Goal: Information Seeking & Learning: Learn about a topic

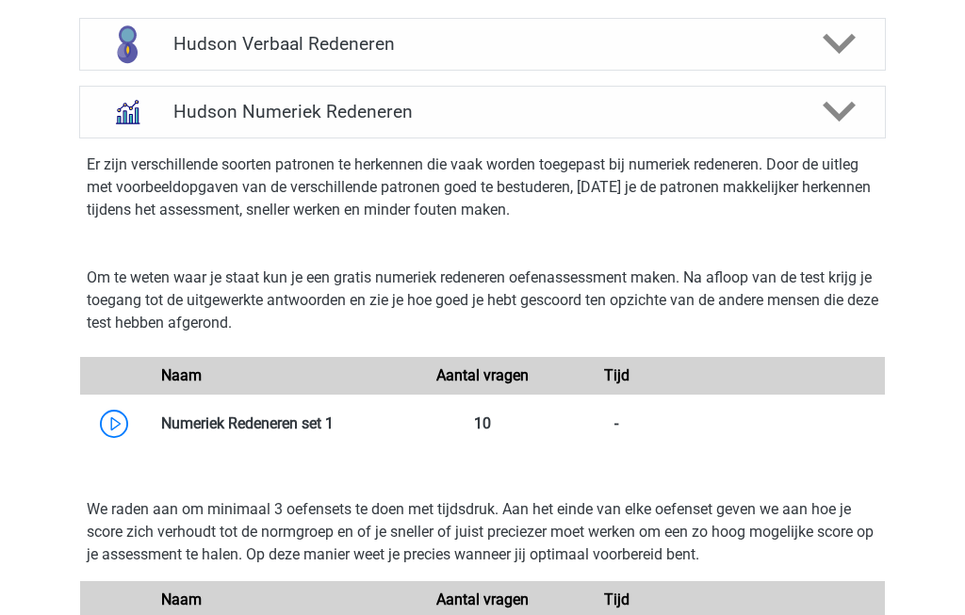
scroll to position [917, 0]
click at [334, 418] on link at bounding box center [334, 423] width 0 height 18
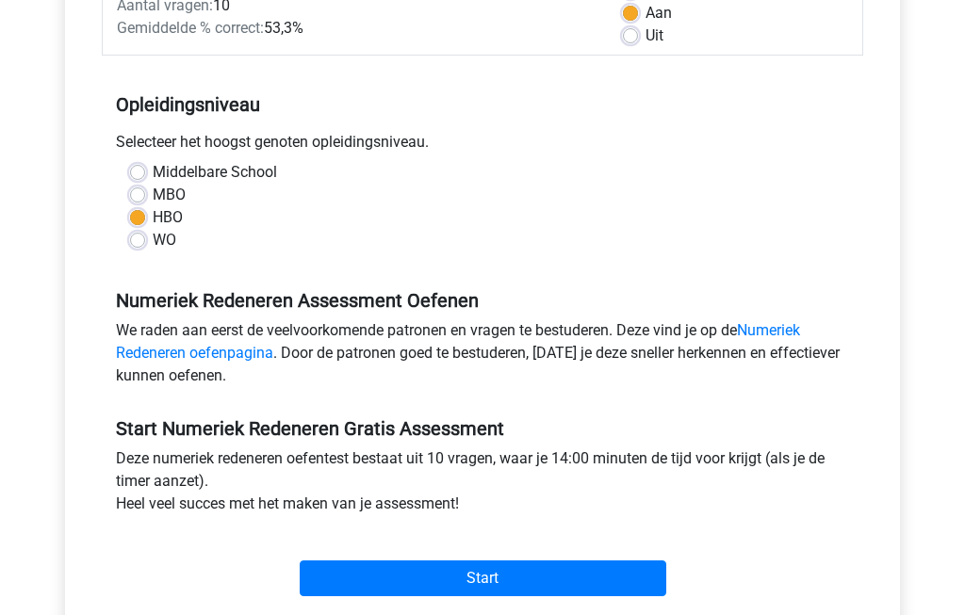
scroll to position [313, 0]
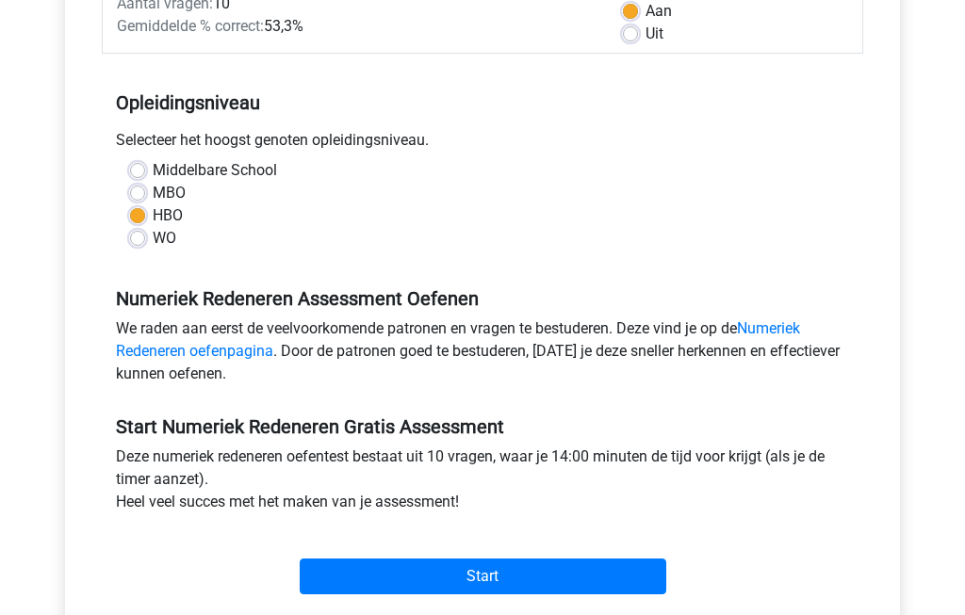
click at [583, 586] on input "Start" at bounding box center [483, 578] width 367 height 36
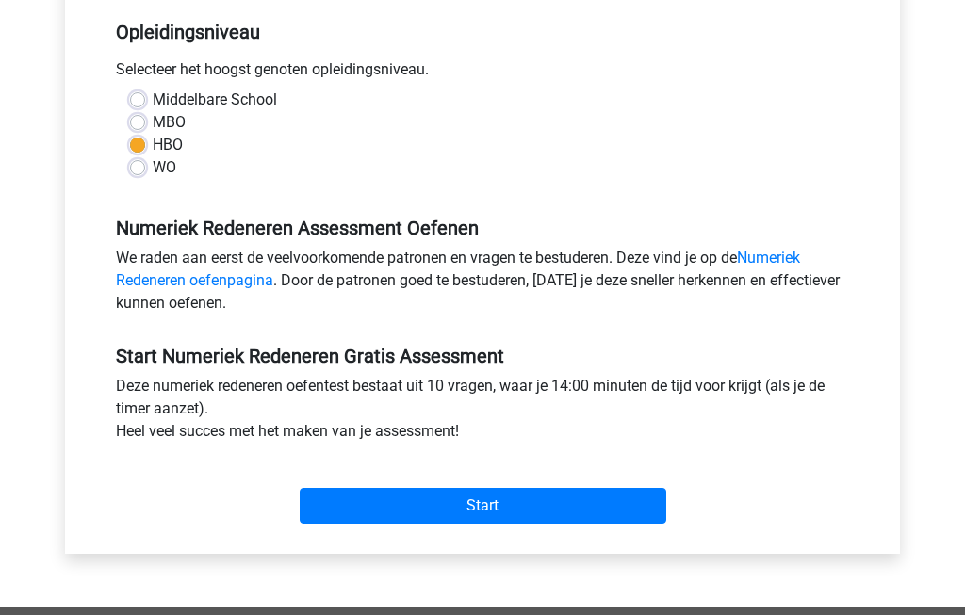
click at [546, 497] on input "Start" at bounding box center [483, 506] width 367 height 36
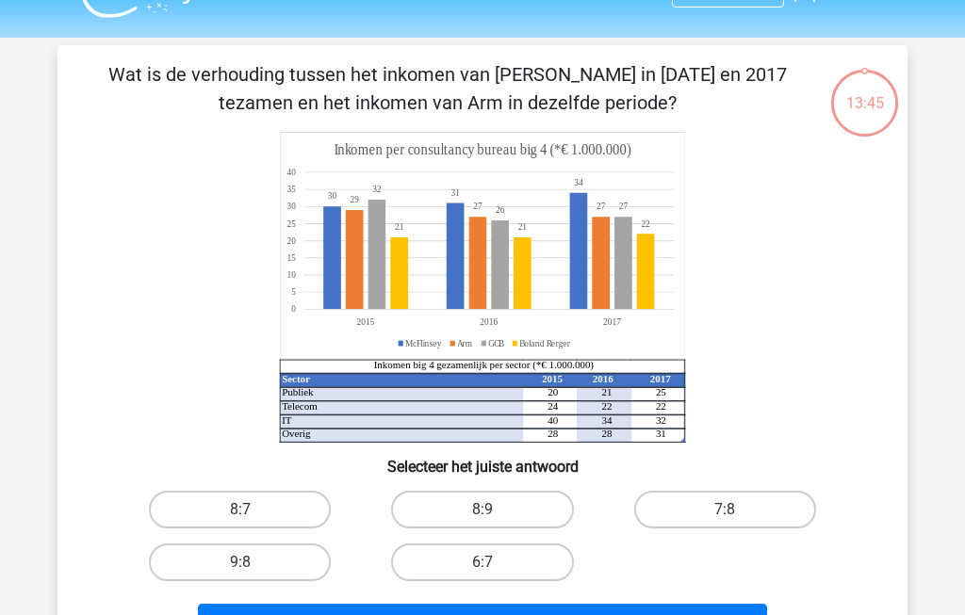
scroll to position [72, 0]
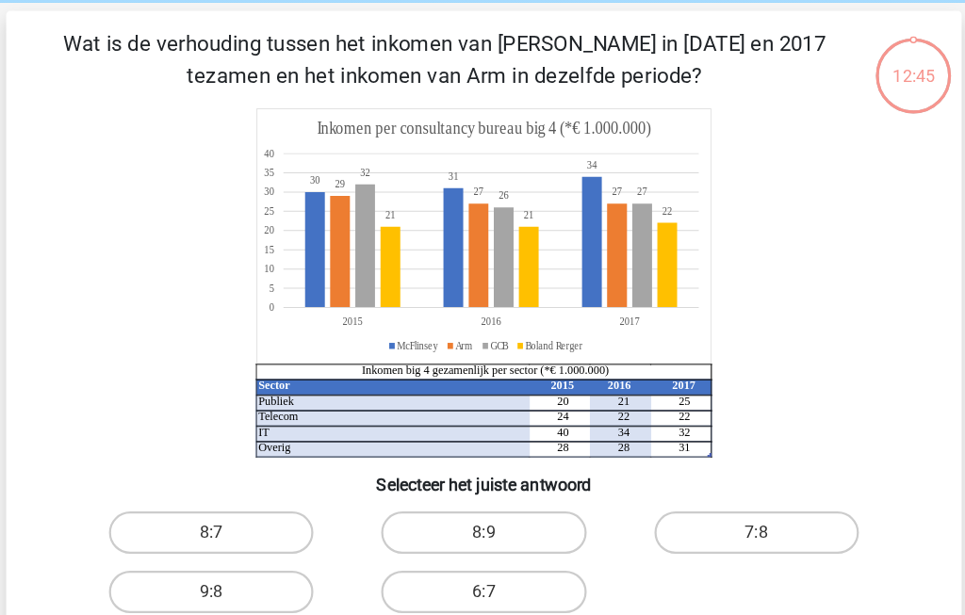
scroll to position [73, 0]
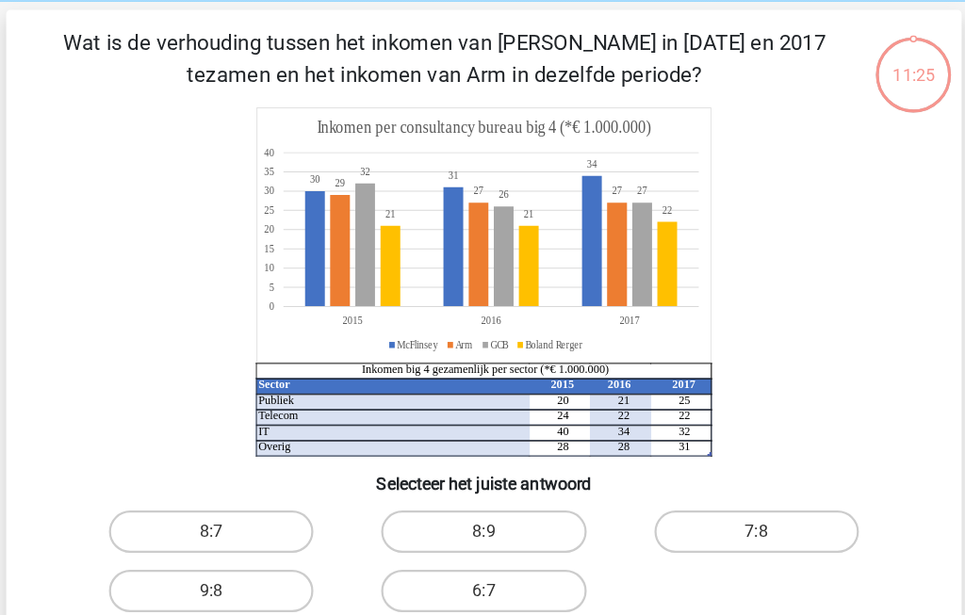
click at [459, 471] on label "8:9" at bounding box center [482, 478] width 182 height 38
click at [482, 478] on input "8:9" at bounding box center [488, 484] width 12 height 12
radio input "true"
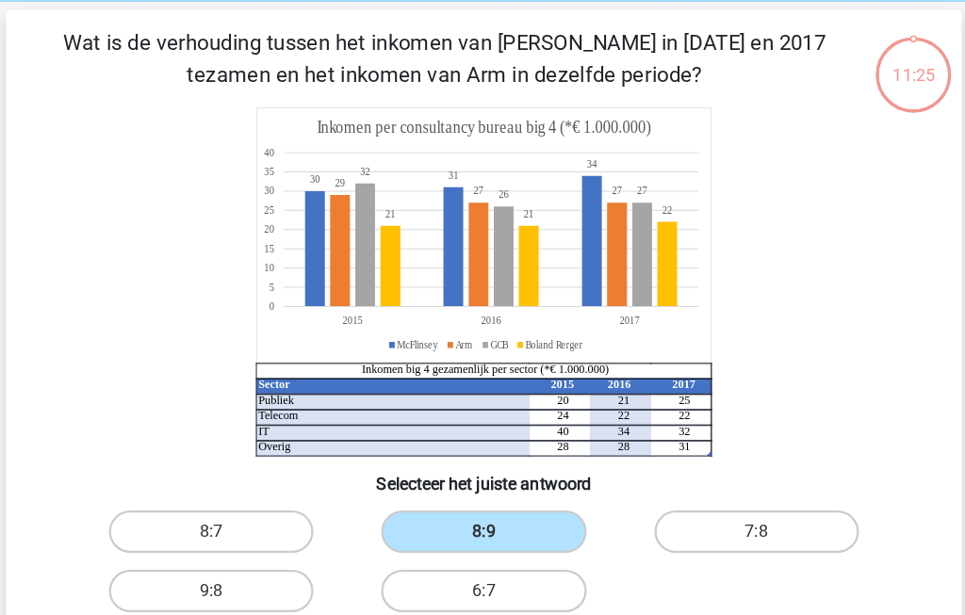
click at [455, 471] on label "8:9" at bounding box center [482, 478] width 182 height 38
click at [482, 478] on input "8:9" at bounding box center [488, 484] width 12 height 12
click at [485, 596] on button "Volgende vraag" at bounding box center [483, 592] width 570 height 40
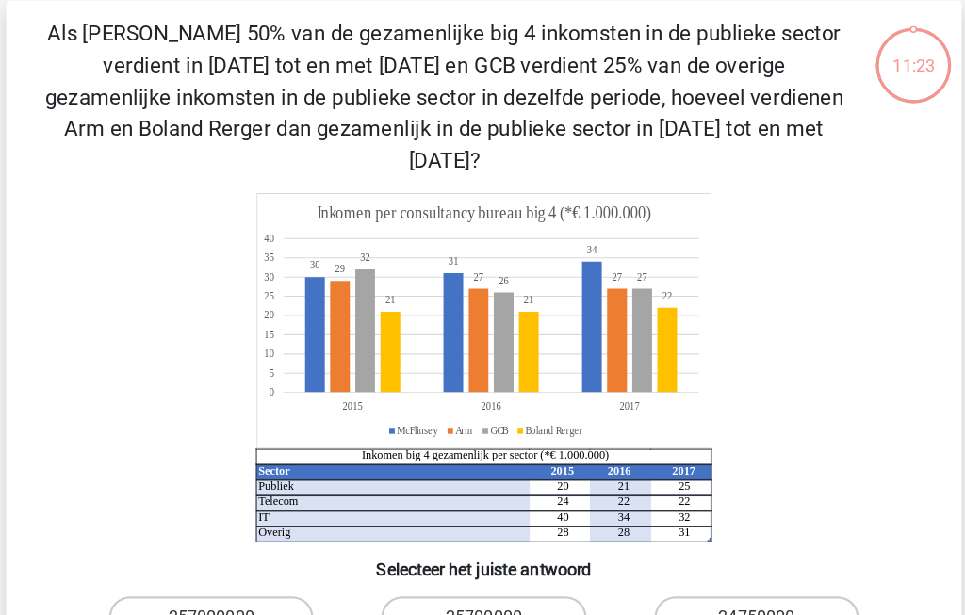
scroll to position [82, 0]
click at [672, 535] on label "24750000" at bounding box center [725, 554] width 182 height 38
click at [725, 554] on input "24750000" at bounding box center [731, 560] width 12 height 12
radio input "true"
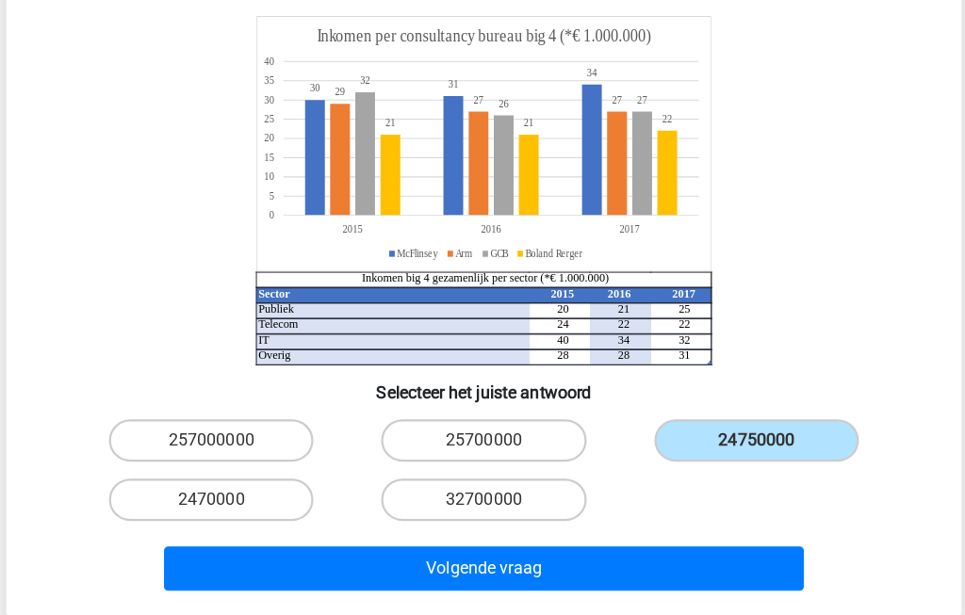
scroll to position [239, 0]
click at [421, 491] on button "Volgende vraag" at bounding box center [483, 511] width 570 height 40
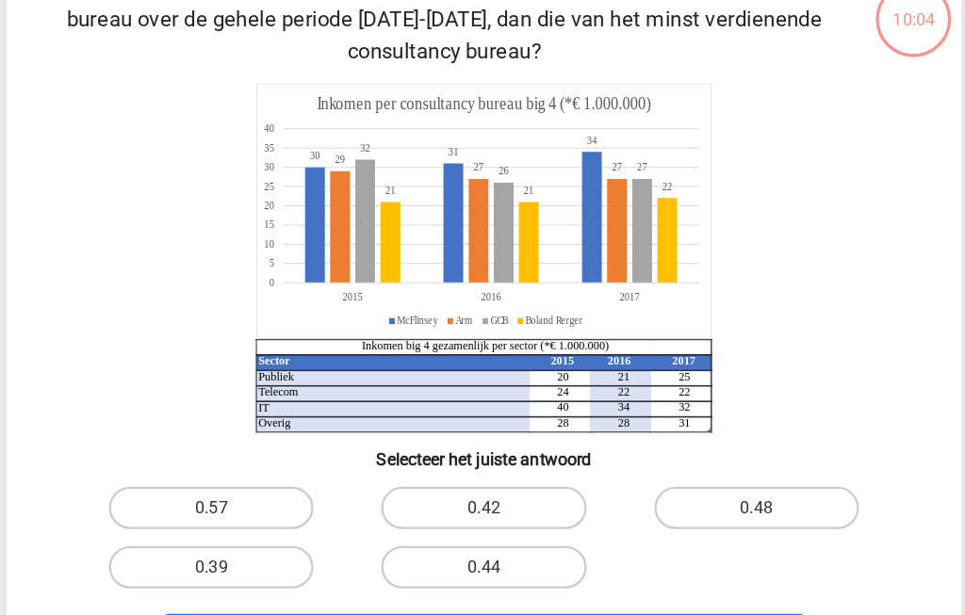
scroll to position [87, 0]
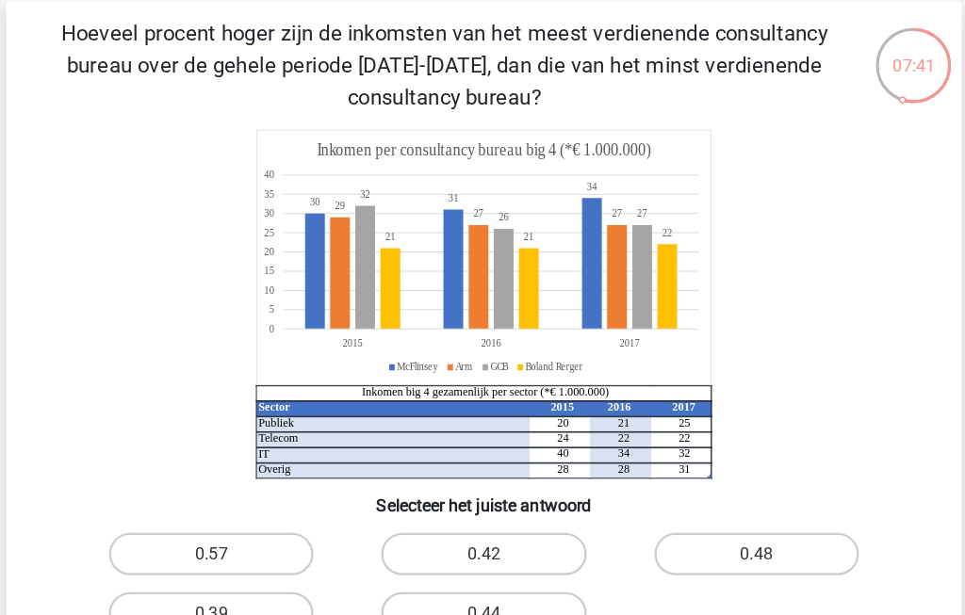
click at [667, 504] on label "0.48" at bounding box center [725, 493] width 182 height 38
click at [725, 504] on input "0.48" at bounding box center [731, 499] width 12 height 12
radio input "true"
click at [529, 600] on button "Volgende vraag" at bounding box center [483, 607] width 570 height 40
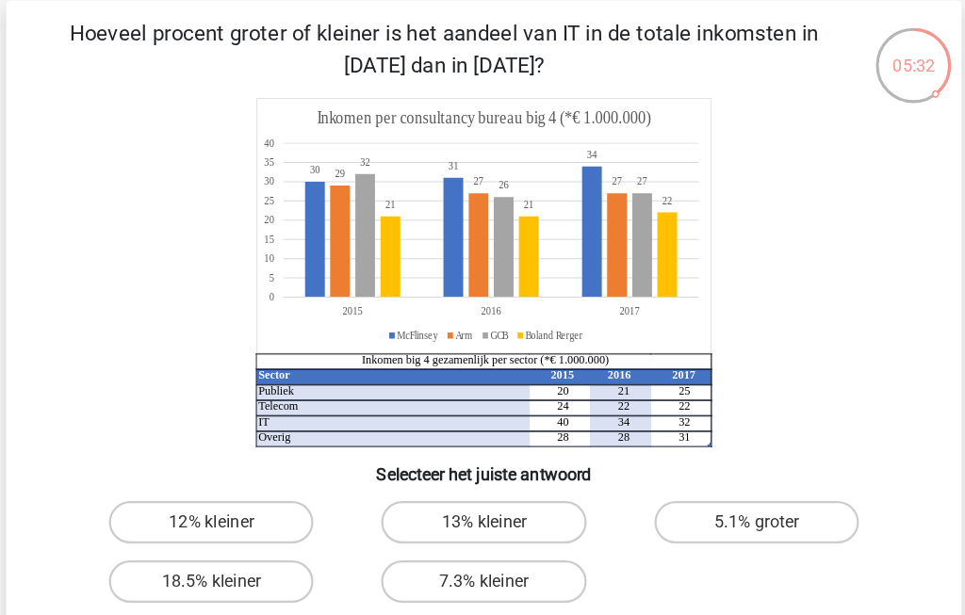
click at [174, 528] on label "18.5% kleiner" at bounding box center [240, 517] width 182 height 38
click at [240, 528] on input "18.5% kleiner" at bounding box center [246, 523] width 12 height 12
radio input "true"
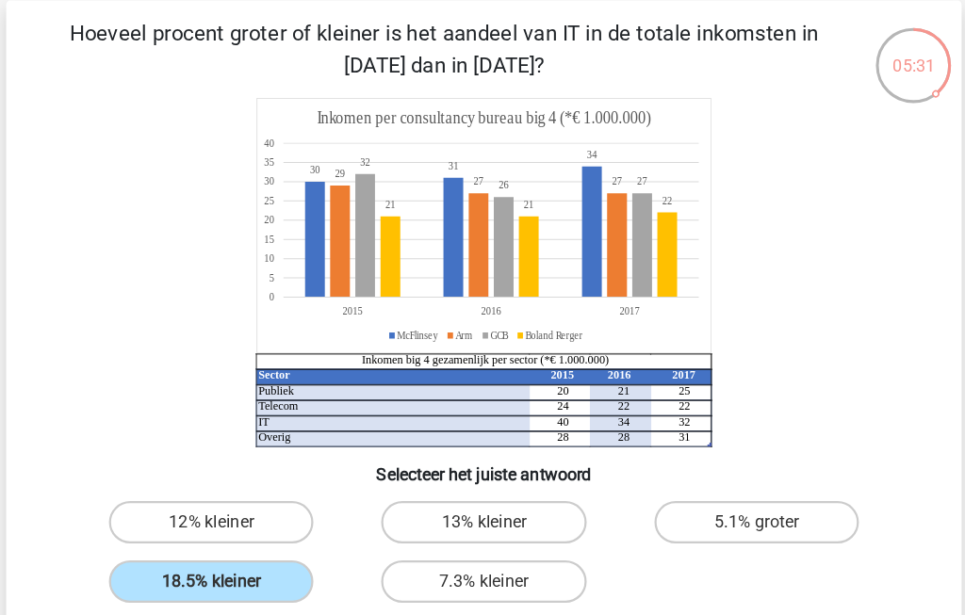
click at [432, 578] on button "Volgende vraag" at bounding box center [483, 579] width 570 height 40
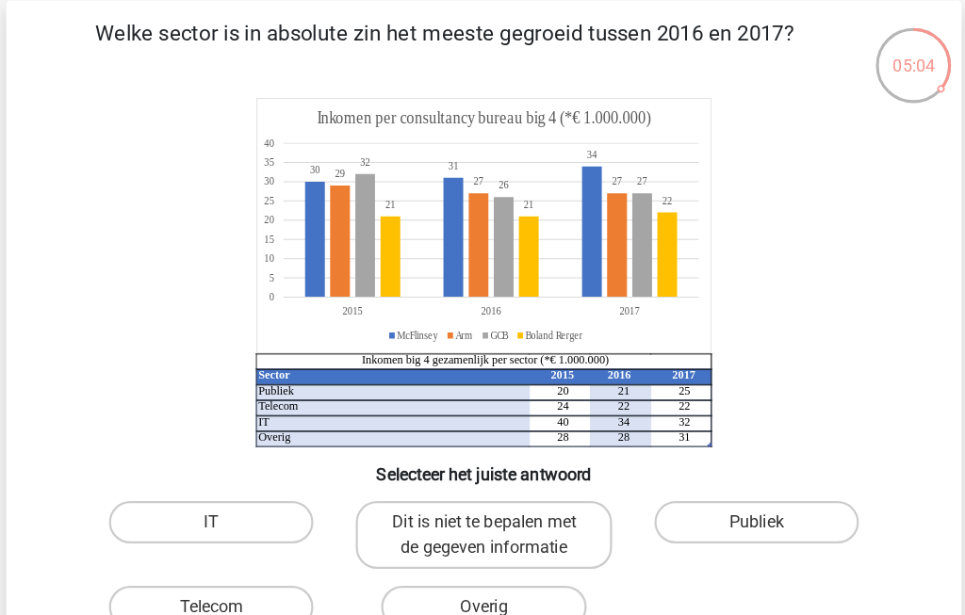
click at [665, 464] on label "Publiek" at bounding box center [725, 465] width 182 height 38
click at [725, 464] on input "Publiek" at bounding box center [731, 470] width 12 height 12
radio input "true"
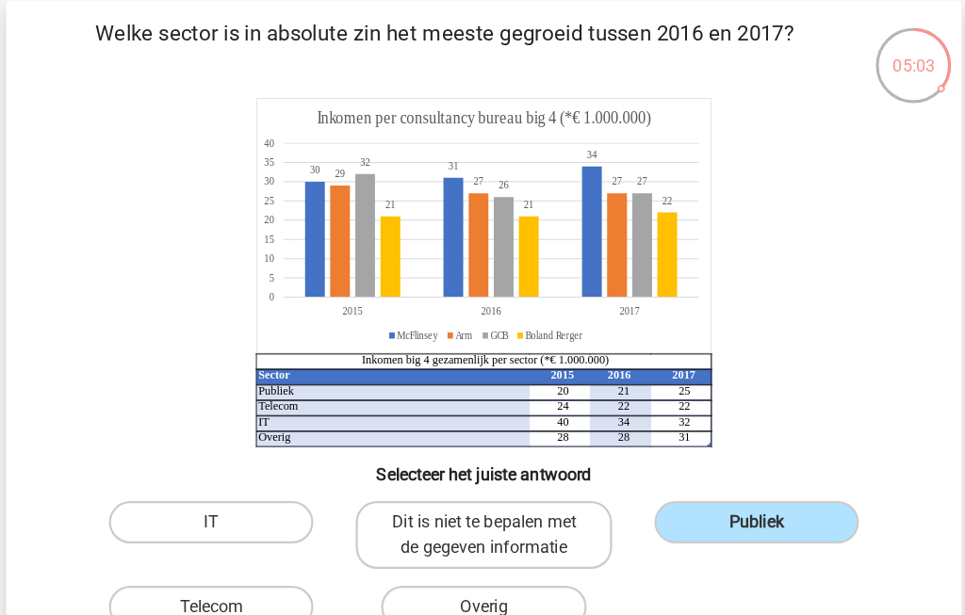
click at [440, 602] on button "Volgende vraag" at bounding box center [483, 601] width 570 height 40
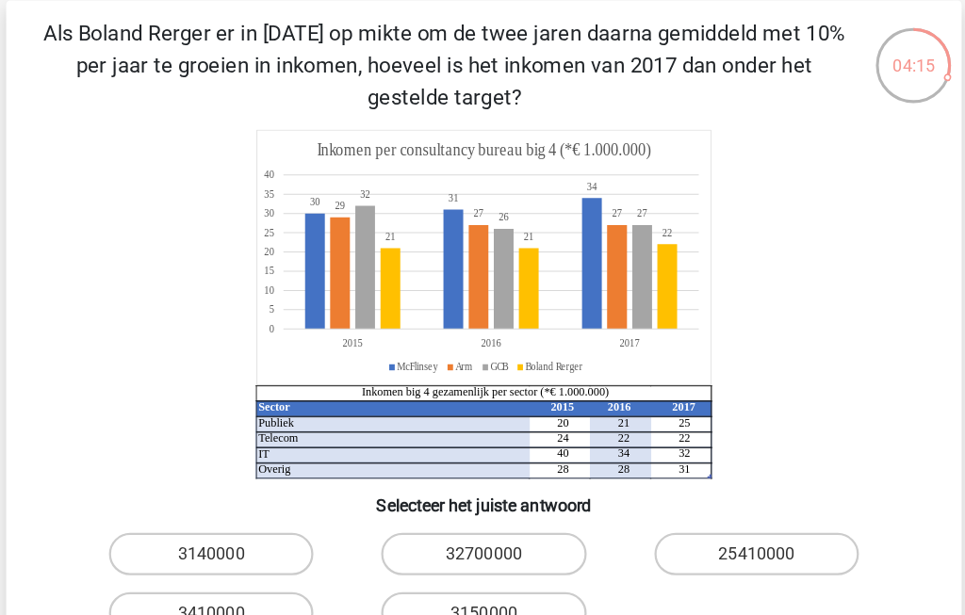
click at [170, 493] on label "3140000" at bounding box center [240, 493] width 182 height 38
click at [240, 493] on input "3140000" at bounding box center [246, 499] width 12 height 12
radio input "true"
click at [178, 553] on label "3410000" at bounding box center [240, 546] width 182 height 38
click at [240, 553] on input "3410000" at bounding box center [246, 552] width 12 height 12
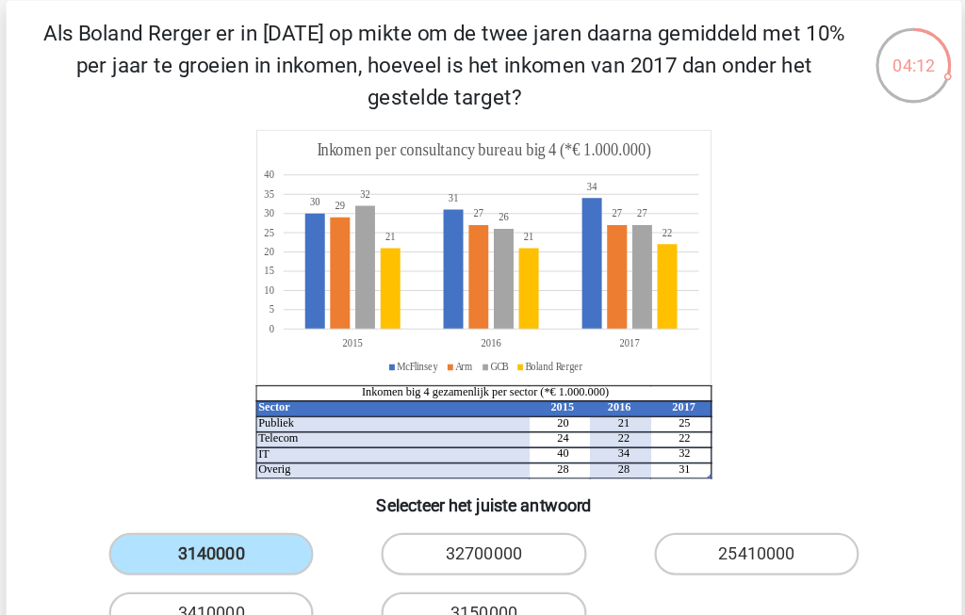
radio input "true"
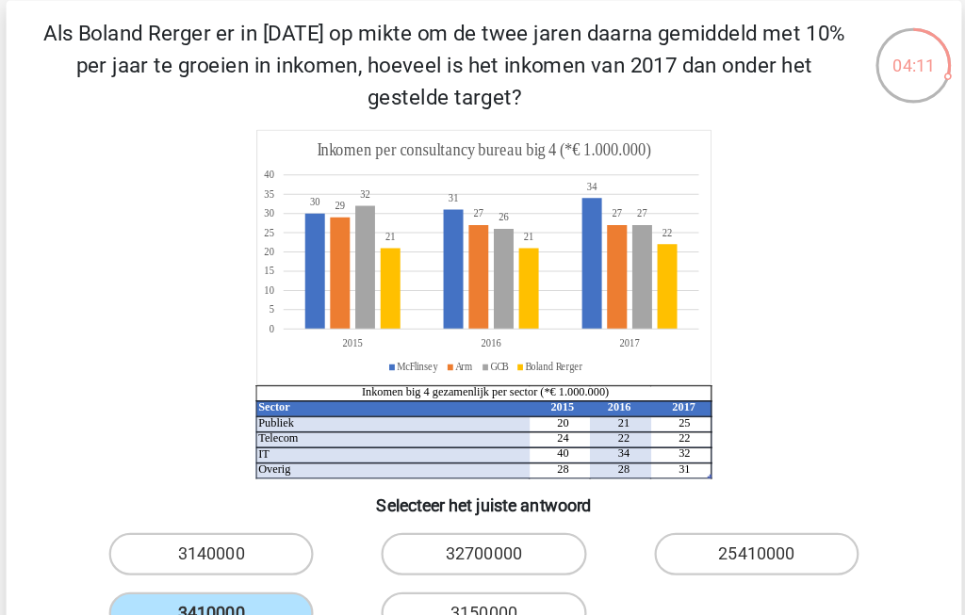
click at [416, 603] on button "Volgende vraag" at bounding box center [483, 607] width 570 height 40
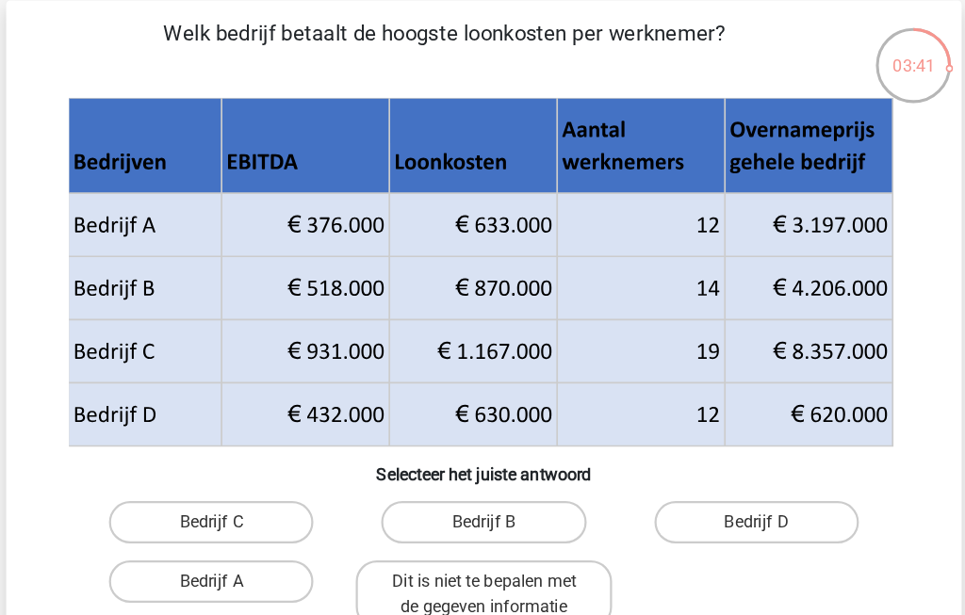
click at [421, 468] on label "Bedrijf B" at bounding box center [482, 465] width 182 height 38
click at [482, 468] on input "Bedrijf B" at bounding box center [488, 470] width 12 height 12
radio input "true"
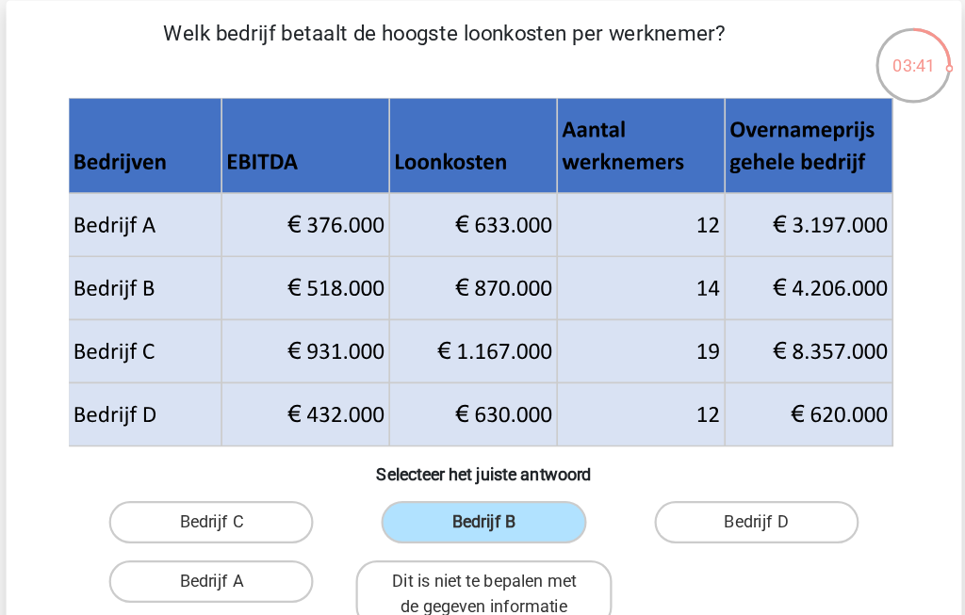
click at [427, 595] on button "Volgende vraag" at bounding box center [483, 601] width 570 height 40
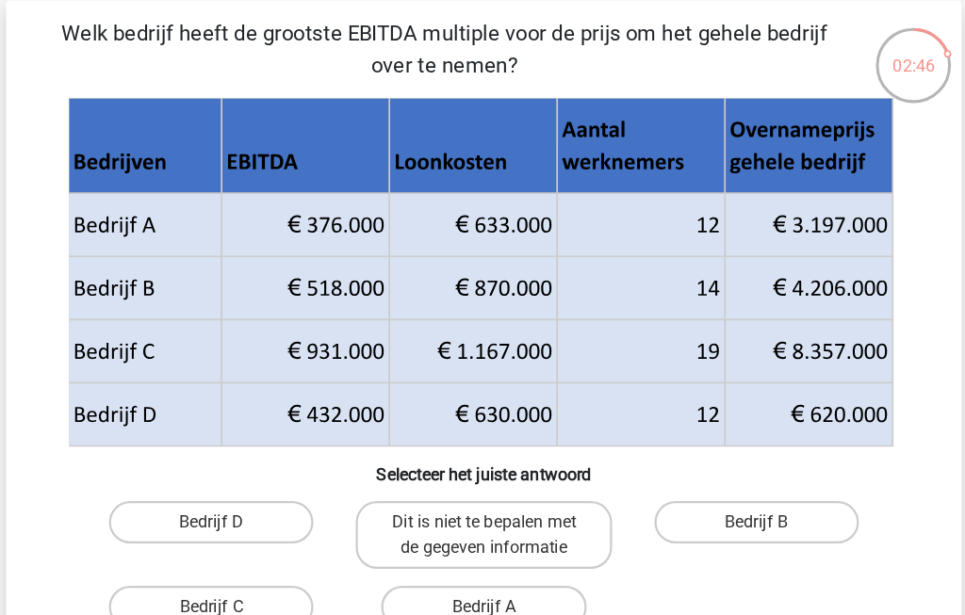
click at [171, 546] on label "Bedrijf C" at bounding box center [240, 540] width 182 height 38
click at [240, 546] on input "Bedrijf C" at bounding box center [246, 546] width 12 height 12
radio input "true"
click at [399, 600] on button "Volgende vraag" at bounding box center [483, 601] width 570 height 40
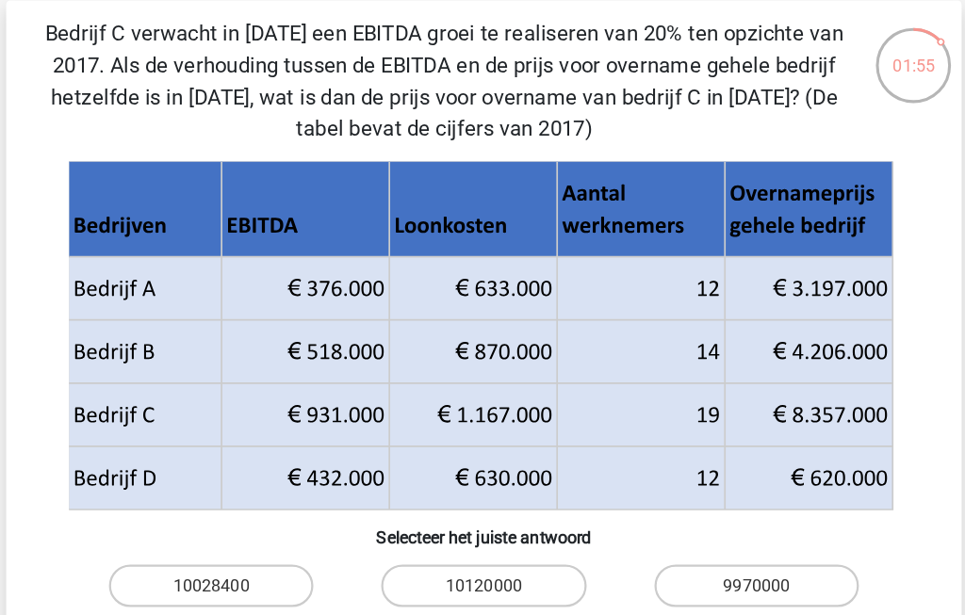
click at [187, 520] on label "10028400" at bounding box center [240, 521] width 182 height 38
click at [240, 521] on input "10028400" at bounding box center [246, 527] width 12 height 12
radio input "true"
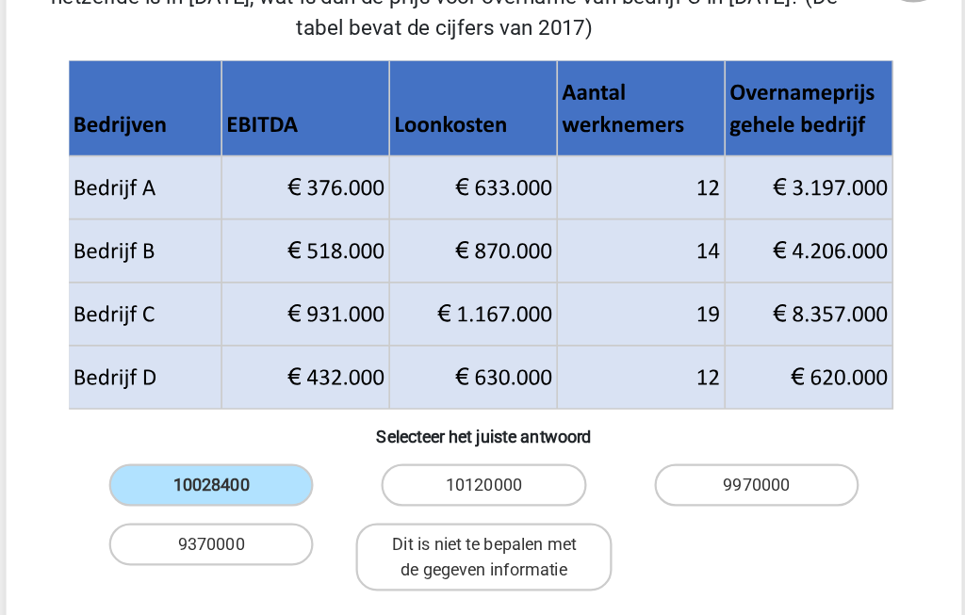
scroll to position [174, 0]
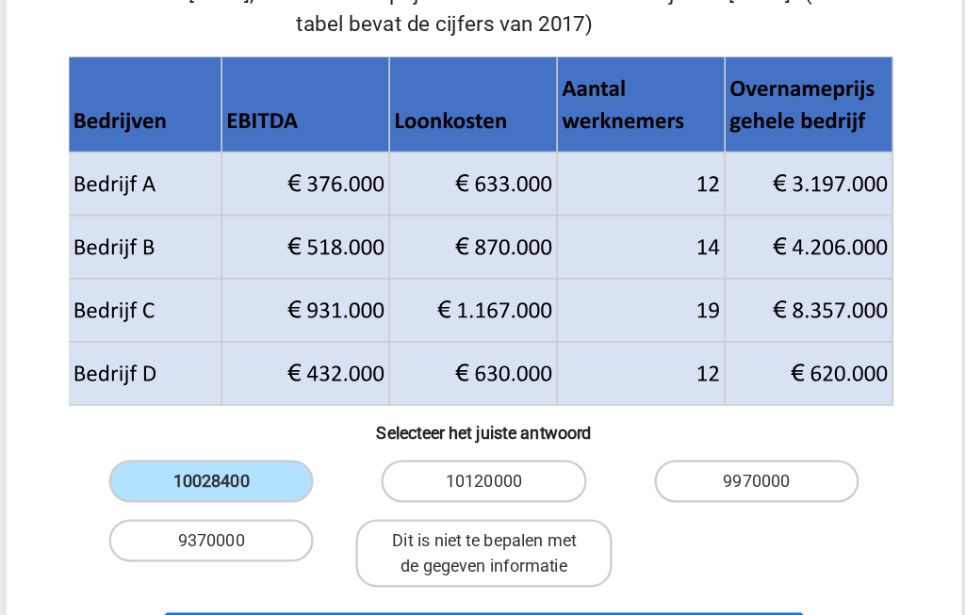
click at [370, 559] on button "Volgende vraag" at bounding box center [483, 570] width 570 height 40
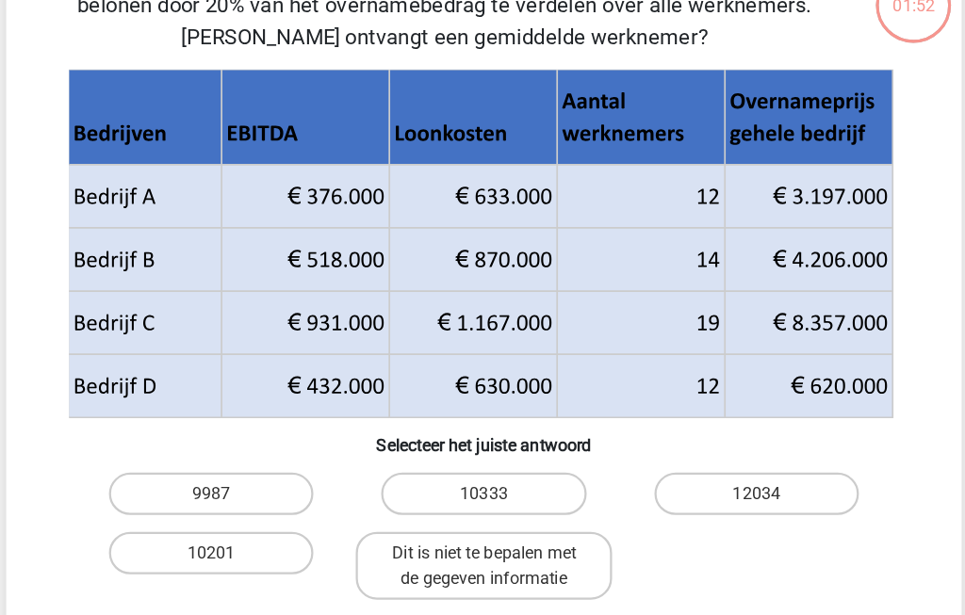
scroll to position [87, 0]
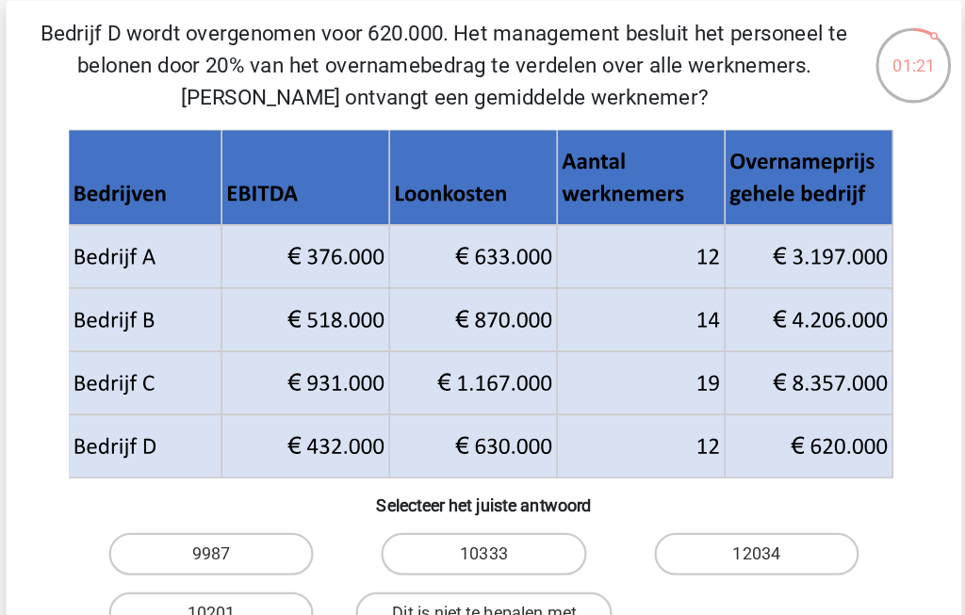
click at [423, 494] on label "10333" at bounding box center [482, 493] width 182 height 38
click at [482, 494] on input "10333" at bounding box center [488, 499] width 12 height 12
radio input "true"
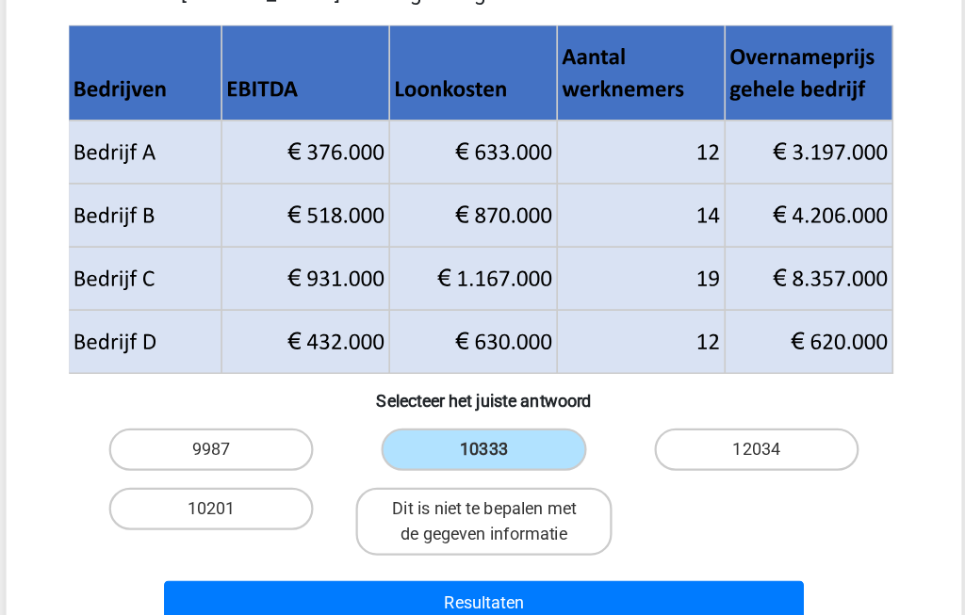
scroll to position [175, 0]
click at [429, 530] on button "Resultaten" at bounding box center [483, 541] width 570 height 40
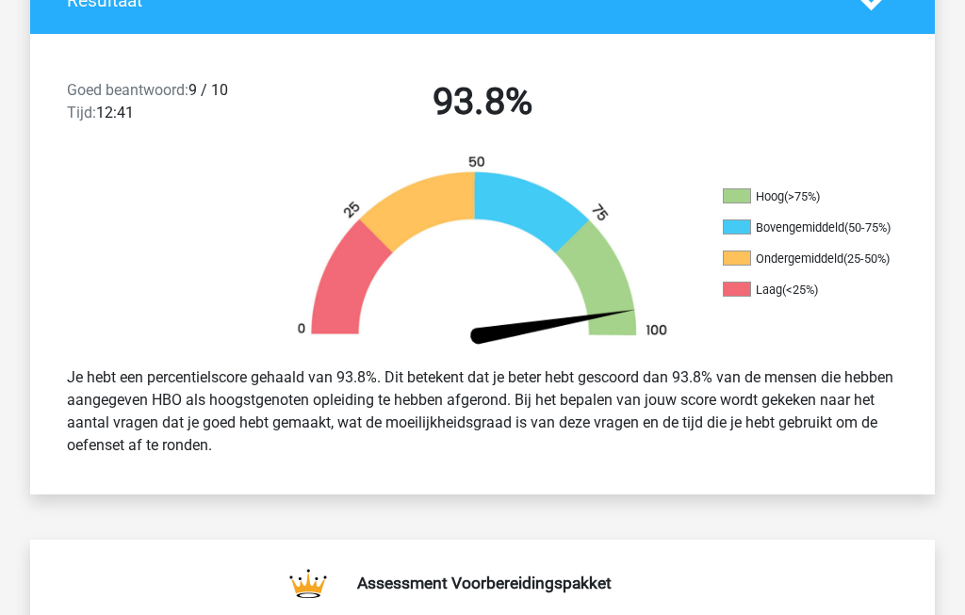
scroll to position [445, 0]
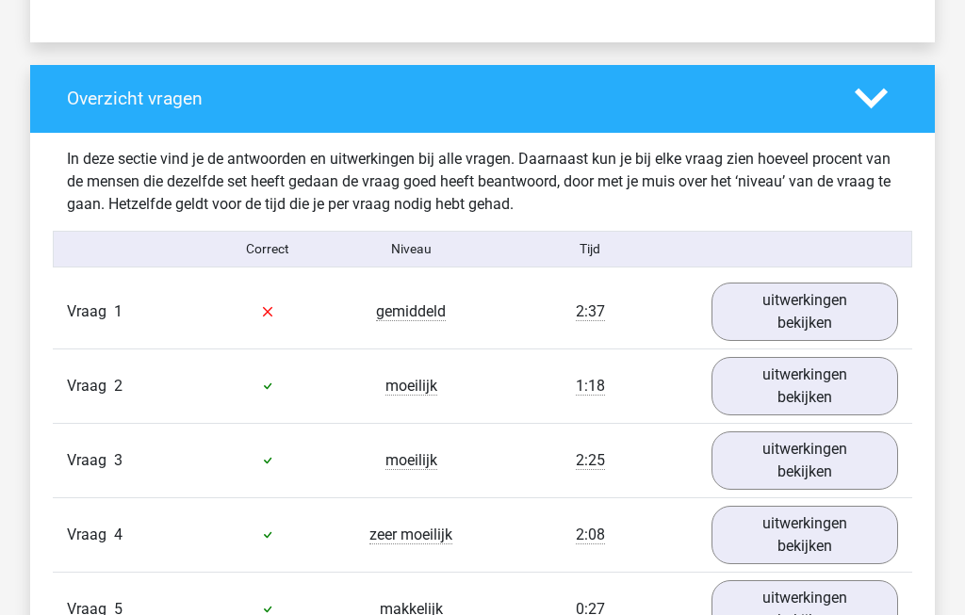
scroll to position [1333, 0]
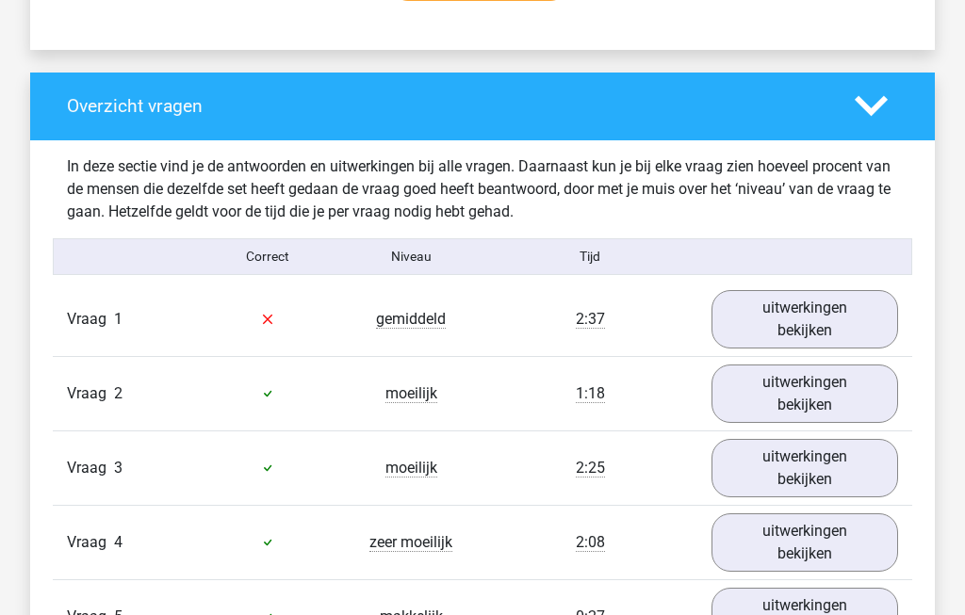
click at [826, 331] on link "uitwerkingen bekijken" at bounding box center [804, 319] width 187 height 58
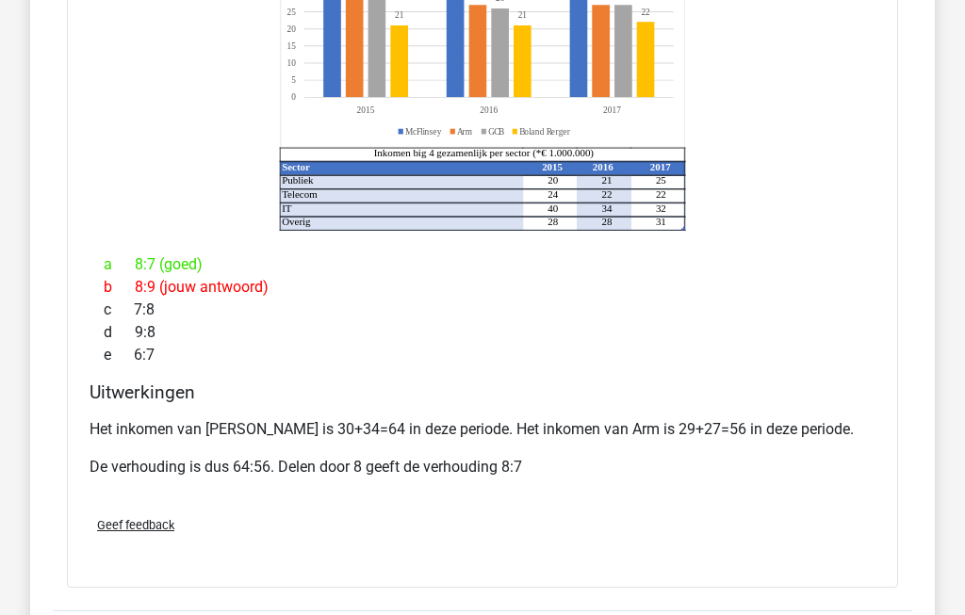
scroll to position [1868, 0]
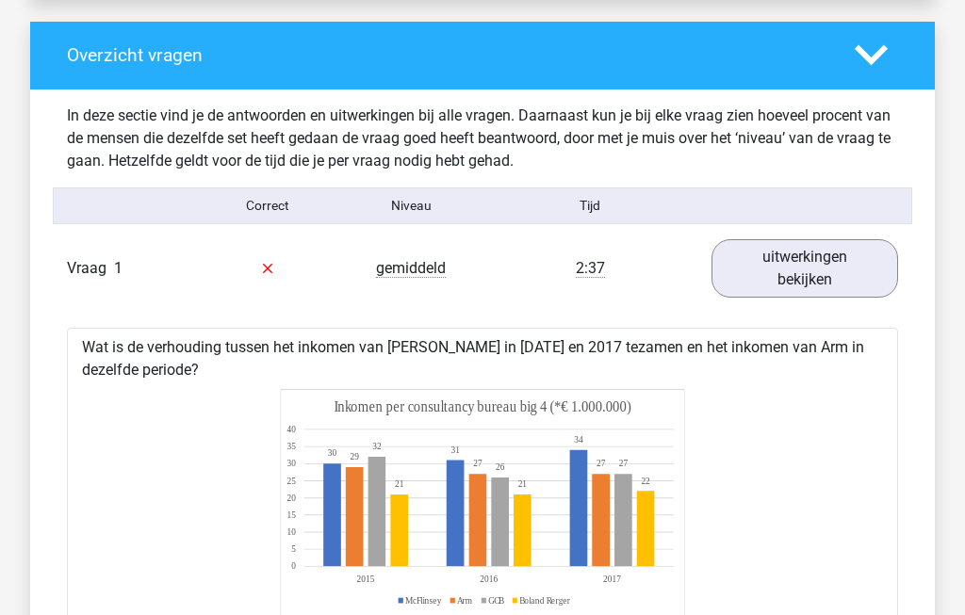
click at [820, 279] on link "uitwerkingen bekijken" at bounding box center [804, 269] width 187 height 58
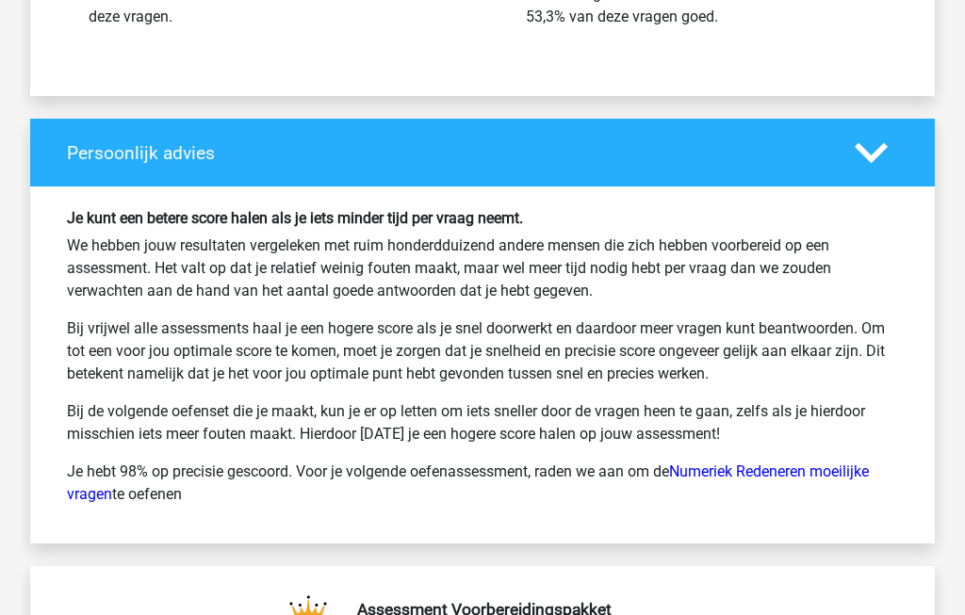
scroll to position [2919, 0]
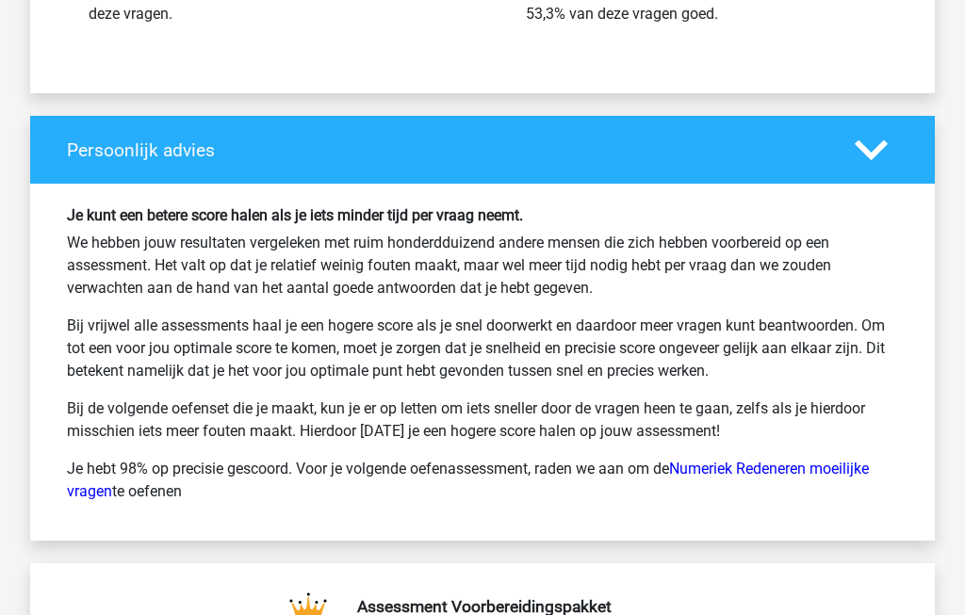
click at [827, 482] on link "Numeriek Redeneren moeilijke vragen" at bounding box center [468, 481] width 802 height 41
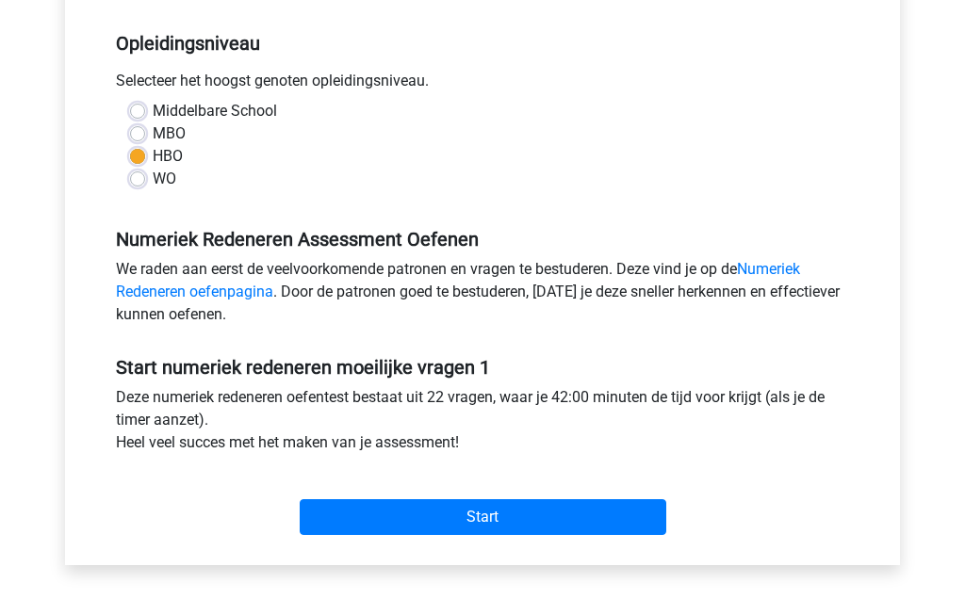
scroll to position [373, 0]
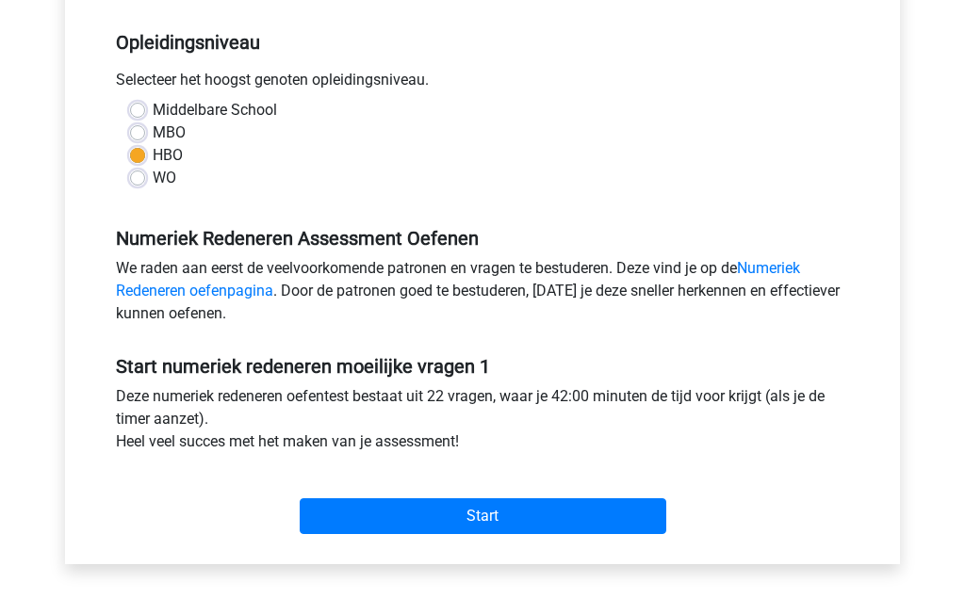
click at [538, 513] on input "Start" at bounding box center [483, 517] width 367 height 36
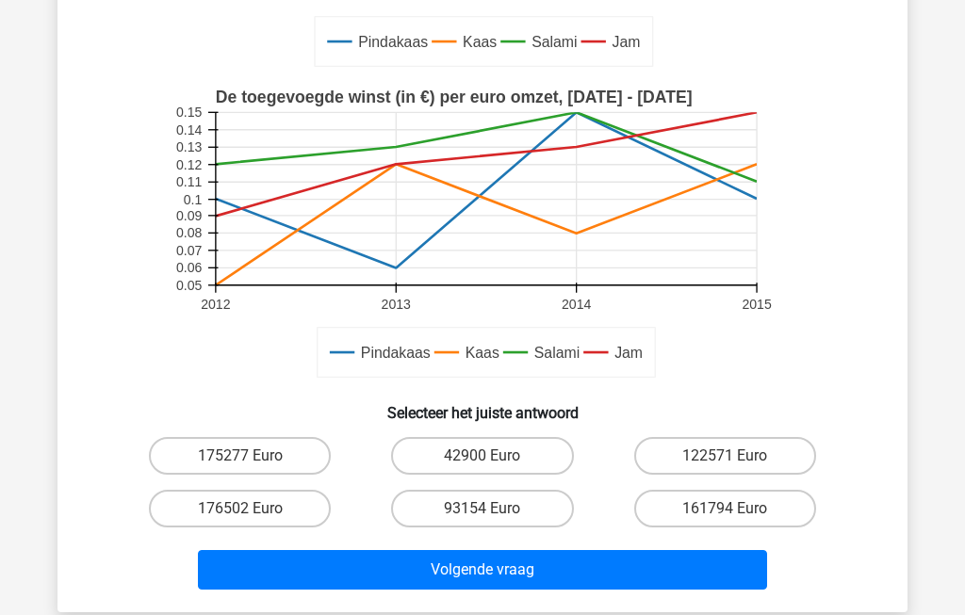
scroll to position [491, 0]
click at [468, 516] on label "93154 Euro" at bounding box center [482, 509] width 182 height 38
click at [482, 516] on input "93154 Euro" at bounding box center [488, 515] width 12 height 12
radio input "true"
click at [449, 578] on button "Volgende vraag" at bounding box center [483, 570] width 570 height 40
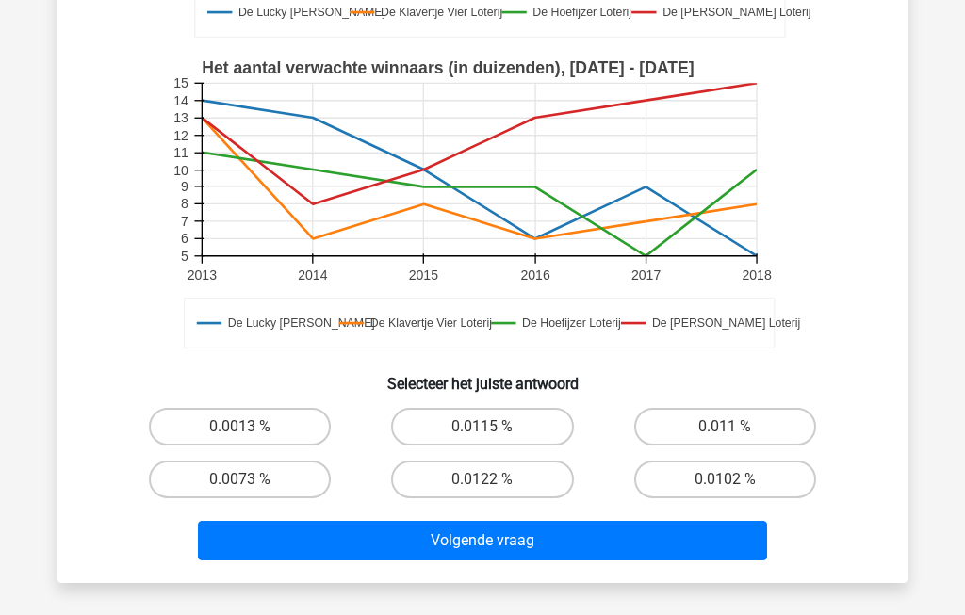
scroll to position [464, 0]
click at [474, 427] on label "0.0115 %" at bounding box center [482, 427] width 182 height 38
click at [482, 427] on input "0.0115 %" at bounding box center [488, 433] width 12 height 12
radio input "true"
click at [458, 537] on button "Volgende vraag" at bounding box center [483, 541] width 570 height 40
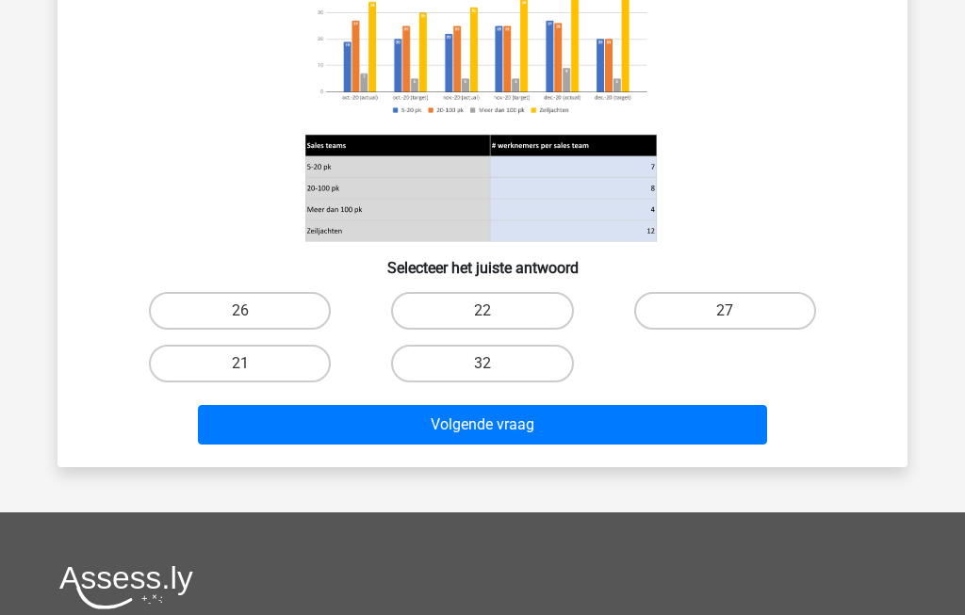
scroll to position [239, 0]
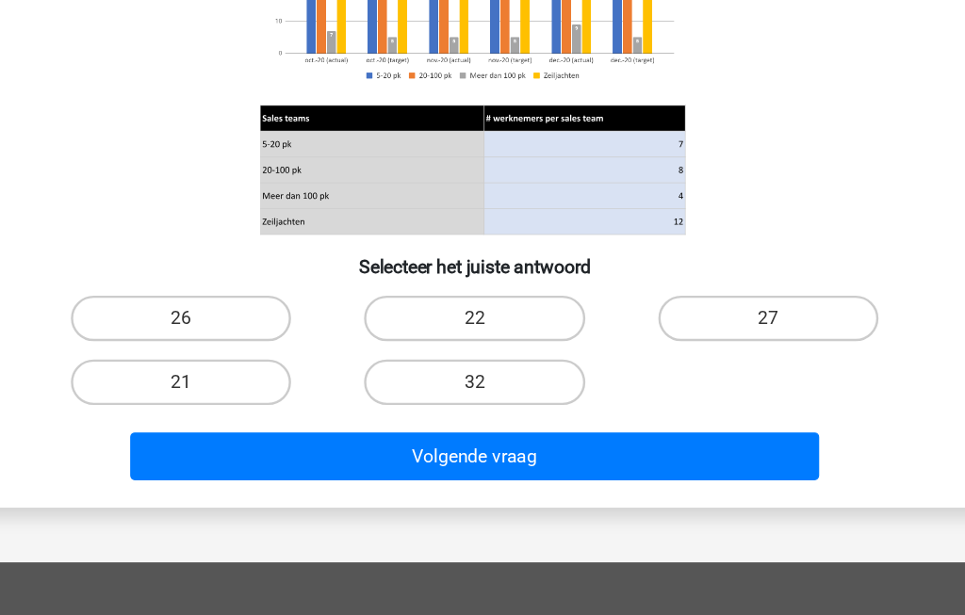
click at [149, 346] on label "21" at bounding box center [240, 365] width 182 height 38
click at [240, 365] on input "21" at bounding box center [246, 371] width 12 height 12
radio input "true"
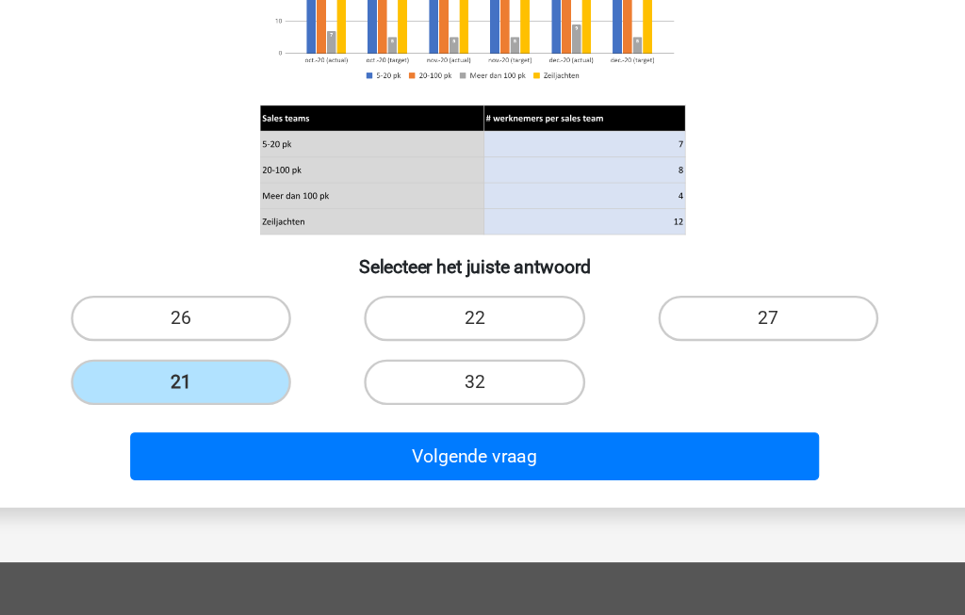
click at [564, 406] on button "Volgende vraag" at bounding box center [483, 426] width 570 height 40
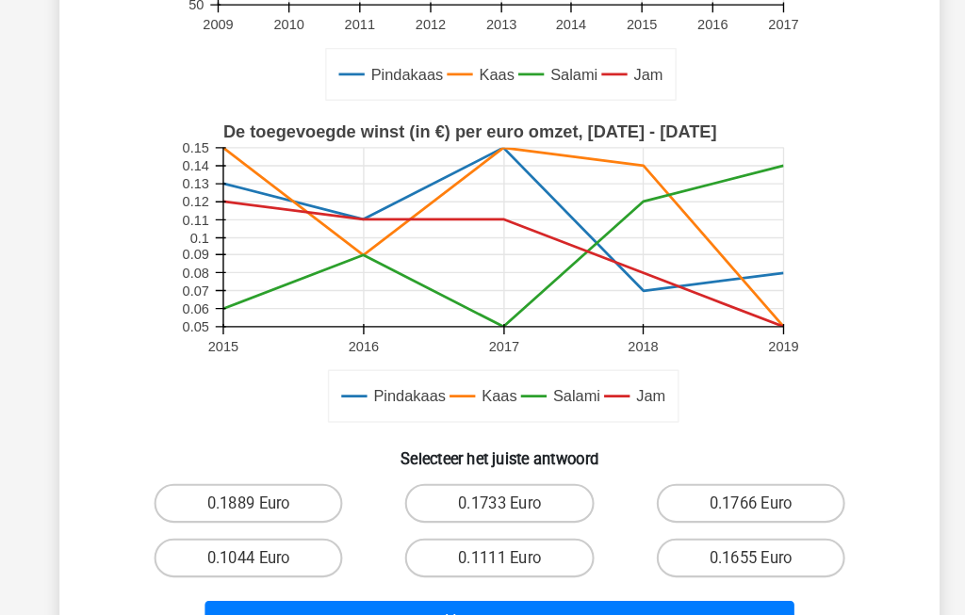
scroll to position [391, 0]
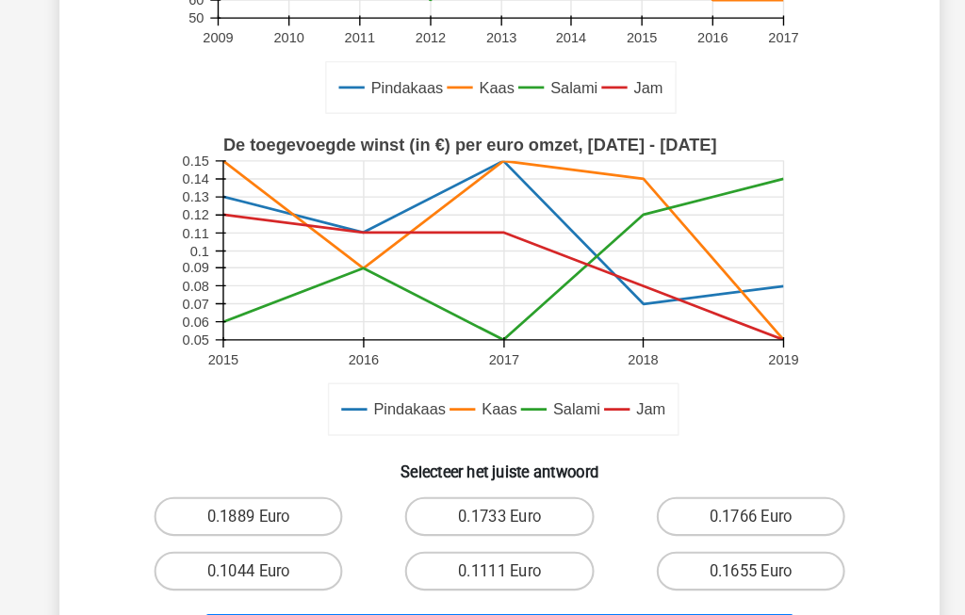
click at [504, 553] on label "0.1111 Euro" at bounding box center [482, 552] width 182 height 38
click at [495, 553] on input "0.1111 Euro" at bounding box center [488, 558] width 12 height 12
radio input "true"
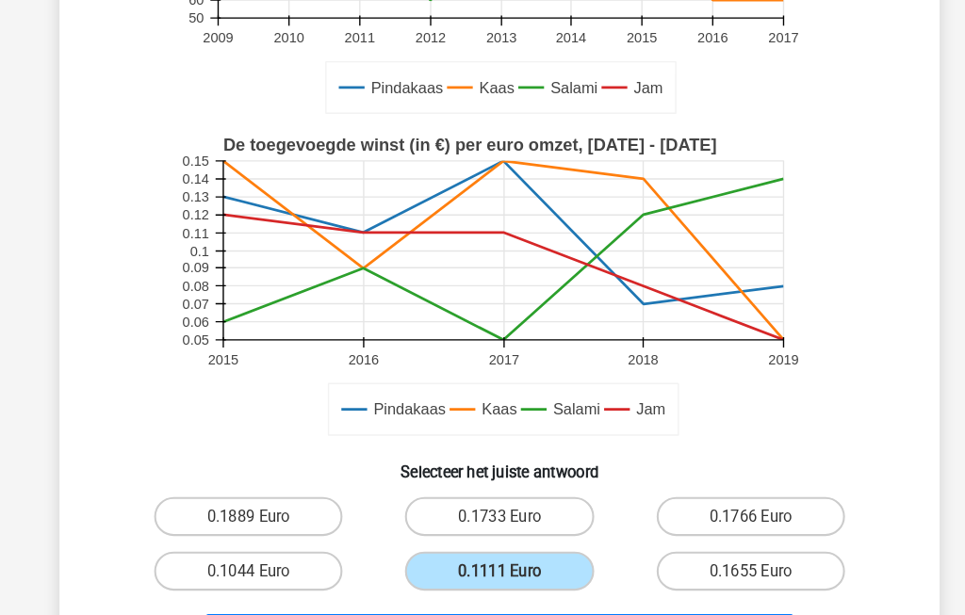
click at [540, 614] on button "Volgende vraag" at bounding box center [483, 614] width 570 height 40
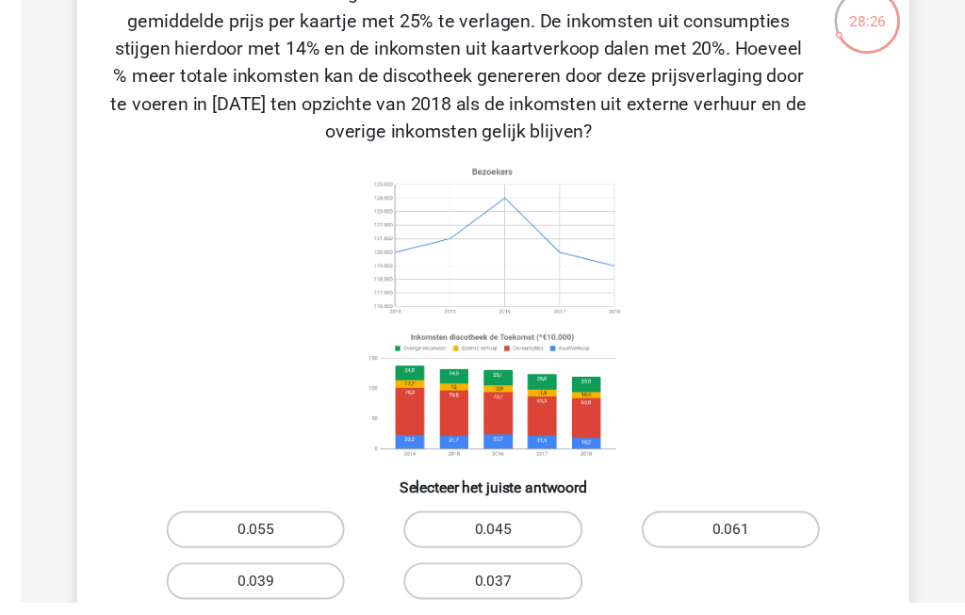
scroll to position [149, 0]
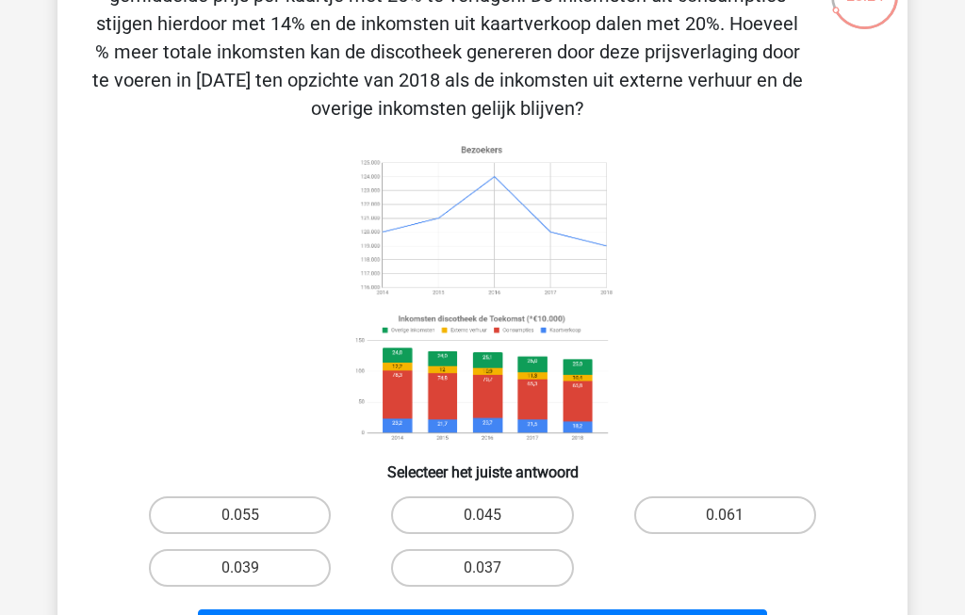
click at [524, 525] on label "0.045" at bounding box center [482, 516] width 182 height 38
click at [495, 525] on input "0.045" at bounding box center [488, 521] width 12 height 12
radio input "true"
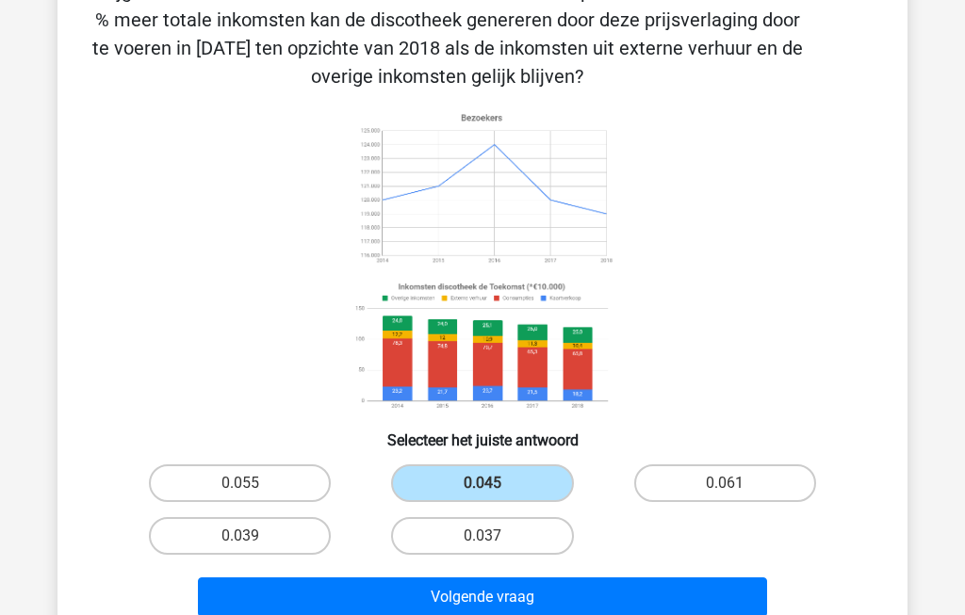
click at [589, 605] on button "Volgende vraag" at bounding box center [483, 598] width 570 height 40
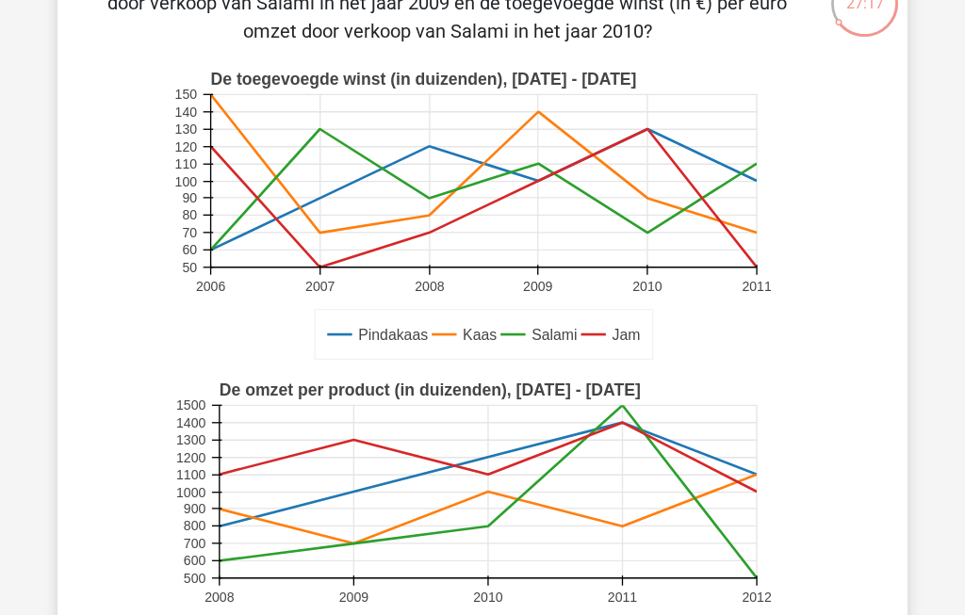
scroll to position [142, 0]
click at [185, 254] on text "60" at bounding box center [189, 248] width 15 height 15
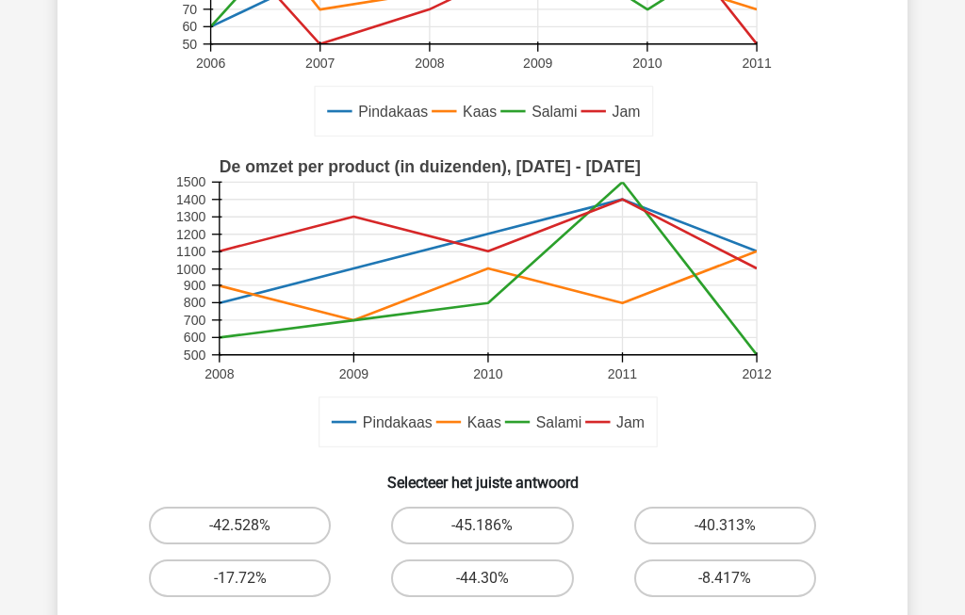
scroll to position [367, 0]
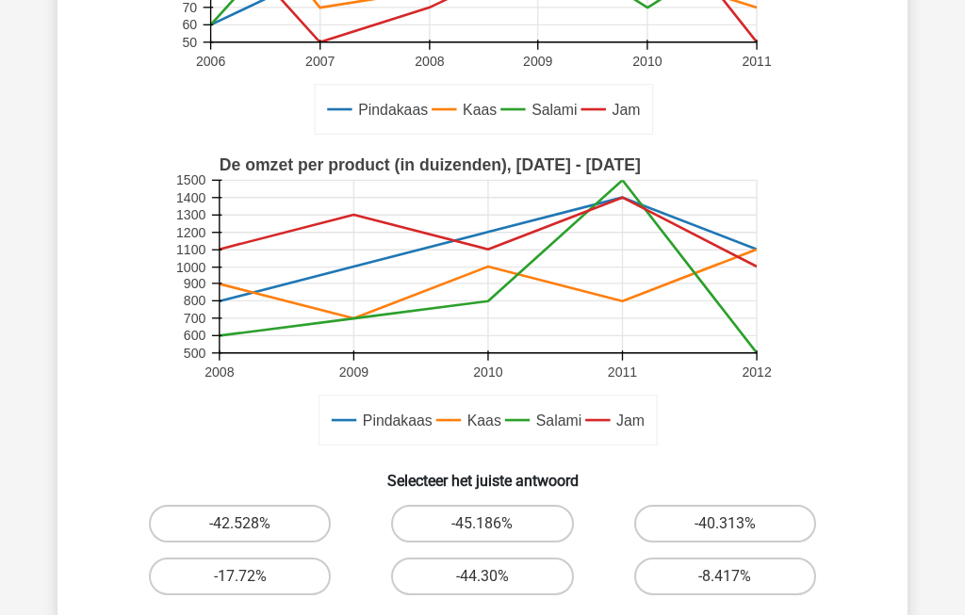
click at [524, 517] on label "-45.186%" at bounding box center [482, 524] width 182 height 38
click at [495, 524] on input "-45.186%" at bounding box center [488, 530] width 12 height 12
radio input "true"
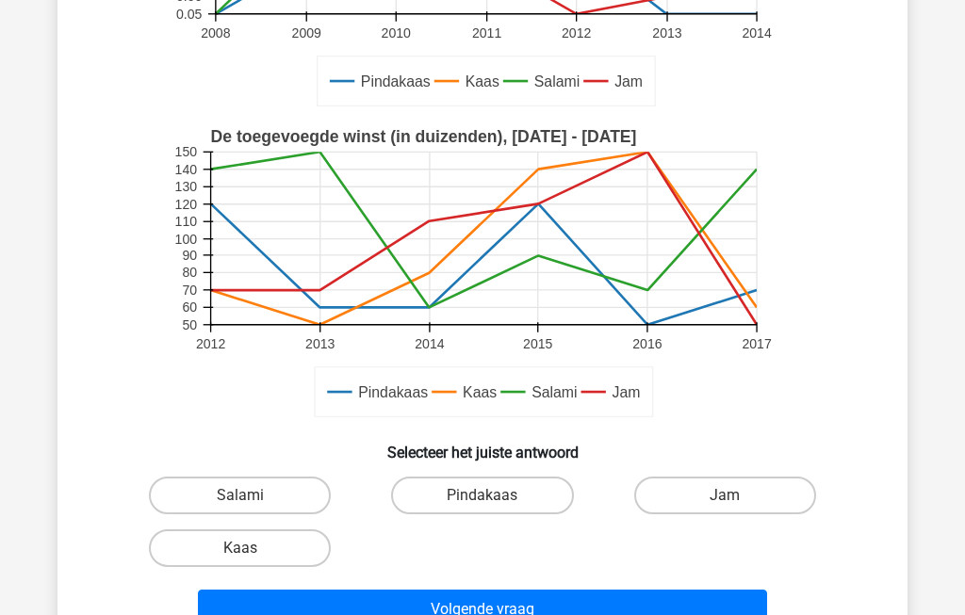
scroll to position [429, 0]
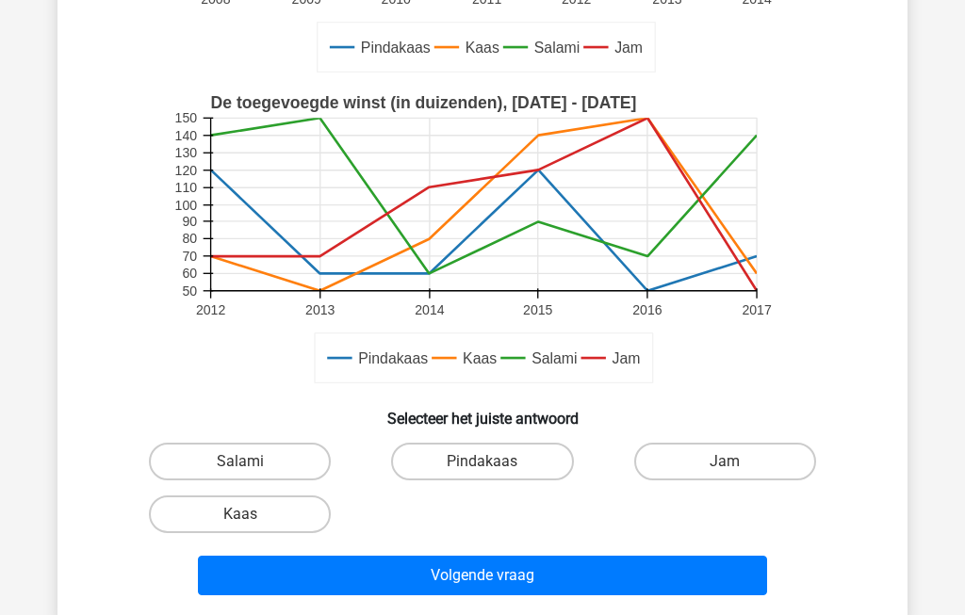
click at [243, 511] on label "Kaas" at bounding box center [240, 515] width 182 height 38
click at [243, 514] on input "Kaas" at bounding box center [246, 520] width 12 height 12
radio input "true"
click at [599, 580] on button "Volgende vraag" at bounding box center [483, 576] width 570 height 40
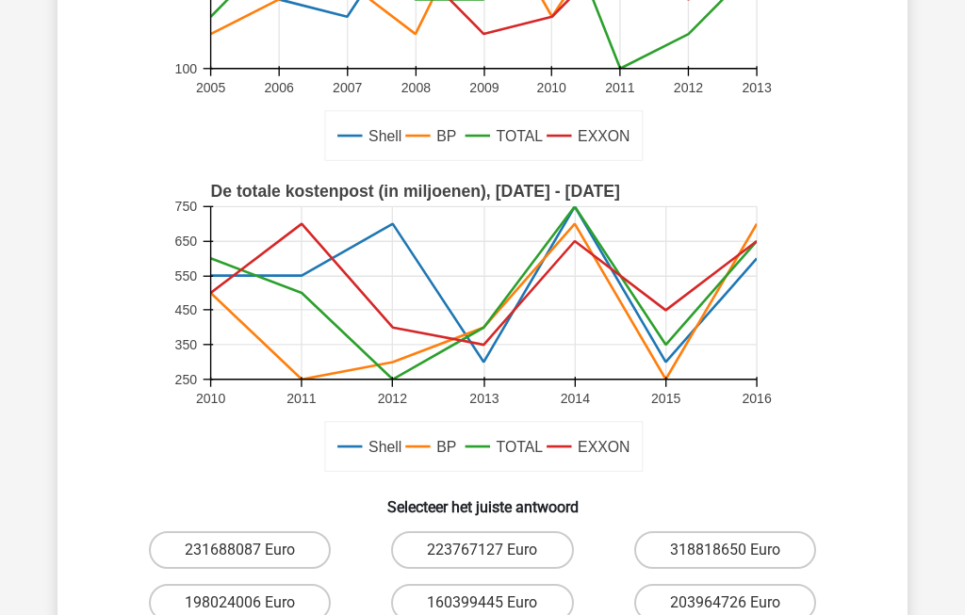
scroll to position [316, 0]
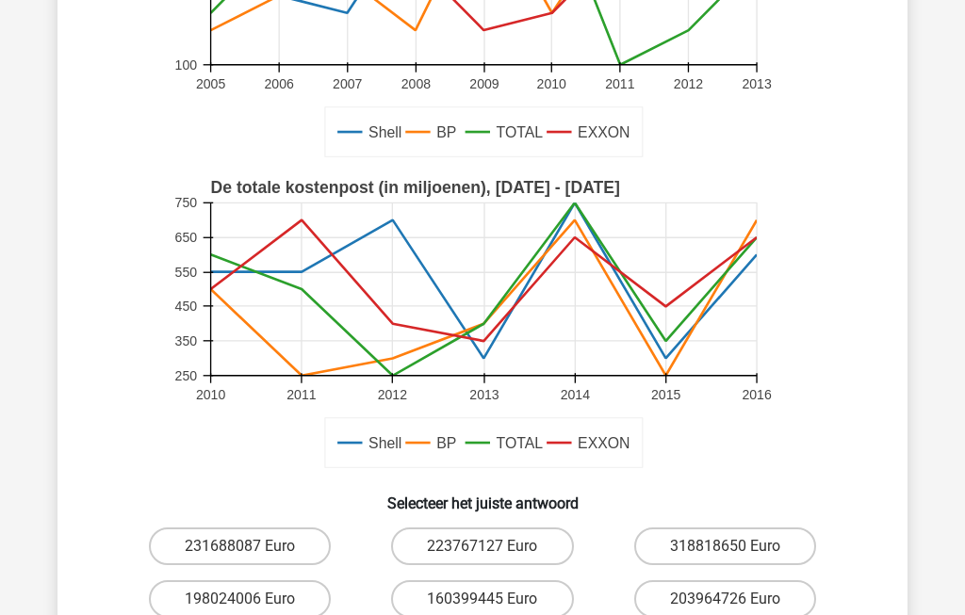
click at [770, 545] on label "318818650 Euro" at bounding box center [725, 547] width 182 height 38
click at [737, 546] on input "318818650 Euro" at bounding box center [731, 552] width 12 height 12
radio input "true"
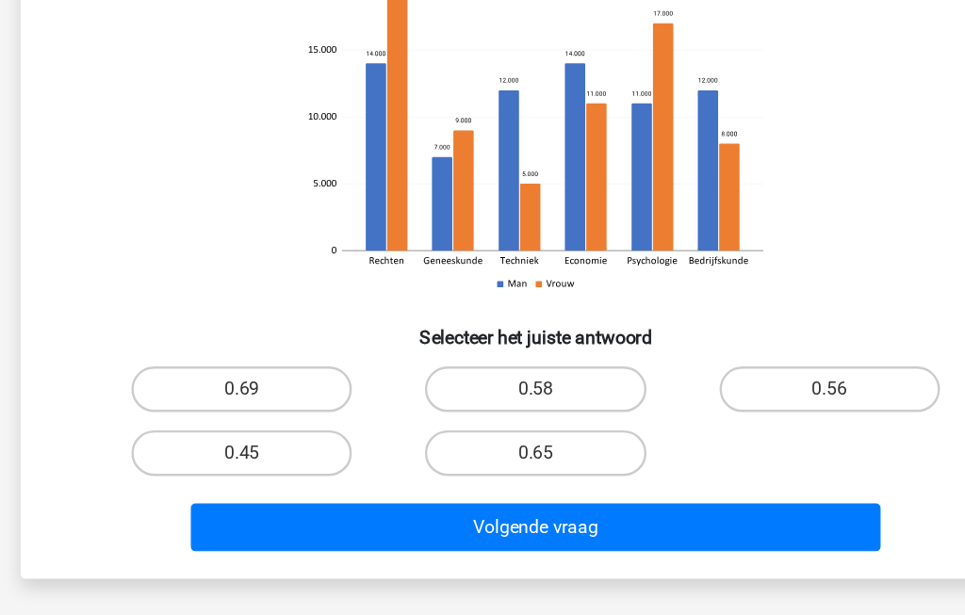
scroll to position [150, 0]
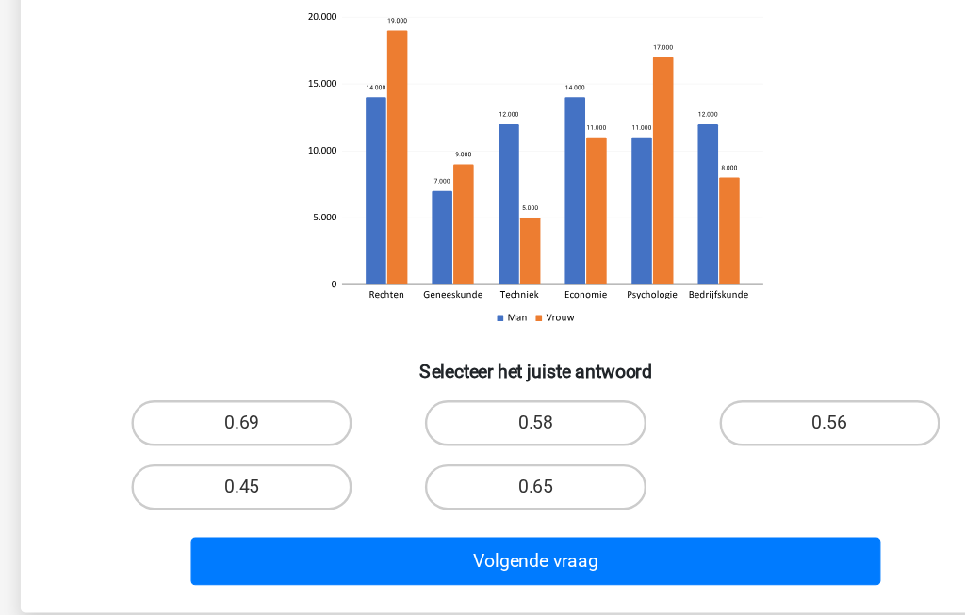
click at [707, 411] on label "0.56" at bounding box center [725, 430] width 182 height 38
click at [725, 430] on input "0.56" at bounding box center [731, 436] width 12 height 12
radio input "true"
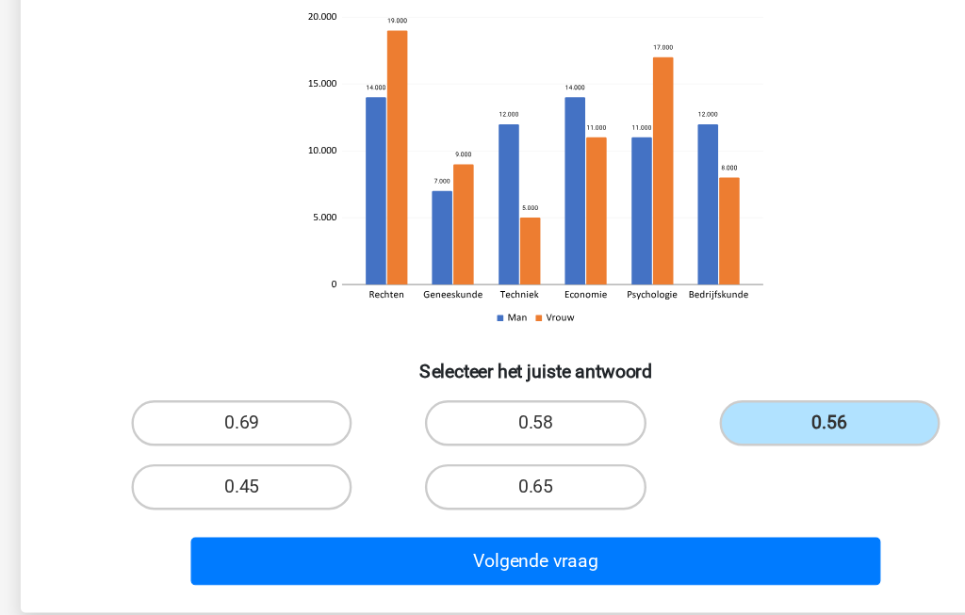
click at [567, 524] on button "Volgende vraag" at bounding box center [483, 544] width 570 height 40
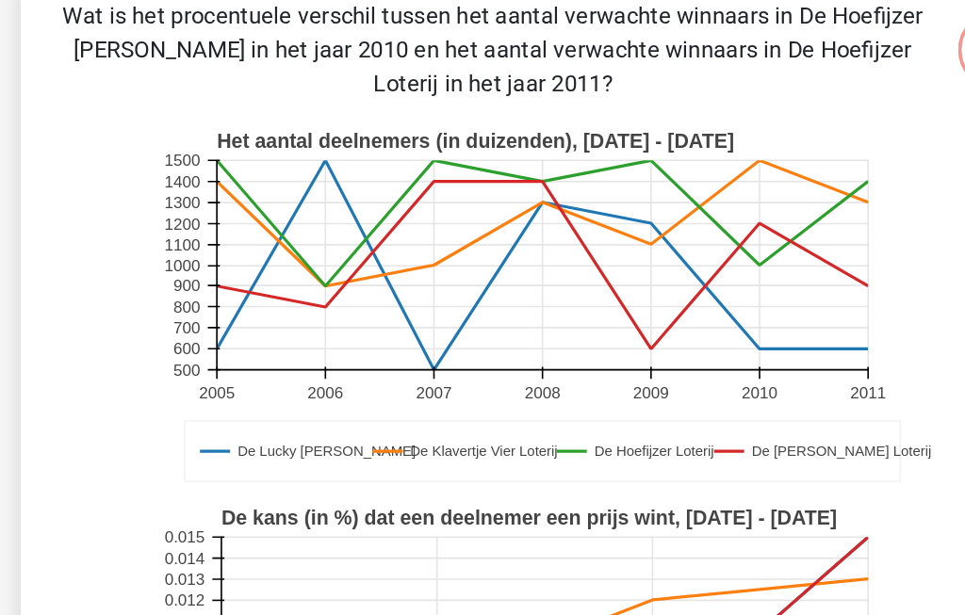
scroll to position [87, 0]
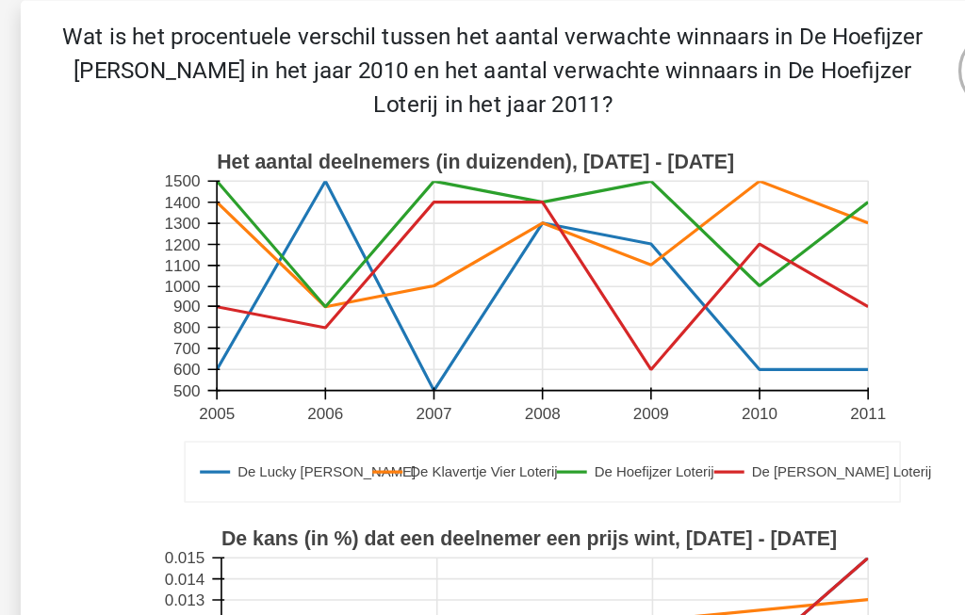
click at [103, 249] on icon "De Lucky Luke Loterij De Klavertje Vier Loterij De Hoefijzer Loterij De Guus Ge…" at bounding box center [482, 270] width 759 height 311
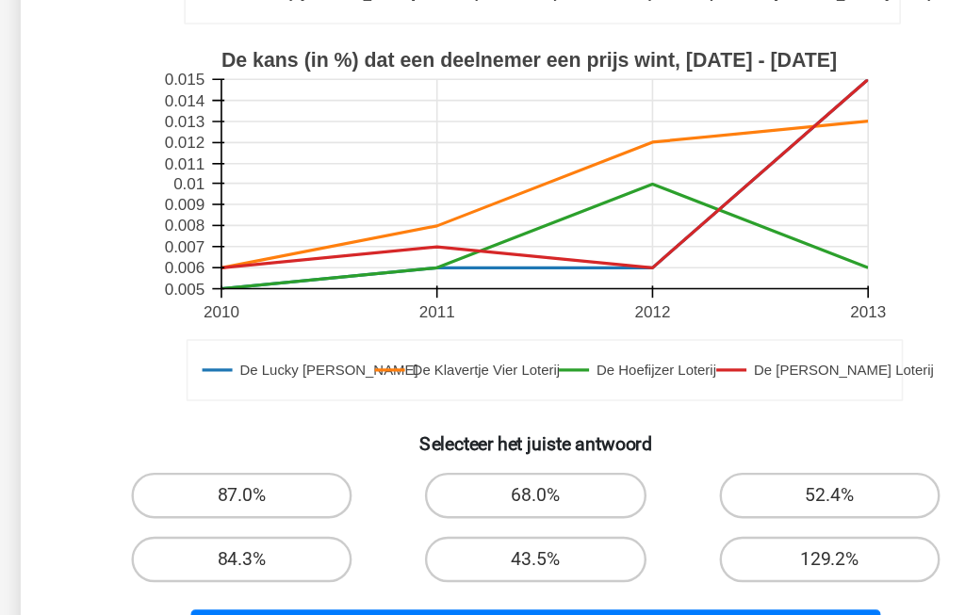
scroll to position [435, 0]
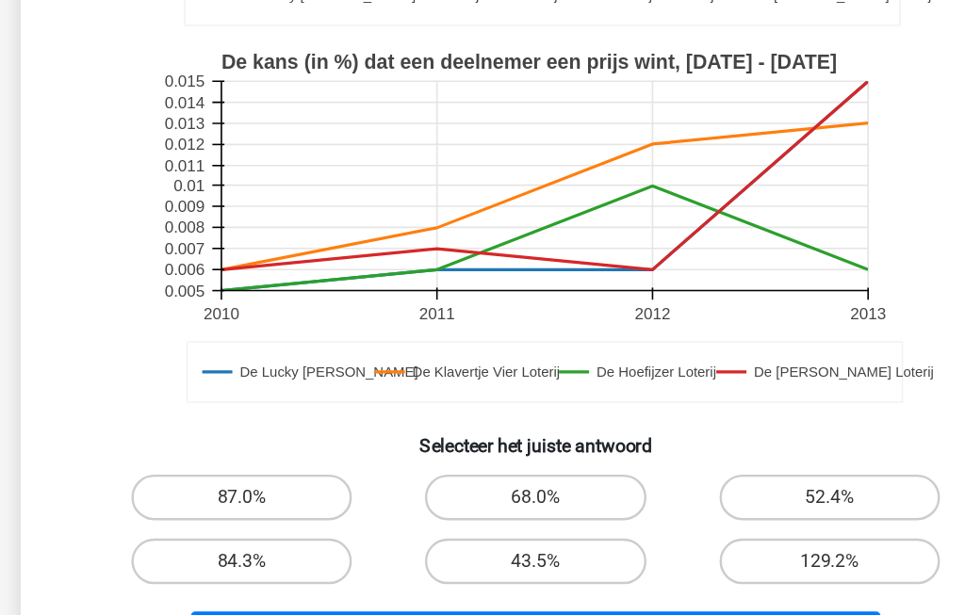
click at [424, 489] on label "43.5%" at bounding box center [482, 508] width 182 height 38
click at [482, 508] on input "43.5%" at bounding box center [488, 514] width 12 height 12
radio input "true"
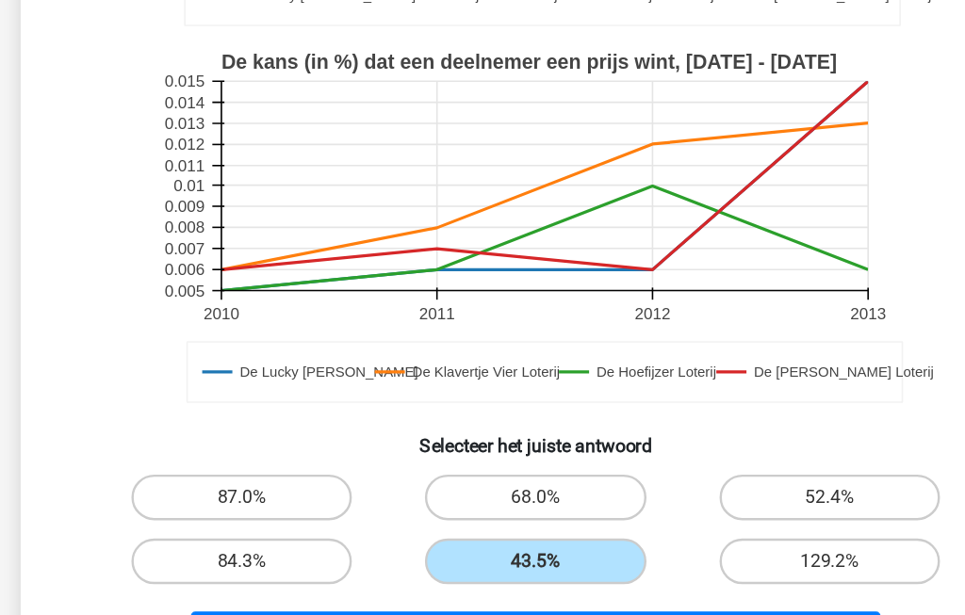
click at [406, 549] on button "Volgende vraag" at bounding box center [483, 569] width 570 height 40
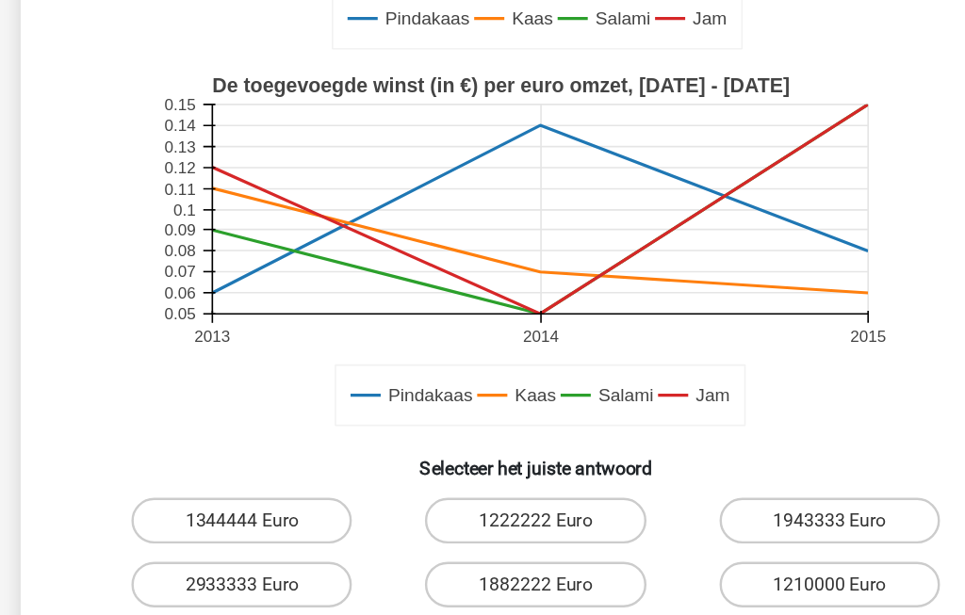
scroll to position [389, 0]
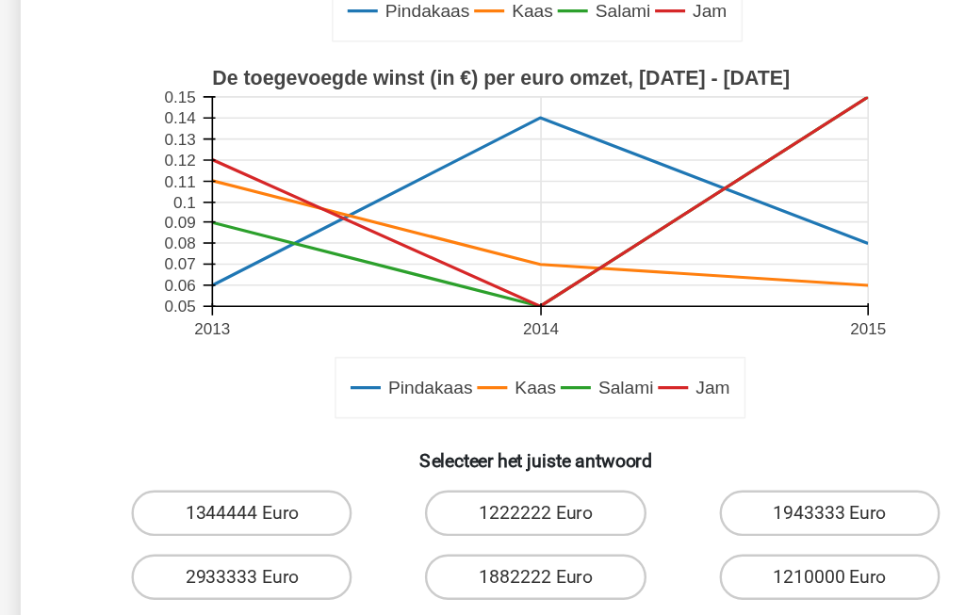
click at [477, 567] on button "Volgende vraag" at bounding box center [483, 587] width 570 height 40
click at [490, 507] on label "1882222 Euro" at bounding box center [482, 526] width 182 height 38
click at [490, 526] on input "1882222 Euro" at bounding box center [488, 532] width 12 height 12
radio input "true"
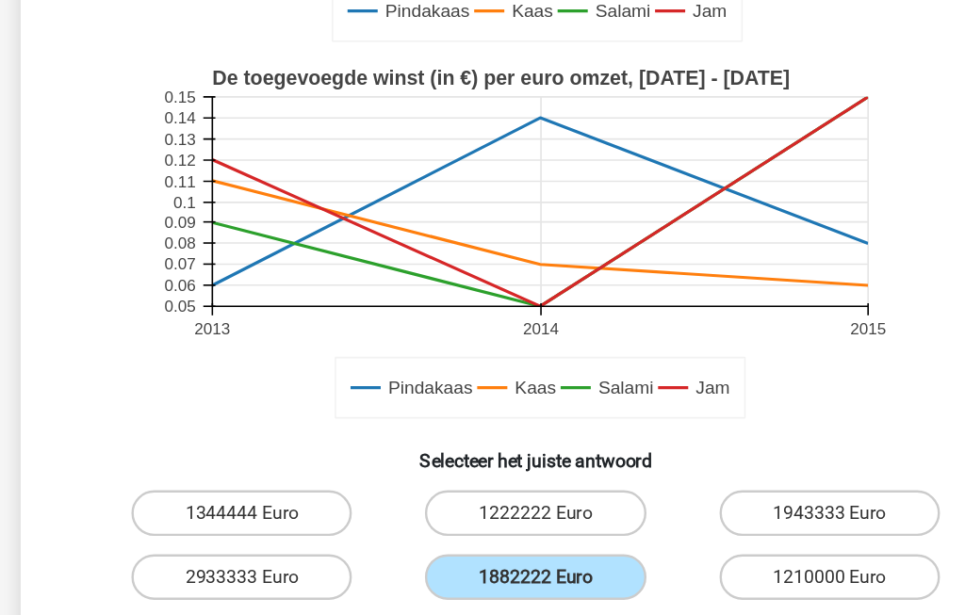
click at [500, 567] on button "Volgende vraag" at bounding box center [483, 587] width 570 height 40
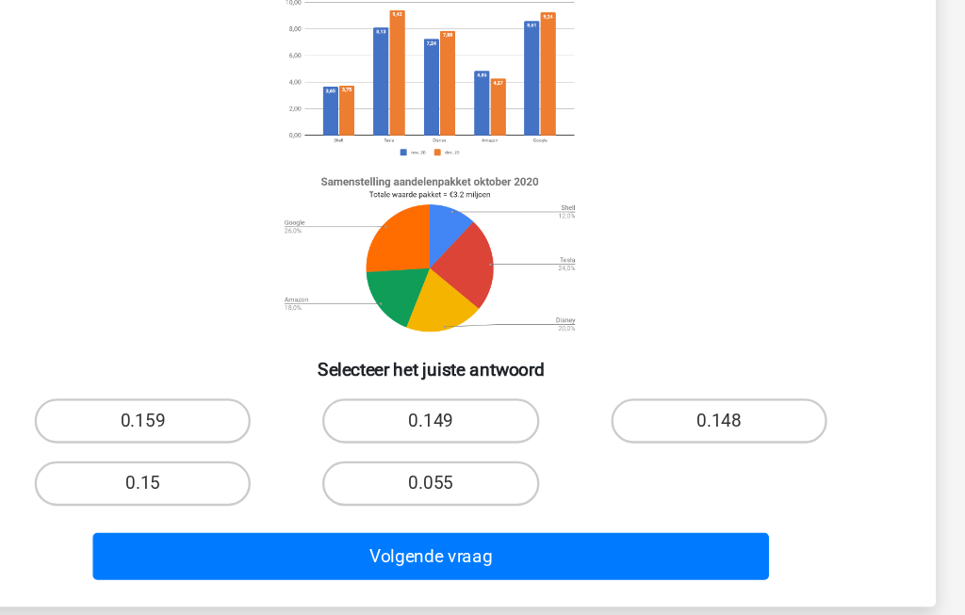
scroll to position [108, 0]
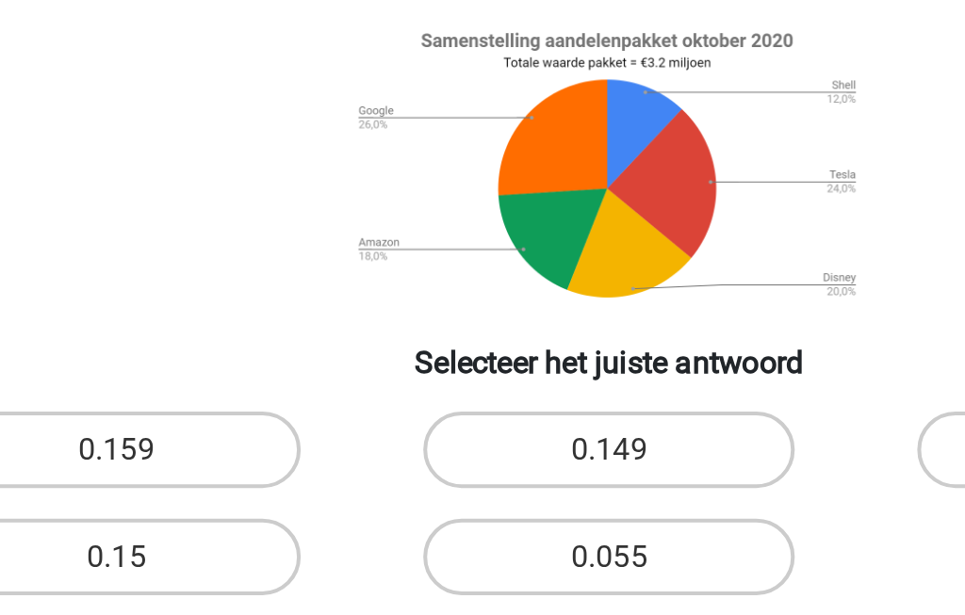
click at [149, 424] on label "0.159" at bounding box center [240, 443] width 182 height 38
click at [240, 443] on input "0.159" at bounding box center [246, 449] width 12 height 12
radio input "true"
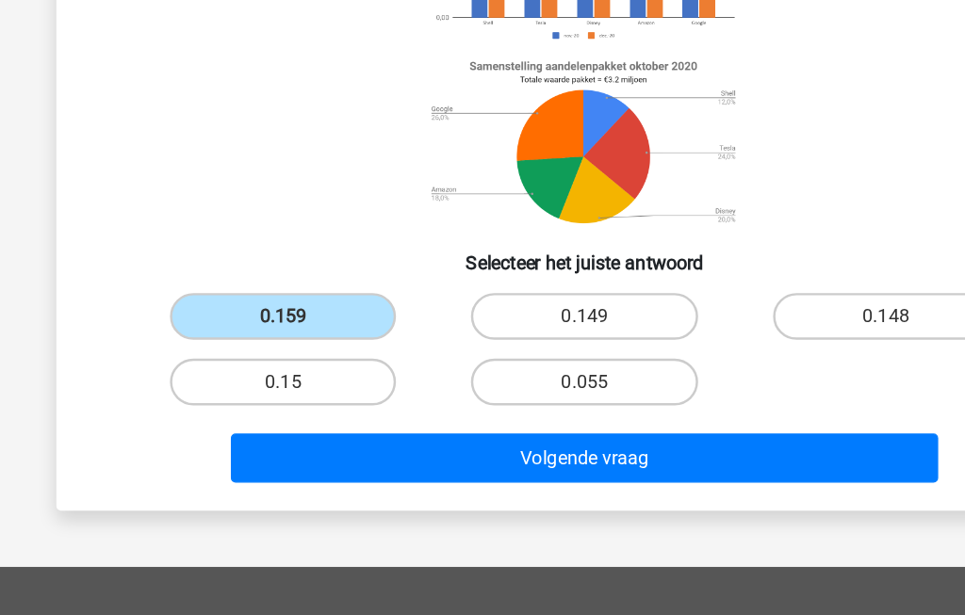
scroll to position [182, 0]
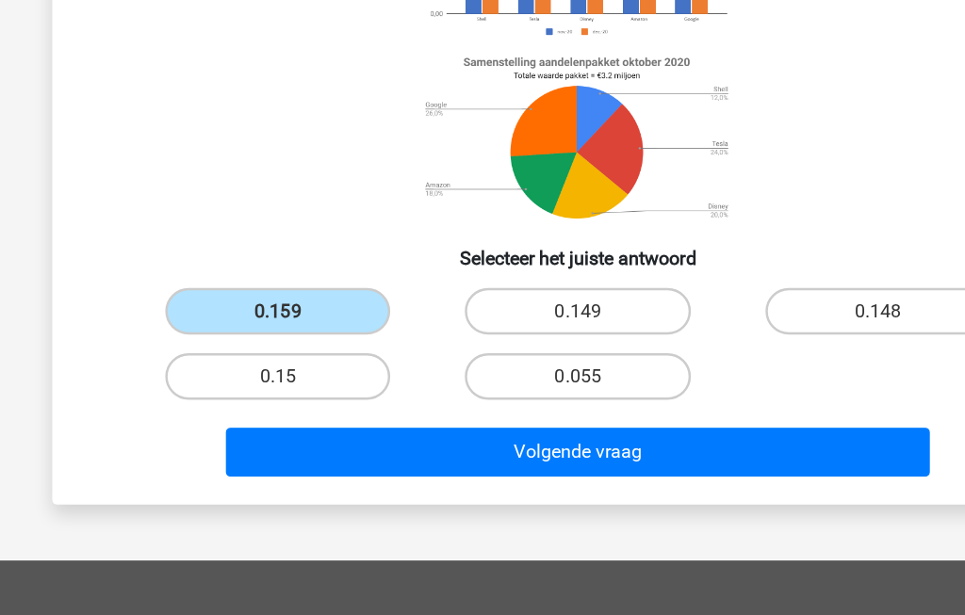
click at [539, 464] on button "Volgende vraag" at bounding box center [483, 484] width 570 height 40
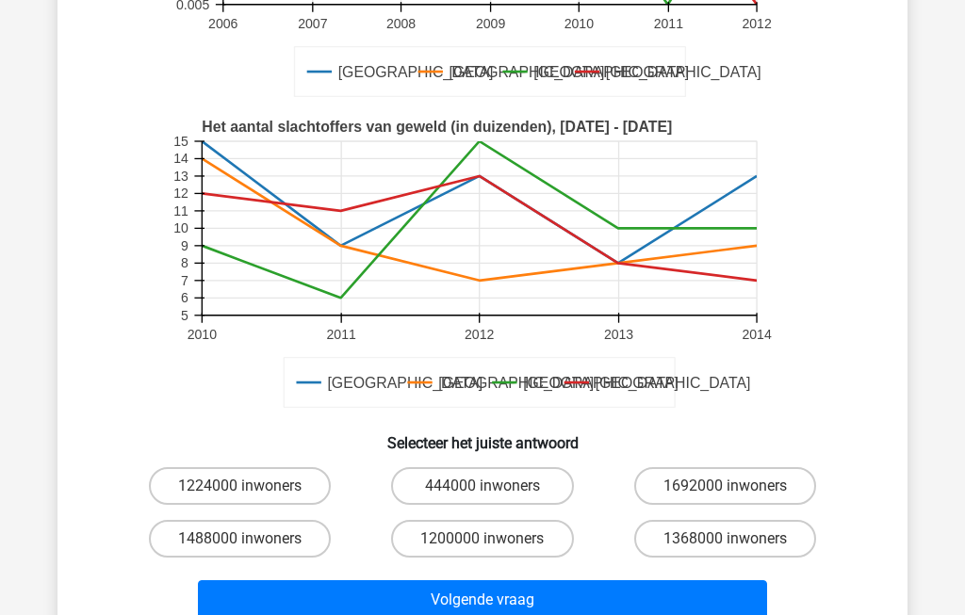
scroll to position [376, 0]
click at [757, 551] on label "1368000 inwoners" at bounding box center [725, 539] width 182 height 38
click at [737, 551] on input "1368000 inwoners" at bounding box center [731, 545] width 12 height 12
radio input "true"
click at [363, 608] on button "Volgende vraag" at bounding box center [483, 600] width 570 height 40
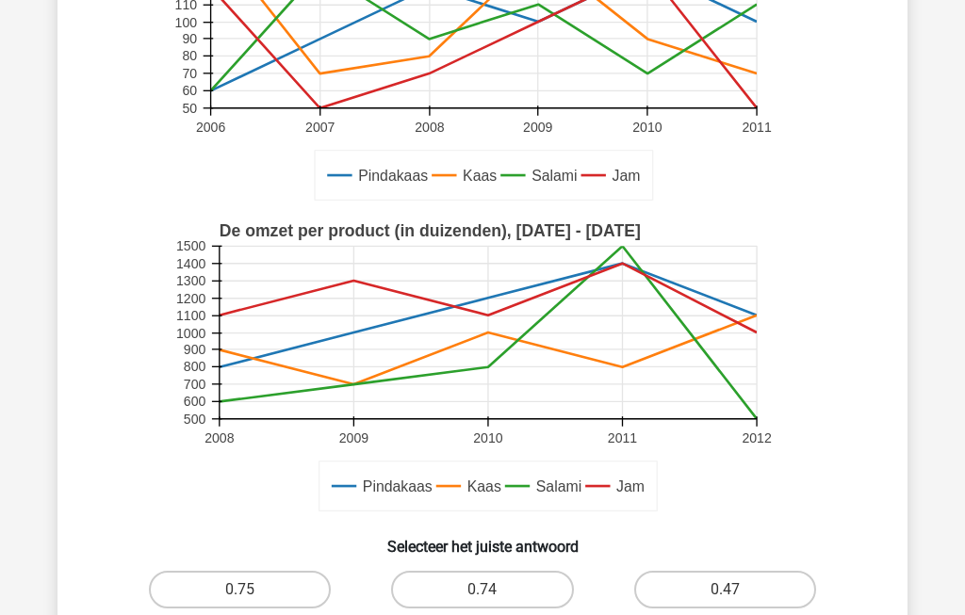
scroll to position [307, 0]
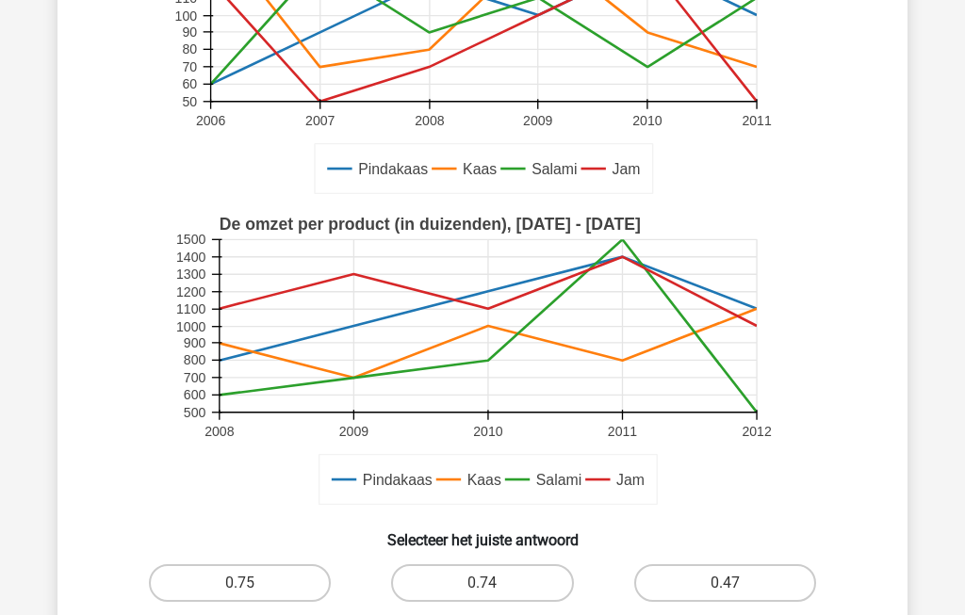
click at [227, 584] on label "0.75" at bounding box center [240, 583] width 182 height 38
click at [240, 584] on input "0.75" at bounding box center [246, 589] width 12 height 12
radio input "true"
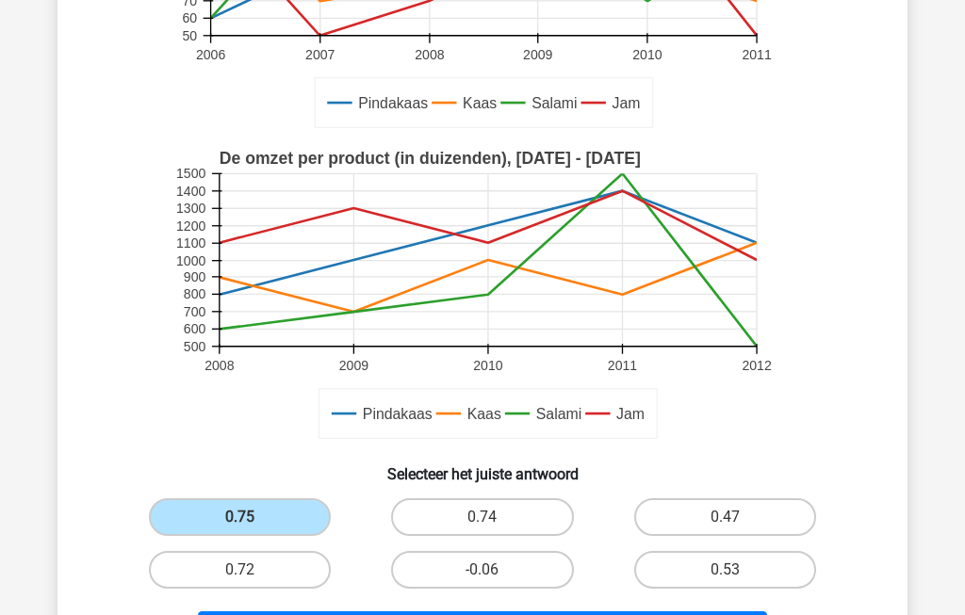
scroll to position [374, 0]
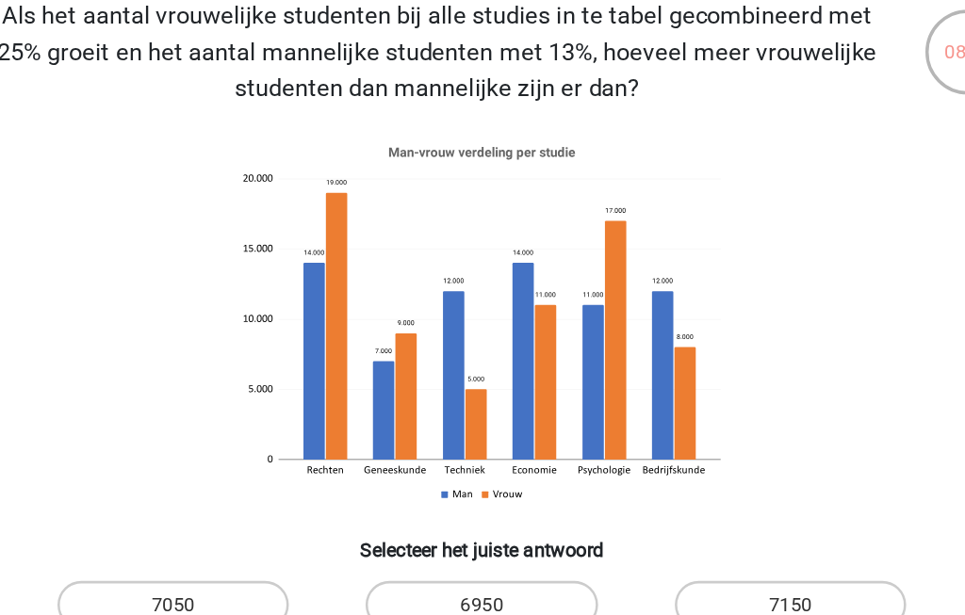
scroll to position [104, 0]
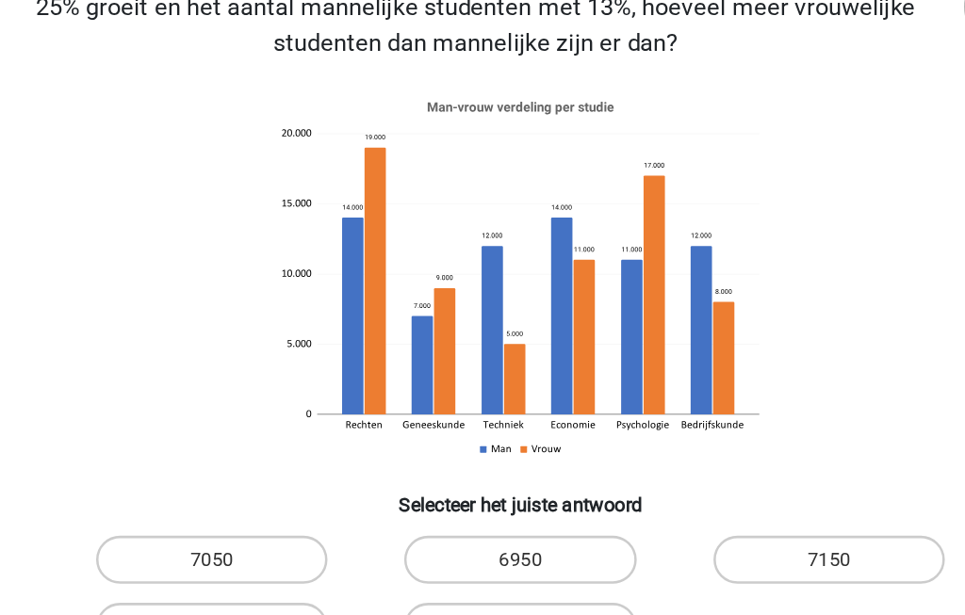
click at [149, 457] on label "7050" at bounding box center [240, 476] width 182 height 38
click at [240, 476] on input "7050" at bounding box center [246, 482] width 12 height 12
radio input "true"
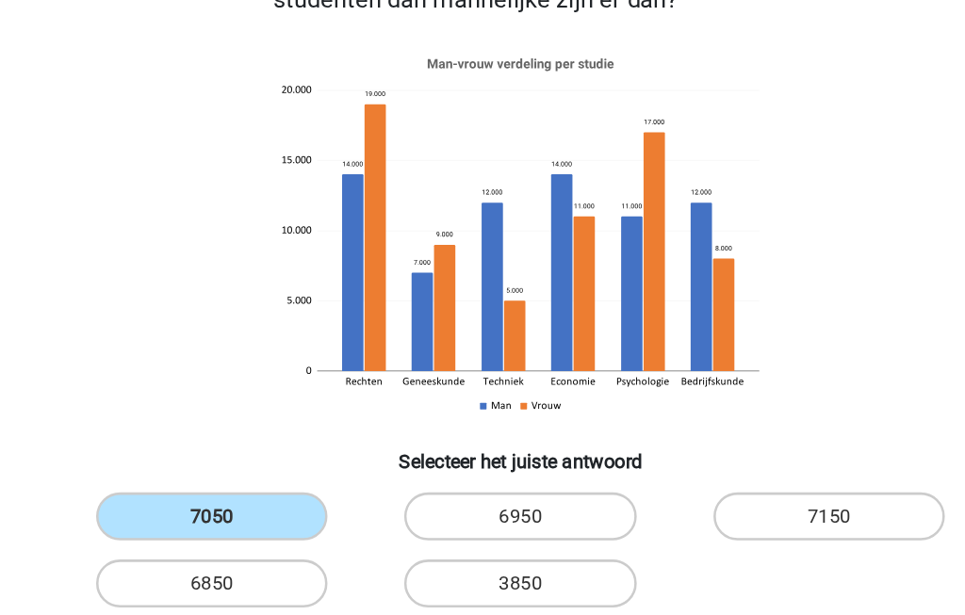
scroll to position [134, 0]
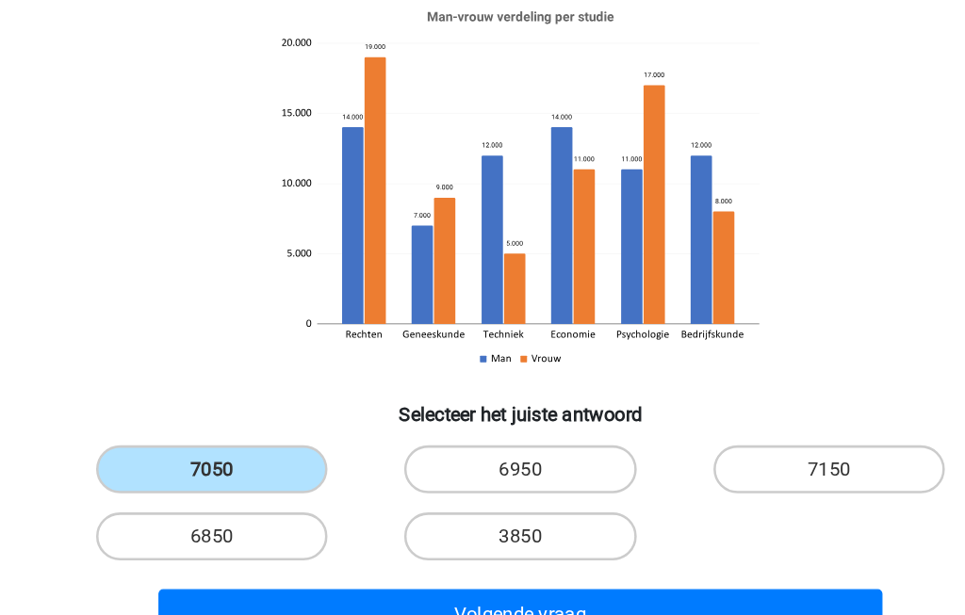
click at [301, 540] on button "Volgende vraag" at bounding box center [483, 560] width 570 height 40
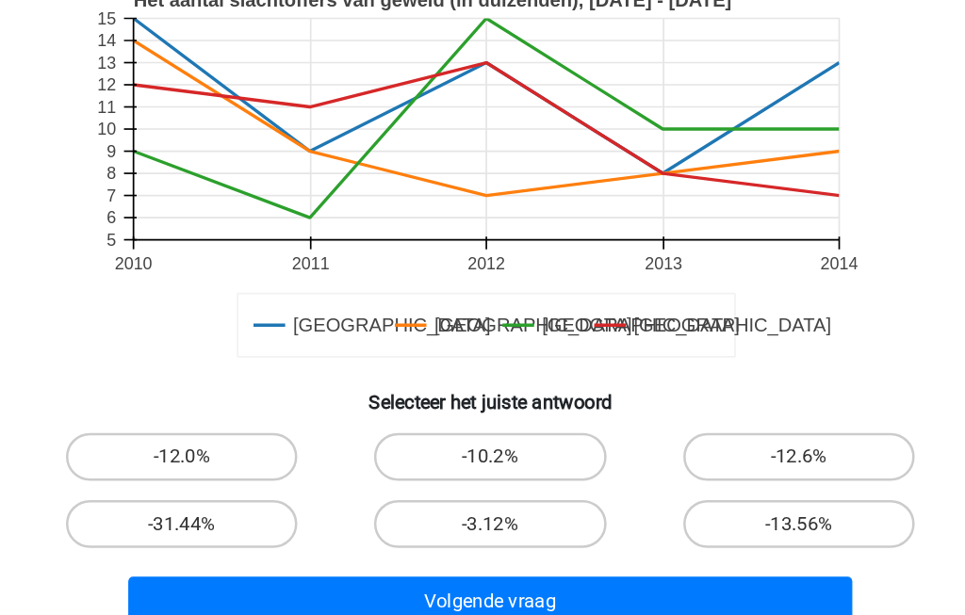
scroll to position [454, 0]
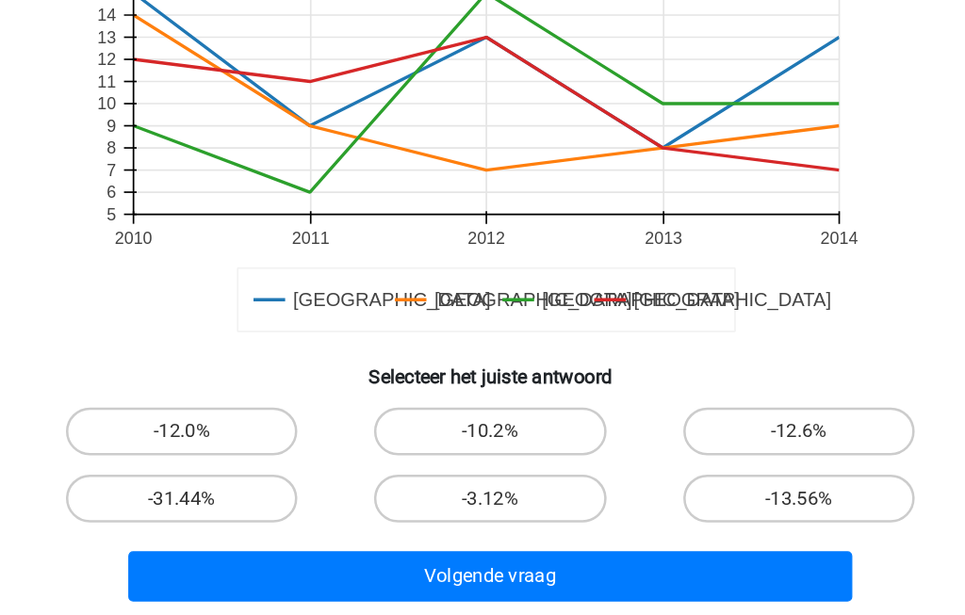
click at [671, 470] on label "-13.56%" at bounding box center [725, 489] width 182 height 38
click at [725, 489] on input "-13.56%" at bounding box center [731, 495] width 12 height 12
radio input "true"
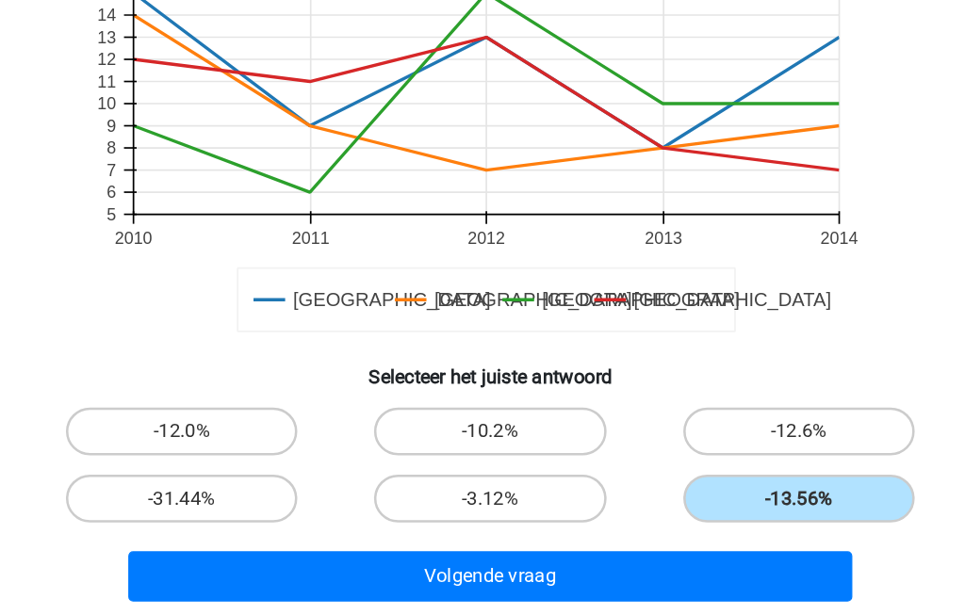
click at [260, 530] on button "Volgende vraag" at bounding box center [483, 550] width 570 height 40
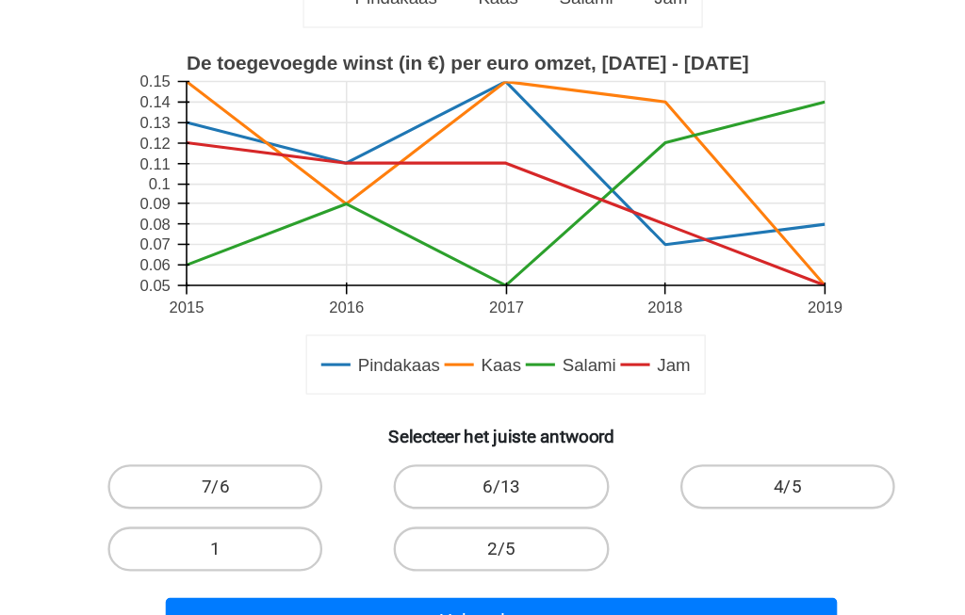
scroll to position [443, 0]
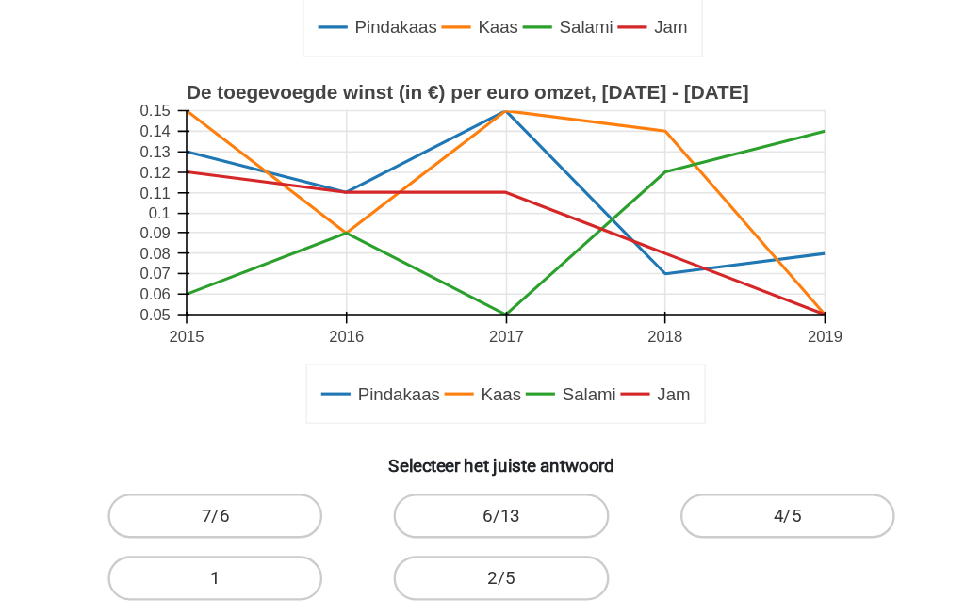
click at [470, 430] on label "6/13" at bounding box center [482, 448] width 182 height 38
click at [482, 448] on input "6/13" at bounding box center [488, 454] width 12 height 12
radio input "true"
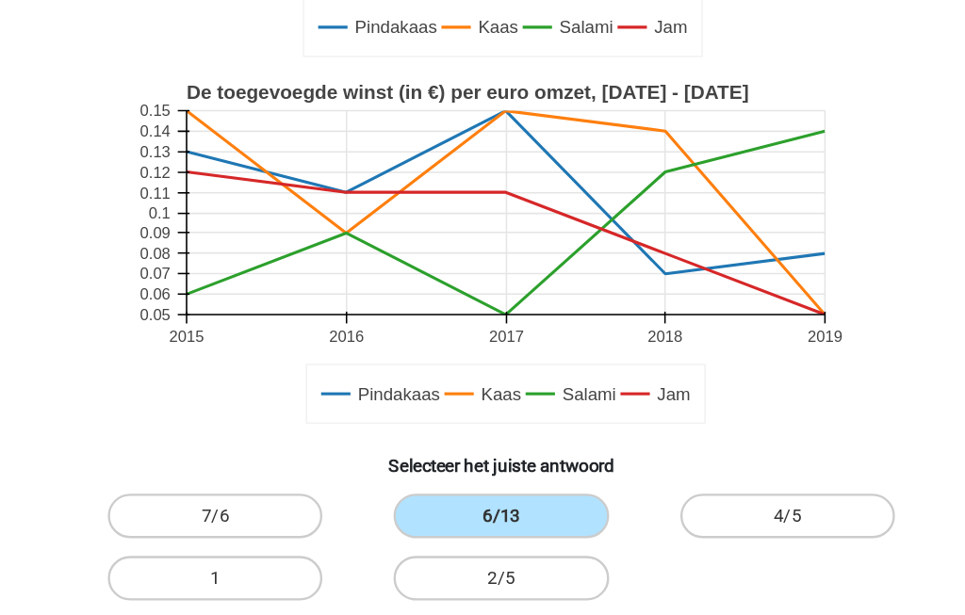
click at [519, 556] on button "Volgende vraag" at bounding box center [483, 562] width 570 height 40
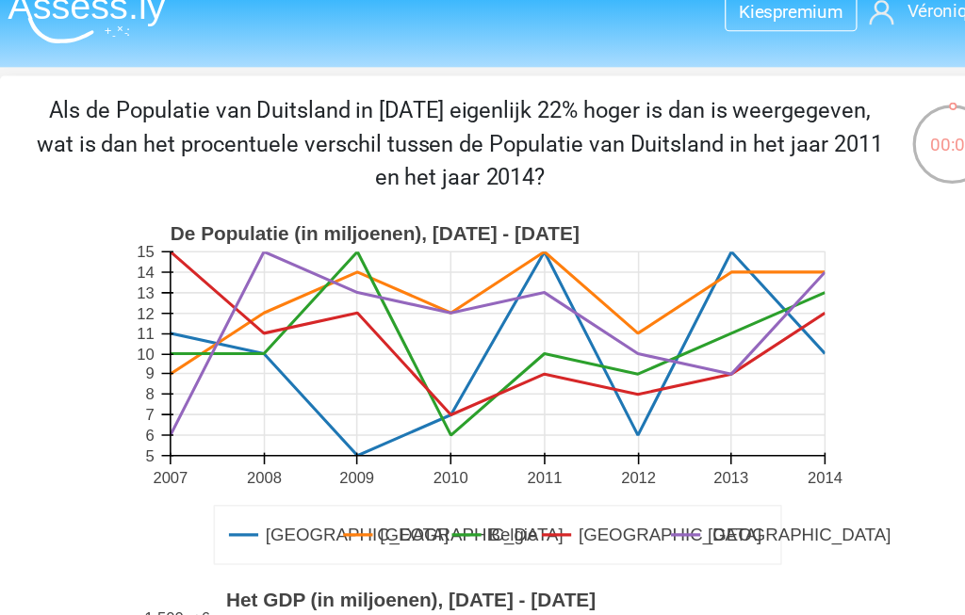
scroll to position [21, 0]
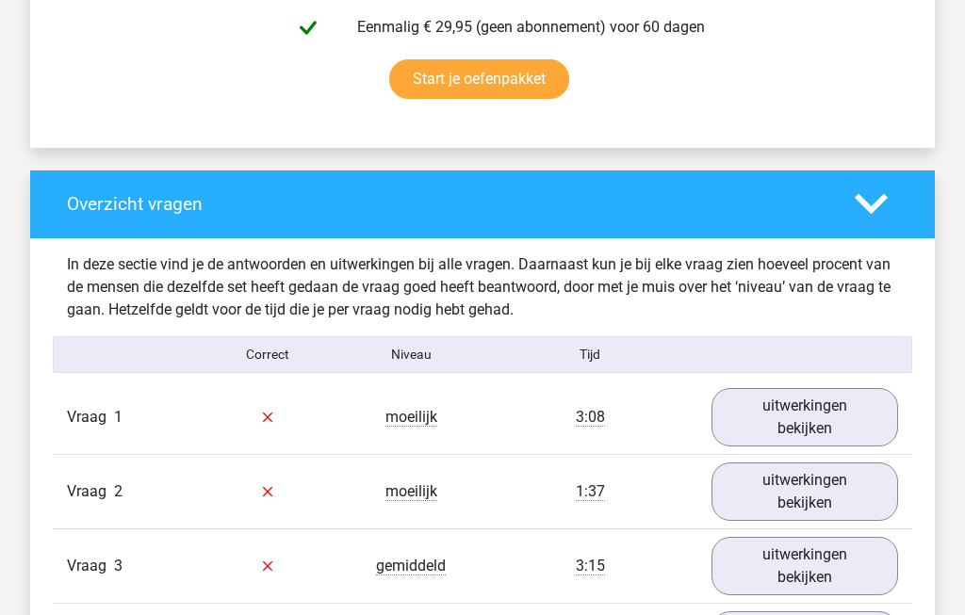
scroll to position [1241, 0]
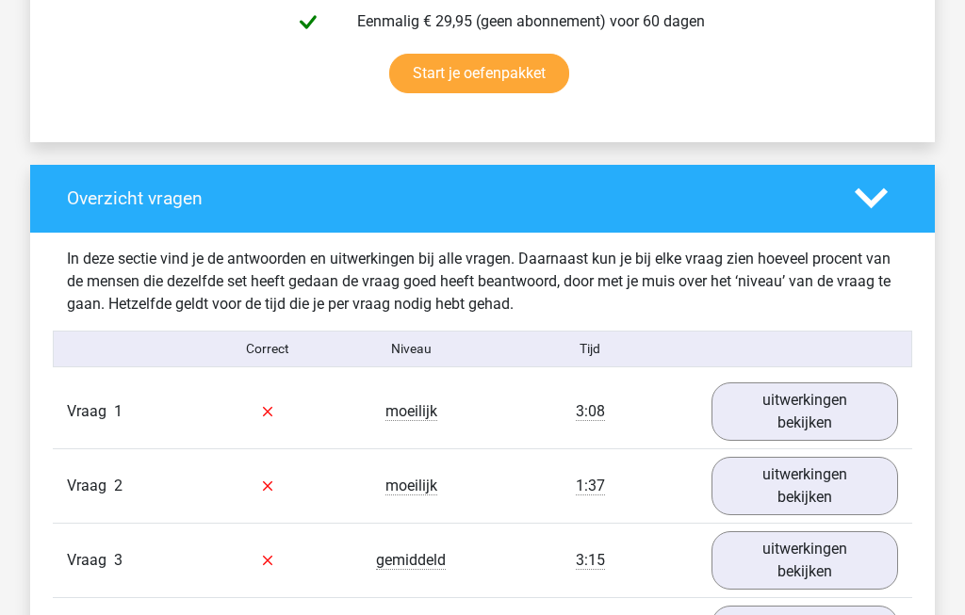
click at [842, 430] on link "uitwerkingen bekijken" at bounding box center [804, 412] width 187 height 58
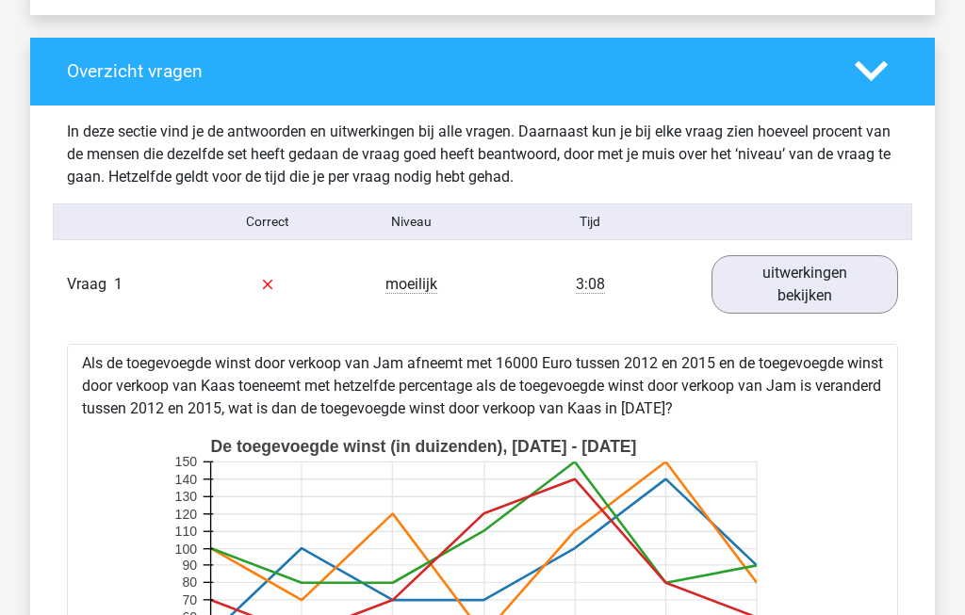
click at [854, 309] on link "uitwerkingen bekijken" at bounding box center [804, 285] width 187 height 58
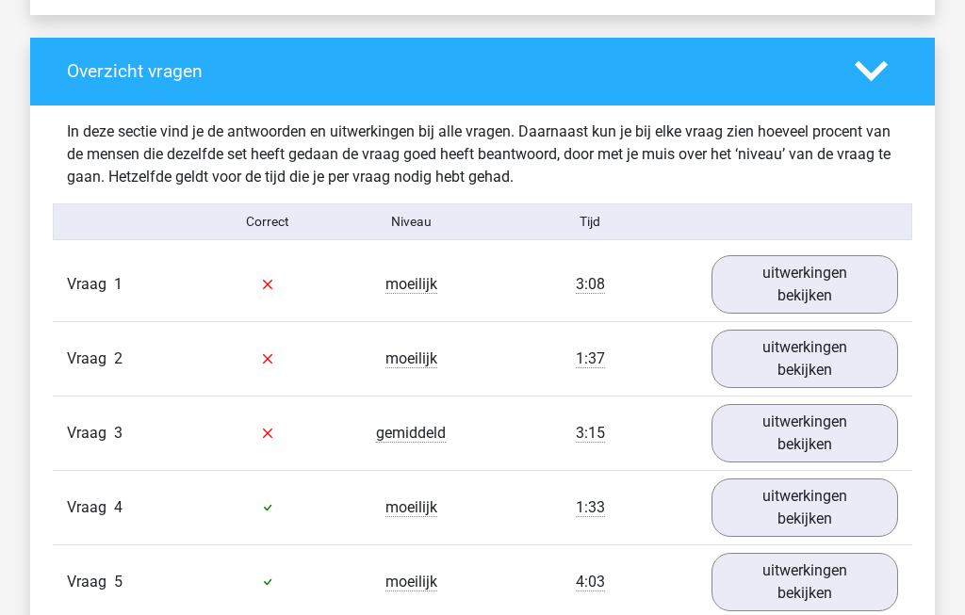
click at [859, 373] on link "uitwerkingen bekijken" at bounding box center [804, 359] width 187 height 58
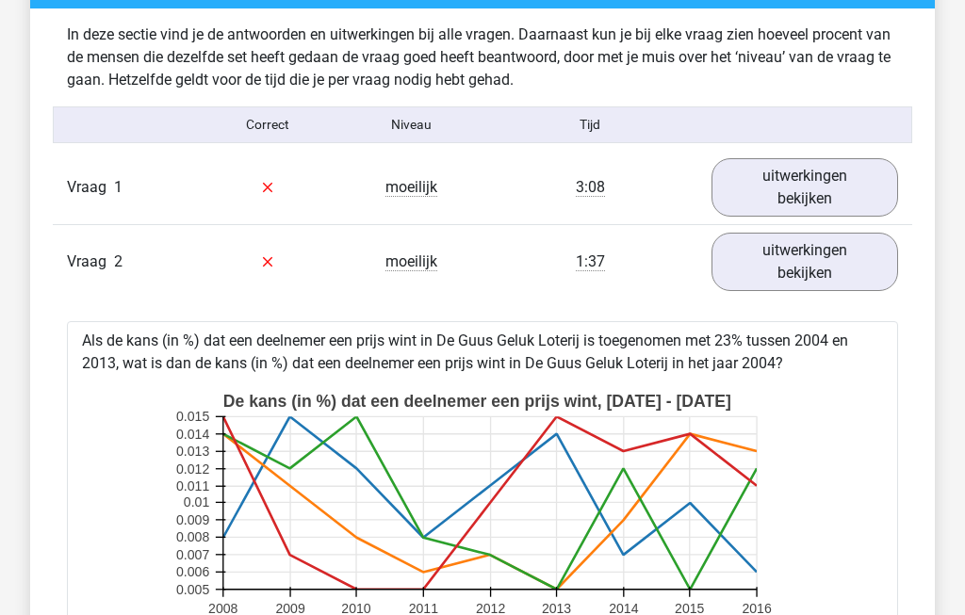
scroll to position [1452, 0]
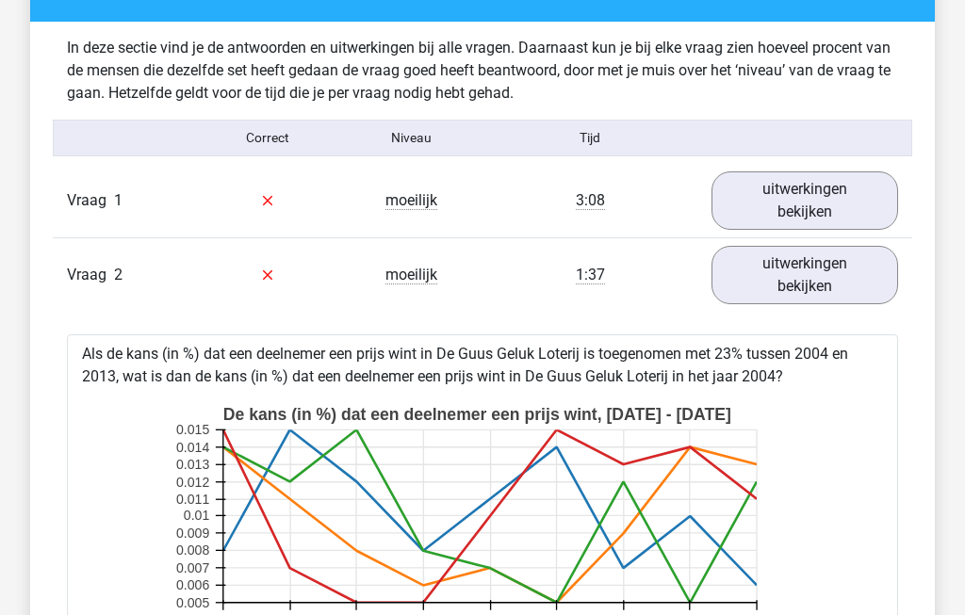
click at [862, 285] on link "uitwerkingen bekijken" at bounding box center [804, 275] width 187 height 58
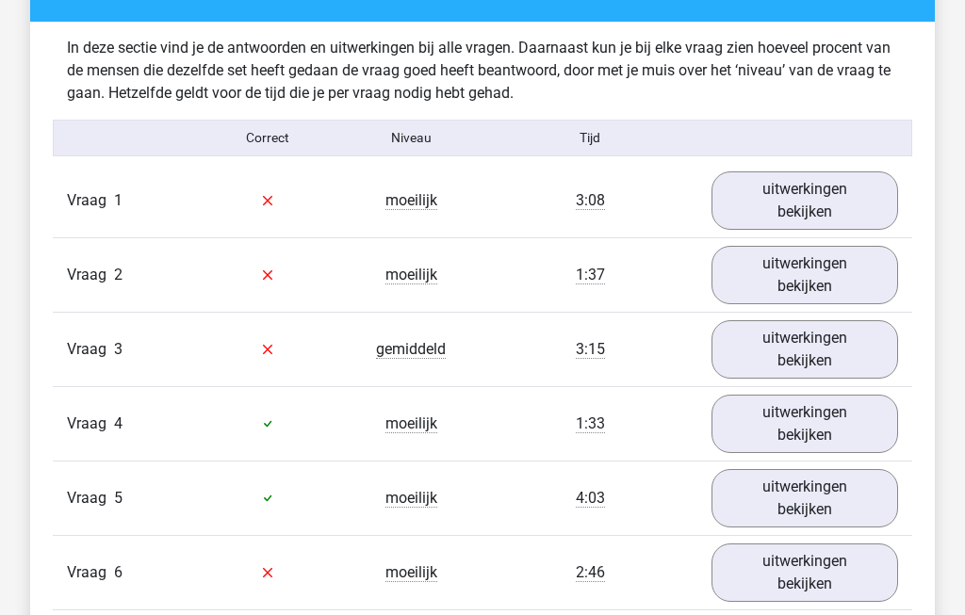
click at [858, 373] on link "uitwerkingen bekijken" at bounding box center [804, 349] width 187 height 58
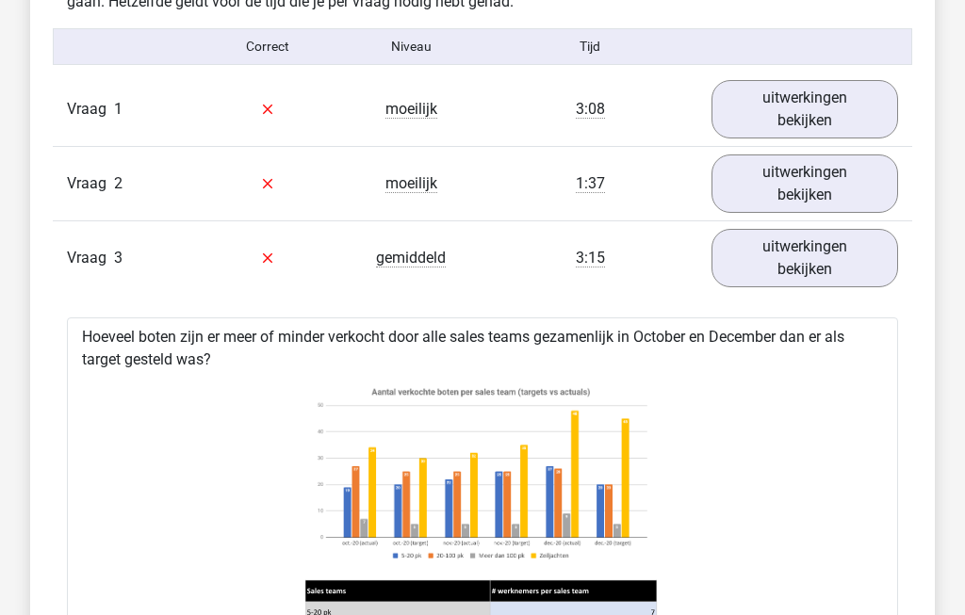
click at [861, 264] on link "uitwerkingen bekijken" at bounding box center [804, 259] width 187 height 58
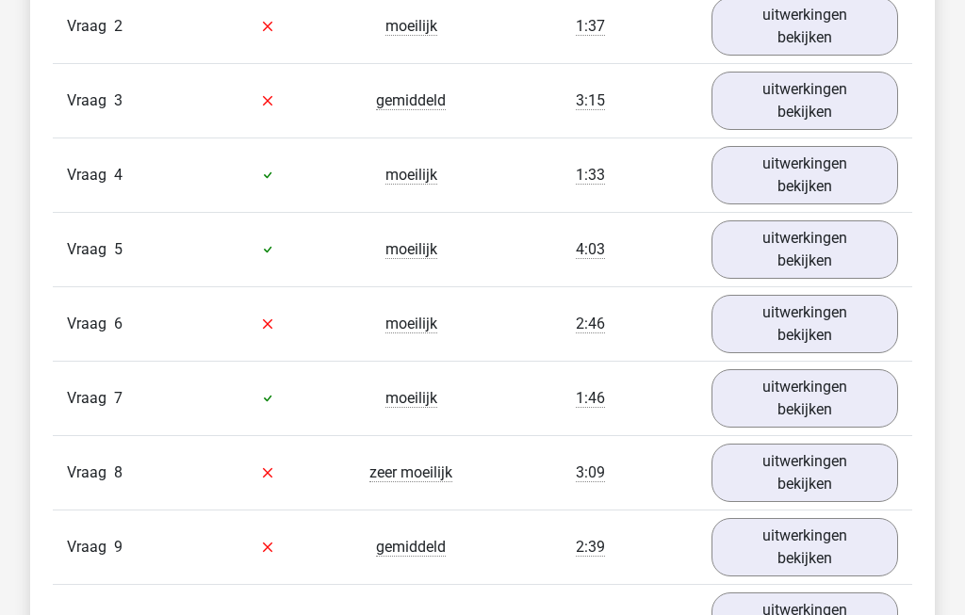
scroll to position [1674, 0]
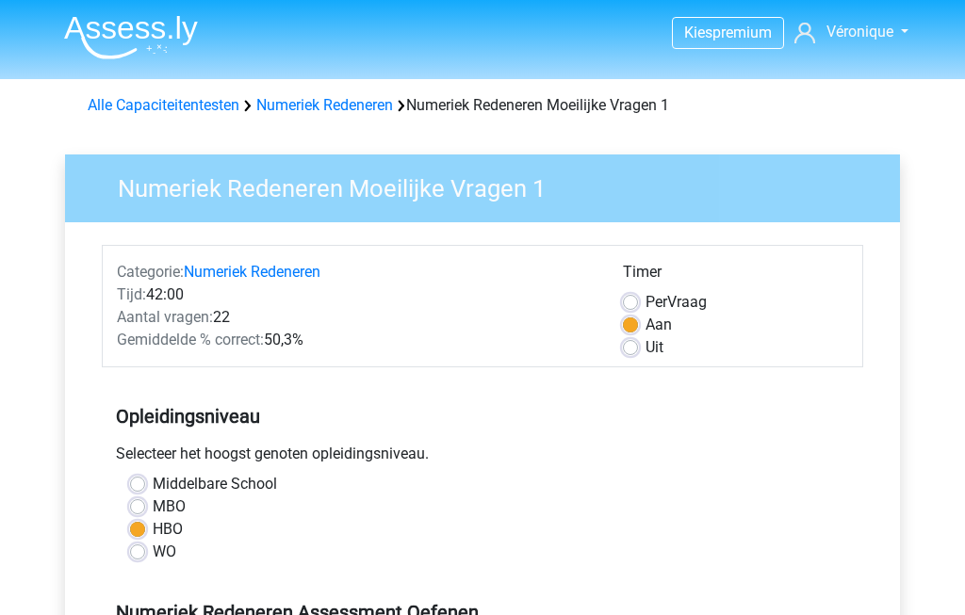
scroll to position [445, 0]
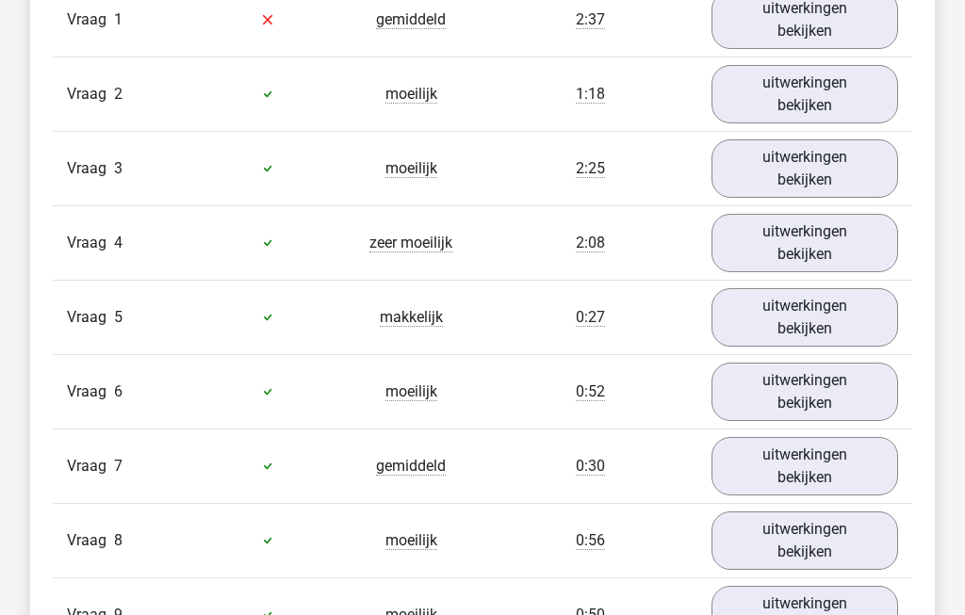
scroll to position [1635, 0]
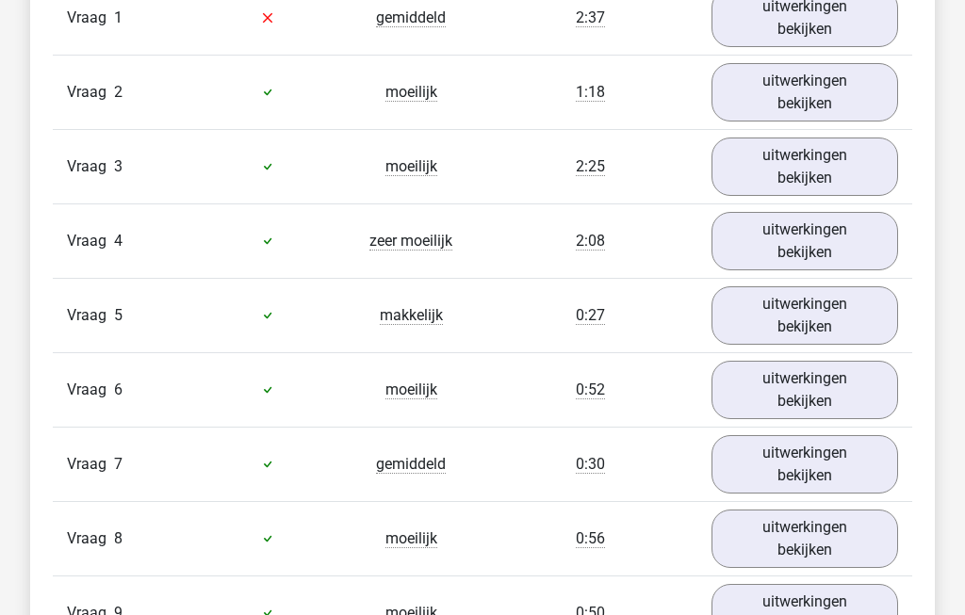
click at [839, 24] on link "uitwerkingen bekijken" at bounding box center [804, 18] width 187 height 58
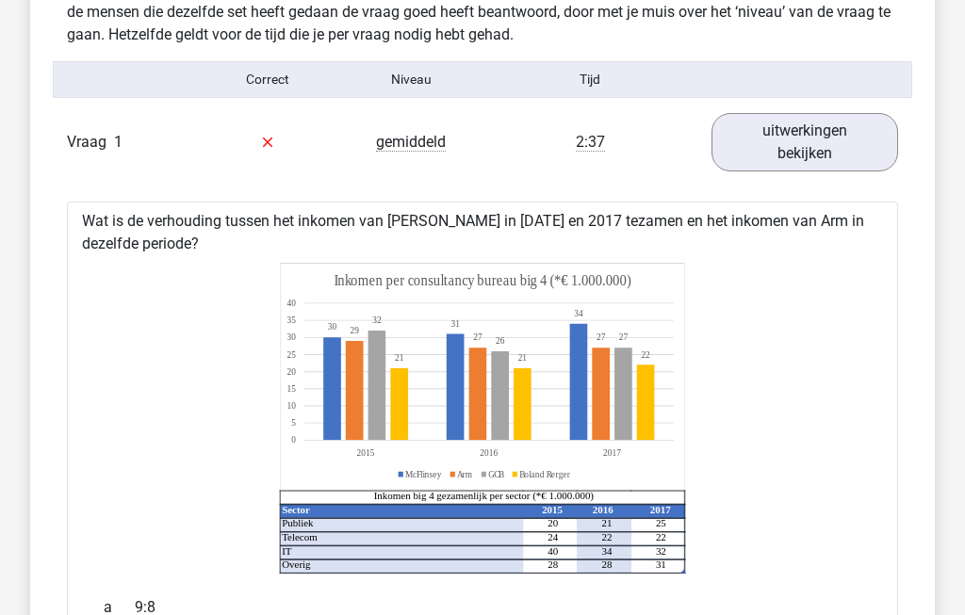
scroll to position [1501, 0]
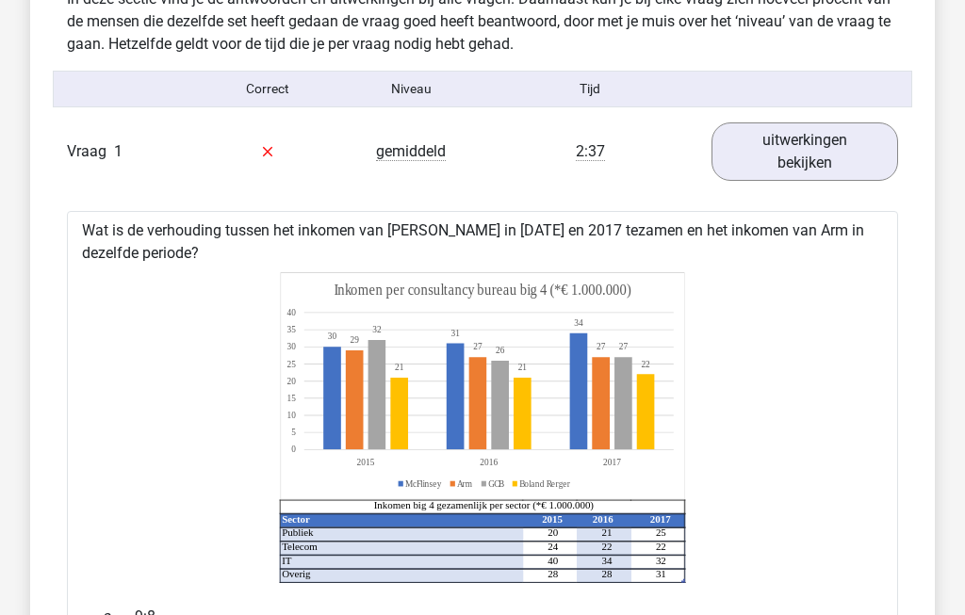
click at [838, 147] on link "uitwerkingen bekijken" at bounding box center [804, 151] width 187 height 58
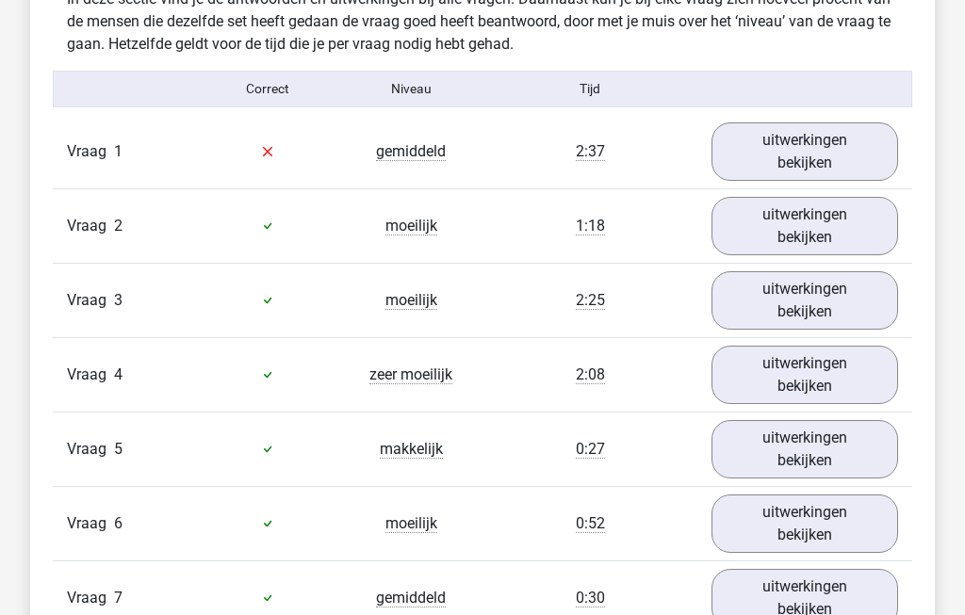
click at [831, 239] on link "uitwerkingen bekijken" at bounding box center [804, 226] width 187 height 58
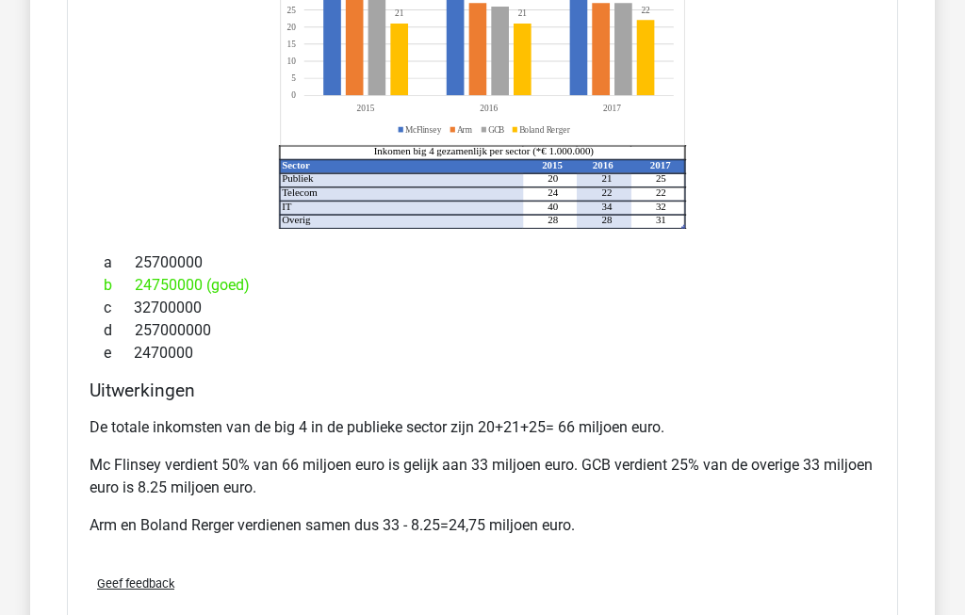
scroll to position [1965, 0]
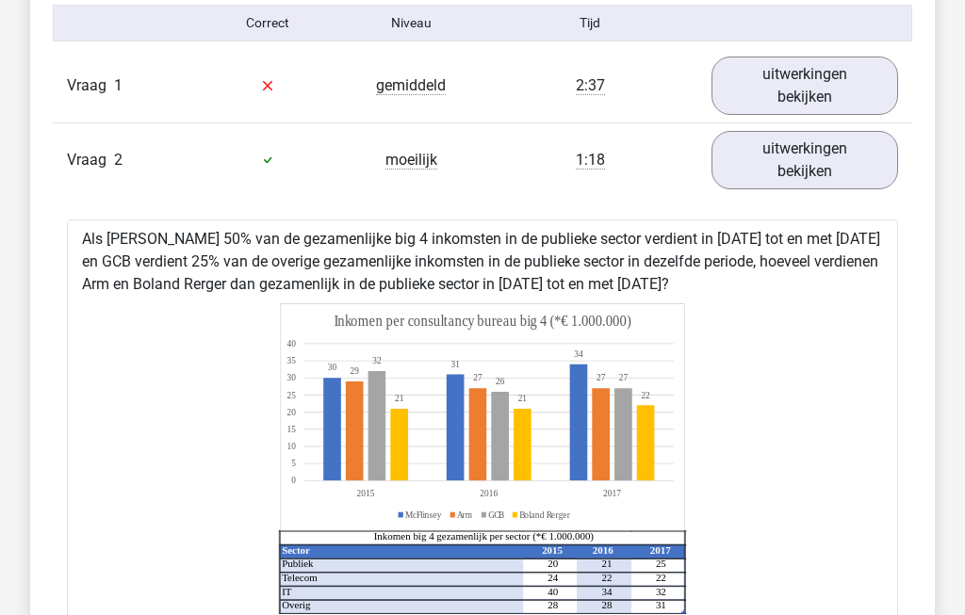
click at [840, 161] on link "uitwerkingen bekijken" at bounding box center [804, 161] width 187 height 58
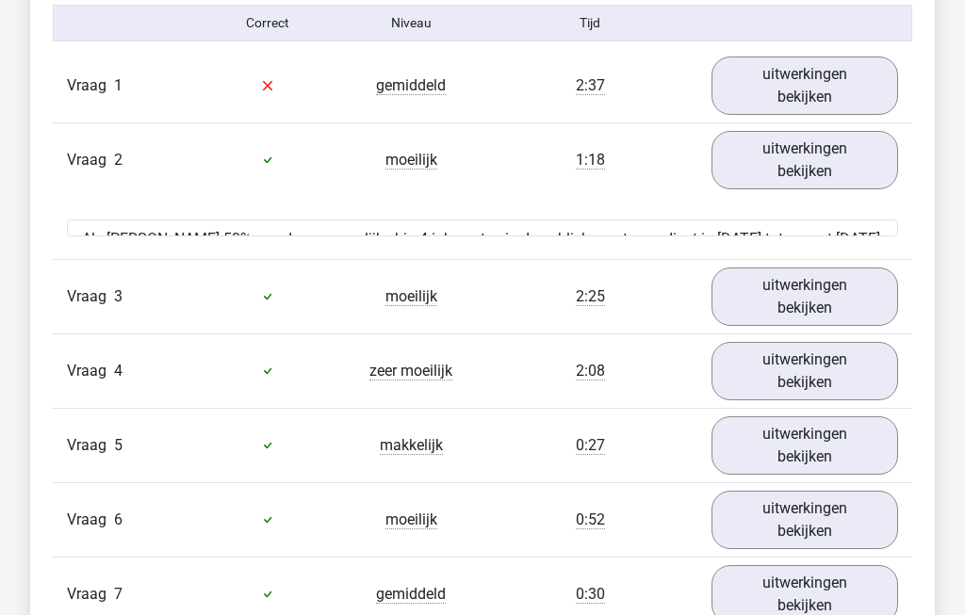
scroll to position [1567, 0]
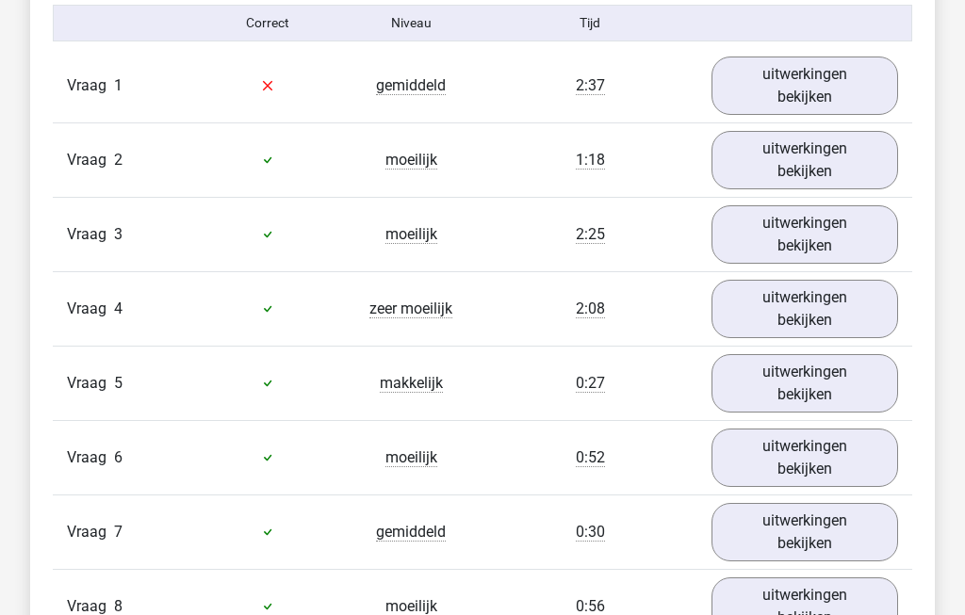
click at [834, 252] on link "uitwerkingen bekijken" at bounding box center [804, 234] width 187 height 58
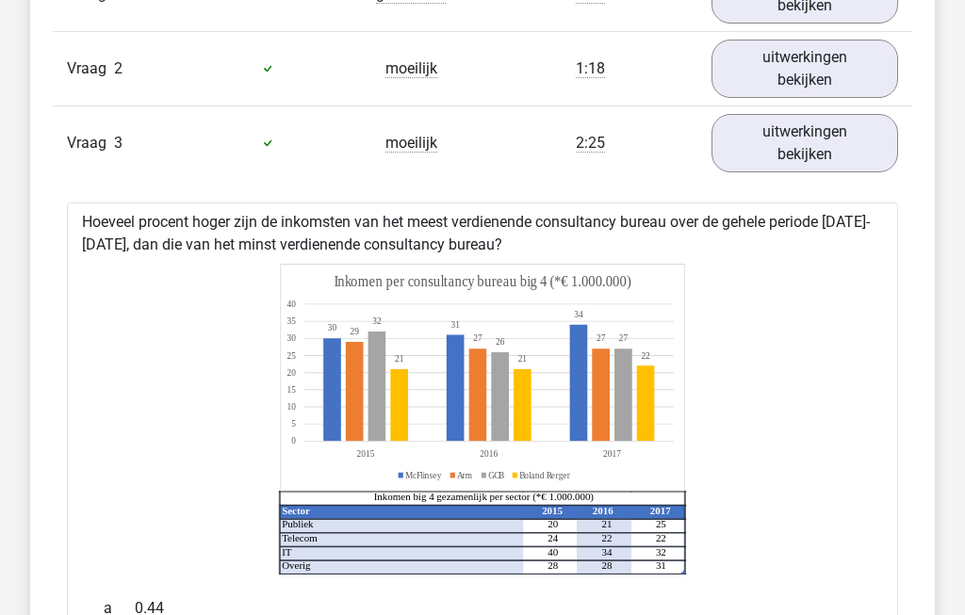
scroll to position [1631, 0]
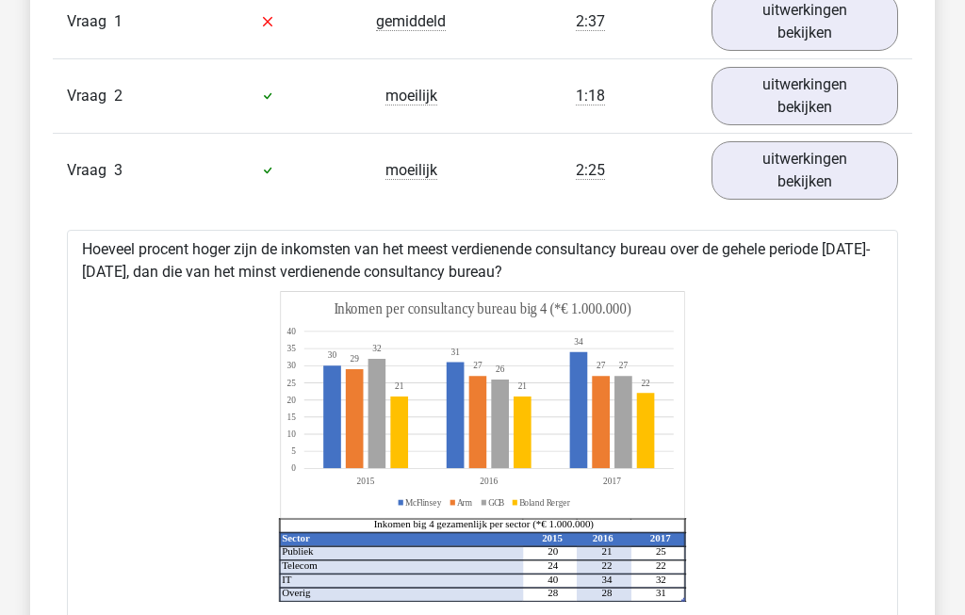
click at [847, 175] on link "uitwerkingen bekijken" at bounding box center [804, 170] width 187 height 58
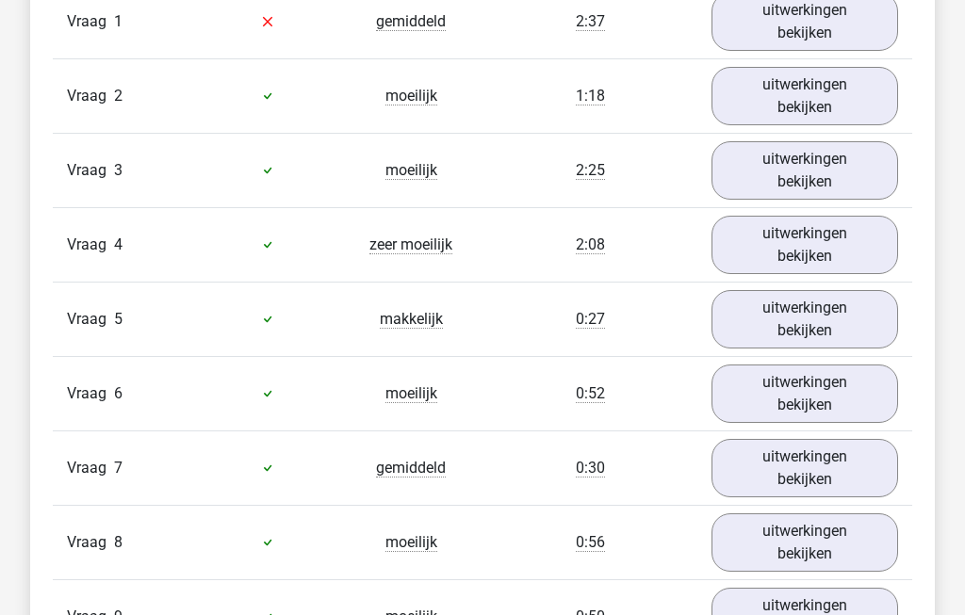
click at [840, 258] on link "uitwerkingen bekijken" at bounding box center [804, 245] width 187 height 58
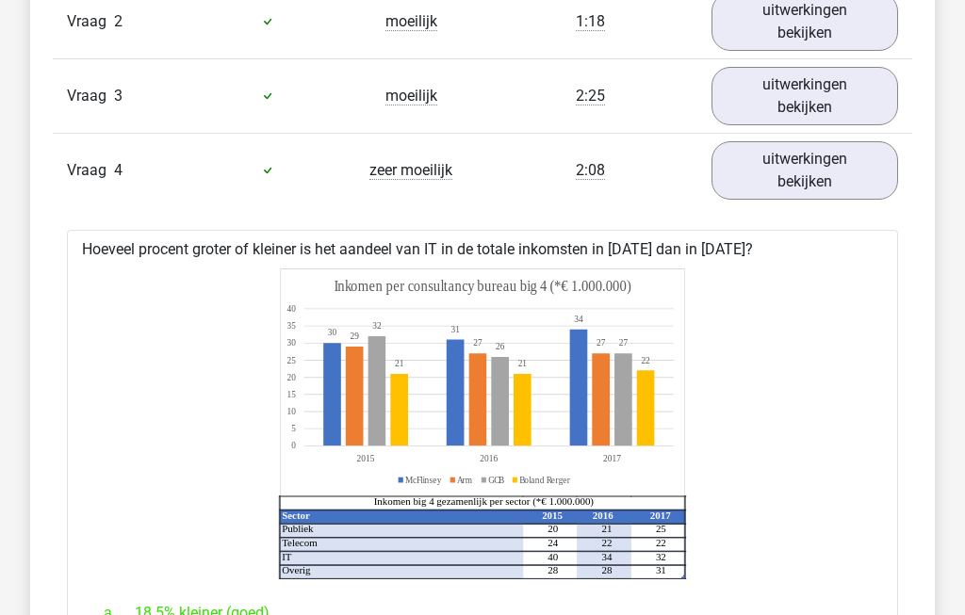
scroll to position [1691, 0]
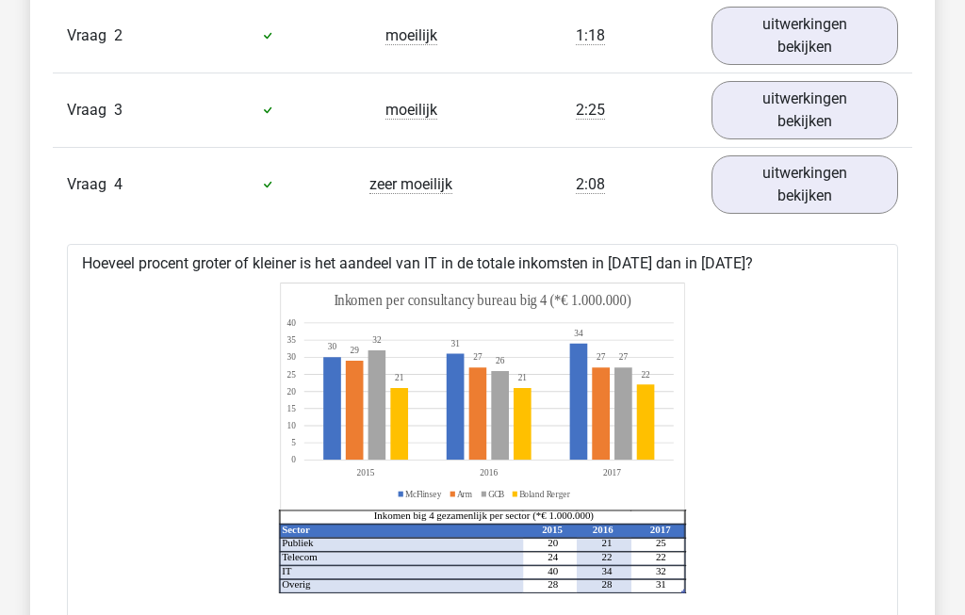
click at [835, 196] on link "uitwerkingen bekijken" at bounding box center [804, 184] width 187 height 58
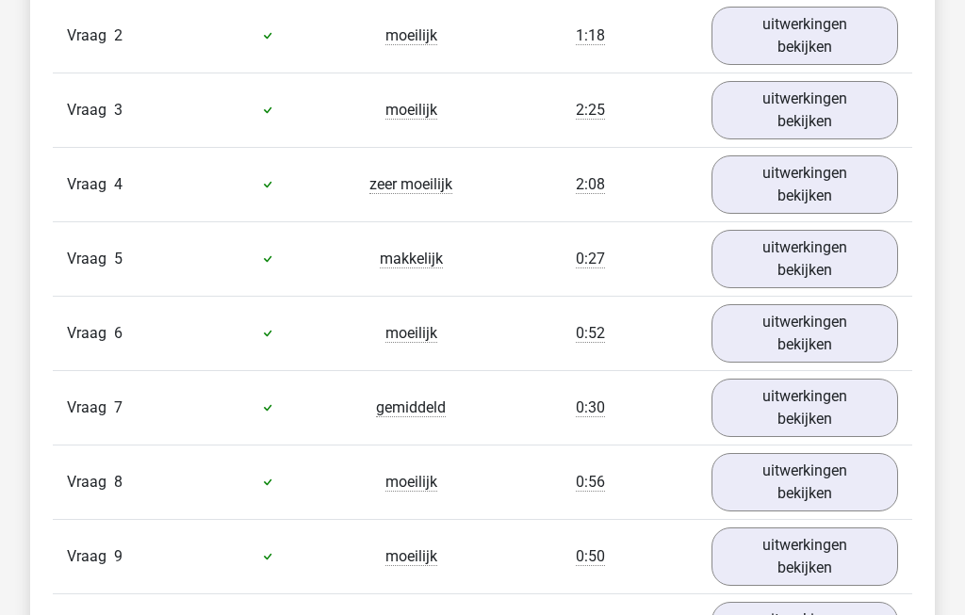
click at [839, 265] on link "uitwerkingen bekijken" at bounding box center [804, 259] width 187 height 58
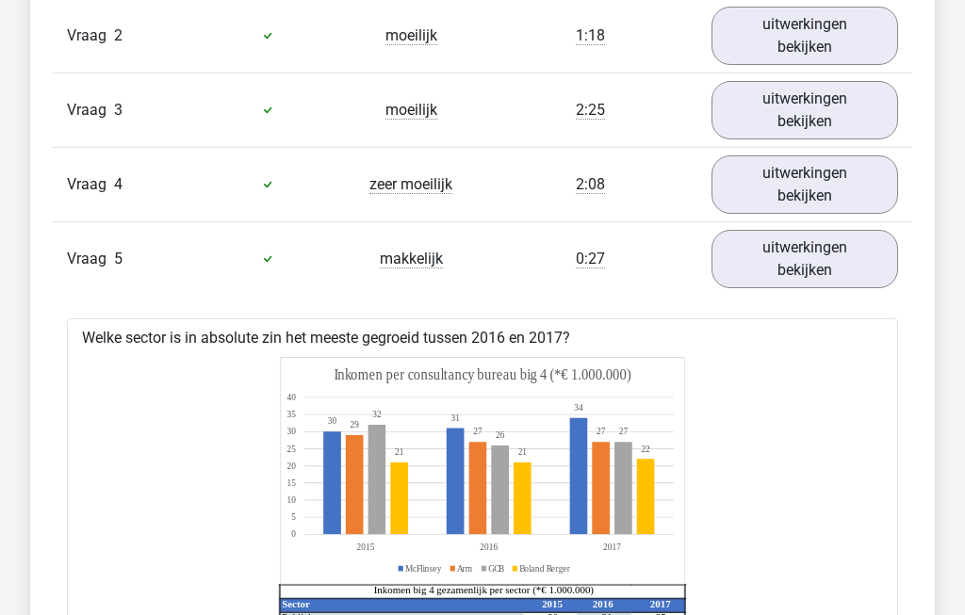
click at [843, 203] on link "uitwerkingen bekijken" at bounding box center [804, 184] width 187 height 58
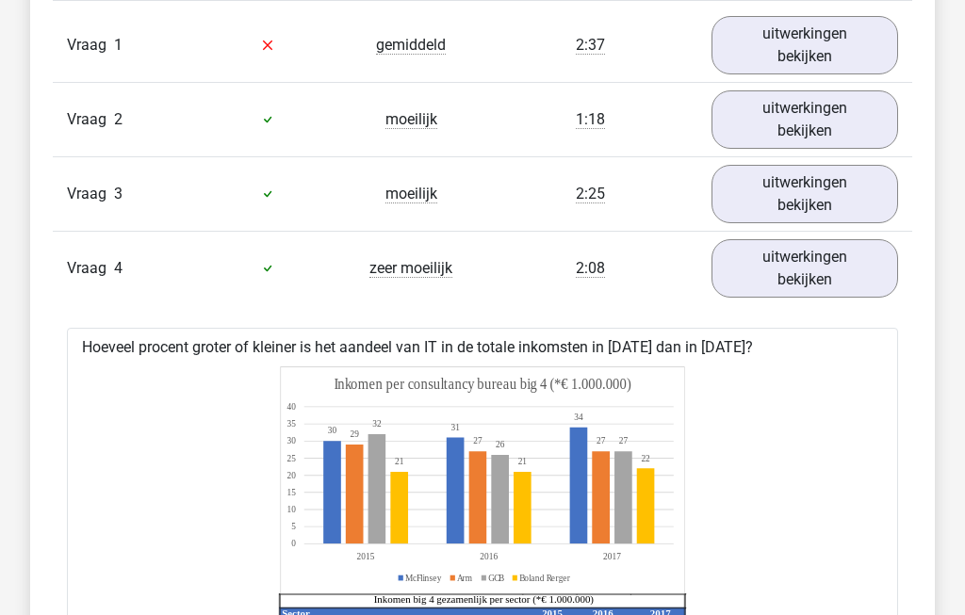
scroll to position [1598, 0]
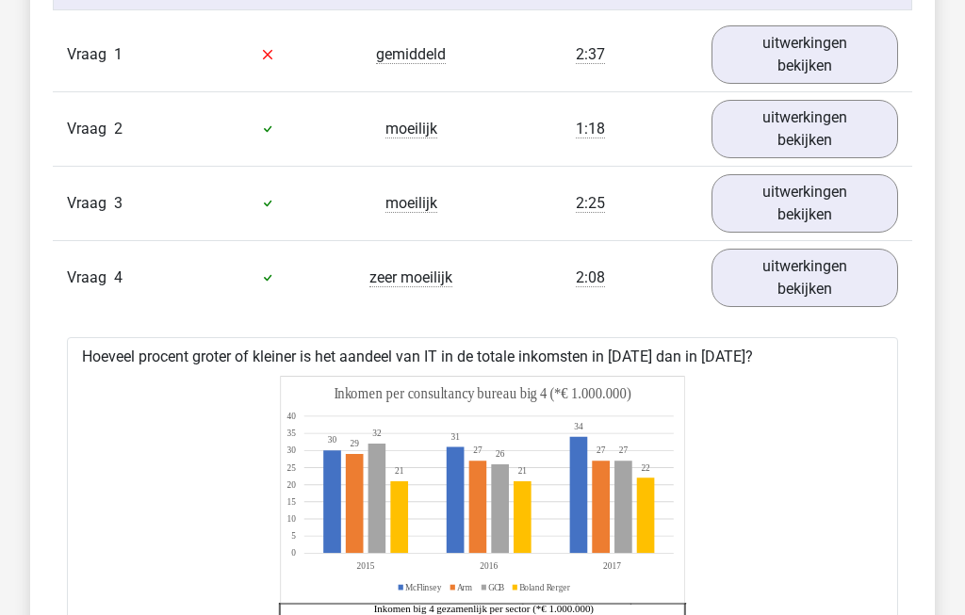
click at [810, 304] on link "uitwerkingen bekijken" at bounding box center [804, 278] width 187 height 58
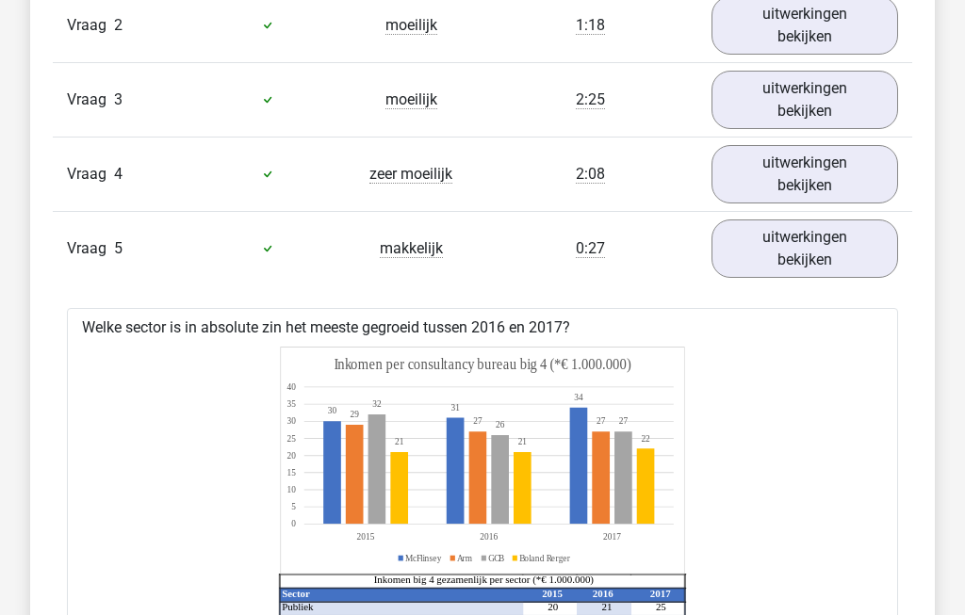
scroll to position [1702, 0]
click at [848, 268] on link "uitwerkingen bekijken" at bounding box center [804, 249] width 187 height 58
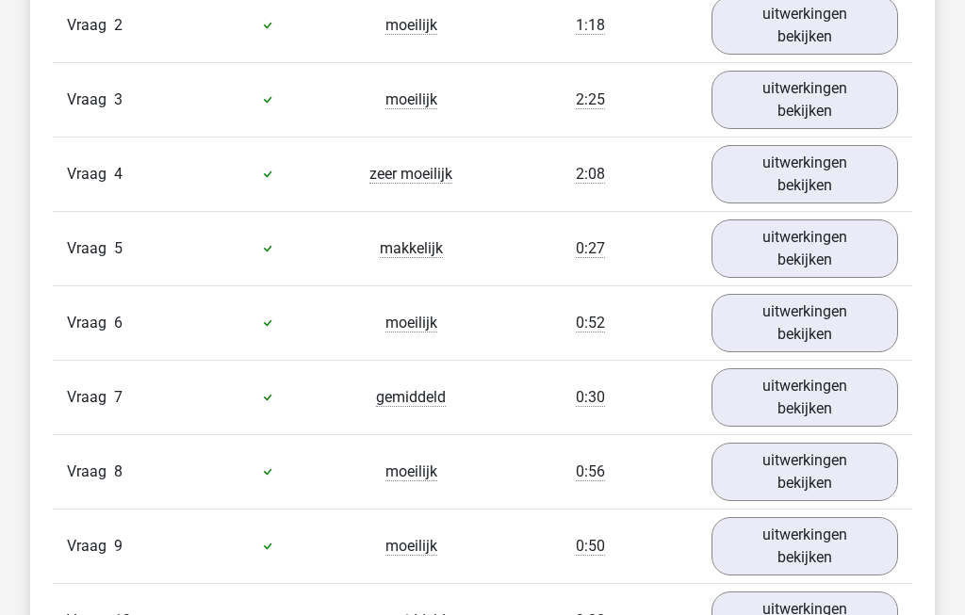
click at [864, 342] on link "uitwerkingen bekijken" at bounding box center [804, 323] width 187 height 58
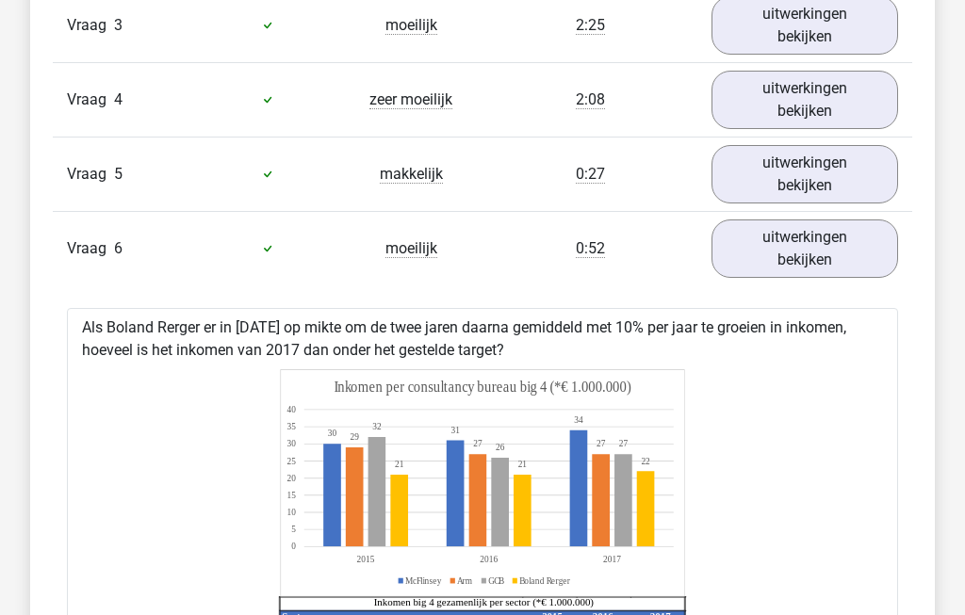
scroll to position [1765, 0]
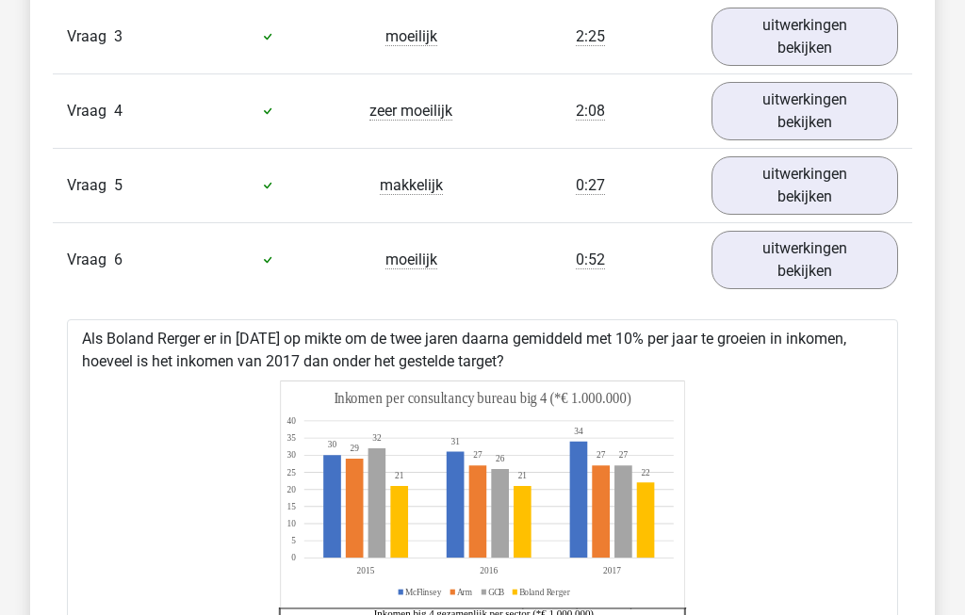
click at [855, 279] on link "uitwerkingen bekijken" at bounding box center [804, 260] width 187 height 58
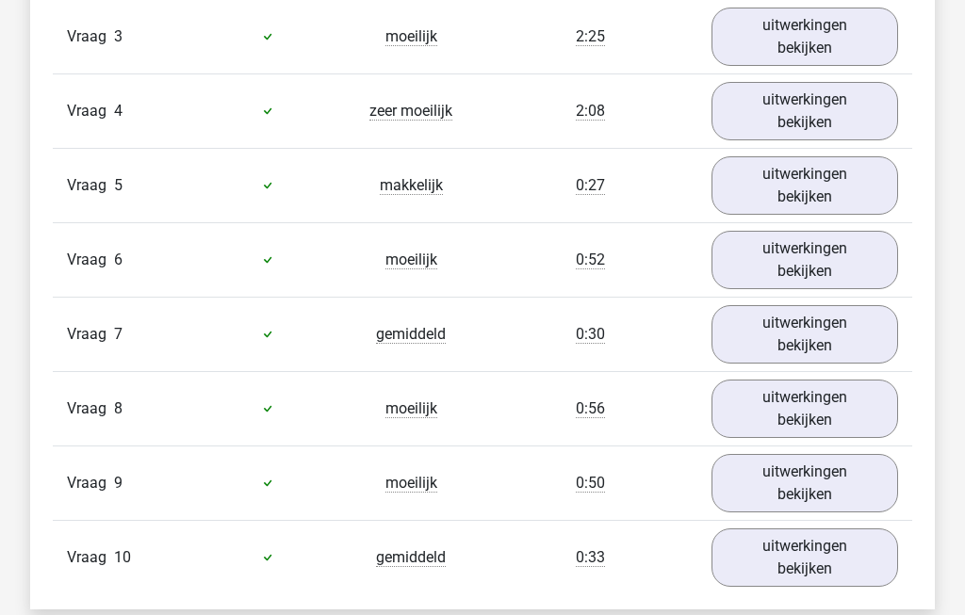
click at [861, 343] on link "uitwerkingen bekijken" at bounding box center [804, 334] width 187 height 58
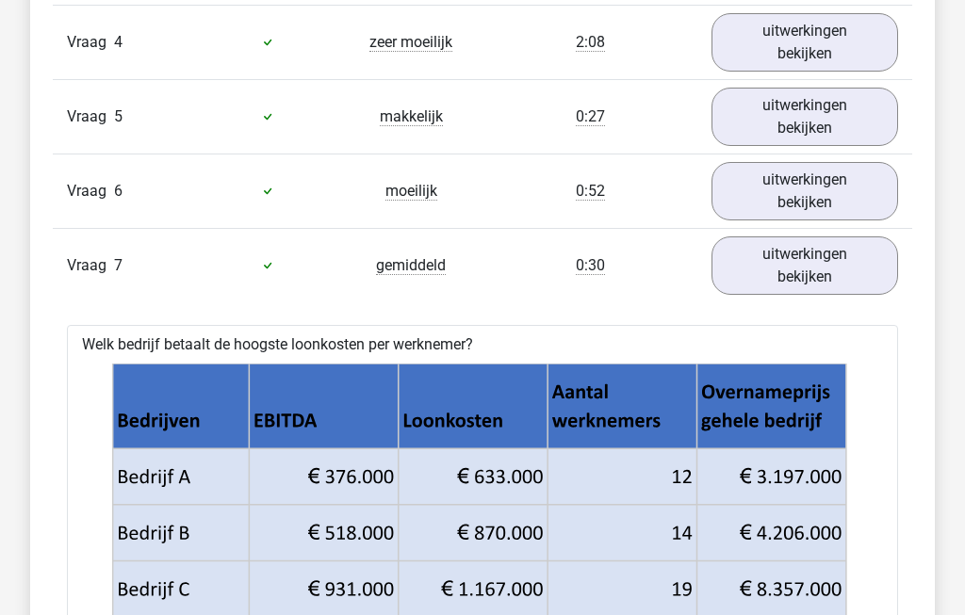
scroll to position [1817, 0]
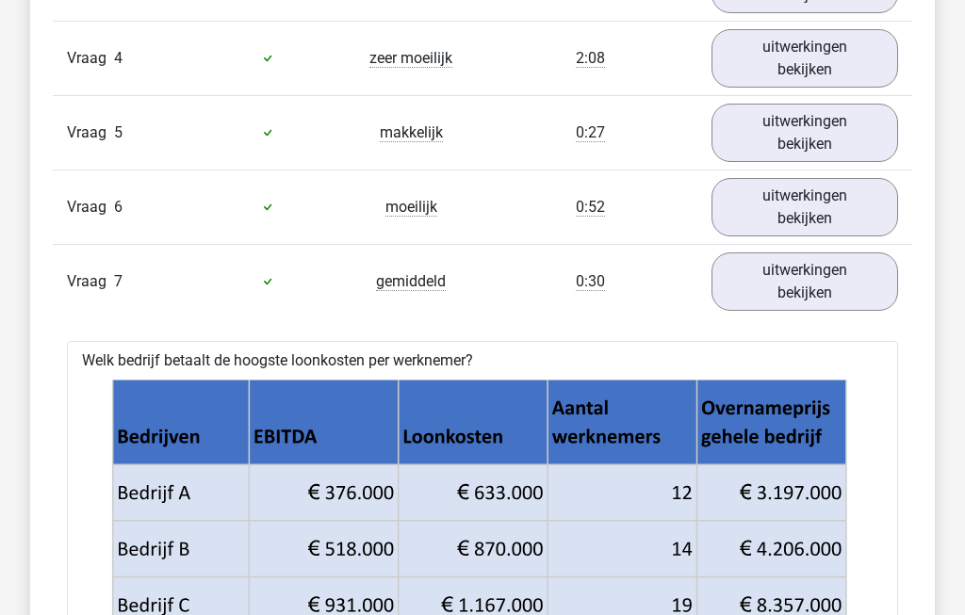
click at [860, 296] on link "uitwerkingen bekijken" at bounding box center [804, 281] width 187 height 58
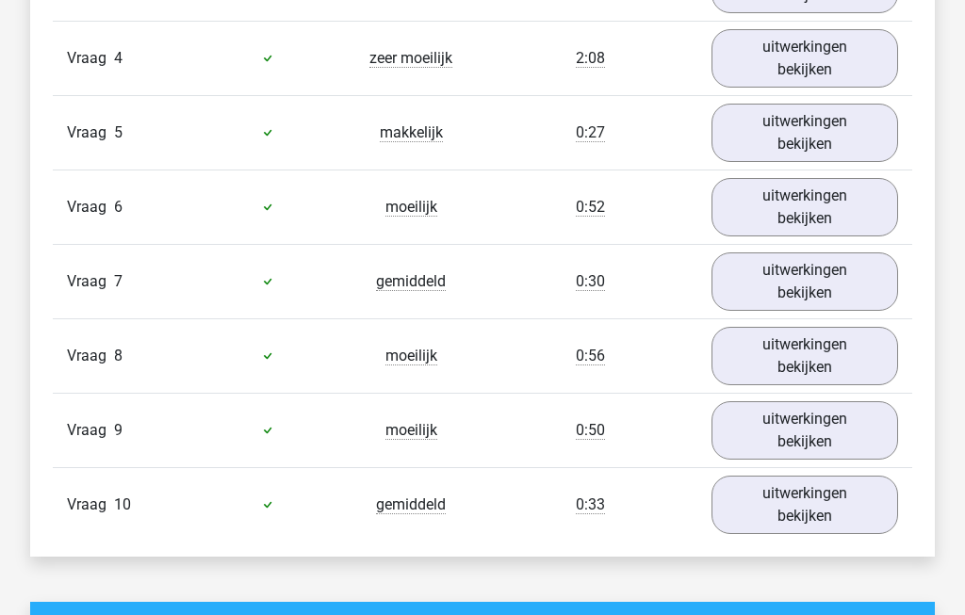
click at [880, 369] on link "uitwerkingen bekijken" at bounding box center [804, 356] width 187 height 58
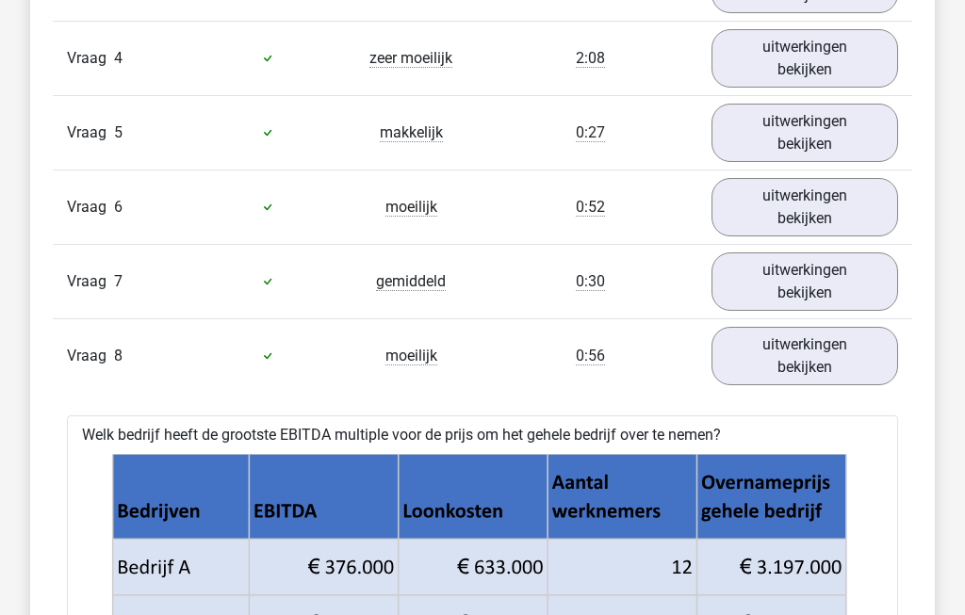
scroll to position [1834, 0]
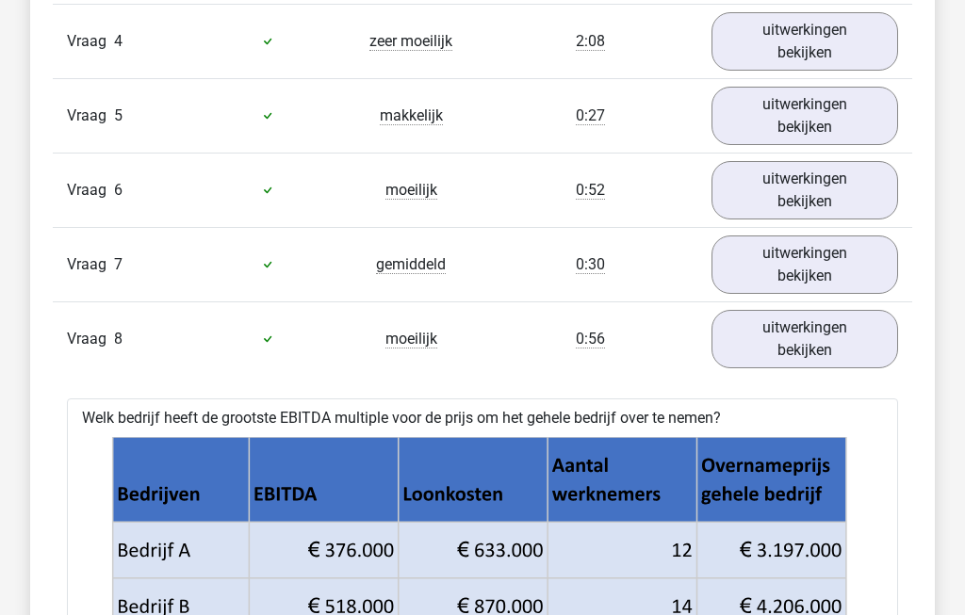
click at [865, 351] on link "uitwerkingen bekijken" at bounding box center [804, 339] width 187 height 58
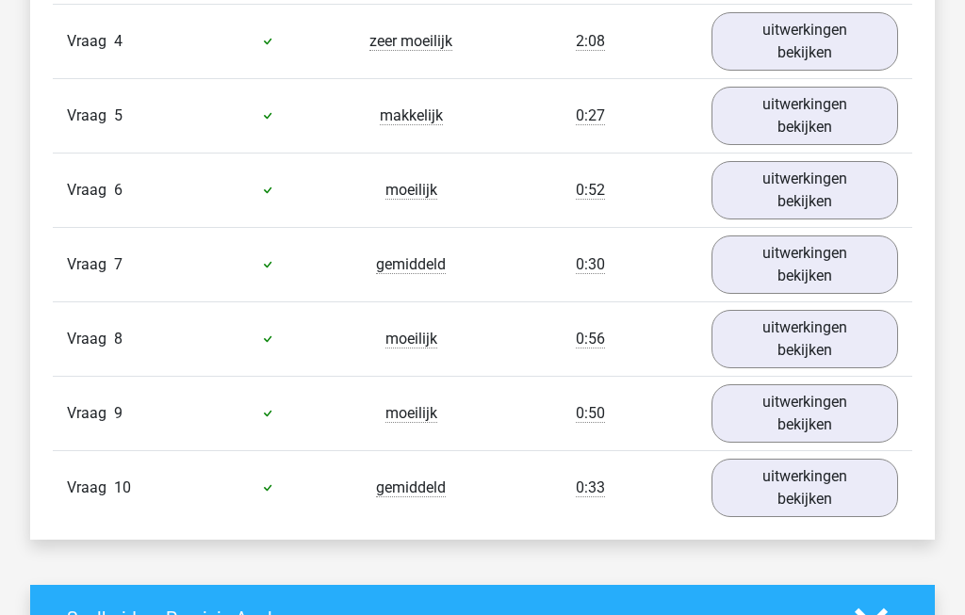
scroll to position [1816, 0]
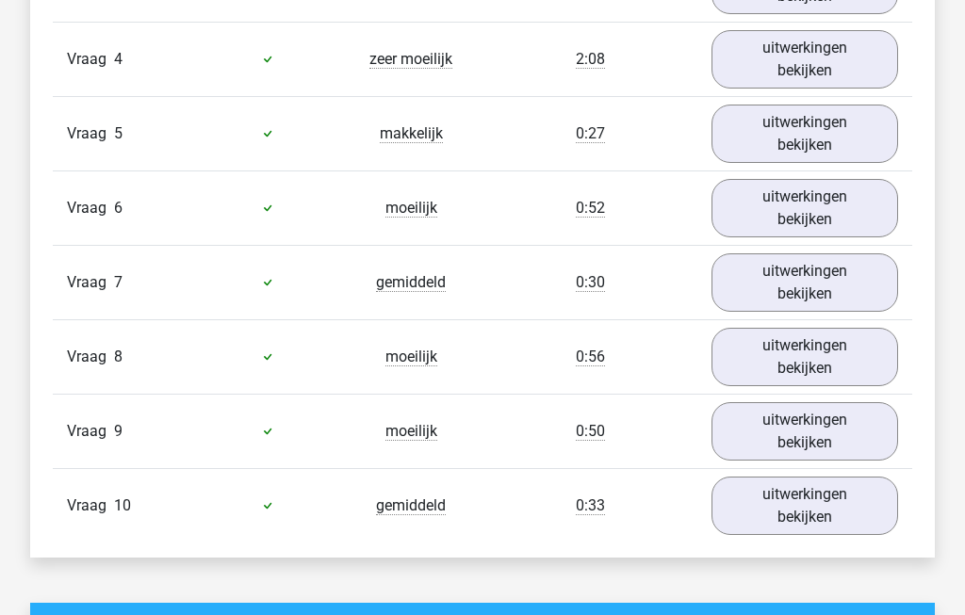
click at [870, 452] on link "uitwerkingen bekijken" at bounding box center [804, 431] width 187 height 58
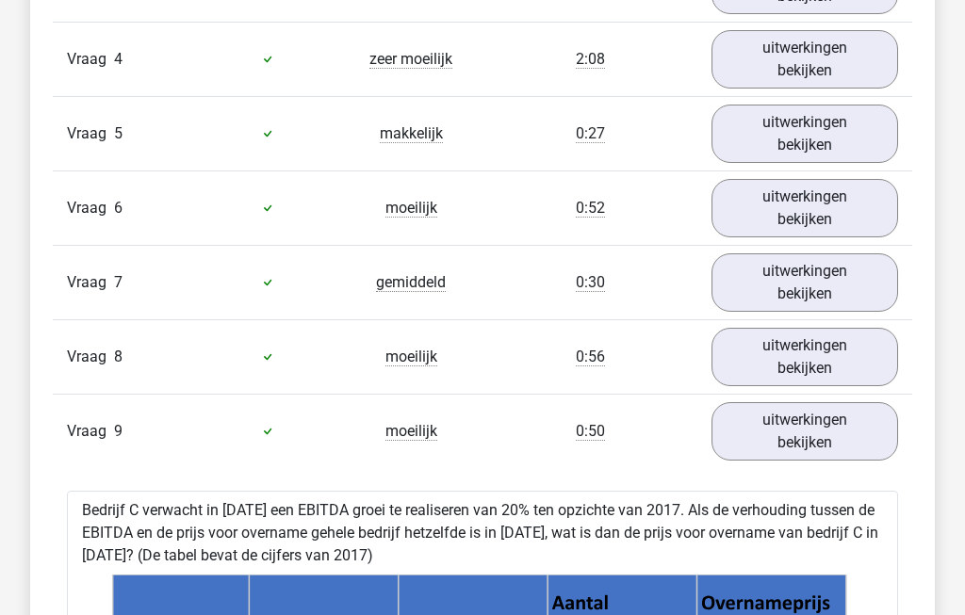
click at [860, 442] on link "uitwerkingen bekijken" at bounding box center [804, 431] width 187 height 58
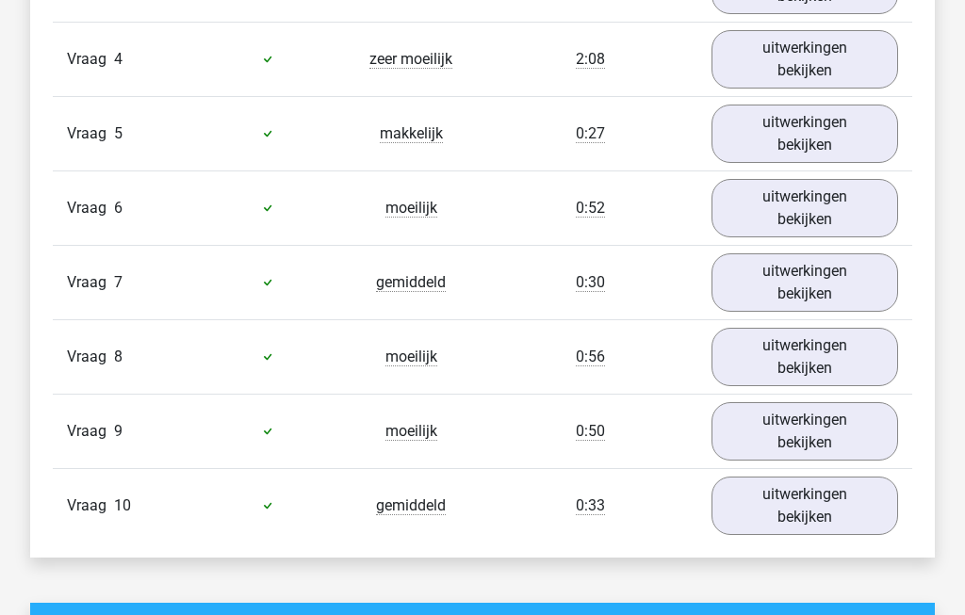
click at [861, 525] on link "uitwerkingen bekijken" at bounding box center [804, 506] width 187 height 58
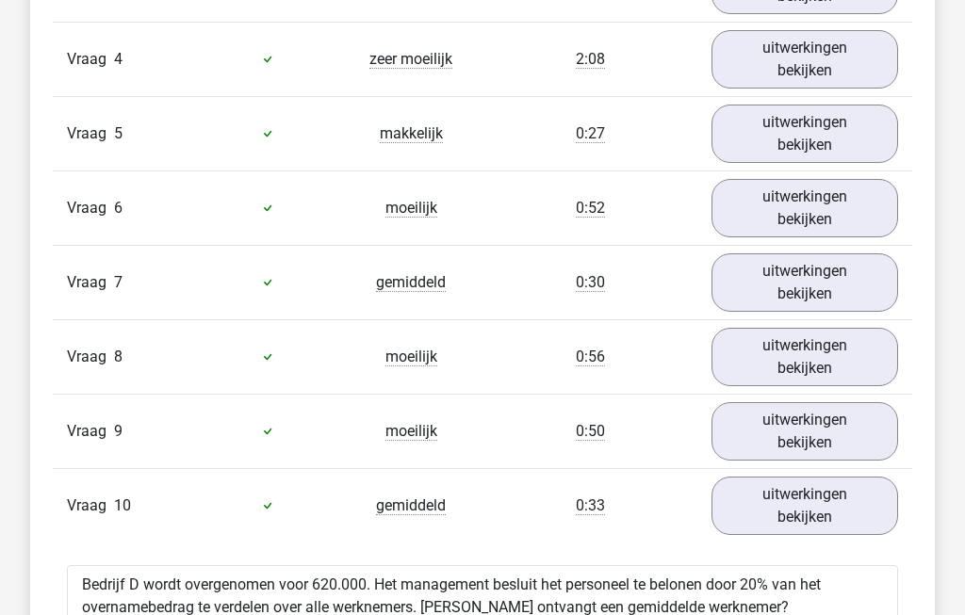
click at [859, 511] on link "uitwerkingen bekijken" at bounding box center [804, 506] width 187 height 58
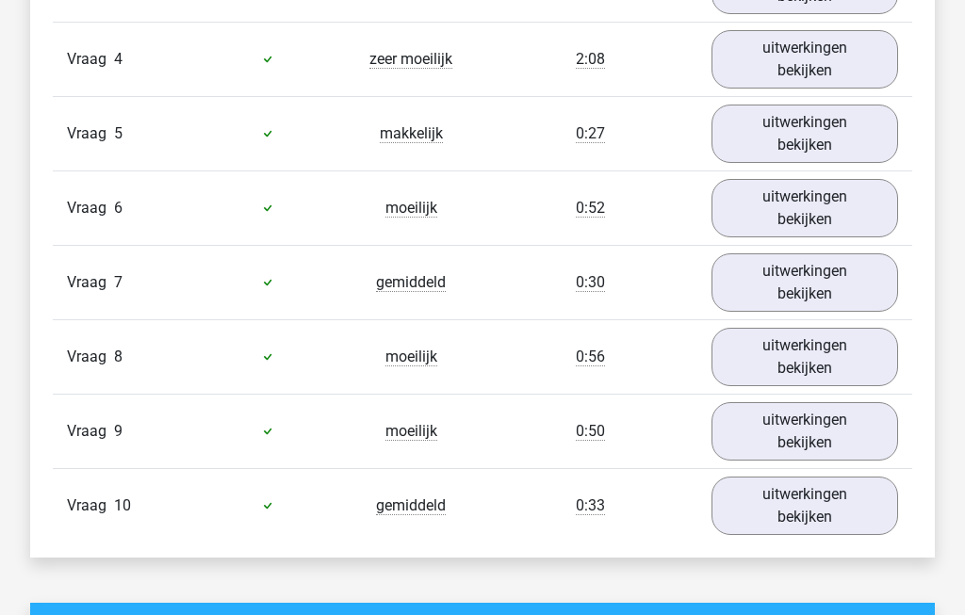
click at [854, 435] on link "uitwerkingen bekijken" at bounding box center [804, 431] width 187 height 58
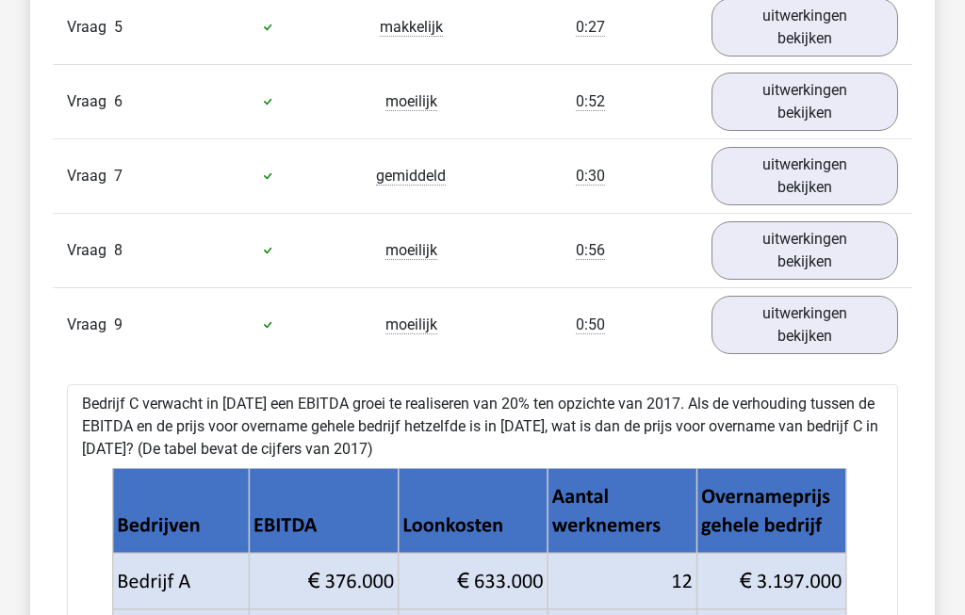
scroll to position [1908, 0]
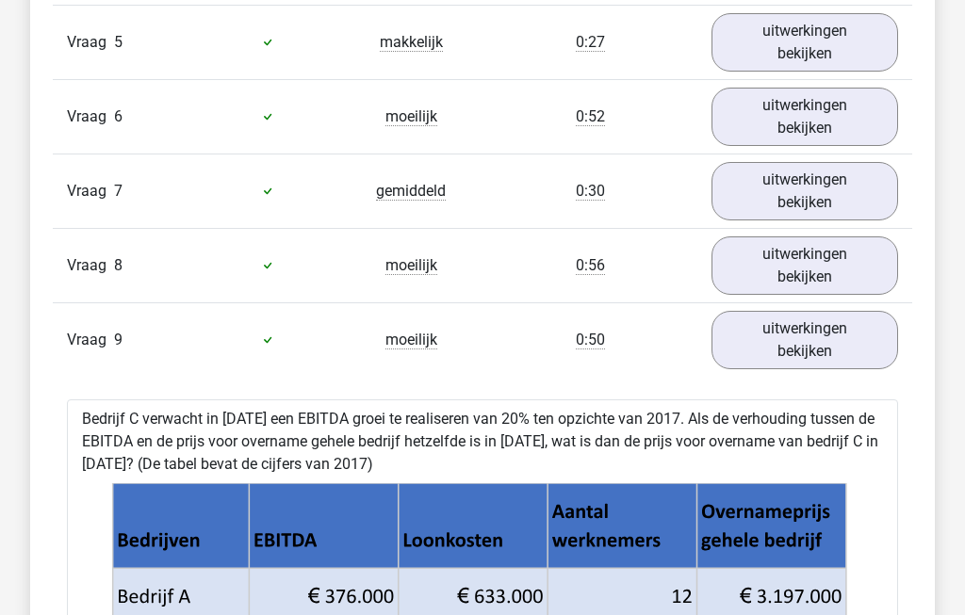
click at [855, 351] on link "uitwerkingen bekijken" at bounding box center [804, 340] width 187 height 58
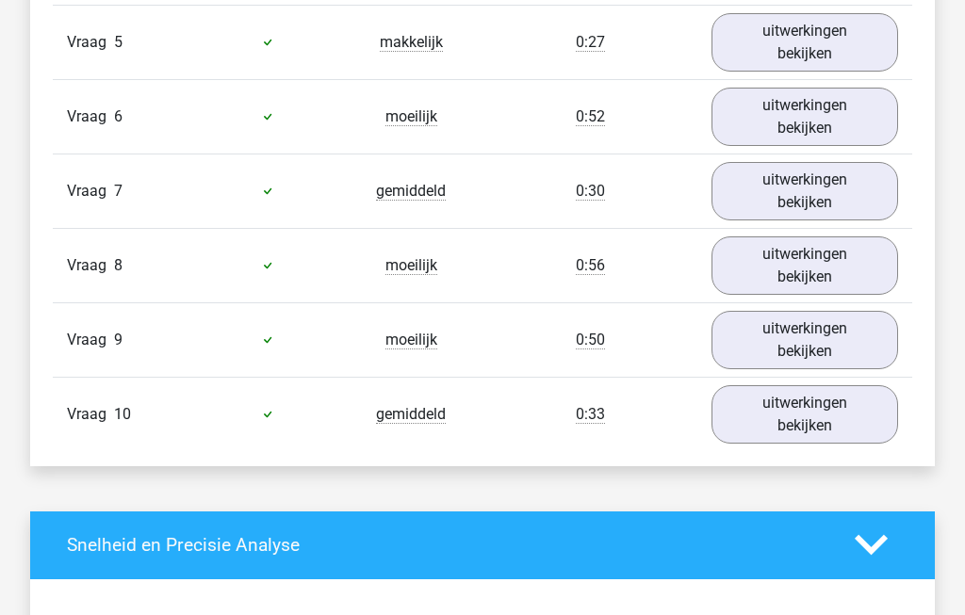
click at [865, 427] on link "uitwerkingen bekijken" at bounding box center [804, 414] width 187 height 58
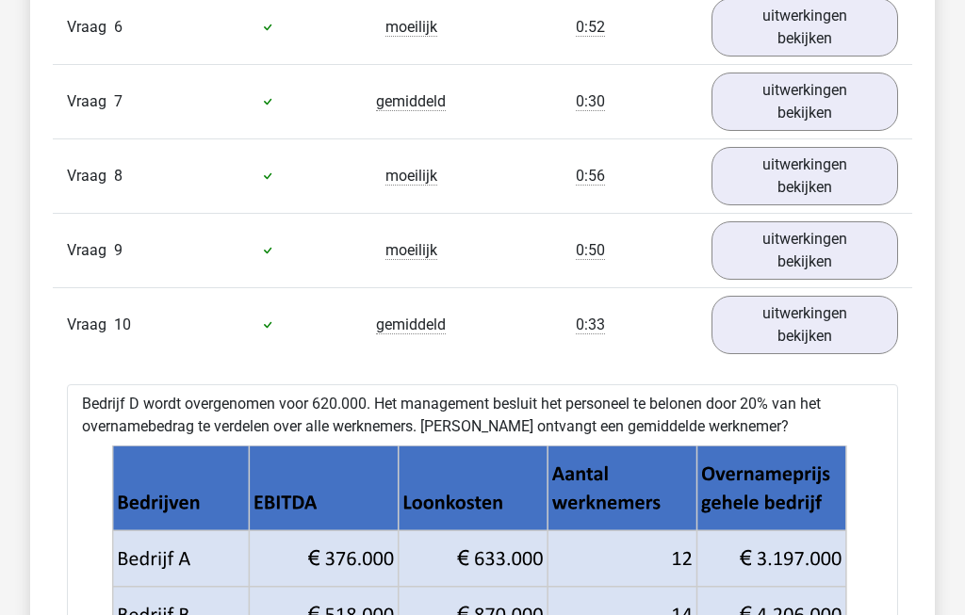
scroll to position [1978, 0]
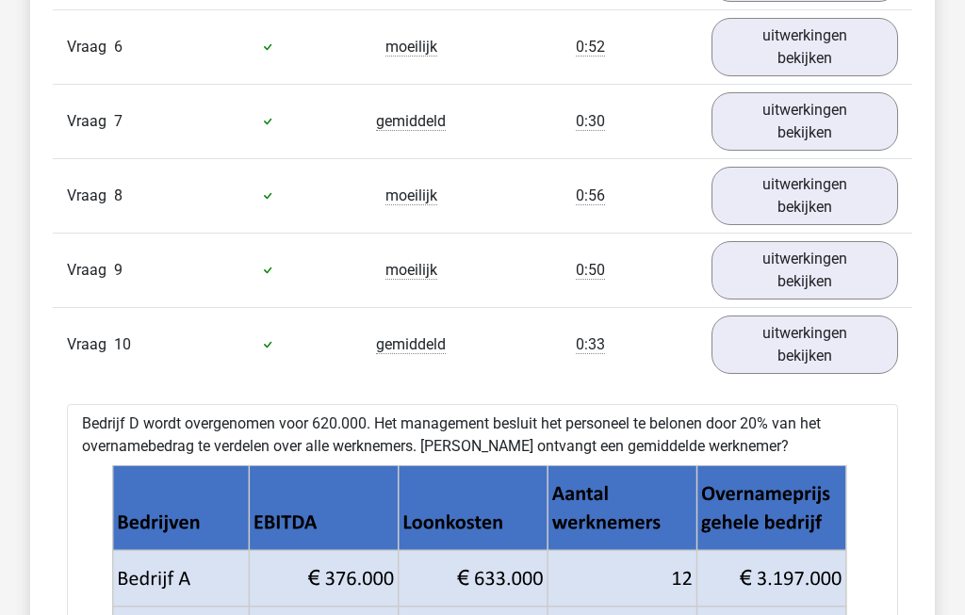
click at [860, 365] on link "uitwerkingen bekijken" at bounding box center [804, 345] width 187 height 58
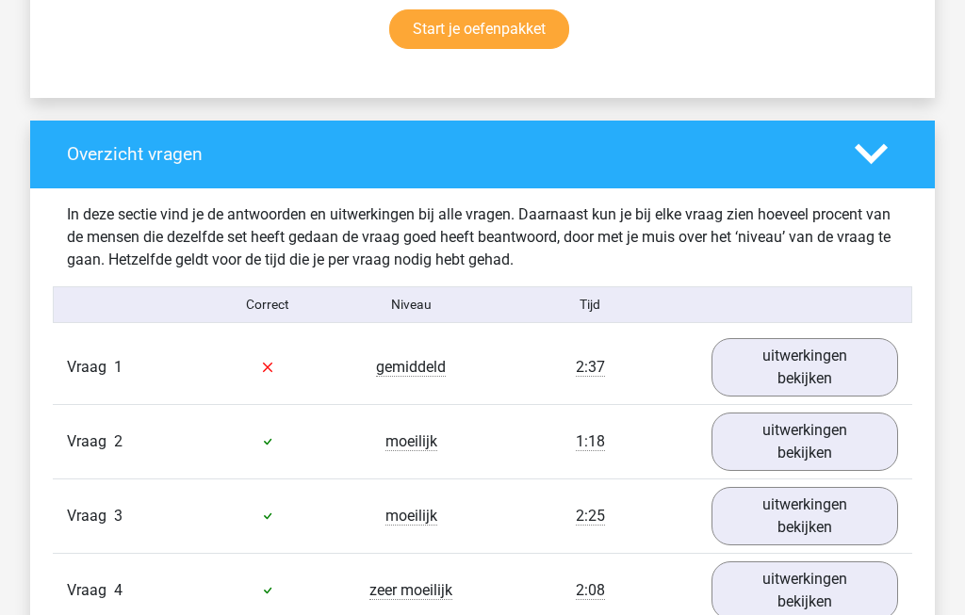
scroll to position [1284, 0]
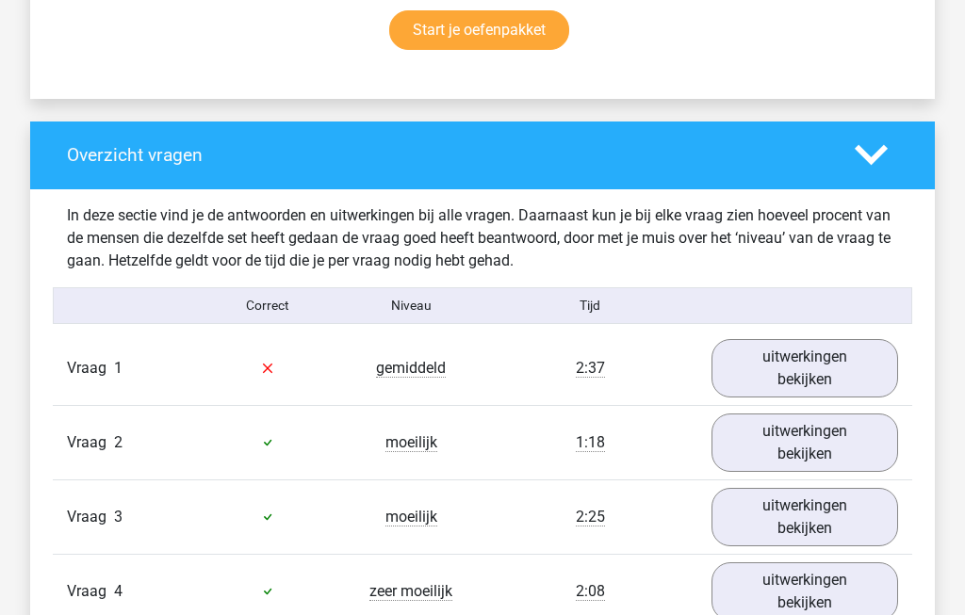
click at [853, 375] on link "uitwerkingen bekijken" at bounding box center [804, 368] width 187 height 58
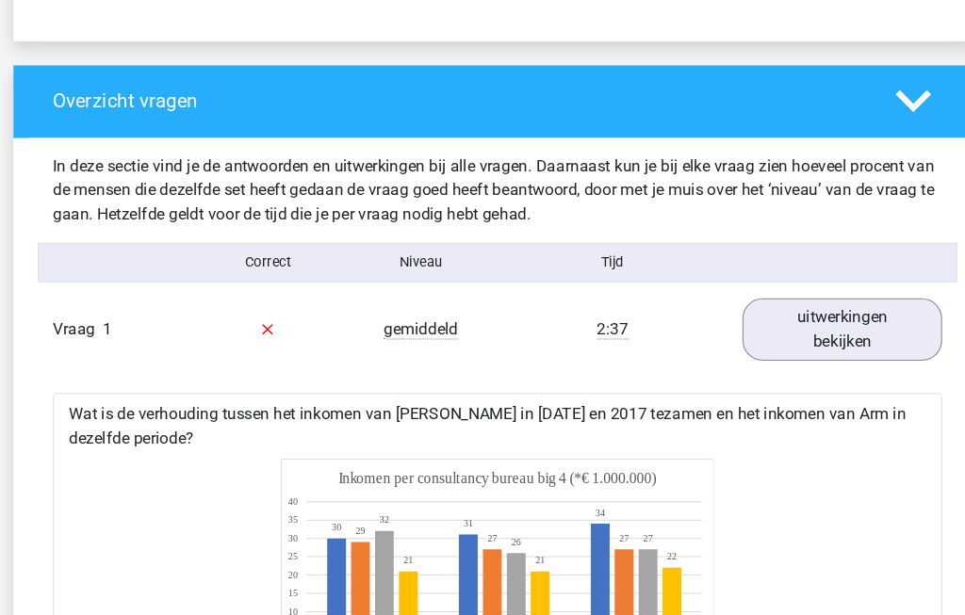
scroll to position [1344, 0]
click at [796, 321] on link "uitwerkingen bekijken" at bounding box center [804, 308] width 187 height 58
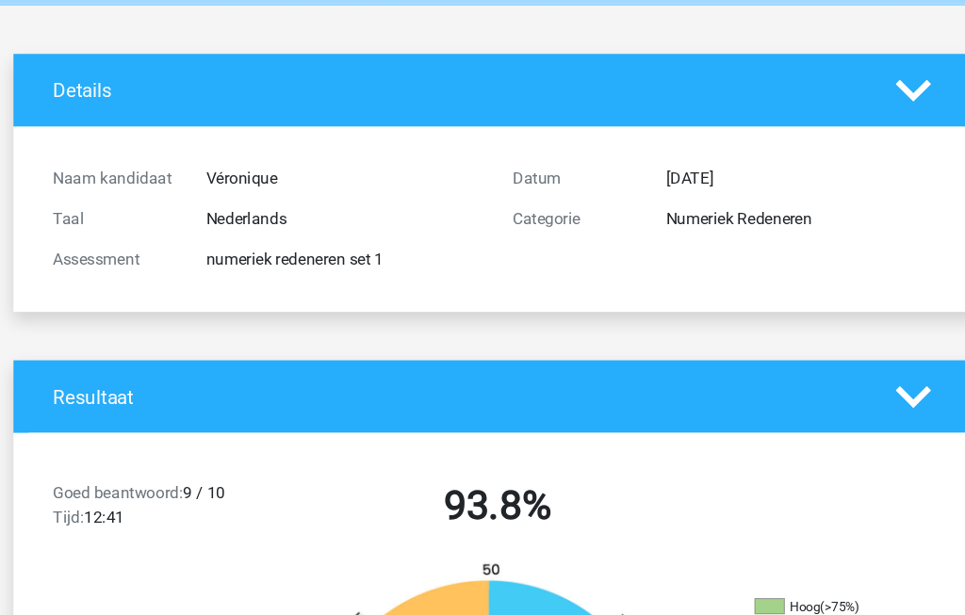
scroll to position [0, 0]
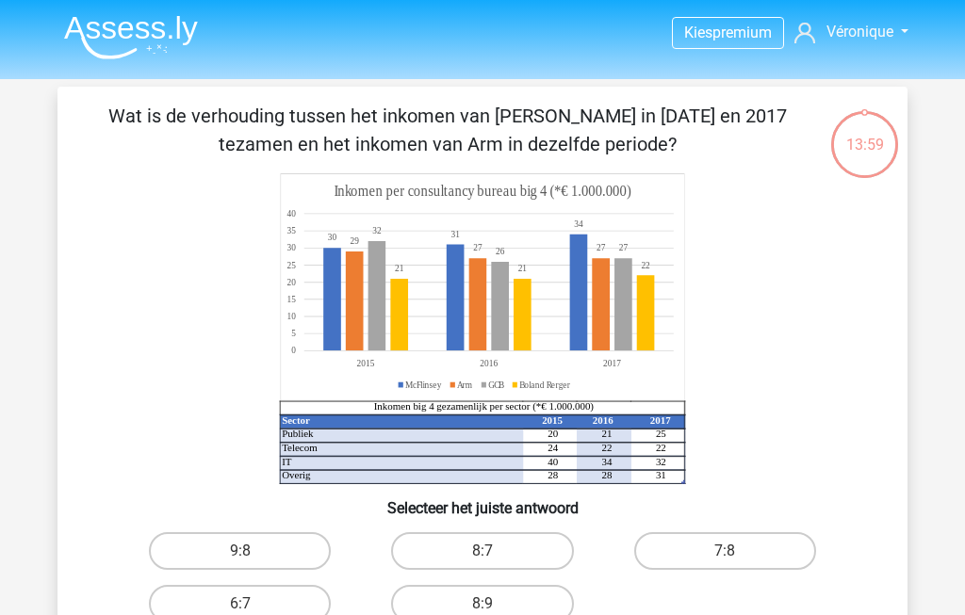
scroll to position [243, 52]
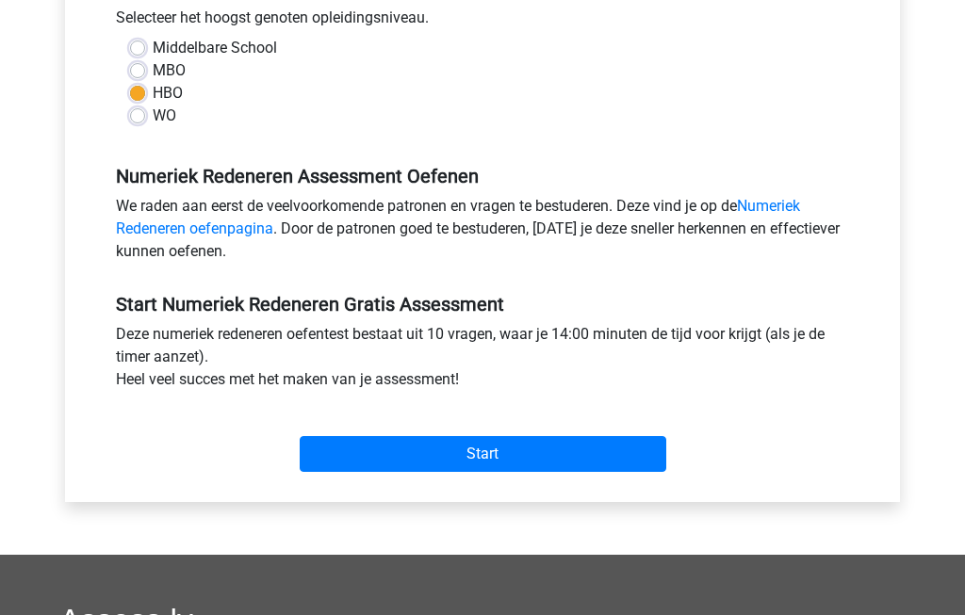
scroll to position [434, 0]
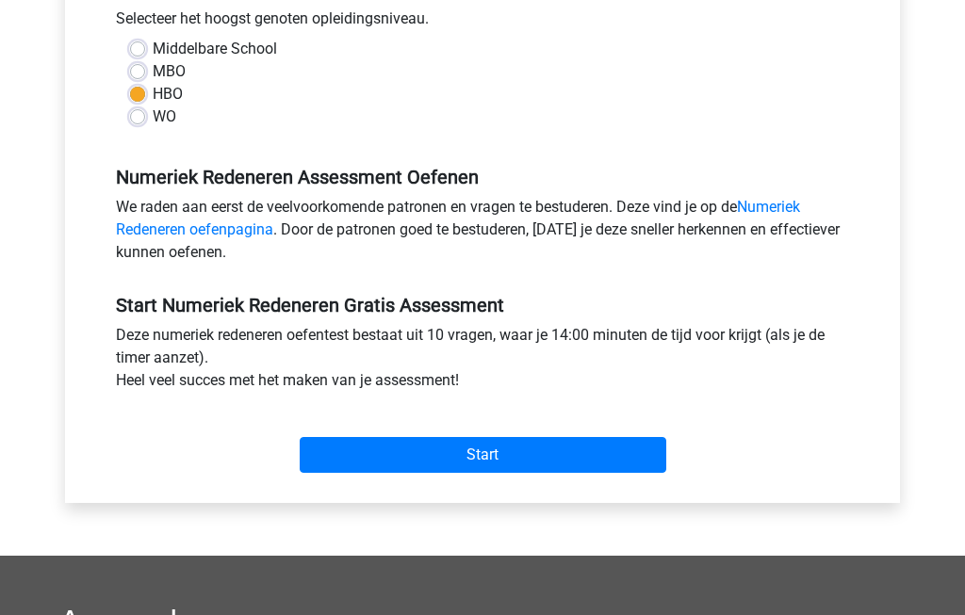
click at [181, 235] on link "Numeriek Redeneren oefenpagina" at bounding box center [458, 219] width 684 height 41
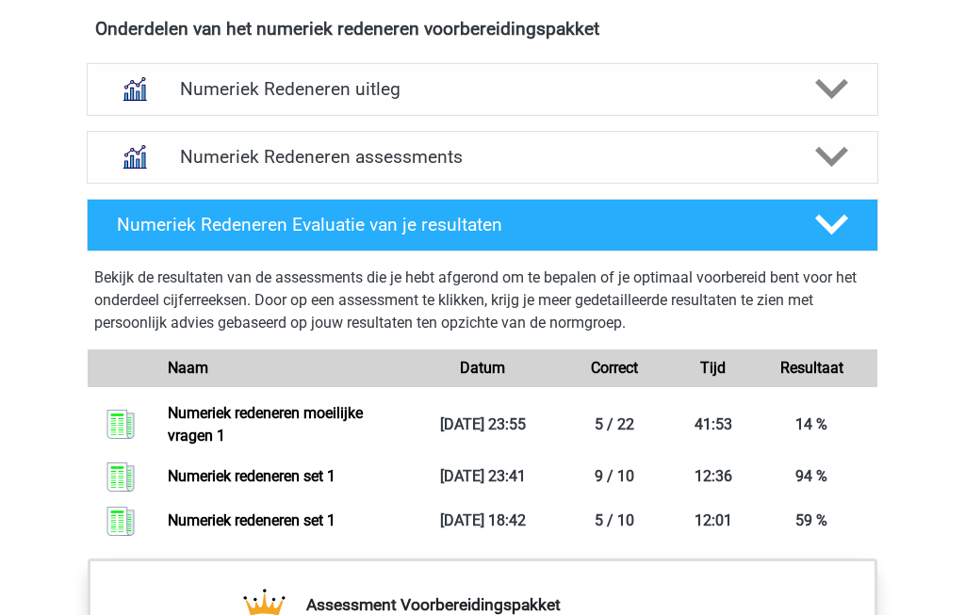
scroll to position [1177, 0]
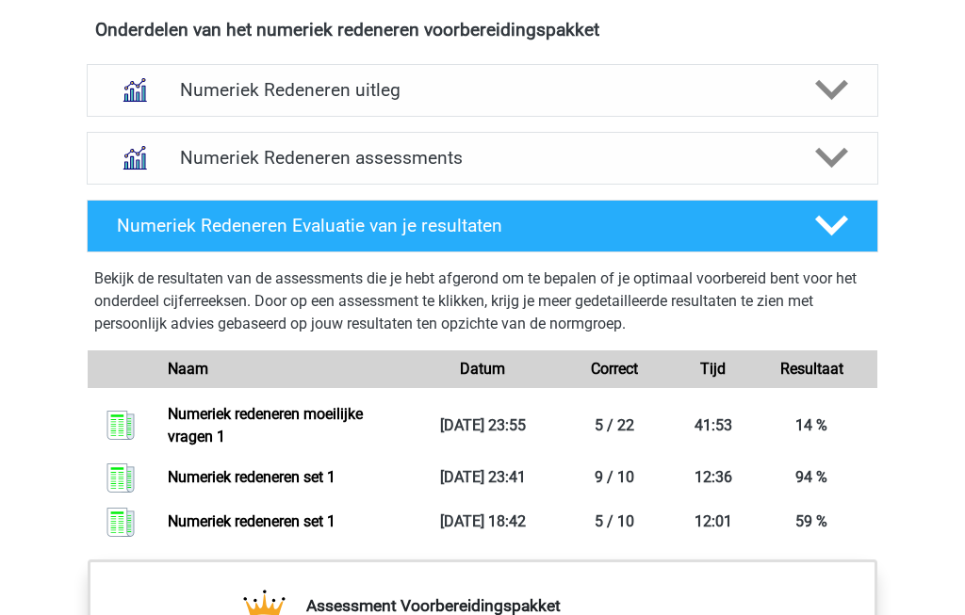
click at [839, 158] on polygon at bounding box center [831, 158] width 33 height 21
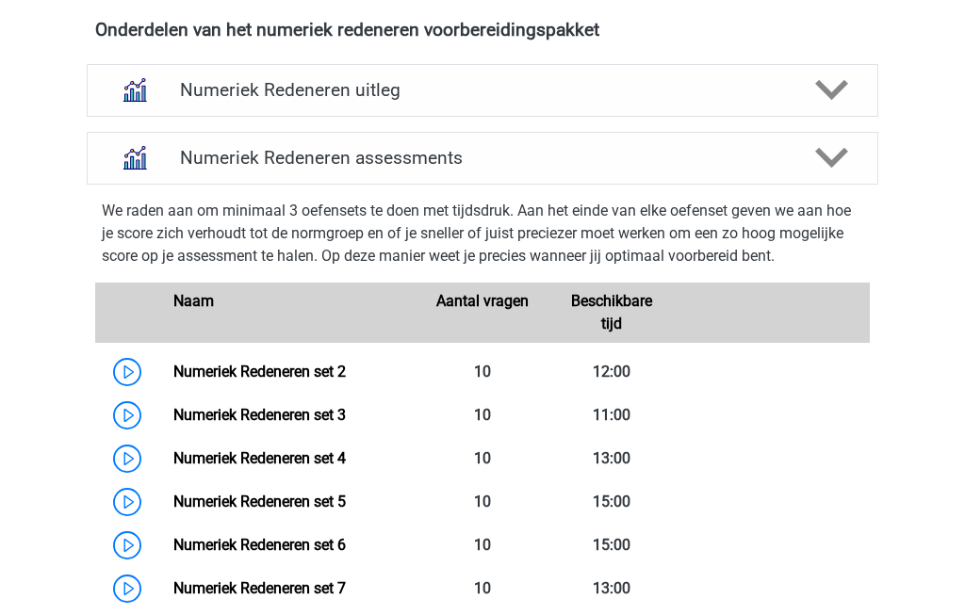
click at [841, 148] on icon at bounding box center [831, 157] width 33 height 33
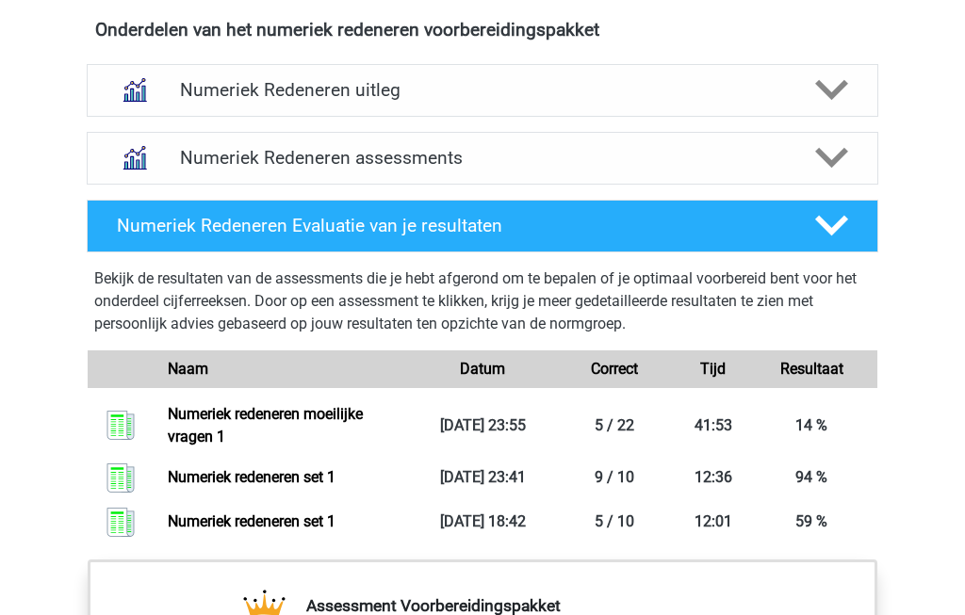
click at [838, 155] on polygon at bounding box center [831, 158] width 33 height 21
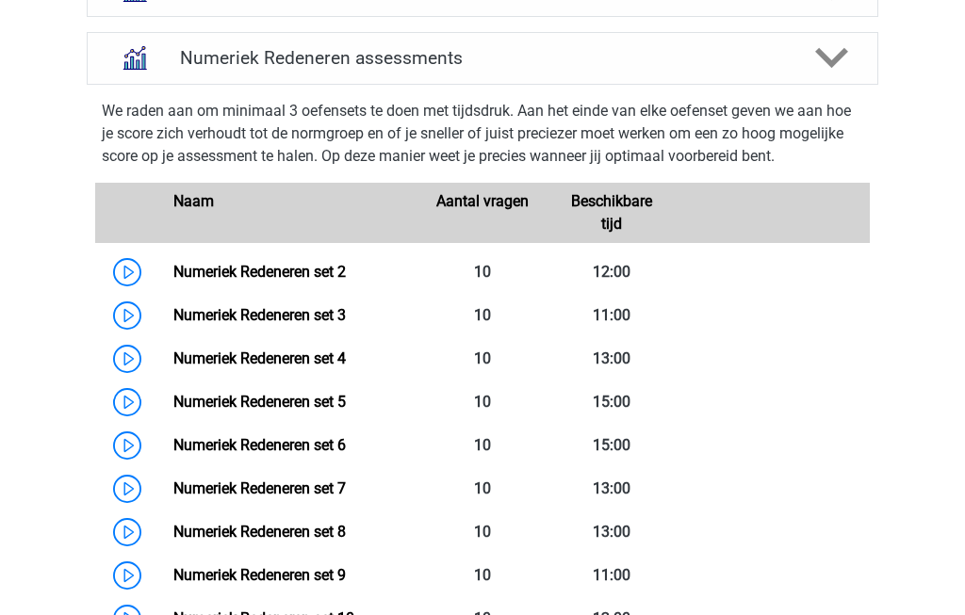
scroll to position [1277, 0]
click at [173, 274] on link "Numeriek Redeneren set 2" at bounding box center [259, 272] width 172 height 18
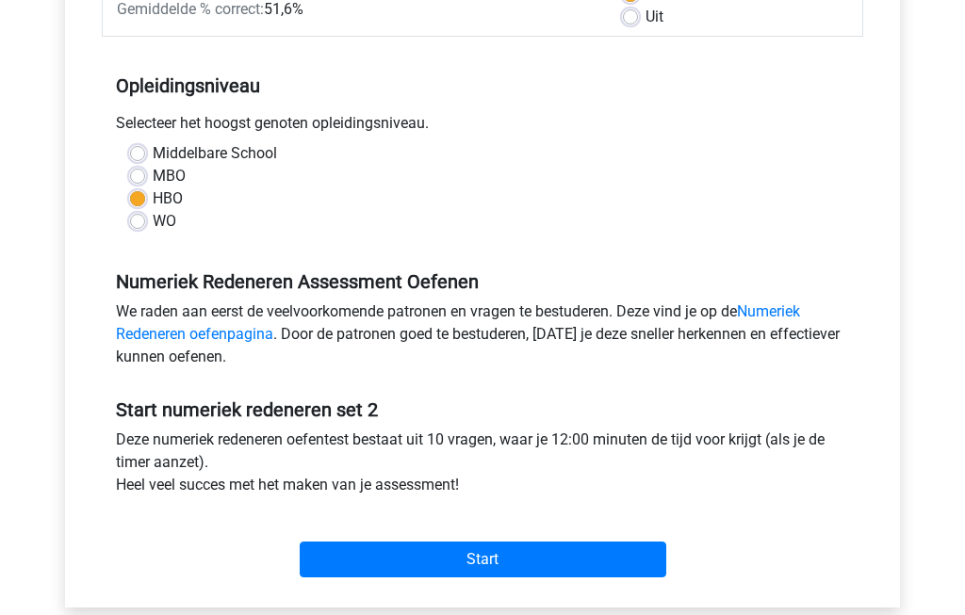
scroll to position [352, 0]
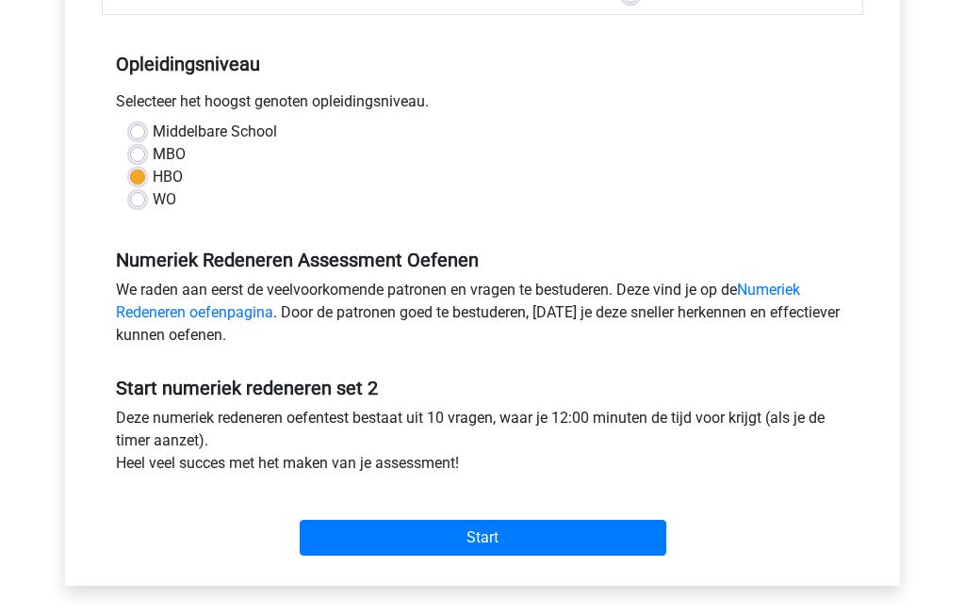
click at [592, 543] on input "Start" at bounding box center [483, 538] width 367 height 36
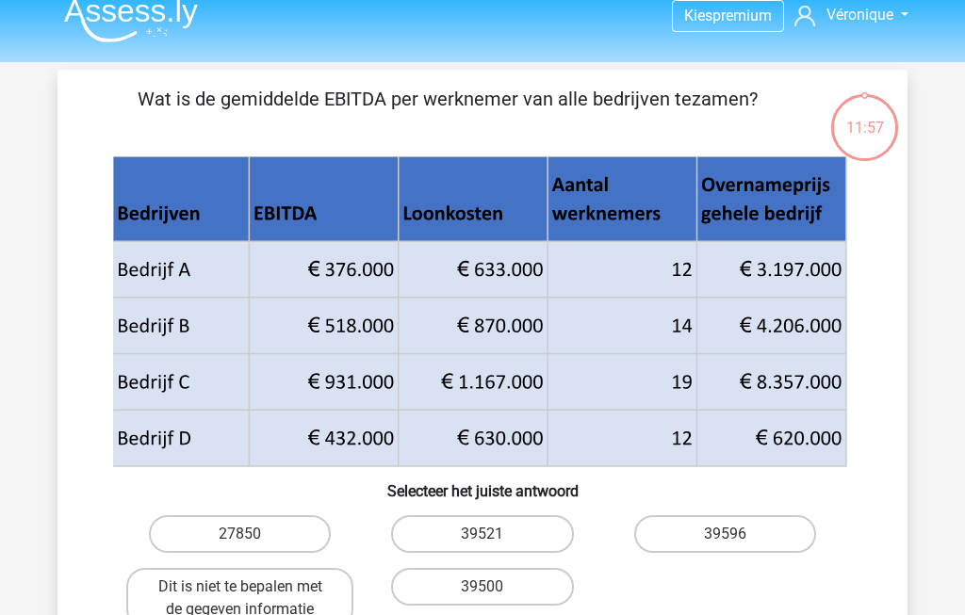
scroll to position [19, 0]
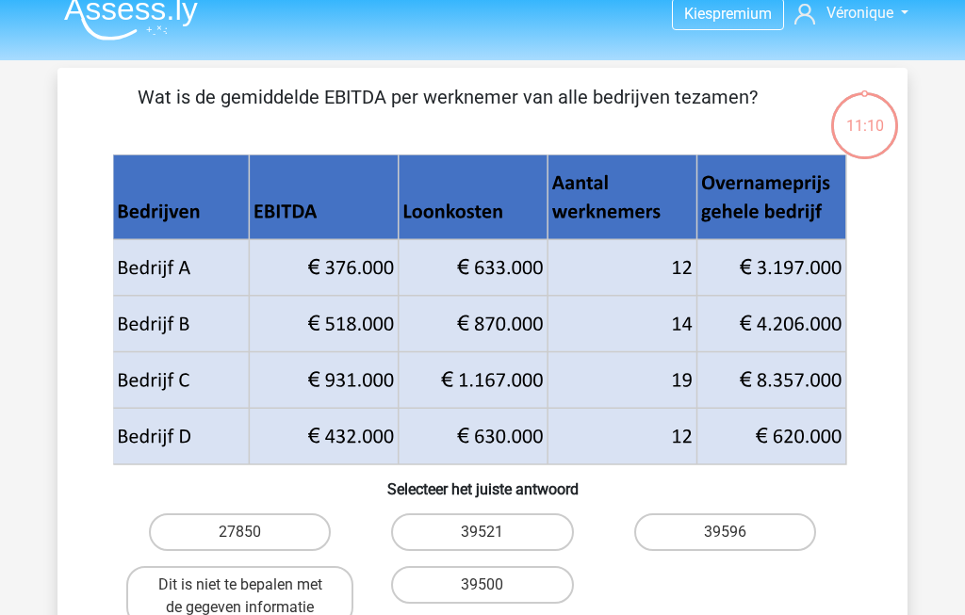
click at [709, 533] on label "39596" at bounding box center [725, 532] width 182 height 38
click at [725, 533] on input "39596" at bounding box center [731, 538] width 12 height 12
radio input "true"
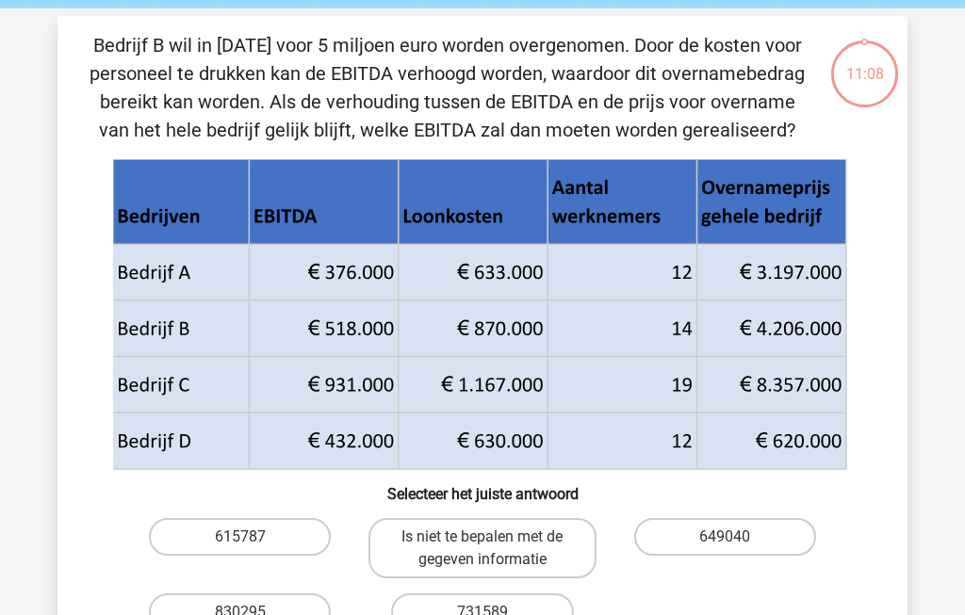
scroll to position [87, 0]
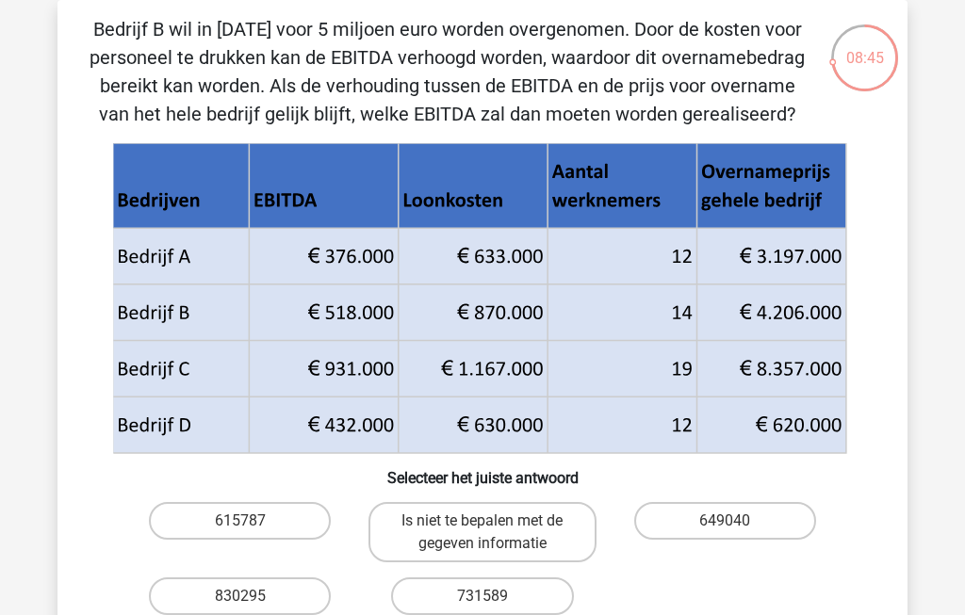
click at [473, 526] on label "Is niet te bepalen met de gegeven informatie" at bounding box center [481, 532] width 227 height 60
click at [482, 526] on input "Is niet te bepalen met de gegeven informatie" at bounding box center [488, 527] width 12 height 12
radio input "true"
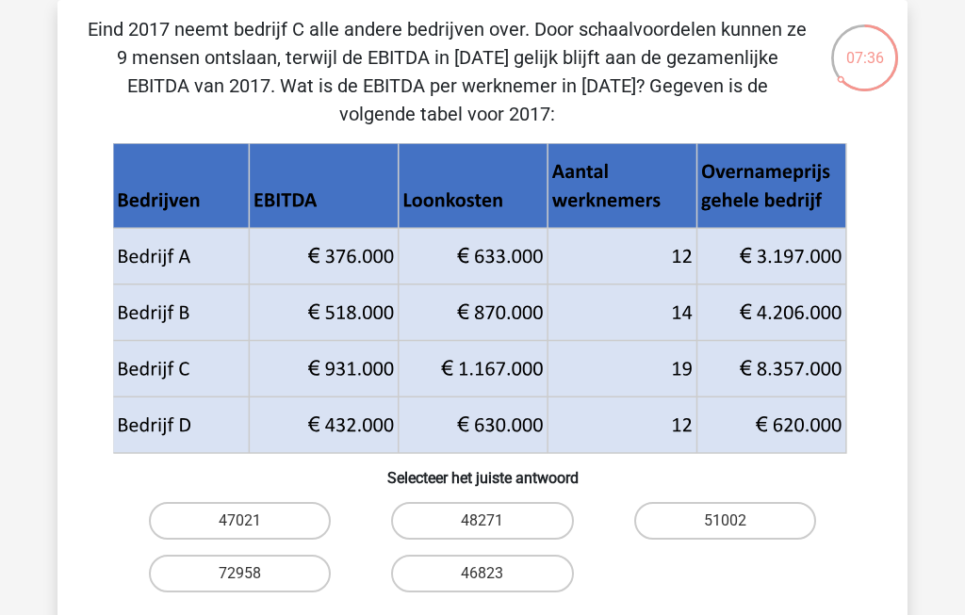
click at [233, 521] on label "47021" at bounding box center [240, 521] width 182 height 38
click at [240, 521] on input "47021" at bounding box center [246, 527] width 12 height 12
radio input "true"
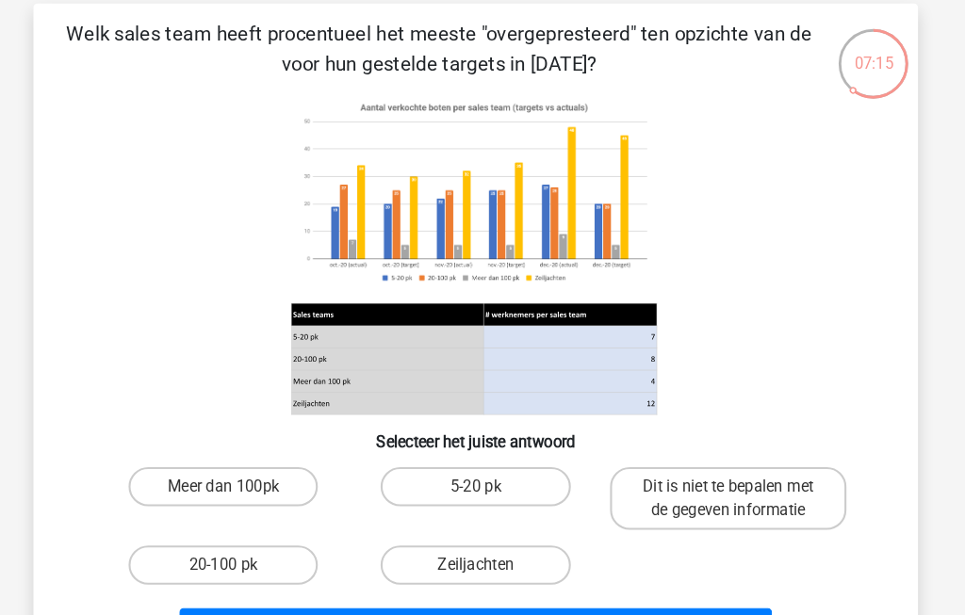
scroll to position [101, 0]
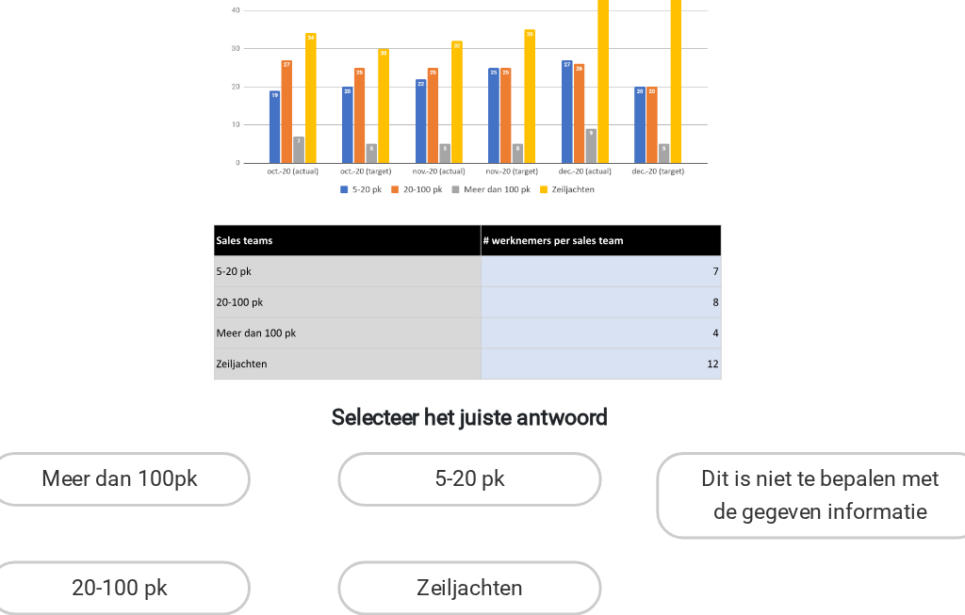
click at [391, 432] on label "5-20 pk" at bounding box center [482, 451] width 182 height 38
click at [482, 450] on input "5-20 pk" at bounding box center [488, 456] width 12 height 12
radio input "true"
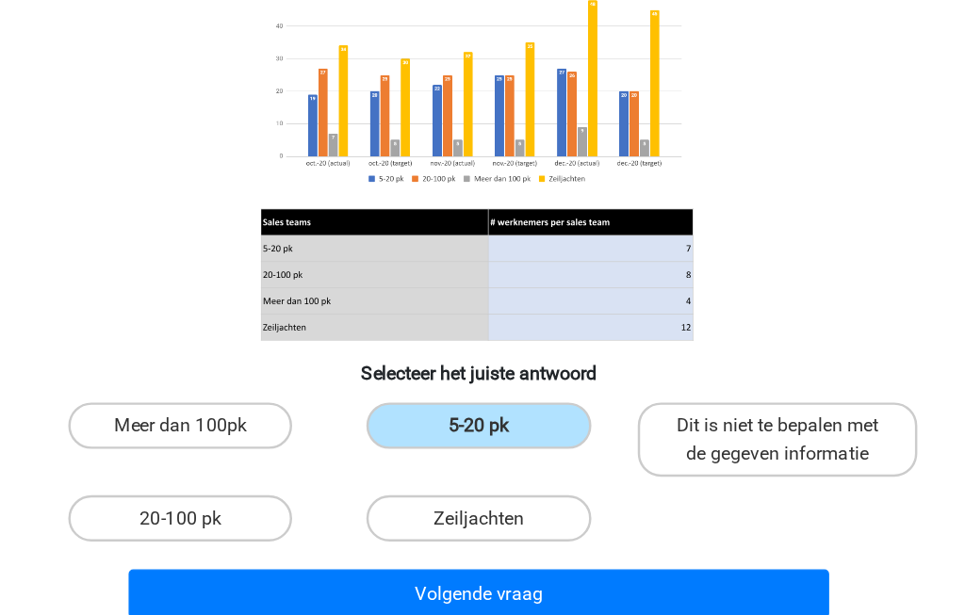
scroll to position [109, 0]
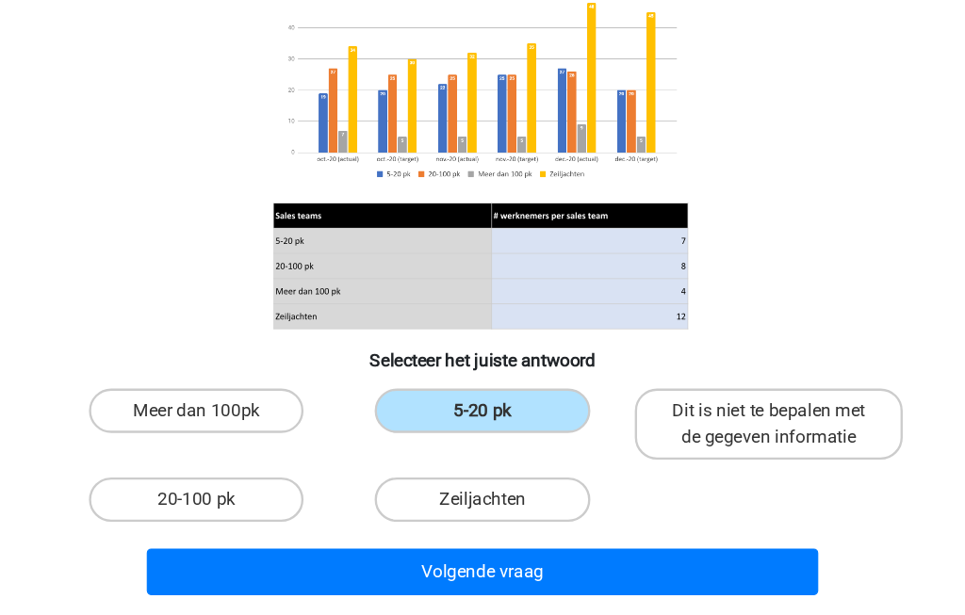
click at [366, 559] on button "Volgende vraag" at bounding box center [483, 579] width 570 height 40
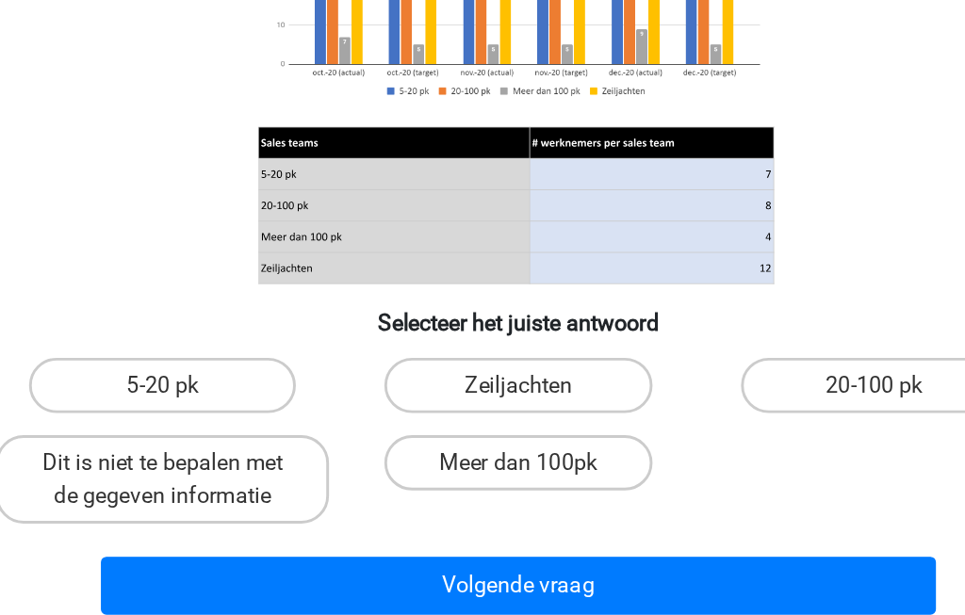
scroll to position [93, 0]
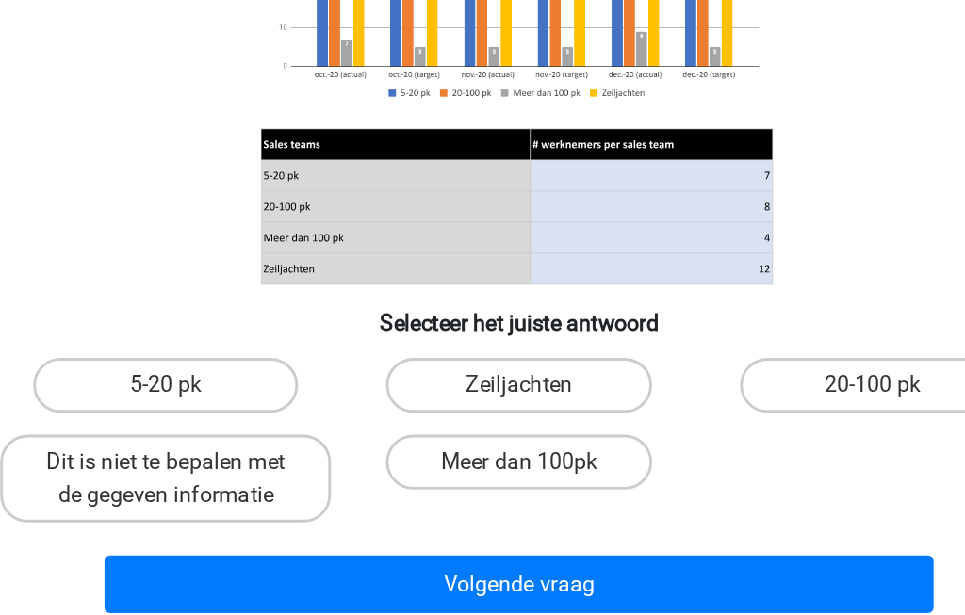
click at [149, 439] on label "5-20 pk" at bounding box center [240, 458] width 182 height 38
click at [240, 458] on input "5-20 pk" at bounding box center [246, 464] width 12 height 12
radio input "true"
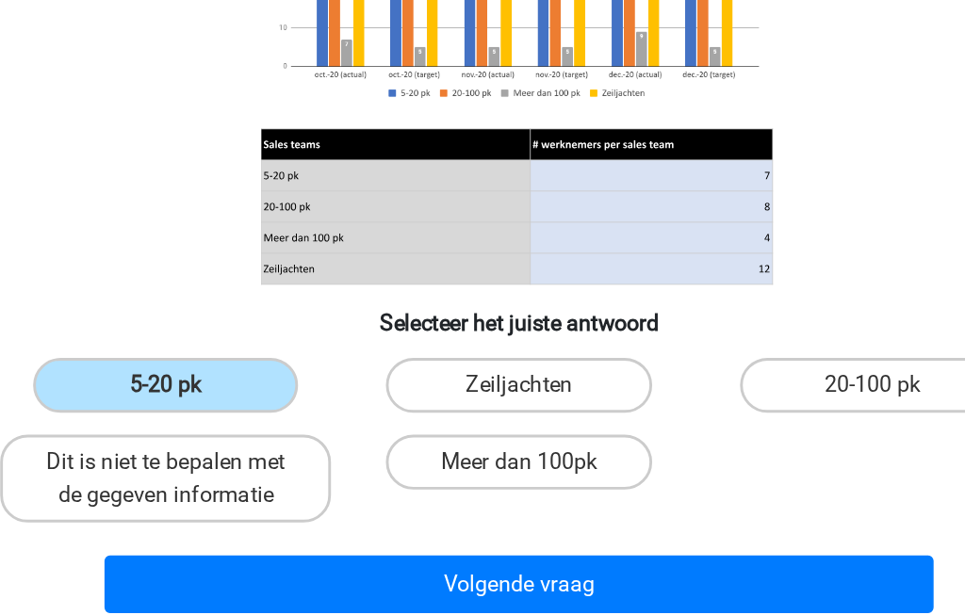
click at [463, 575] on button "Volgende vraag" at bounding box center [483, 595] width 570 height 40
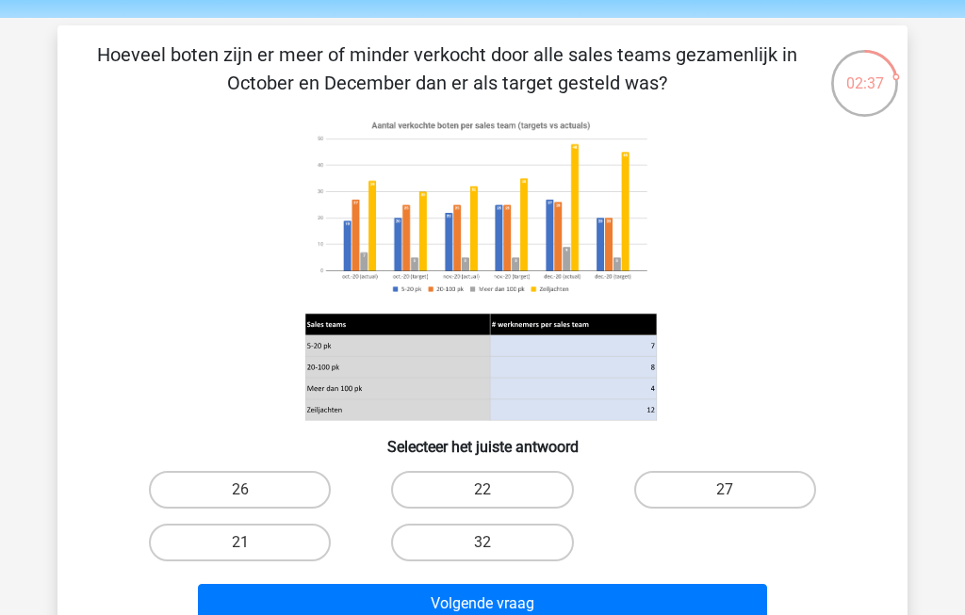
scroll to position [61, 0]
click at [231, 555] on label "21" at bounding box center [240, 543] width 182 height 38
click at [240, 555] on input "21" at bounding box center [246, 549] width 12 height 12
radio input "true"
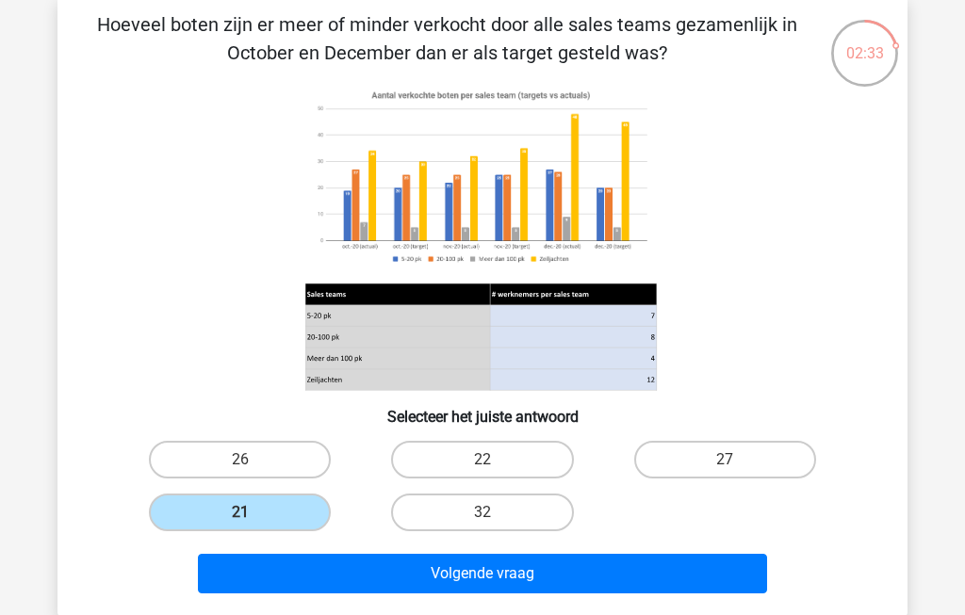
click at [430, 560] on button "Volgende vraag" at bounding box center [483, 574] width 570 height 40
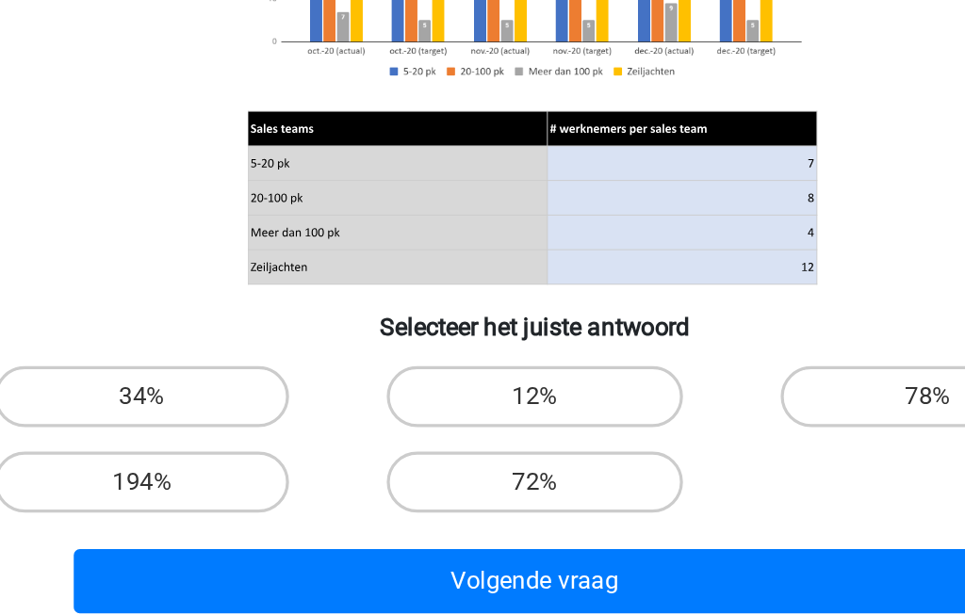
scroll to position [126, 0]
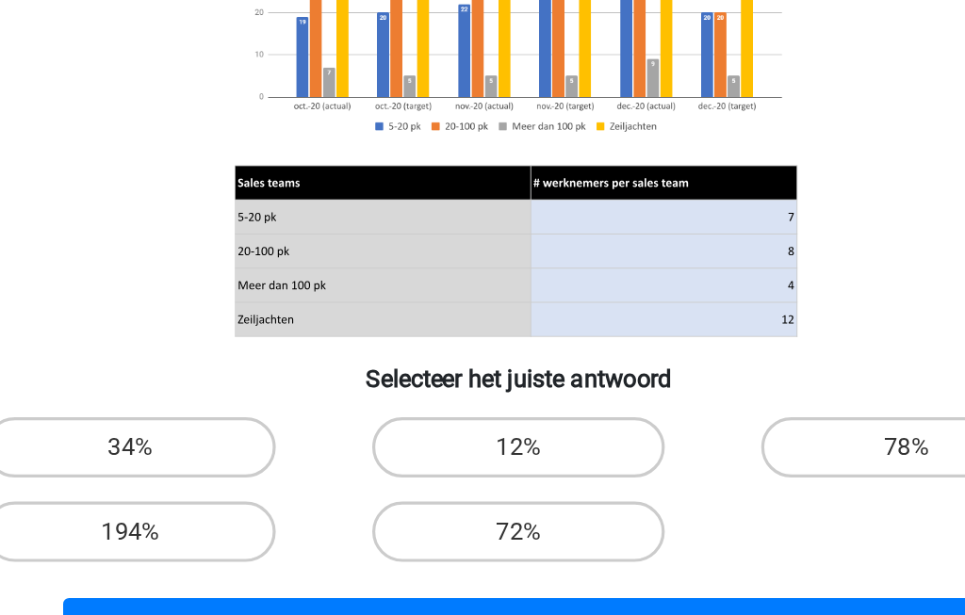
click at [149, 463] on label "34%" at bounding box center [240, 482] width 182 height 38
click at [240, 481] on input "34%" at bounding box center [246, 487] width 12 height 12
radio input "true"
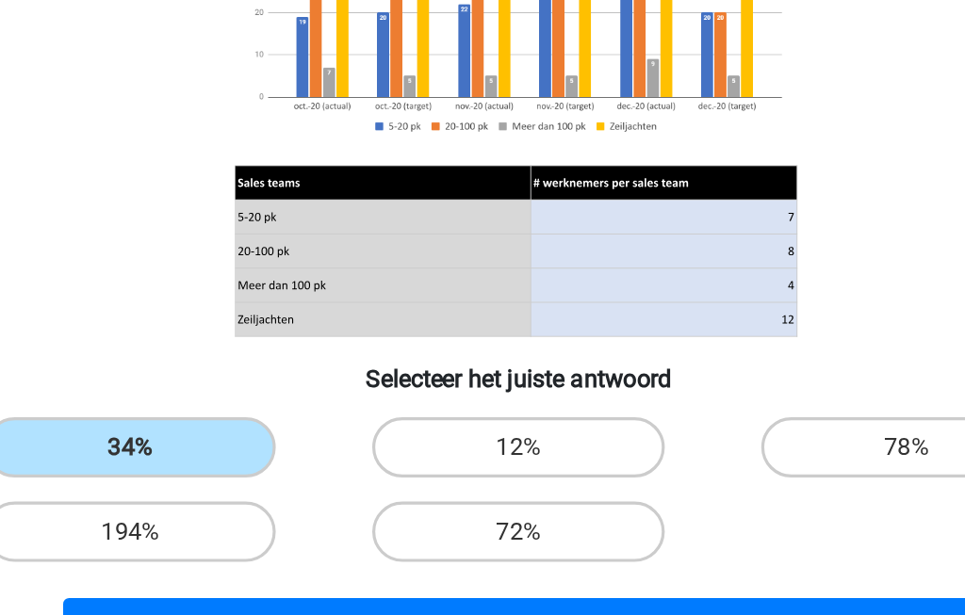
click at [462, 576] on button "Volgende vraag" at bounding box center [483, 596] width 570 height 40
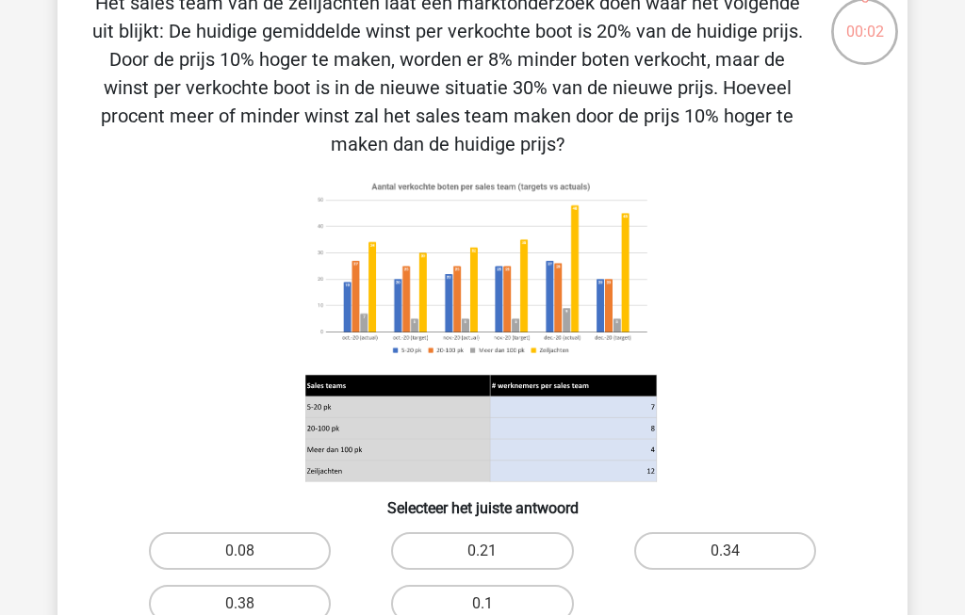
scroll to position [98, 0]
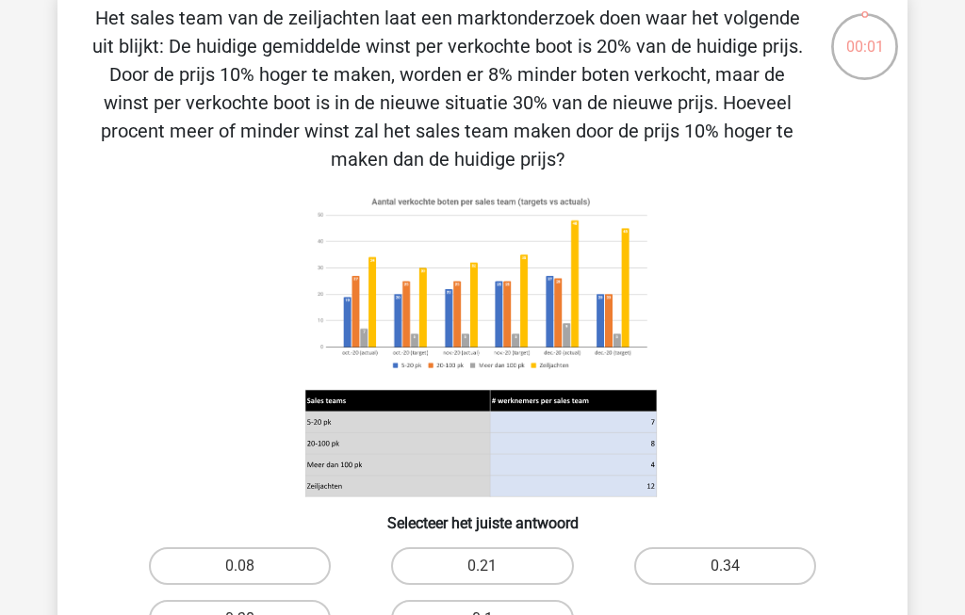
click at [522, 614] on label "0.1" at bounding box center [482, 619] width 182 height 38
click at [495, 614] on input "0.1" at bounding box center [488, 625] width 12 height 12
radio input "true"
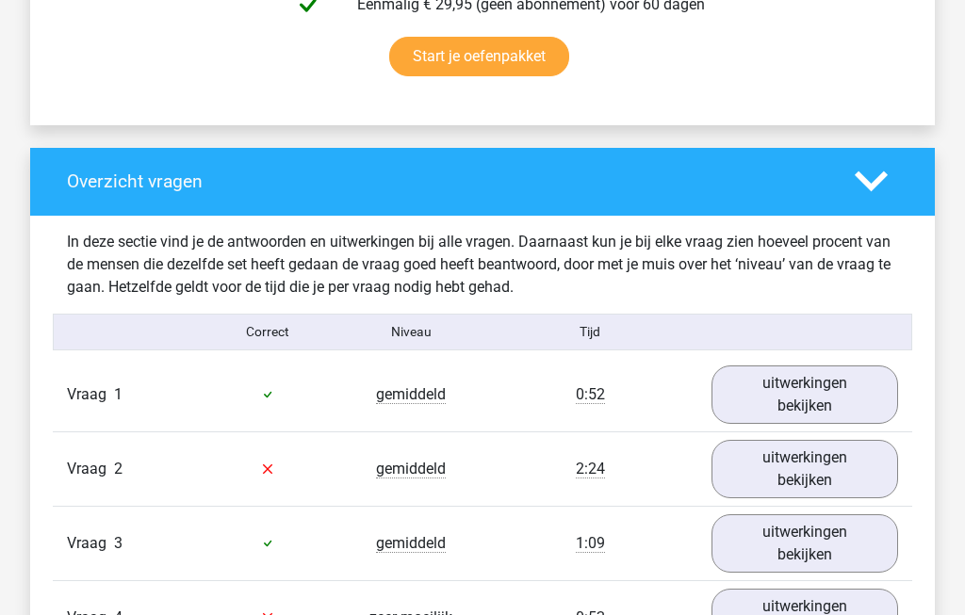
scroll to position [1258, 0]
click at [828, 406] on link "uitwerkingen bekijken" at bounding box center [804, 395] width 187 height 58
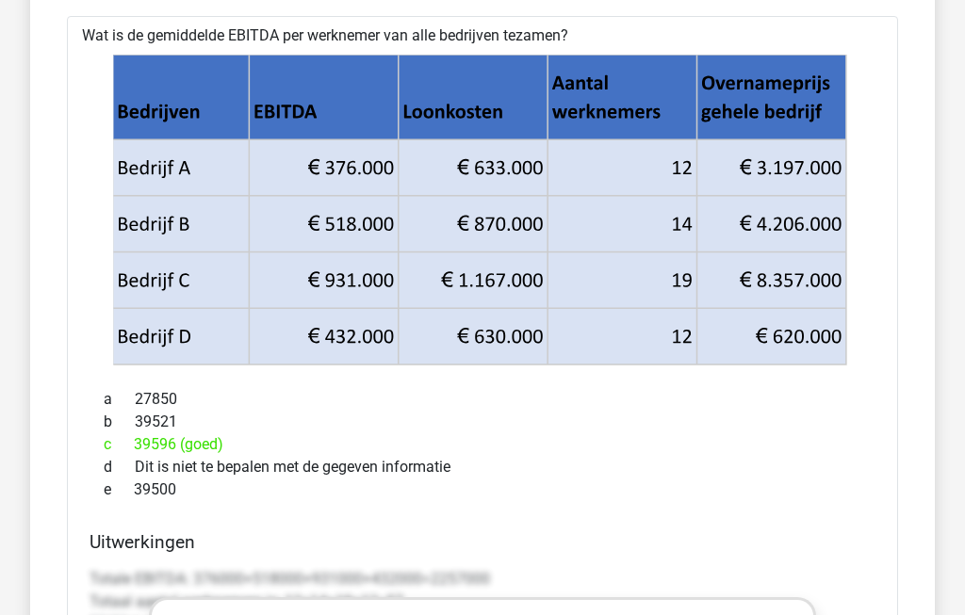
scroll to position [1751, 0]
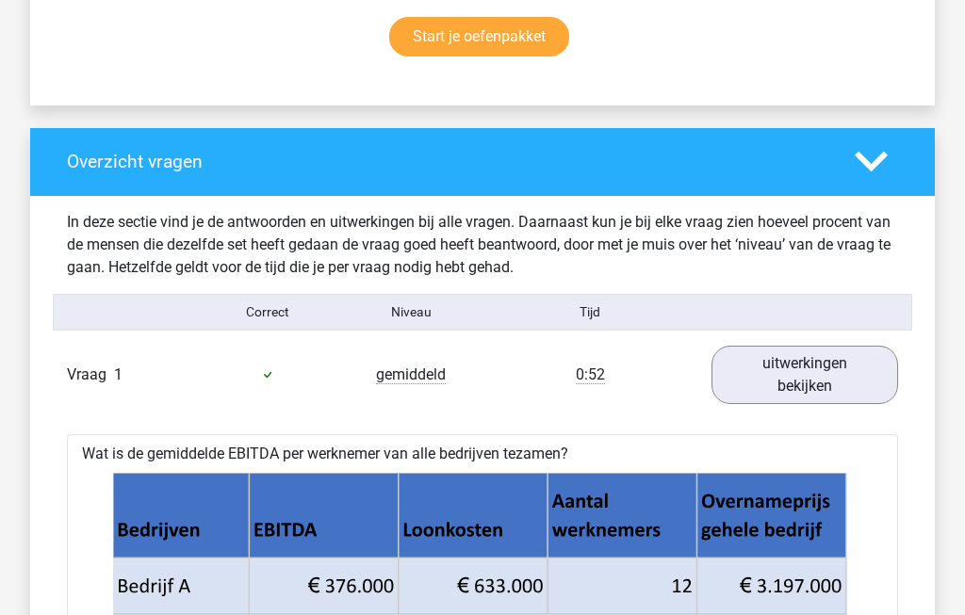
click at [842, 388] on link "uitwerkingen bekijken" at bounding box center [804, 376] width 187 height 58
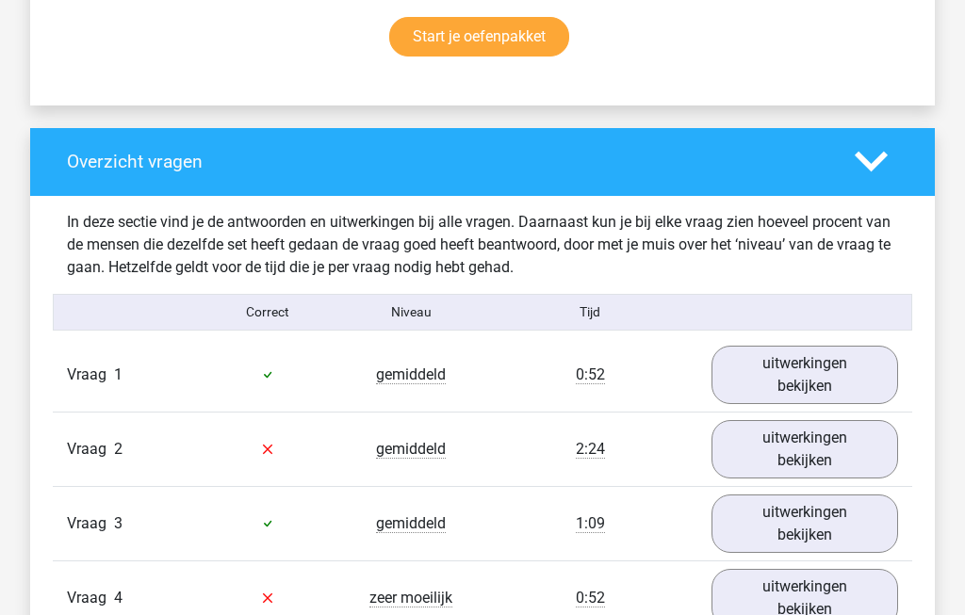
click at [854, 460] on link "uitwerkingen bekijken" at bounding box center [804, 449] width 187 height 58
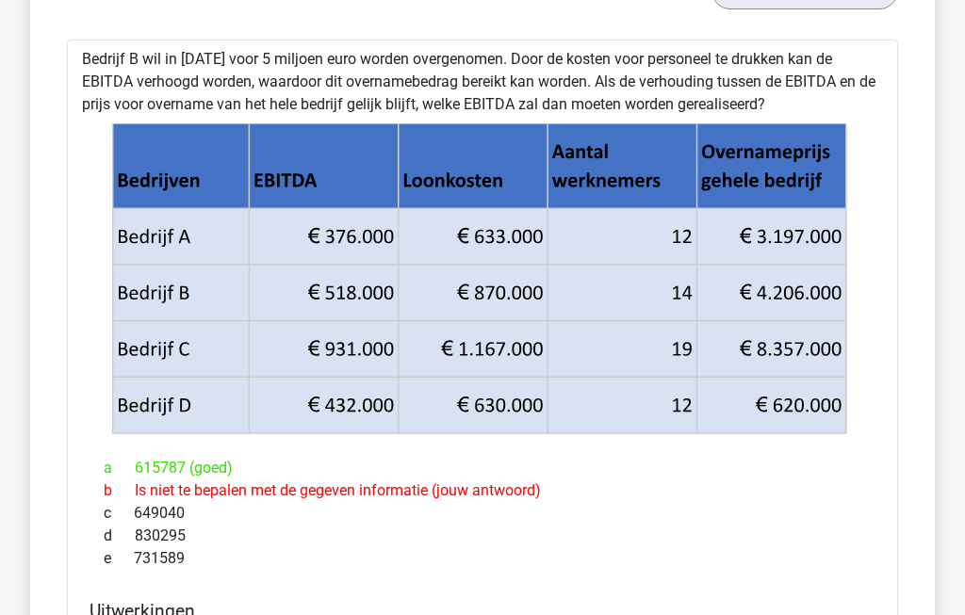
scroll to position [1744, 0]
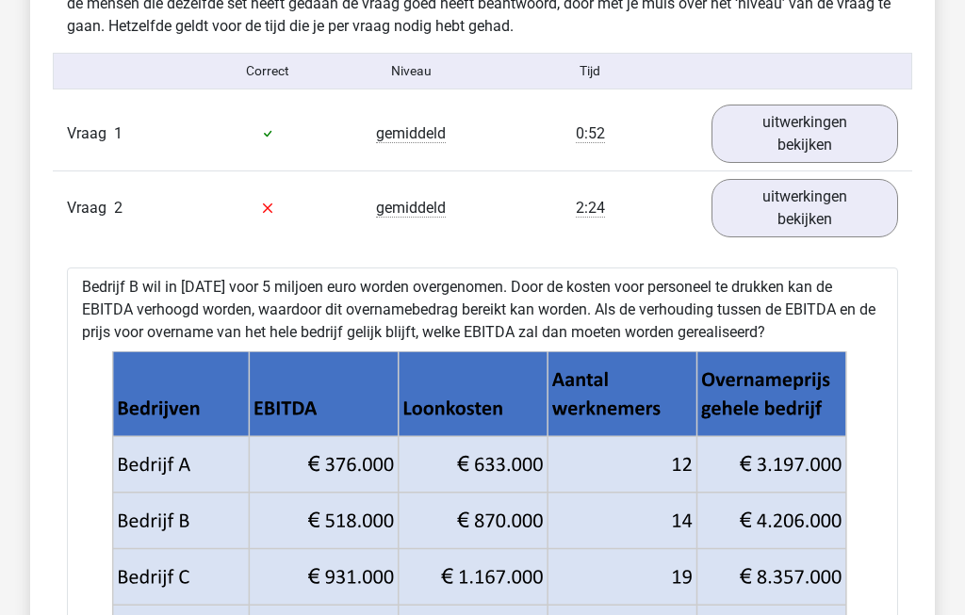
click at [829, 225] on link "uitwerkingen bekijken" at bounding box center [804, 209] width 187 height 58
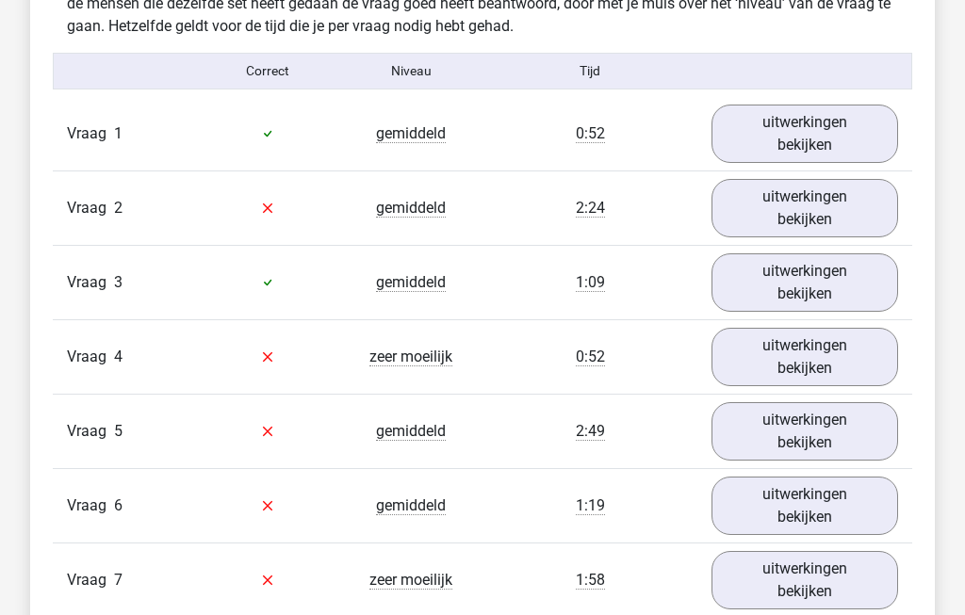
scroll to position [1519, 0]
click at [835, 299] on link "uitwerkingen bekijken" at bounding box center [804, 282] width 187 height 58
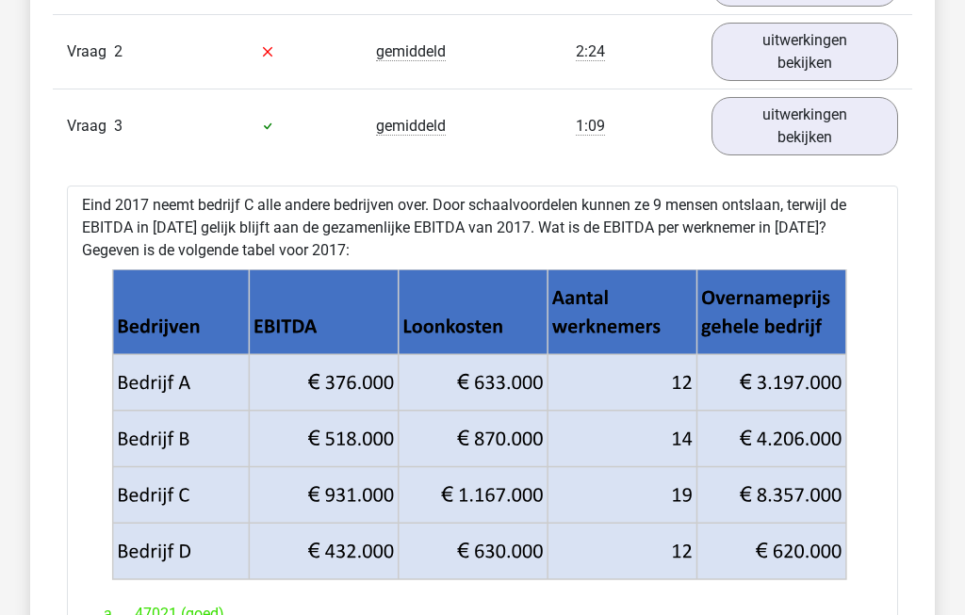
scroll to position [1677, 0]
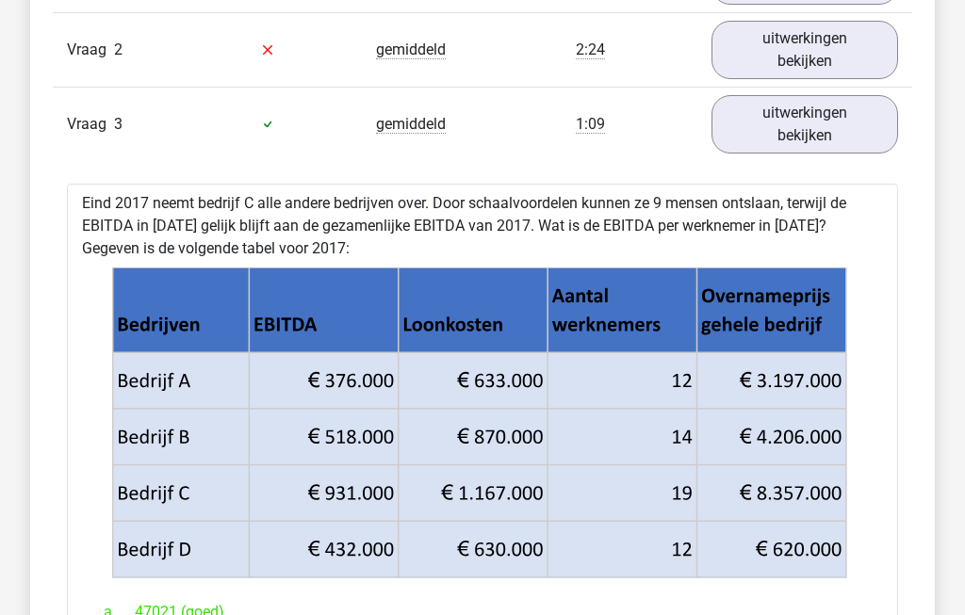
click at [829, 143] on link "uitwerkingen bekijken" at bounding box center [804, 124] width 187 height 58
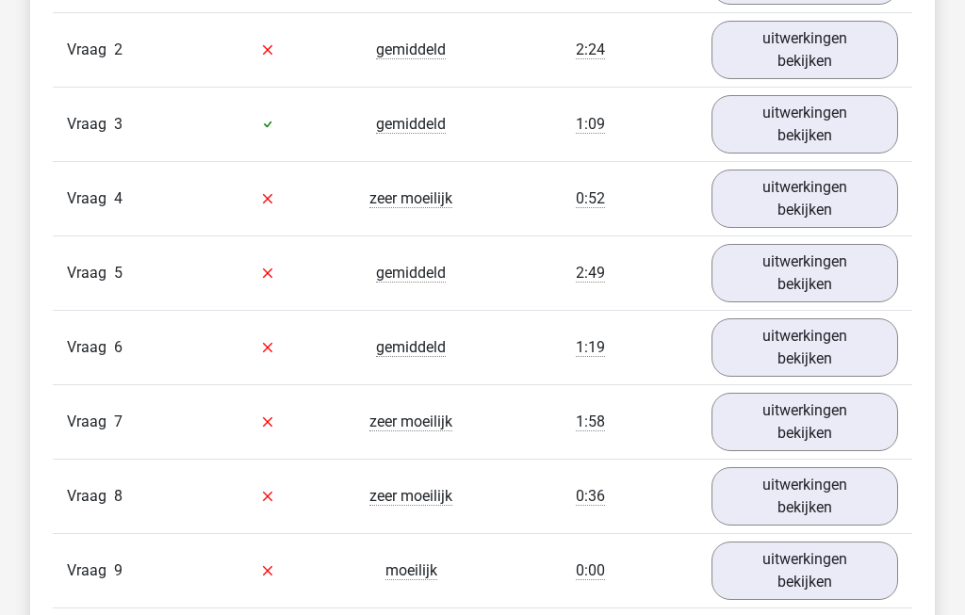
click at [837, 215] on link "uitwerkingen bekijken" at bounding box center [804, 199] width 187 height 58
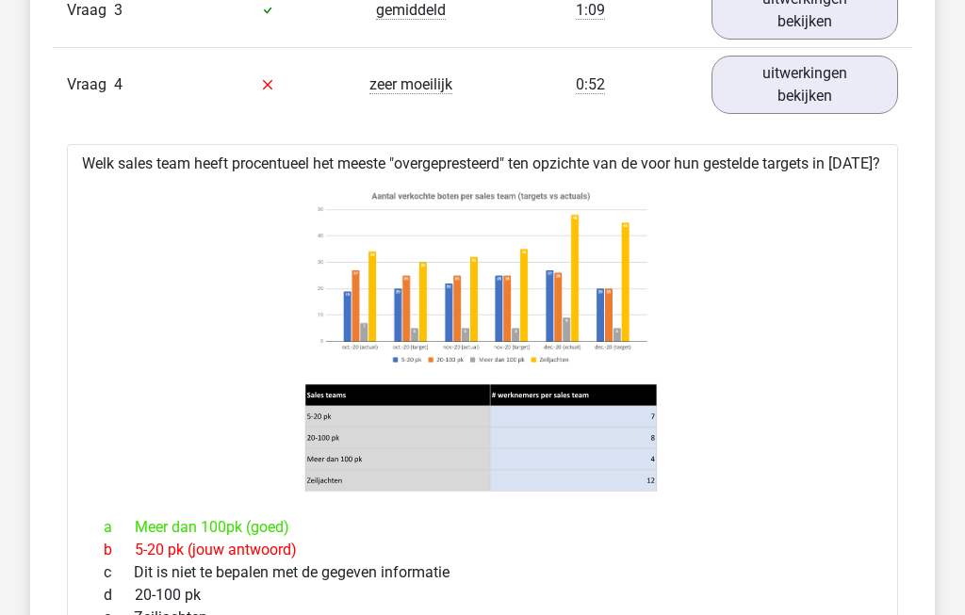
scroll to position [1772, 0]
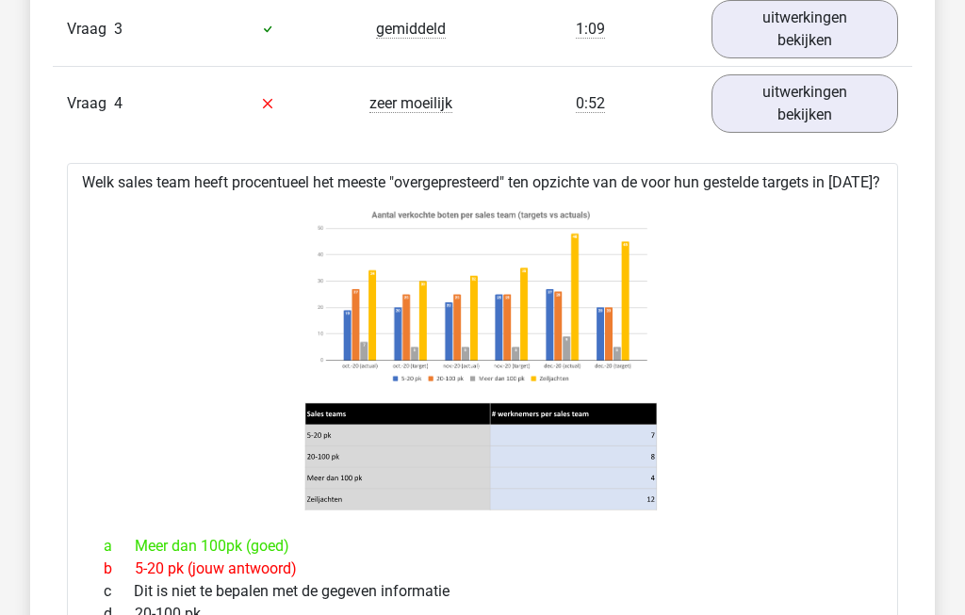
click at [824, 123] on link "uitwerkingen bekijken" at bounding box center [804, 103] width 187 height 58
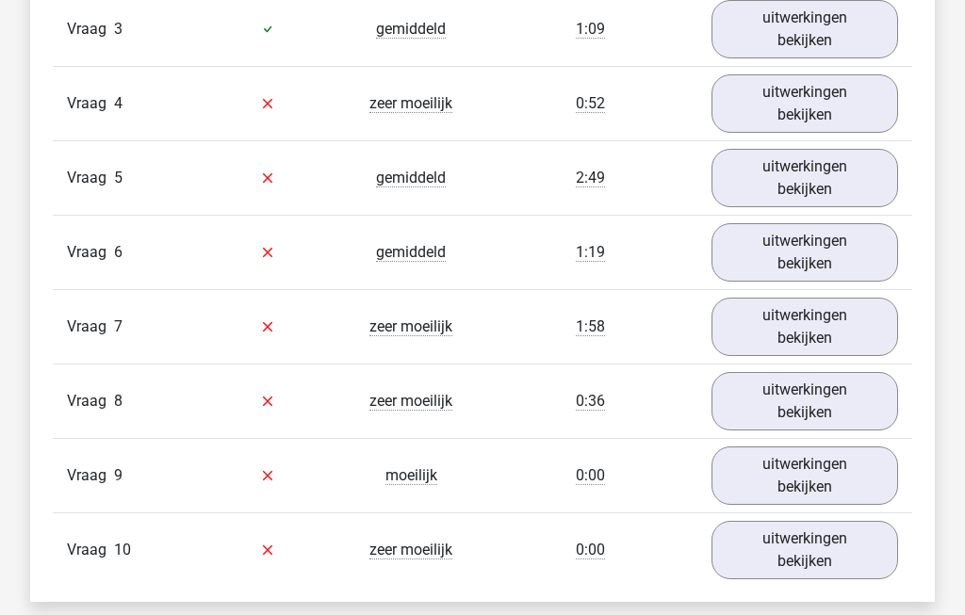
click at [839, 192] on link "uitwerkingen bekijken" at bounding box center [804, 178] width 187 height 58
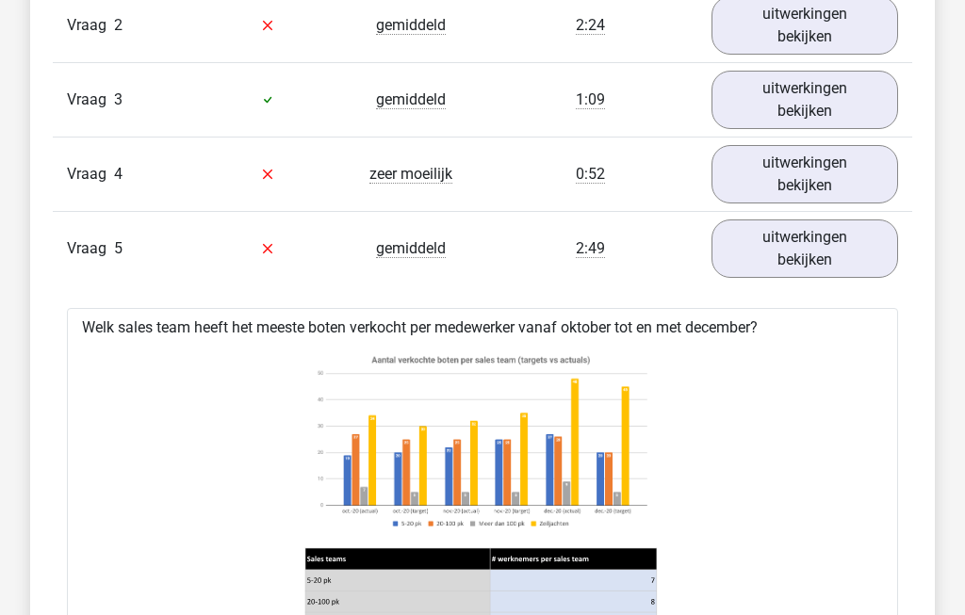
scroll to position [1702, 0]
click at [845, 262] on link "uitwerkingen bekijken" at bounding box center [804, 249] width 187 height 58
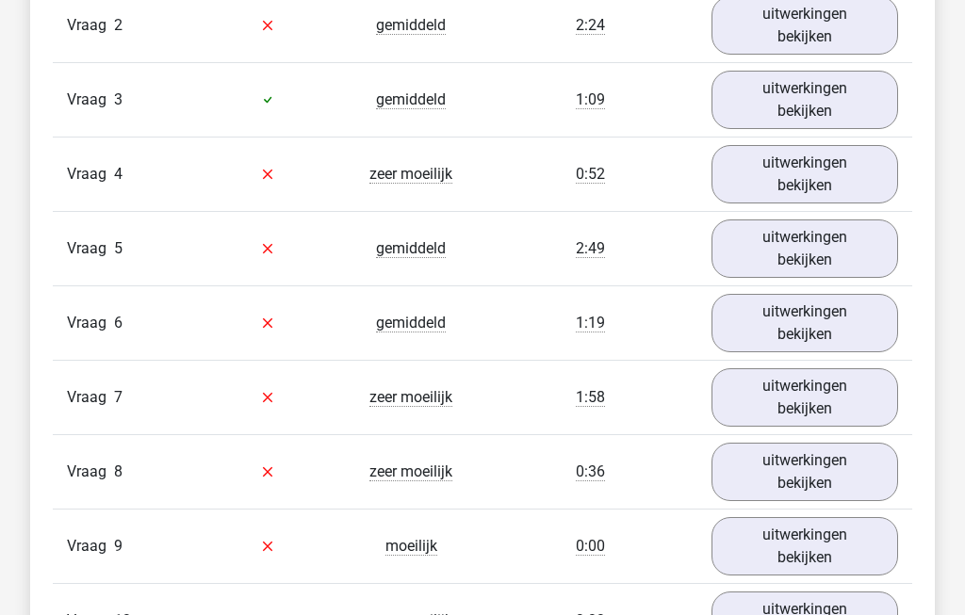
click at [851, 342] on link "uitwerkingen bekijken" at bounding box center [804, 323] width 187 height 58
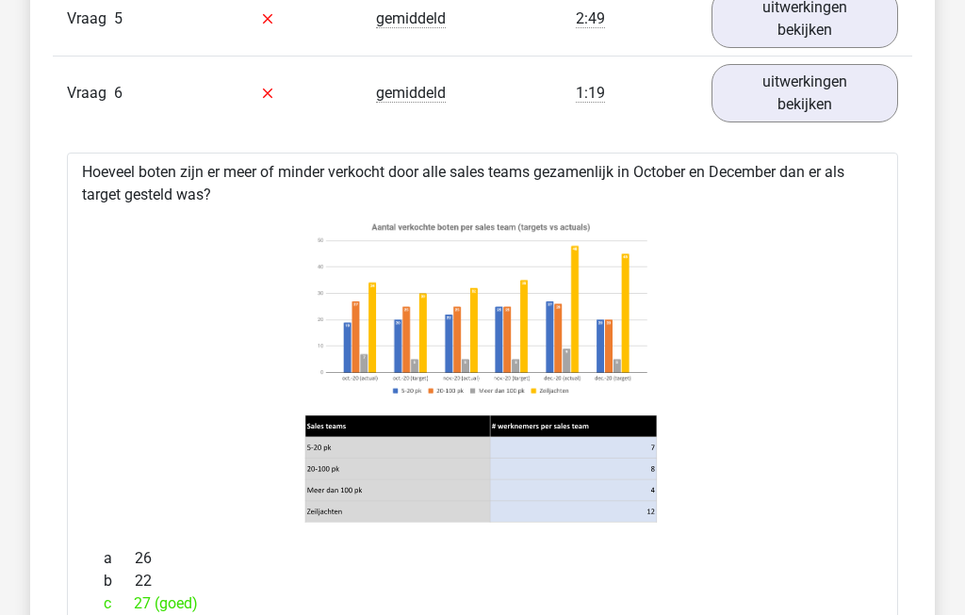
scroll to position [1930, 0]
click at [813, 106] on link "uitwerkingen bekijken" at bounding box center [804, 94] width 187 height 58
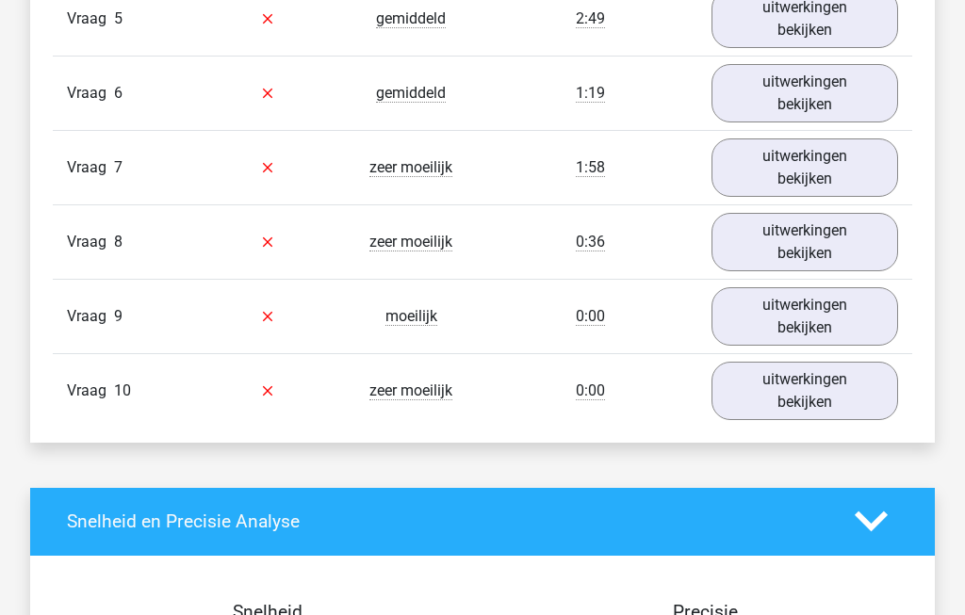
click at [832, 189] on link "uitwerkingen bekijken" at bounding box center [804, 167] width 187 height 58
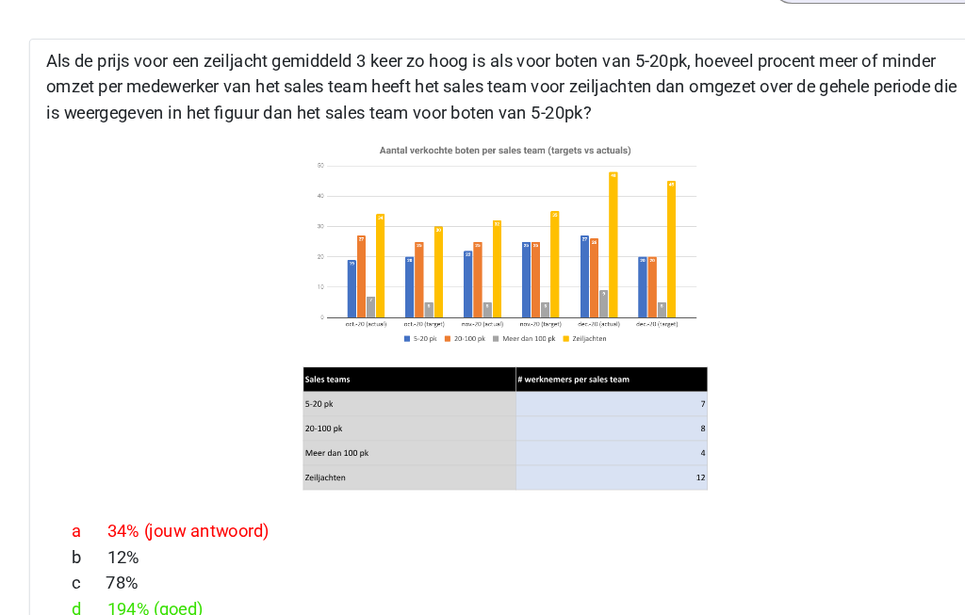
scroll to position [2066, 0]
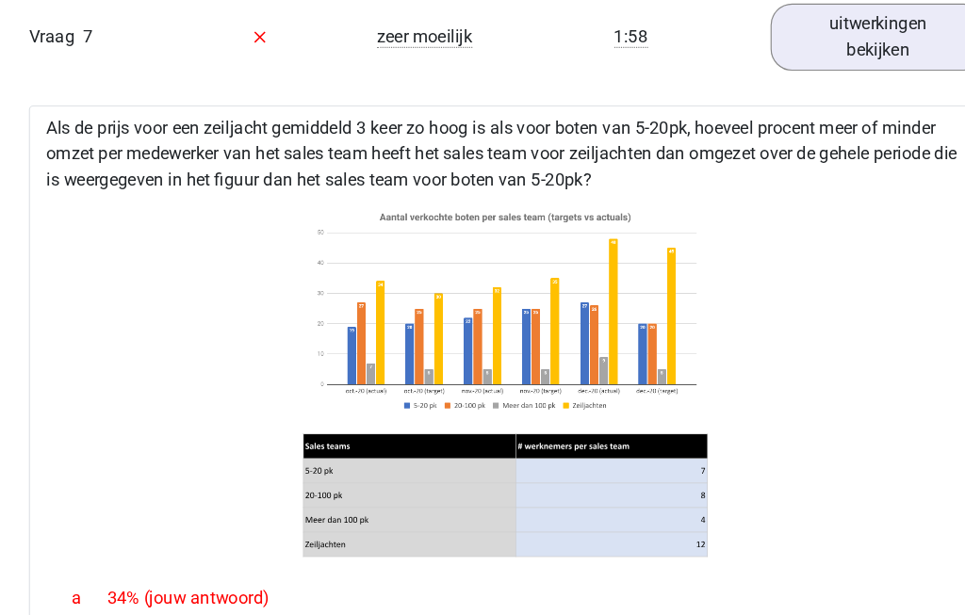
click at [763, 39] on link "uitwerkingen bekijken" at bounding box center [804, 33] width 187 height 58
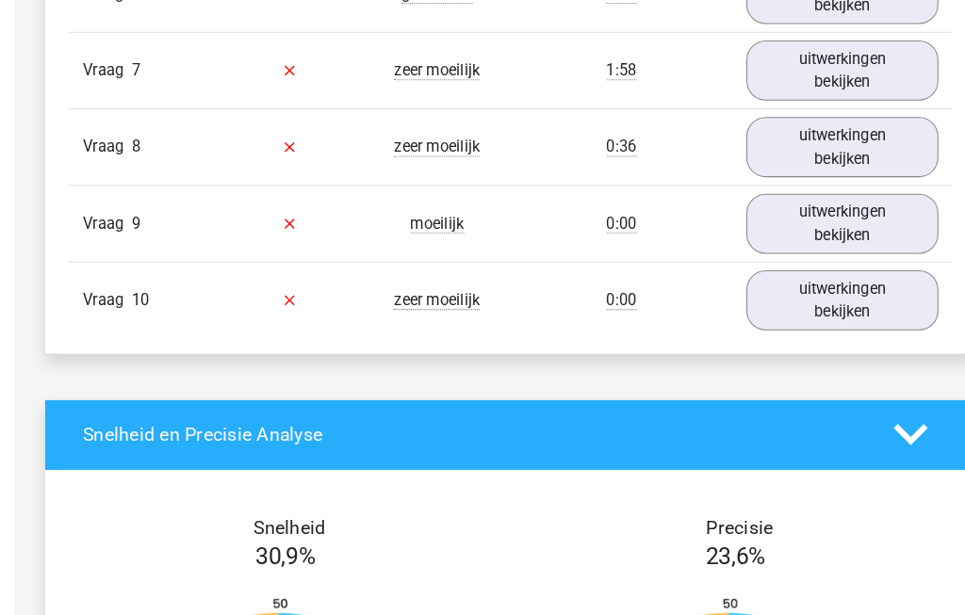
scroll to position [2030, 0]
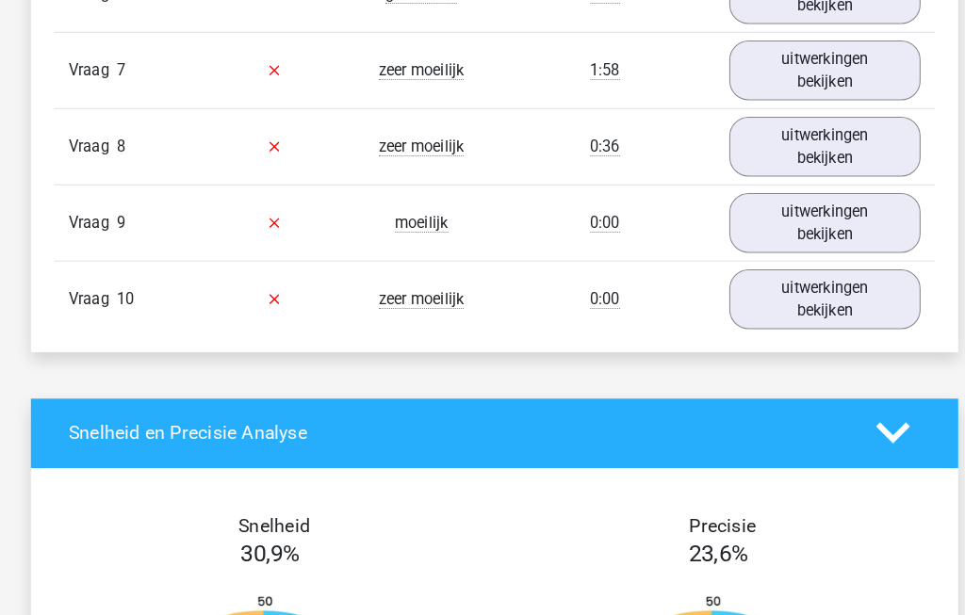
click at [847, 86] on link "uitwerkingen bekijken" at bounding box center [804, 69] width 187 height 58
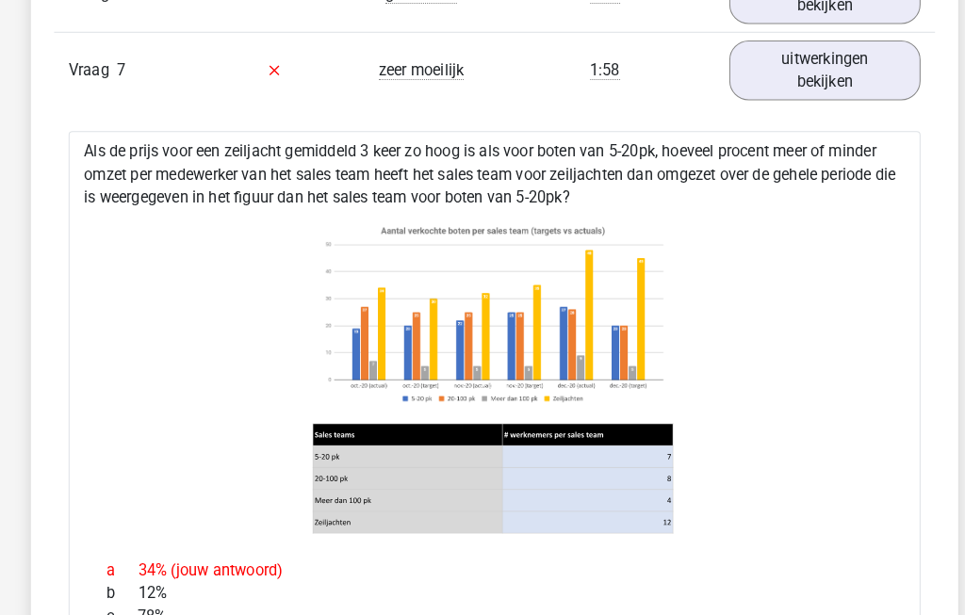
click at [861, 81] on link "uitwerkingen bekijken" at bounding box center [804, 69] width 187 height 58
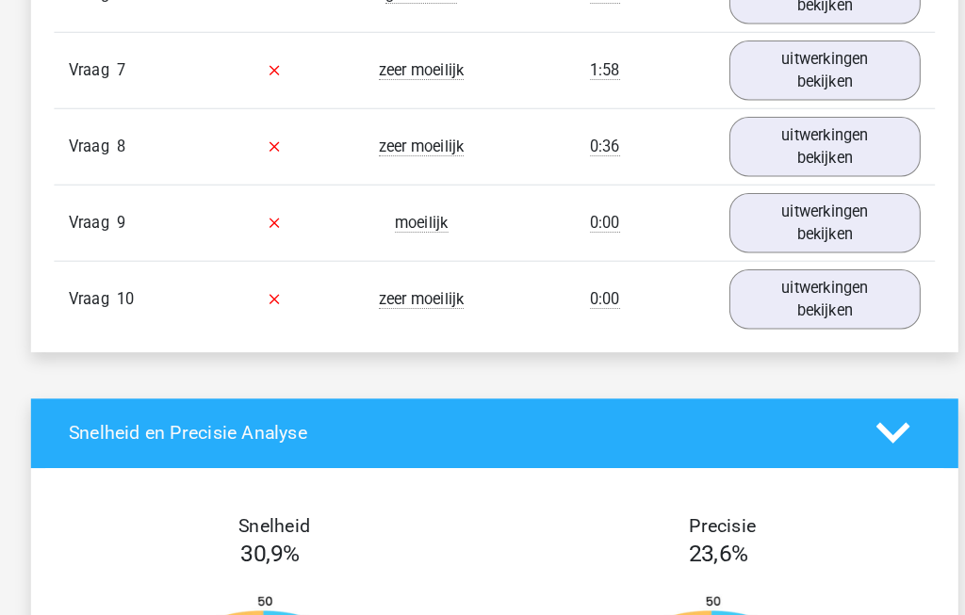
click at [855, 168] on link "uitwerkingen bekijken" at bounding box center [804, 143] width 187 height 58
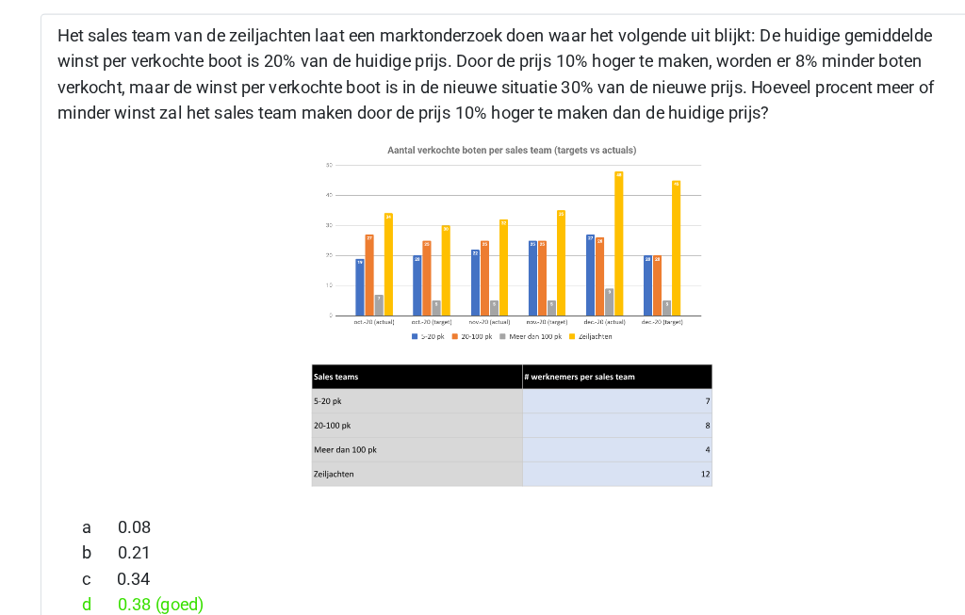
scroll to position [2197, 0]
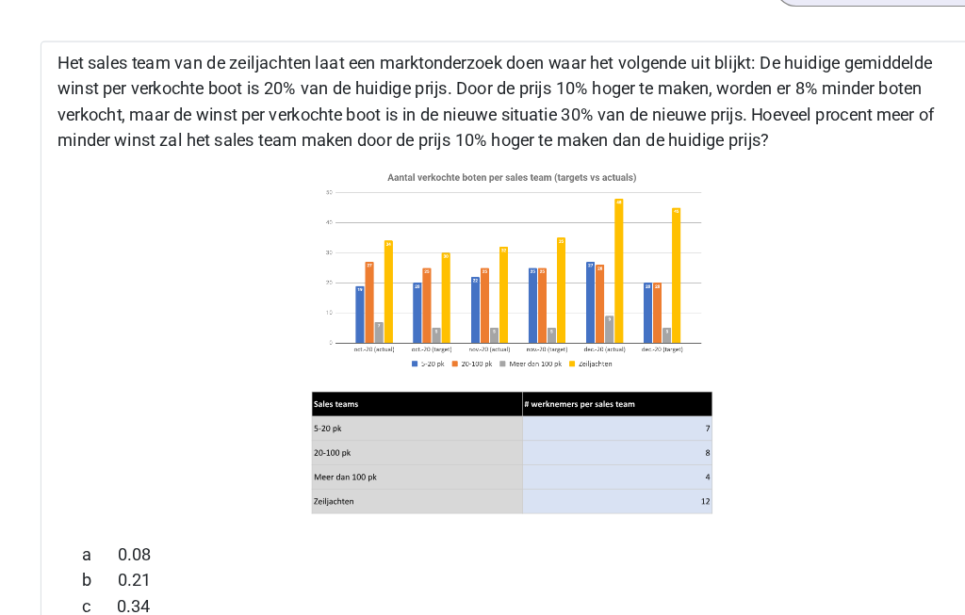
click at [82, 403] on div at bounding box center [482, 298] width 801 height 326
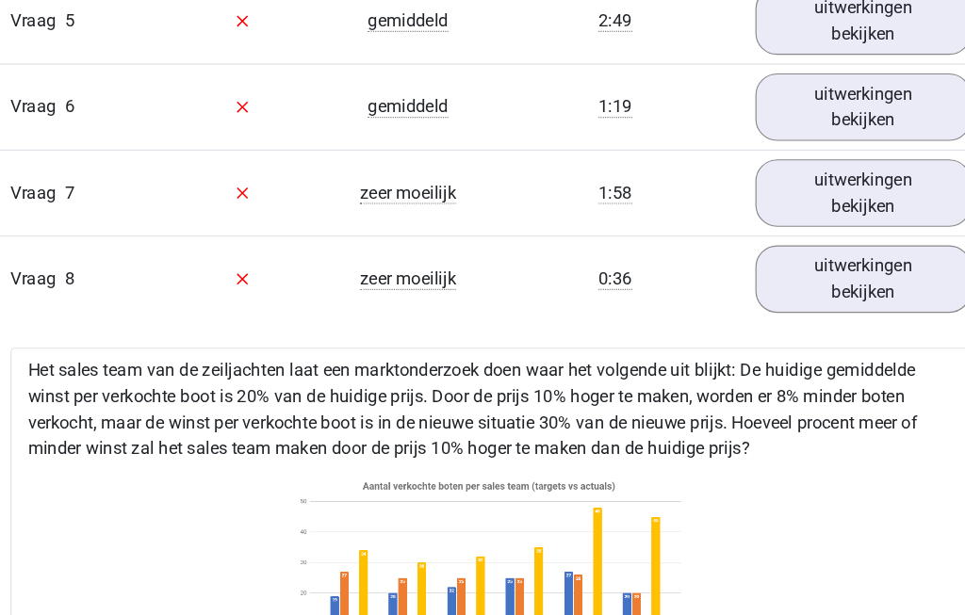
scroll to position [1932, 0]
click at [768, 262] on link "uitwerkingen bekijken" at bounding box center [804, 241] width 187 height 58
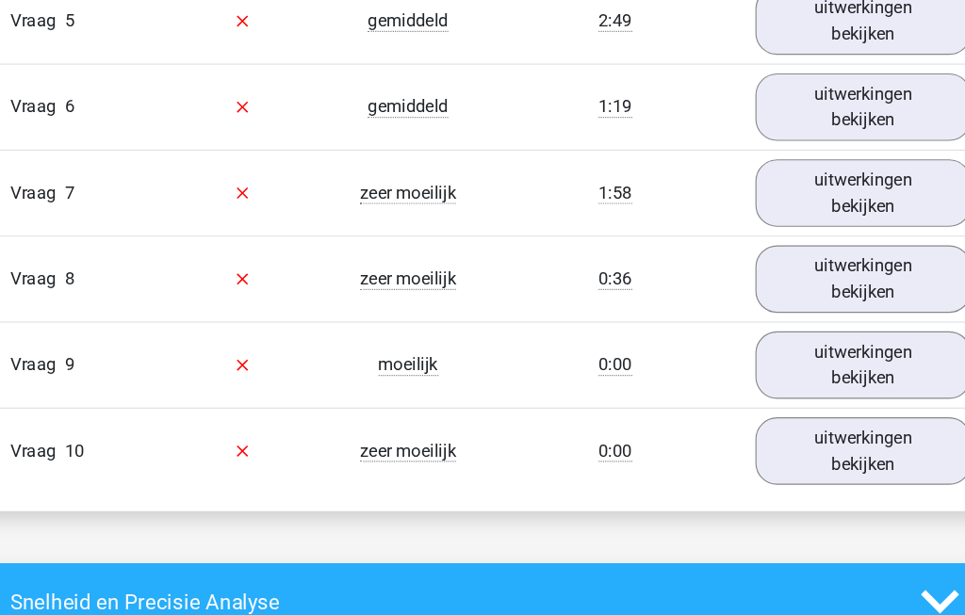
click at [795, 338] on link "uitwerkingen bekijken" at bounding box center [804, 315] width 187 height 58
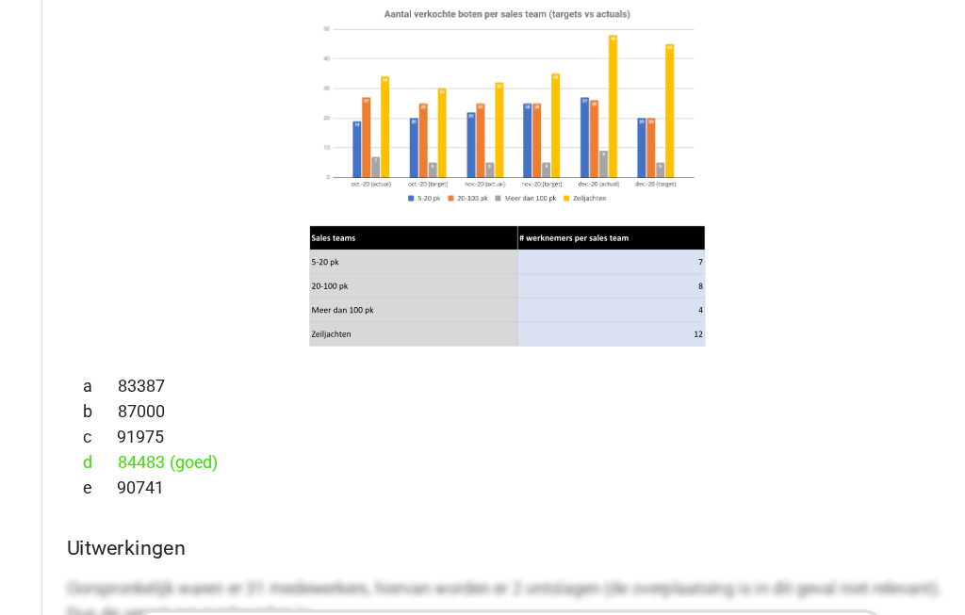
scroll to position [2330, 0]
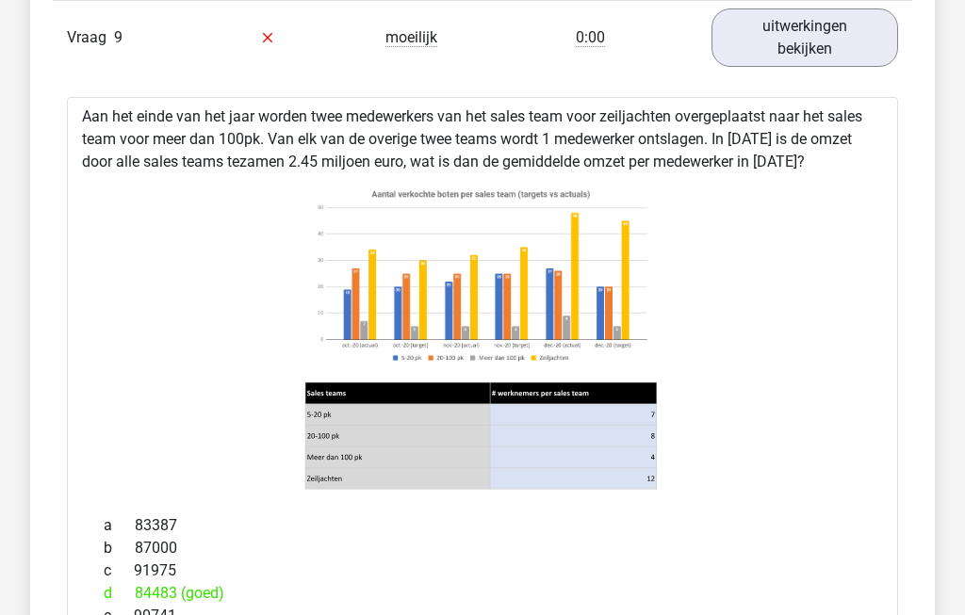
click at [820, 53] on link "uitwerkingen bekijken" at bounding box center [804, 38] width 187 height 58
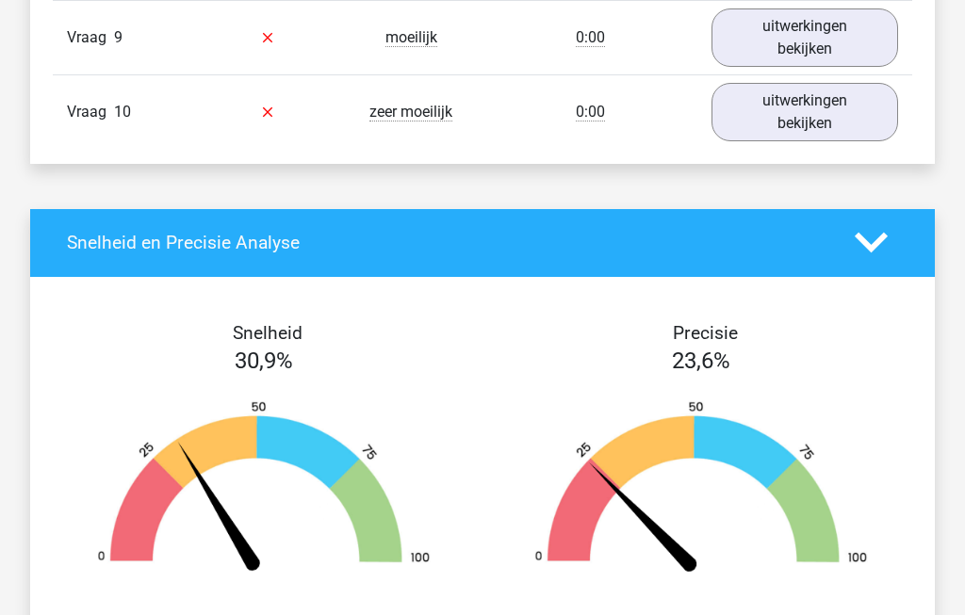
scroll to position [2210, 0]
click at [840, 130] on link "uitwerkingen bekijken" at bounding box center [804, 112] width 187 height 58
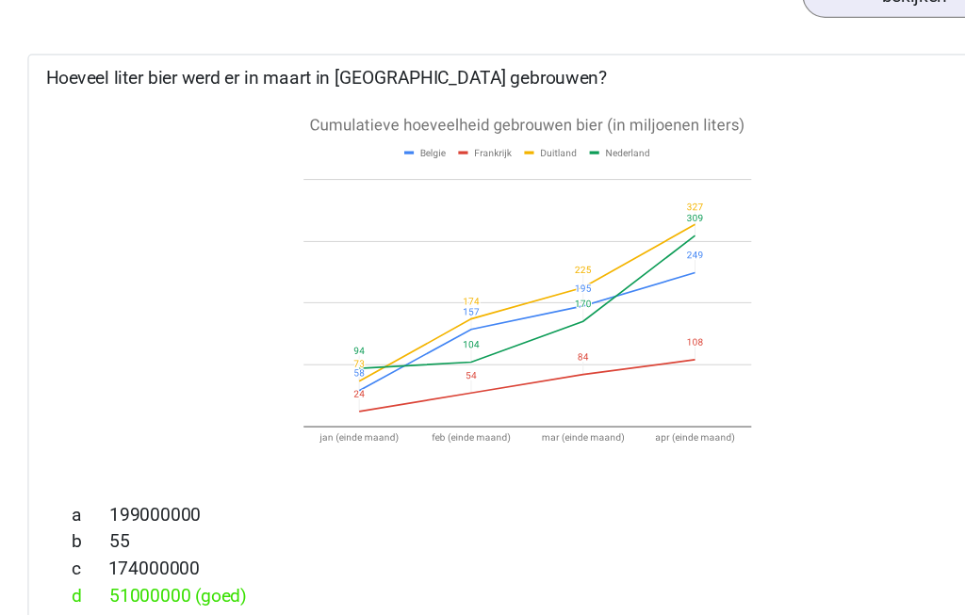
scroll to position [2325, 0]
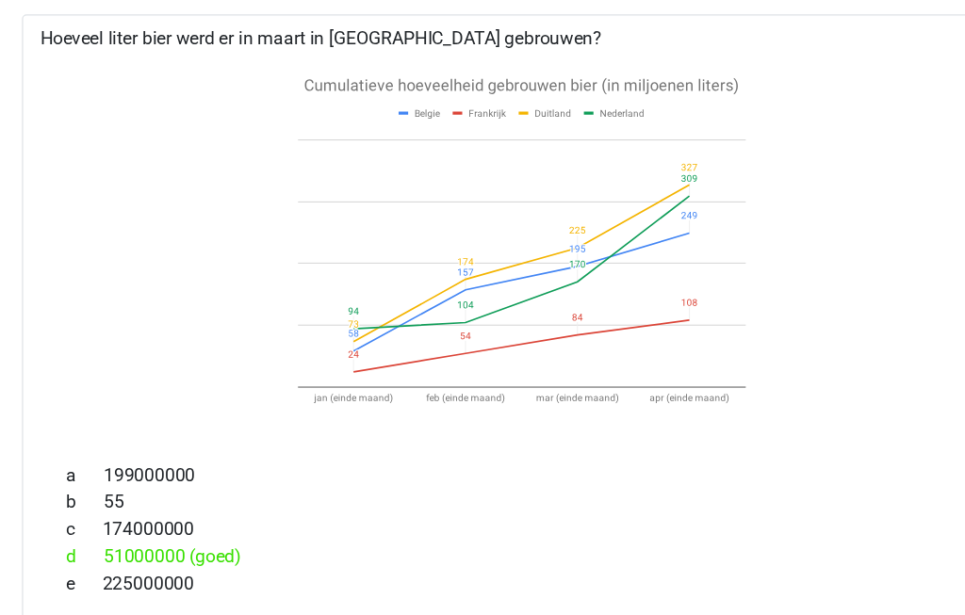
click at [713, 451] on div "b 55" at bounding box center [483, 462] width 786 height 23
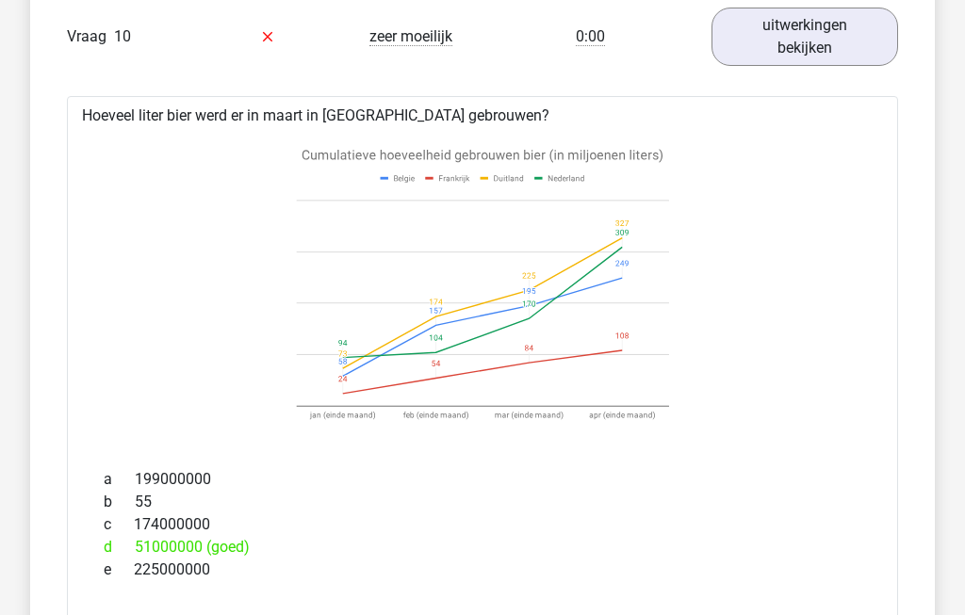
scroll to position [2286, 0]
click at [825, 56] on link "uitwerkingen bekijken" at bounding box center [804, 37] width 187 height 58
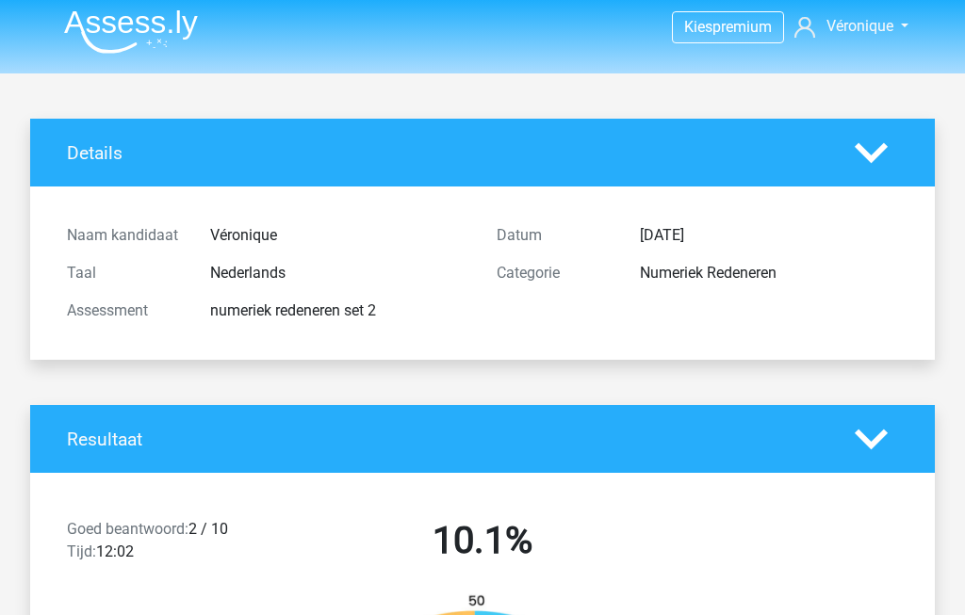
scroll to position [0, 0]
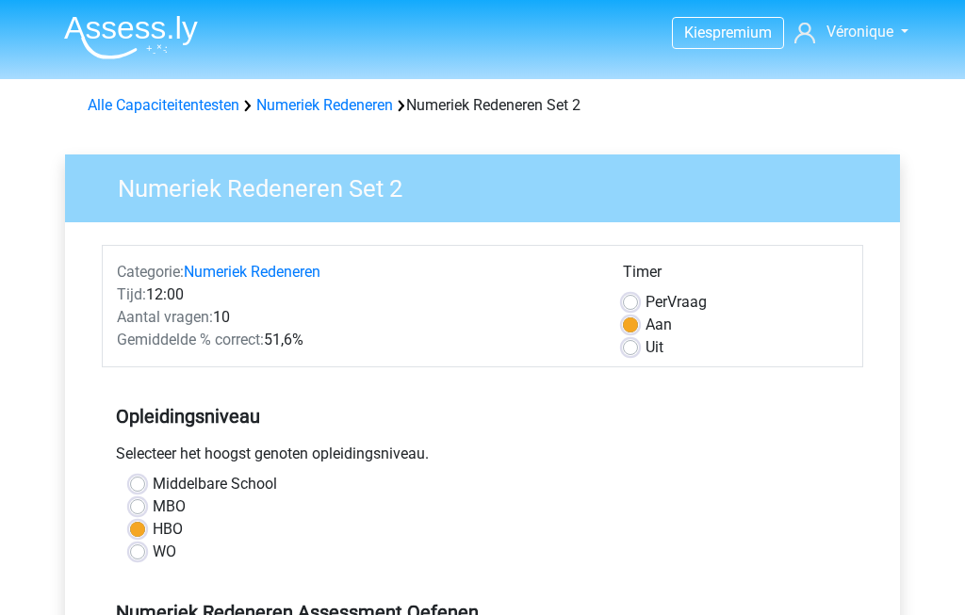
scroll to position [423, 0]
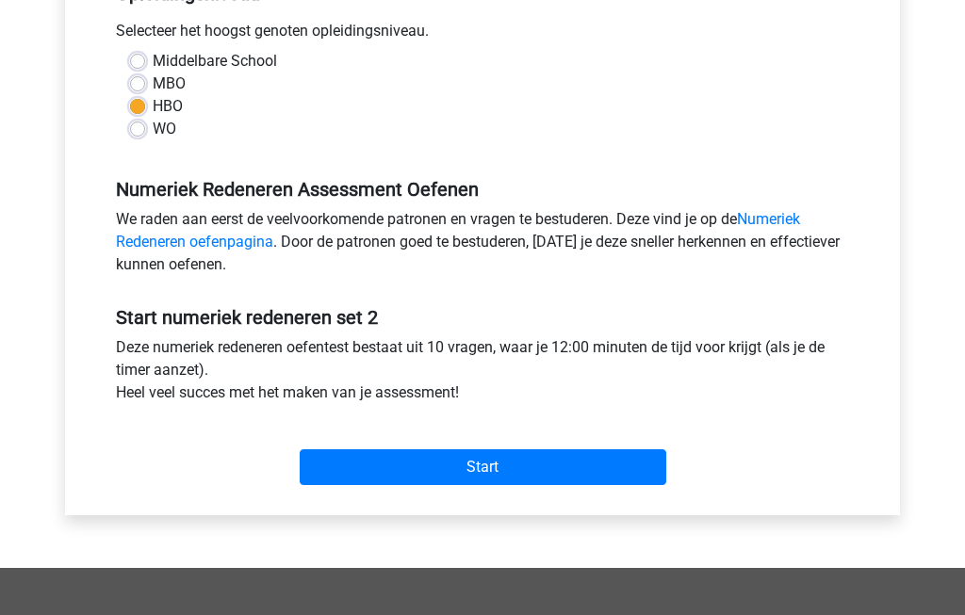
click at [576, 476] on input "Start" at bounding box center [483, 467] width 367 height 36
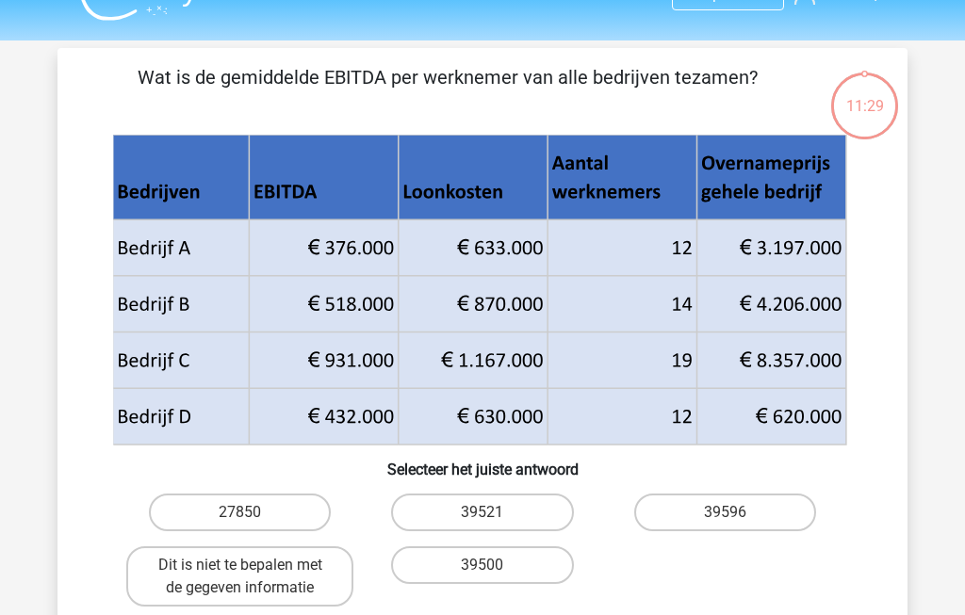
scroll to position [39, 0]
click at [725, 527] on label "39596" at bounding box center [725, 513] width 182 height 38
click at [725, 525] on input "39596" at bounding box center [731, 519] width 12 height 12
radio input "true"
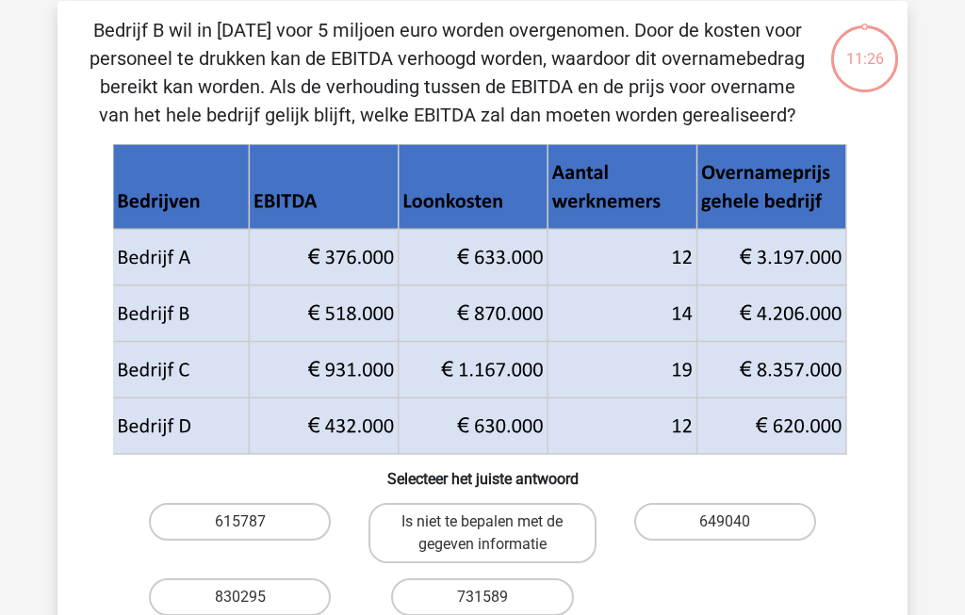
scroll to position [87, 0]
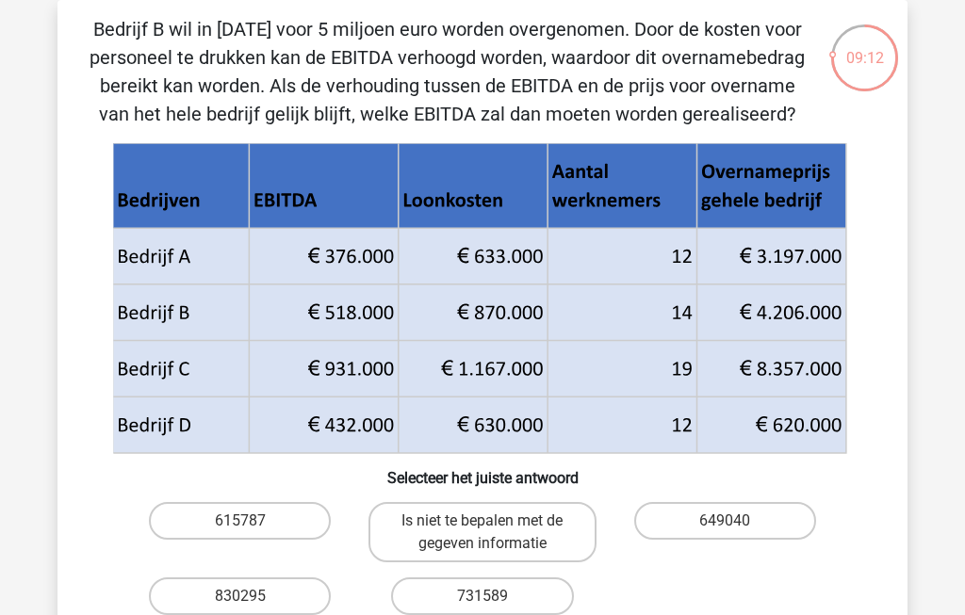
click at [225, 518] on label "615787" at bounding box center [240, 521] width 182 height 38
click at [240, 521] on input "615787" at bounding box center [246, 527] width 12 height 12
radio input "true"
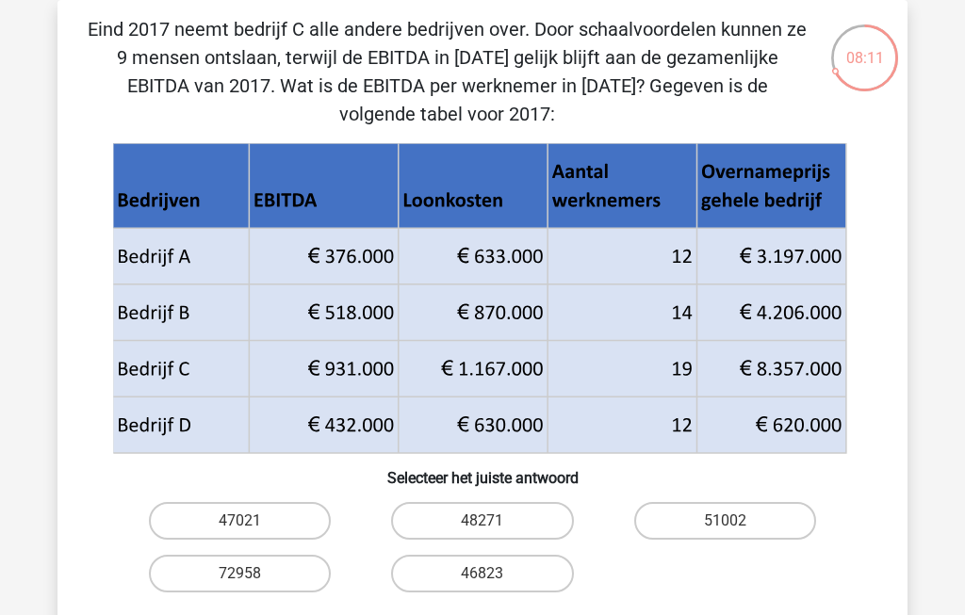
click at [232, 529] on label "47021" at bounding box center [240, 521] width 182 height 38
click at [240, 529] on input "47021" at bounding box center [246, 527] width 12 height 12
radio input "true"
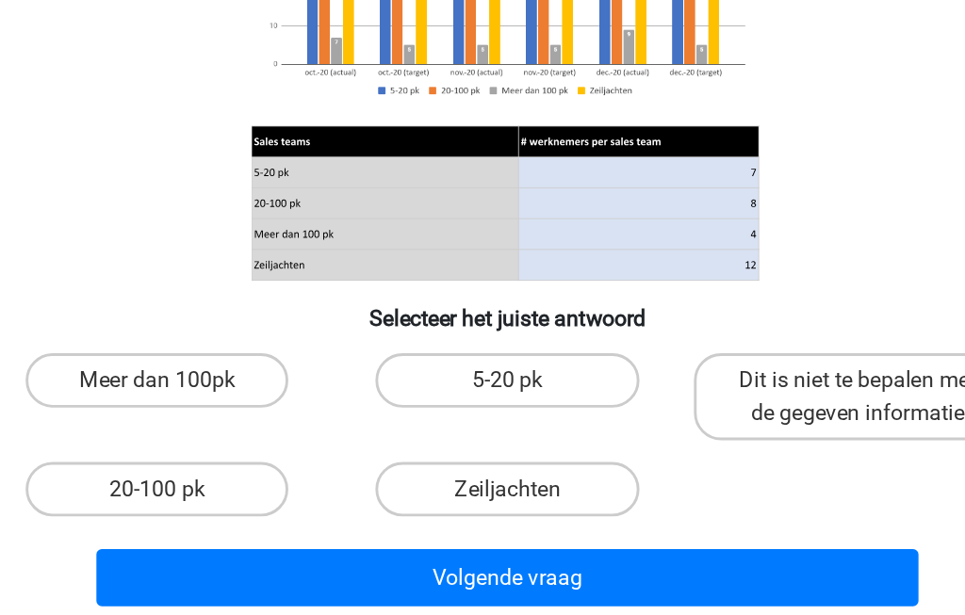
scroll to position [99, 0]
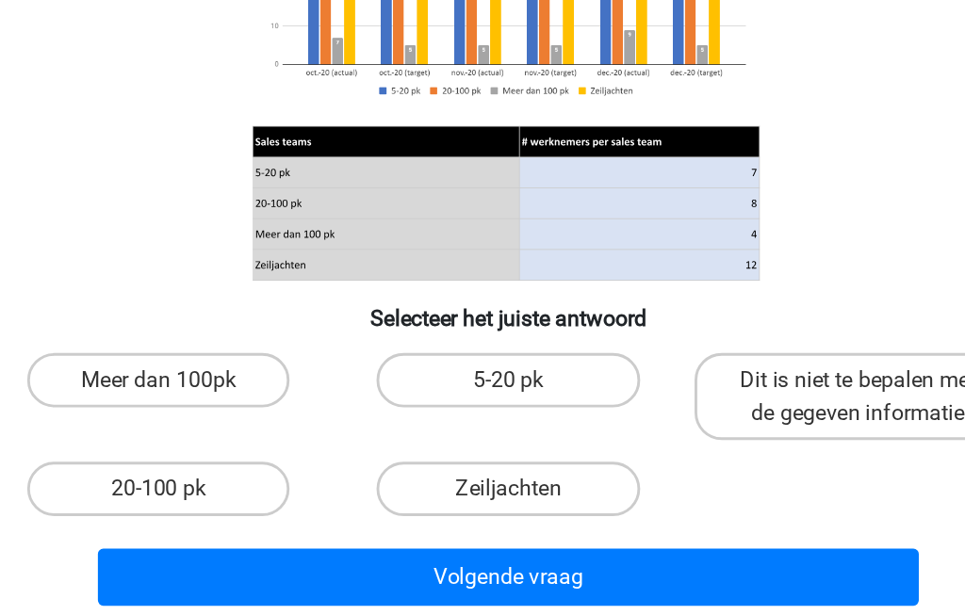
click at [149, 509] on label "20-100 pk" at bounding box center [240, 528] width 182 height 38
click at [240, 528] on input "20-100 pk" at bounding box center [246, 534] width 12 height 12
radio input "true"
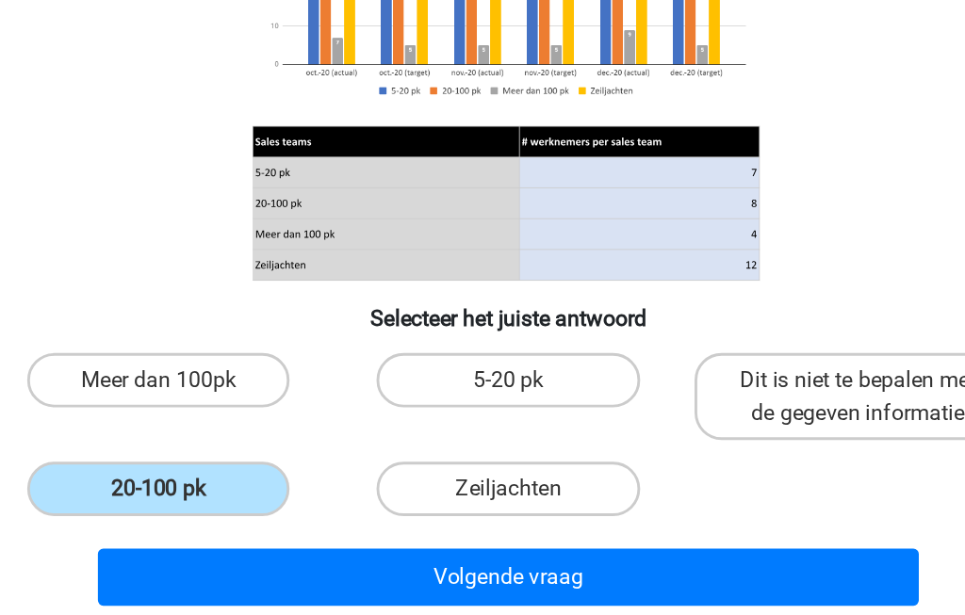
click at [491, 569] on button "Volgende vraag" at bounding box center [483, 589] width 570 height 40
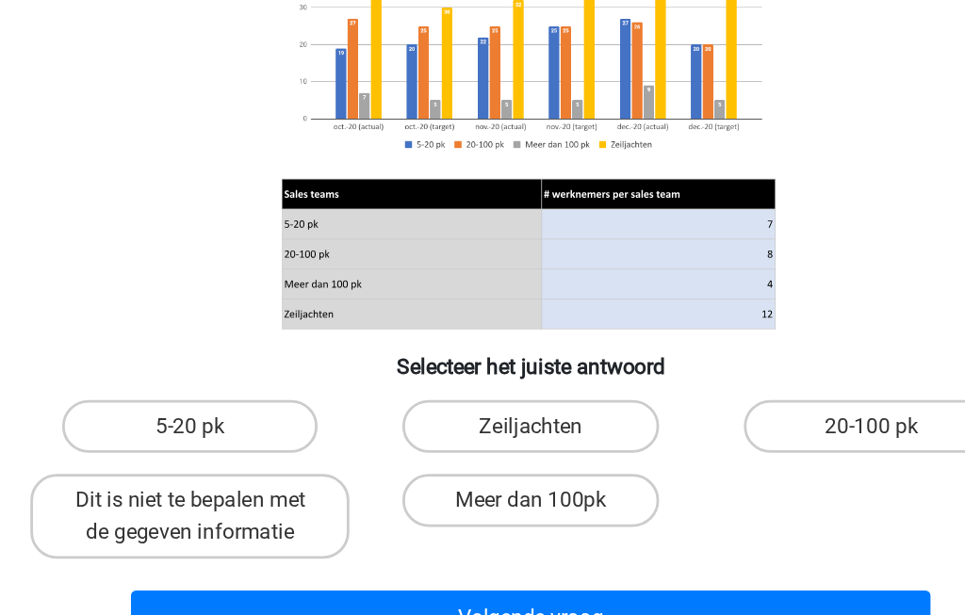
scroll to position [109, 0]
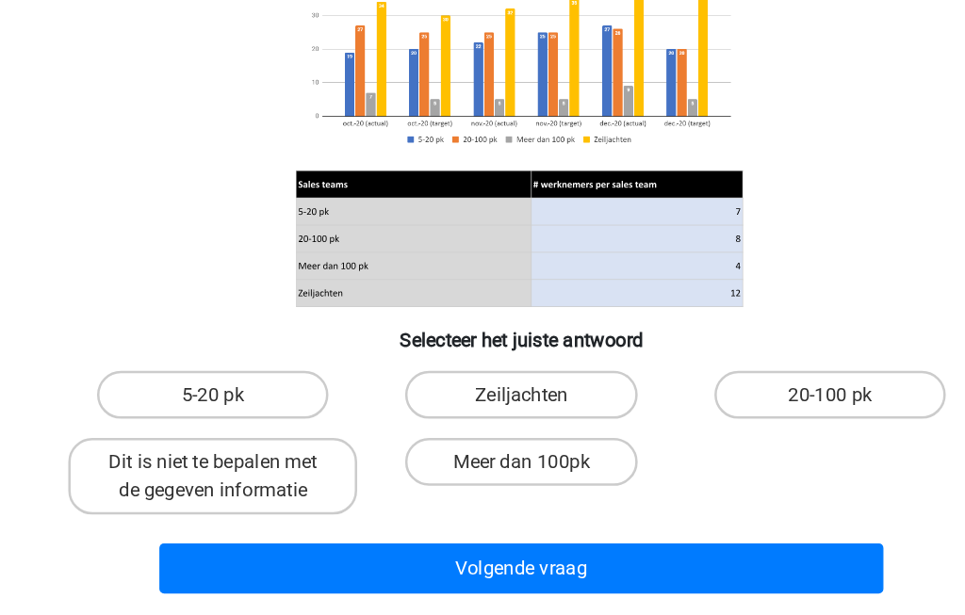
click at [663, 423] on label "20-100 pk" at bounding box center [725, 442] width 182 height 38
click at [725, 442] on input "20-100 pk" at bounding box center [731, 448] width 12 height 12
radio input "true"
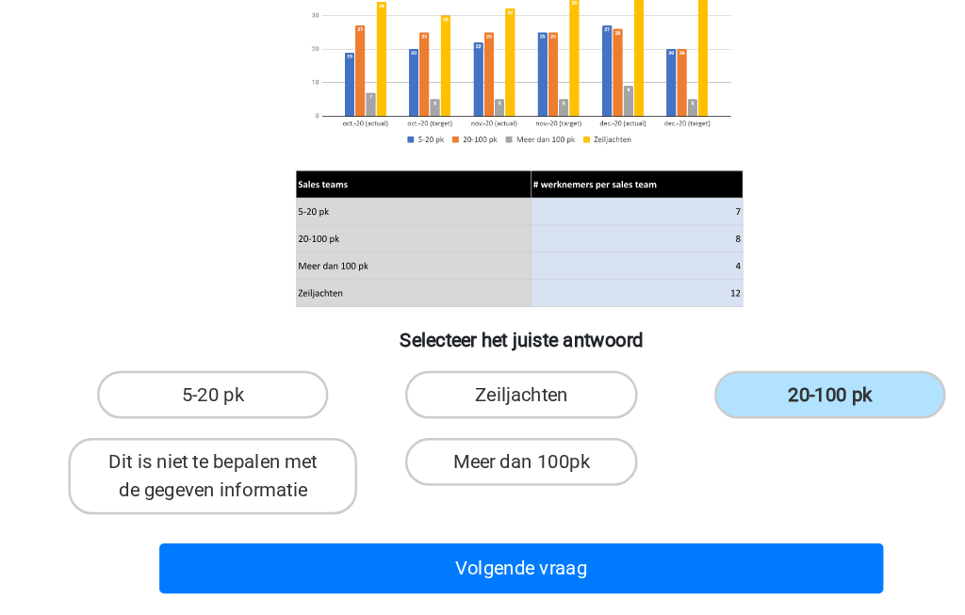
click at [321, 559] on button "Volgende vraag" at bounding box center [483, 579] width 570 height 40
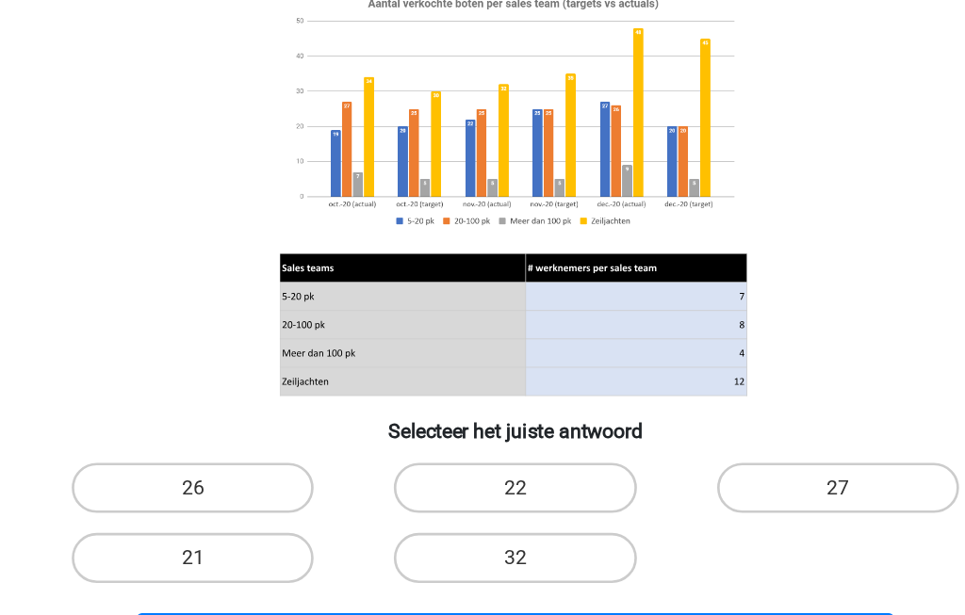
scroll to position [90, 0]
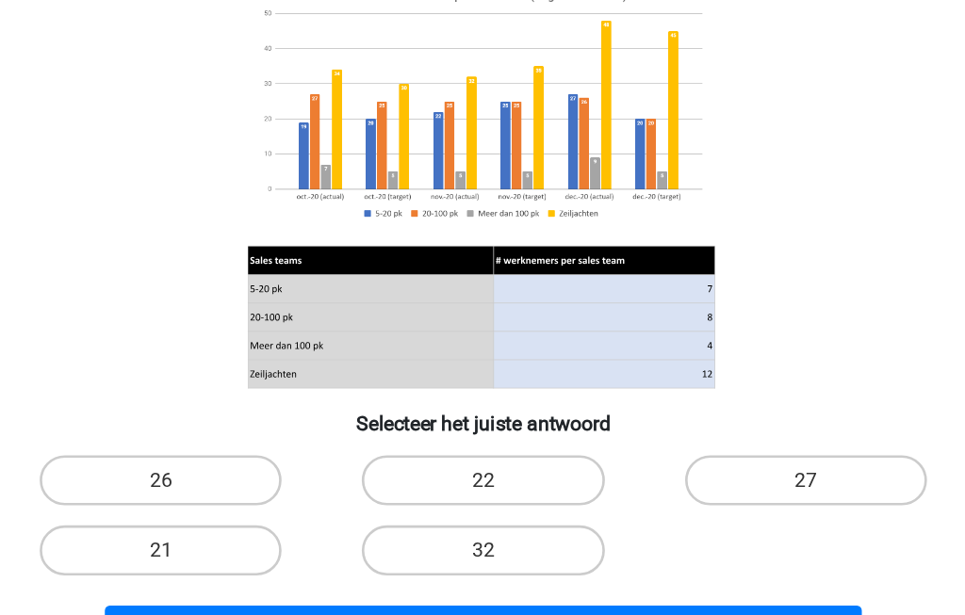
click at [149, 495] on label "21" at bounding box center [240, 514] width 182 height 38
click at [240, 513] on input "21" at bounding box center [246, 519] width 12 height 12
radio input "true"
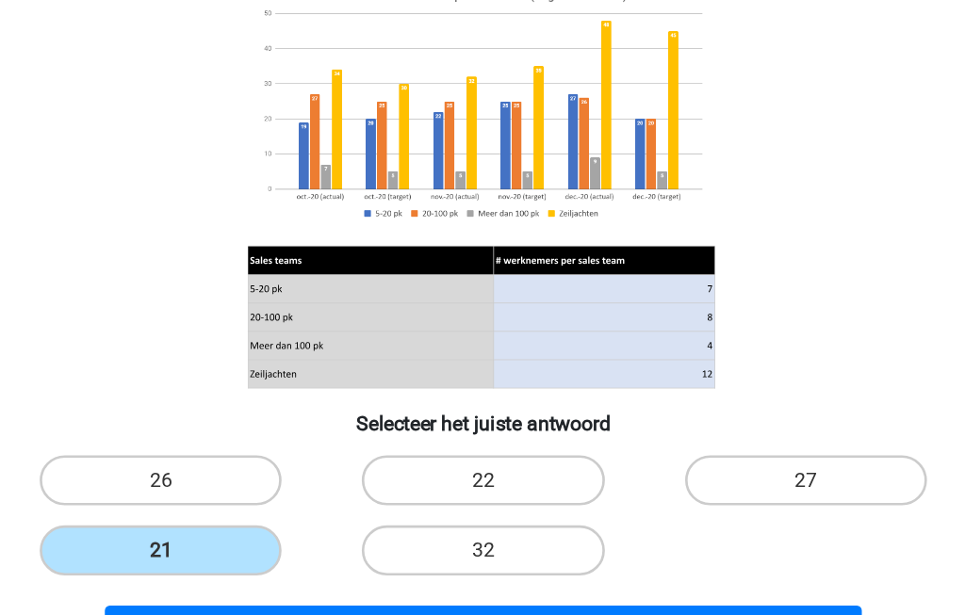
click at [220, 555] on button "Volgende vraag" at bounding box center [483, 575] width 570 height 40
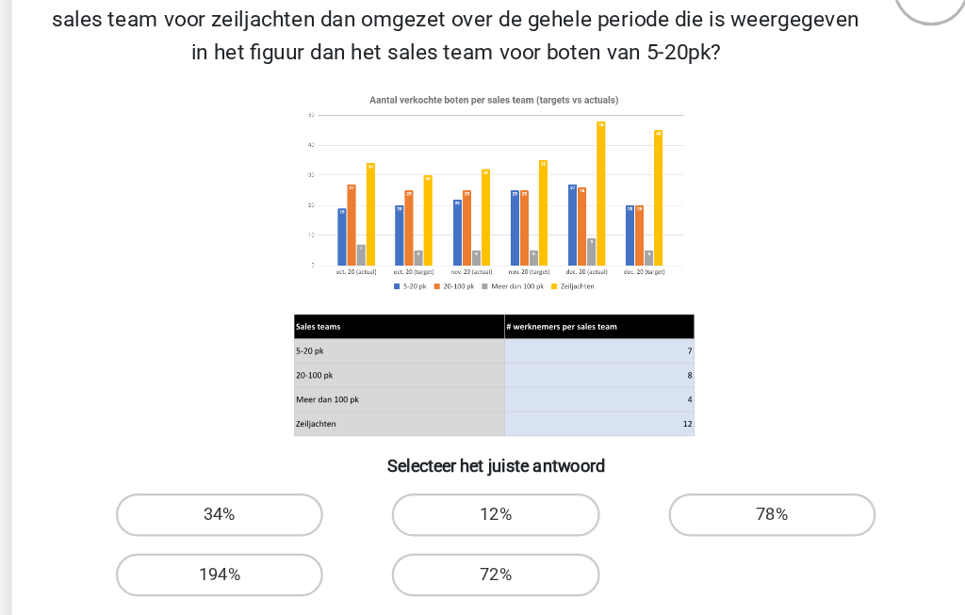
scroll to position [143, 0]
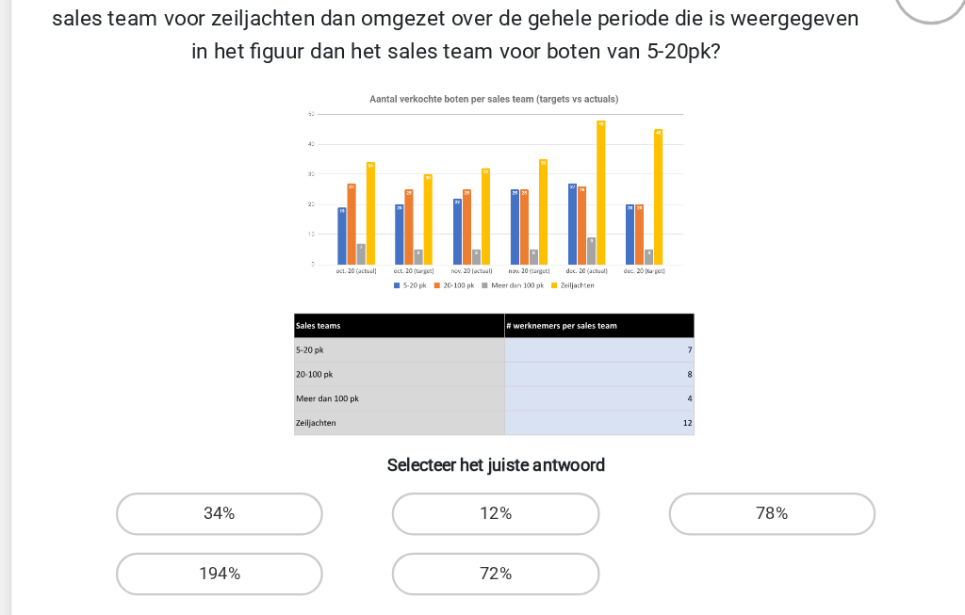
click at [176, 513] on label "194%" at bounding box center [240, 517] width 182 height 38
click at [240, 517] on input "194%" at bounding box center [246, 523] width 12 height 12
radio input "true"
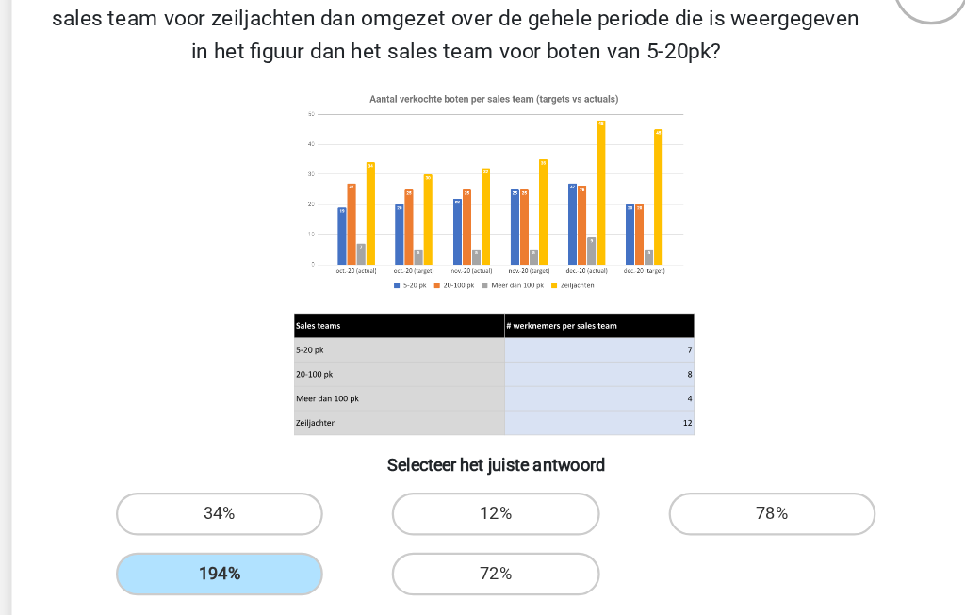
click at [594, 569] on button "Volgende vraag" at bounding box center [483, 579] width 570 height 40
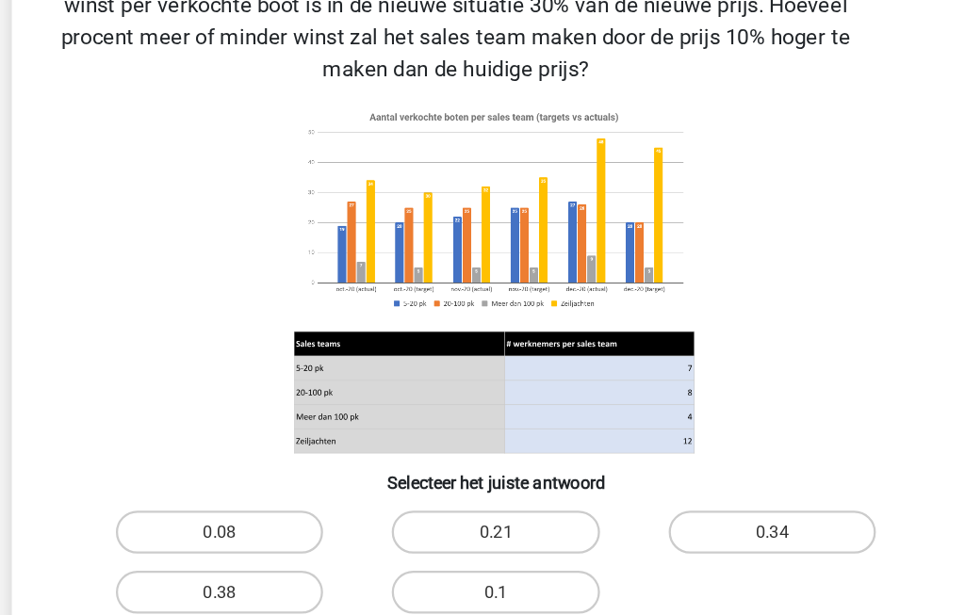
scroll to position [189, 0]
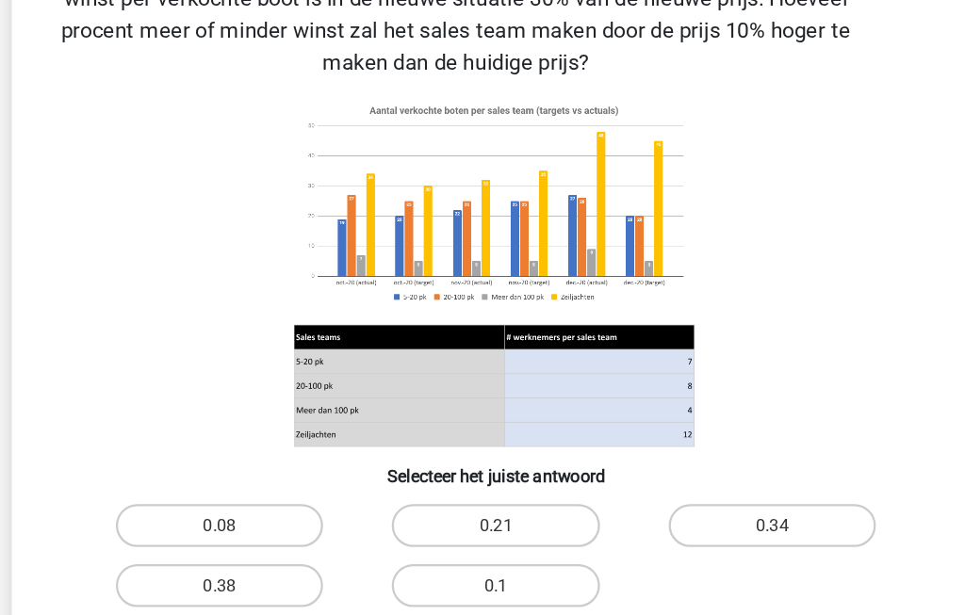
click at [170, 520] on label "0.38" at bounding box center [240, 528] width 182 height 38
click at [240, 528] on input "0.38" at bounding box center [246, 534] width 12 height 12
radio input "true"
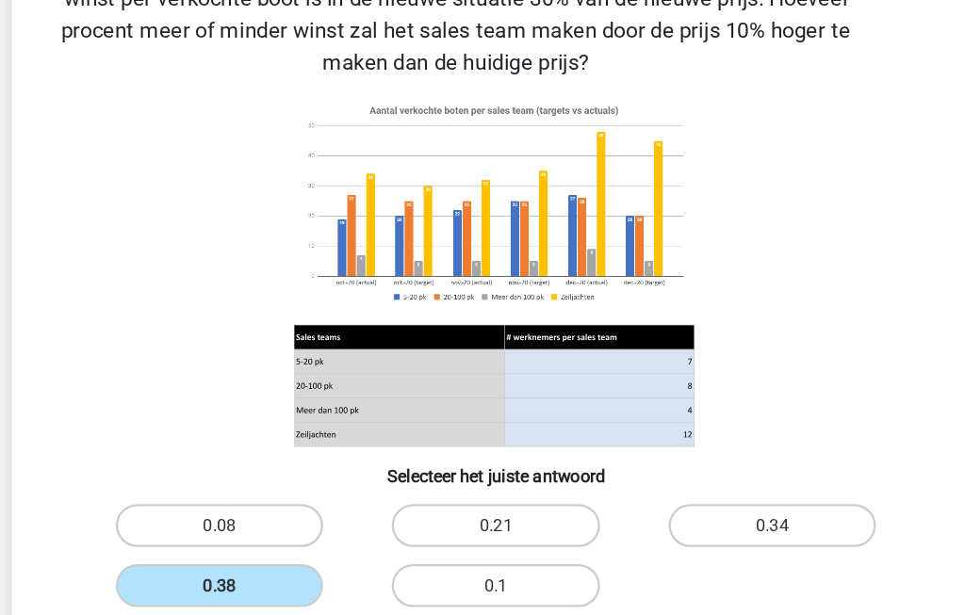
click at [593, 580] on button "Volgende vraag" at bounding box center [483, 589] width 570 height 40
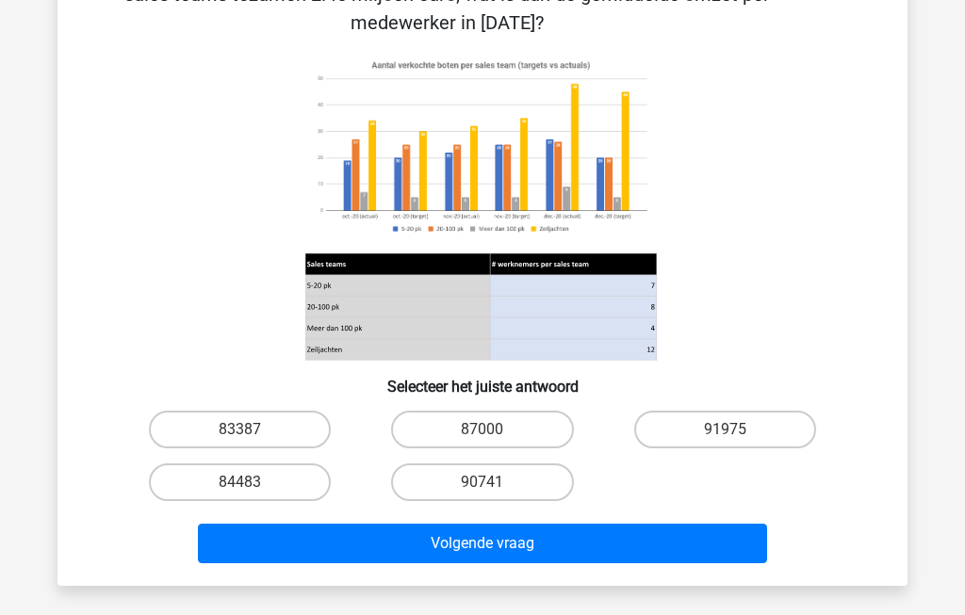
scroll to position [204, 0]
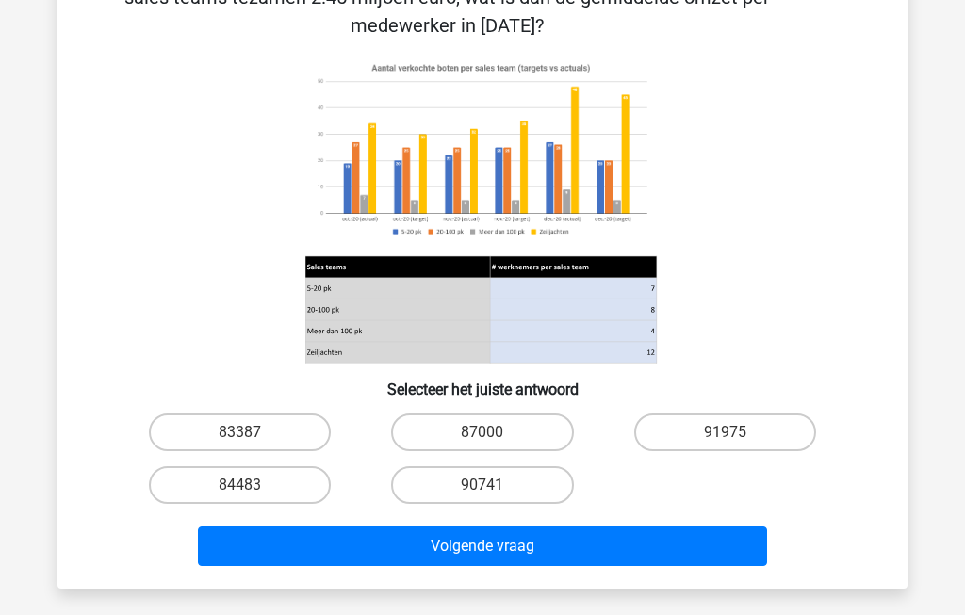
click at [243, 483] on label "84483" at bounding box center [240, 485] width 182 height 38
click at [243, 485] on input "84483" at bounding box center [246, 491] width 12 height 12
radio input "true"
click at [364, 550] on button "Volgende vraag" at bounding box center [483, 547] width 570 height 40
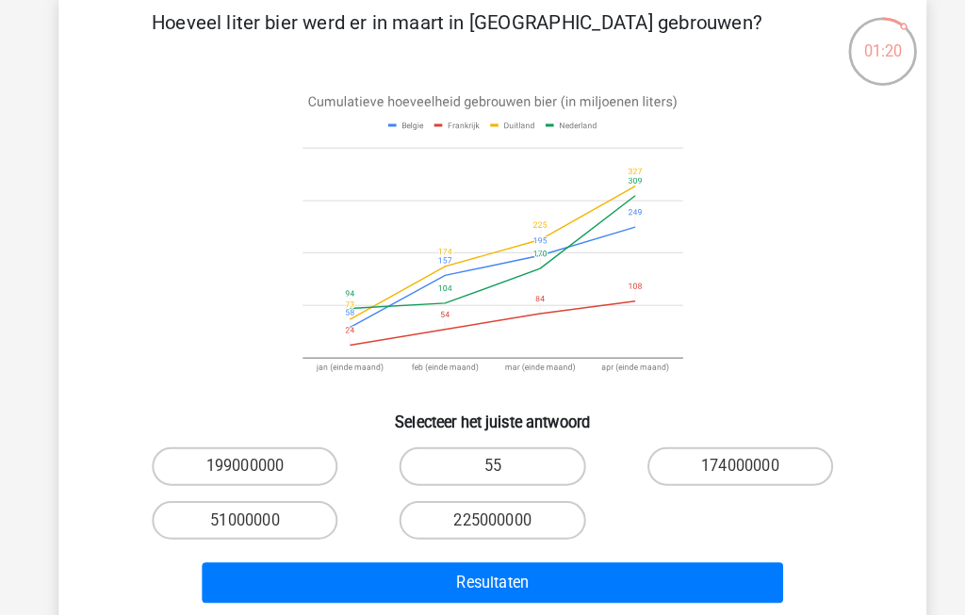
scroll to position [112, 0]
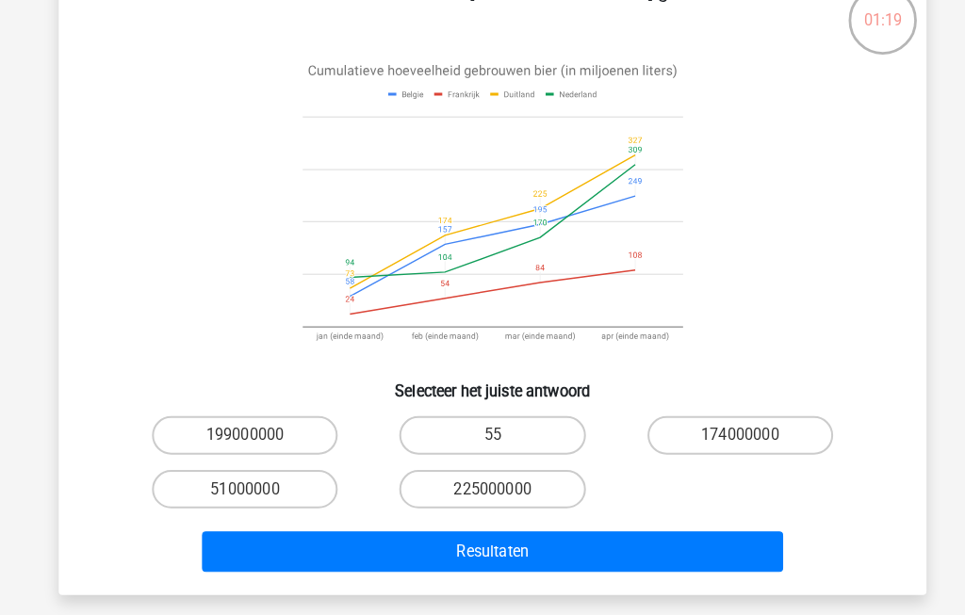
click at [246, 492] on input "51000000" at bounding box center [246, 498] width 12 height 12
radio input "true"
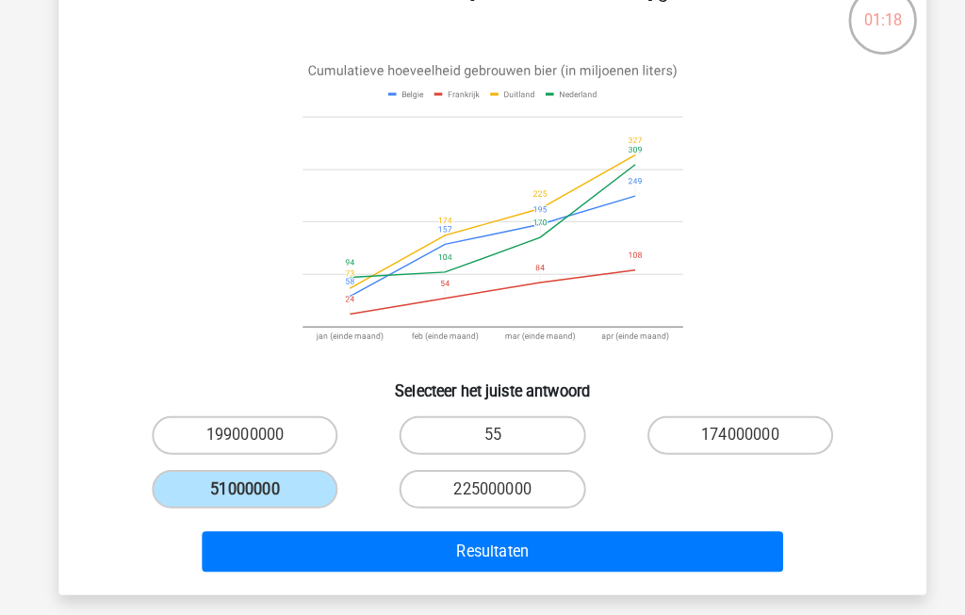
click at [649, 546] on button "Resultaten" at bounding box center [483, 553] width 570 height 40
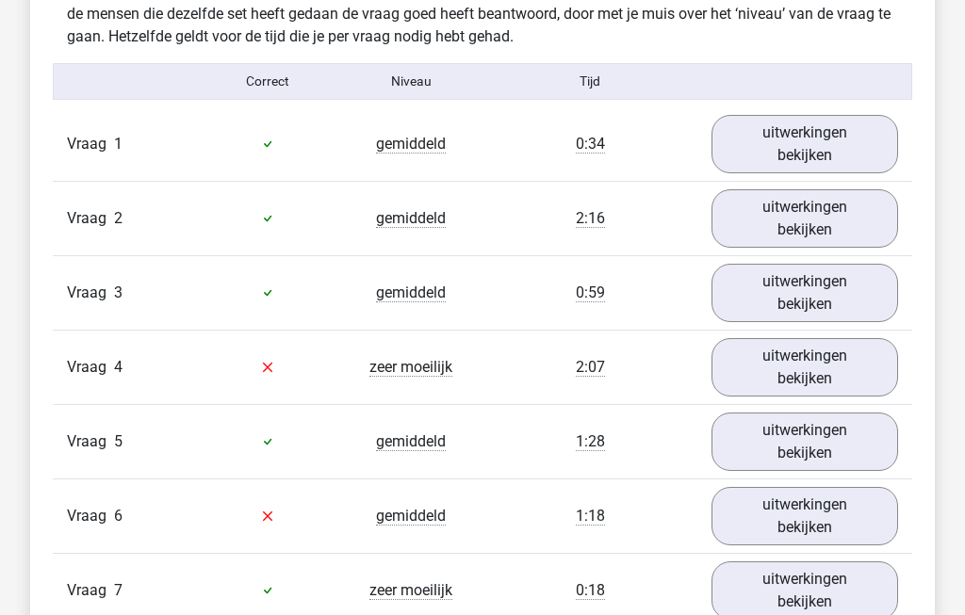
scroll to position [1508, 0]
click at [840, 389] on link "uitwerkingen bekijken" at bounding box center [804, 367] width 187 height 58
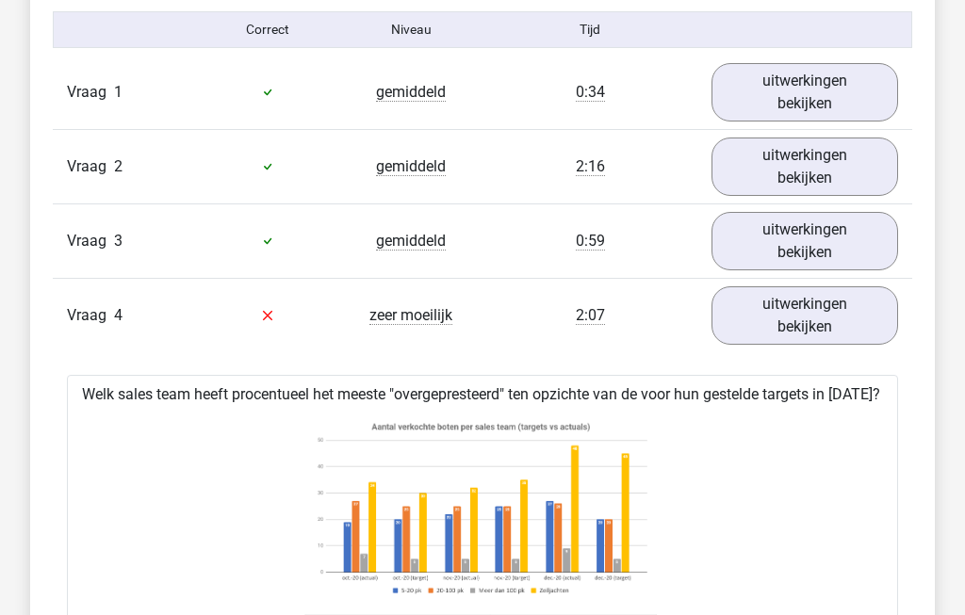
scroll to position [1559, 0]
click at [833, 339] on link "uitwerkingen bekijken" at bounding box center [804, 316] width 187 height 58
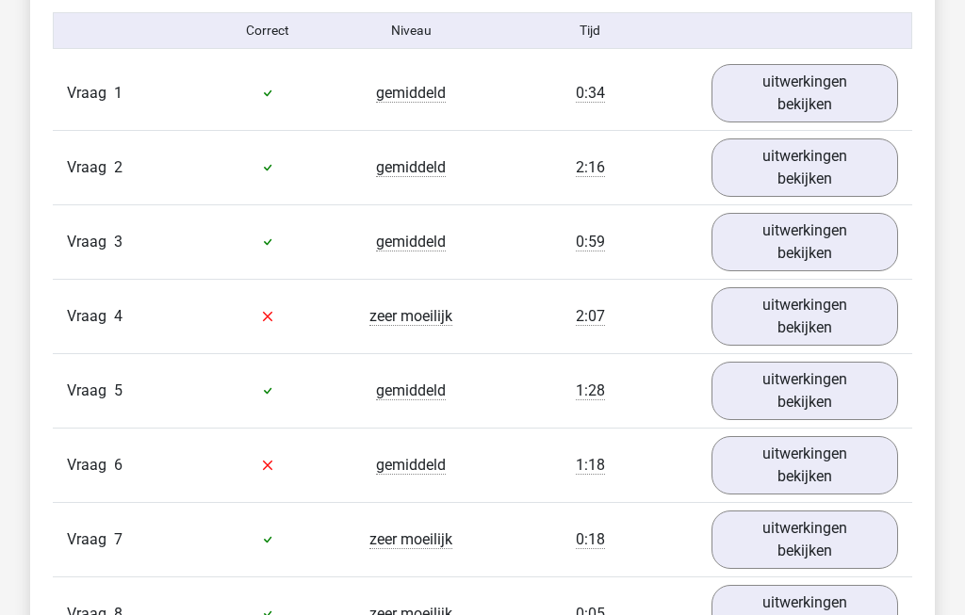
click at [853, 489] on link "uitwerkingen bekijken" at bounding box center [804, 465] width 187 height 58
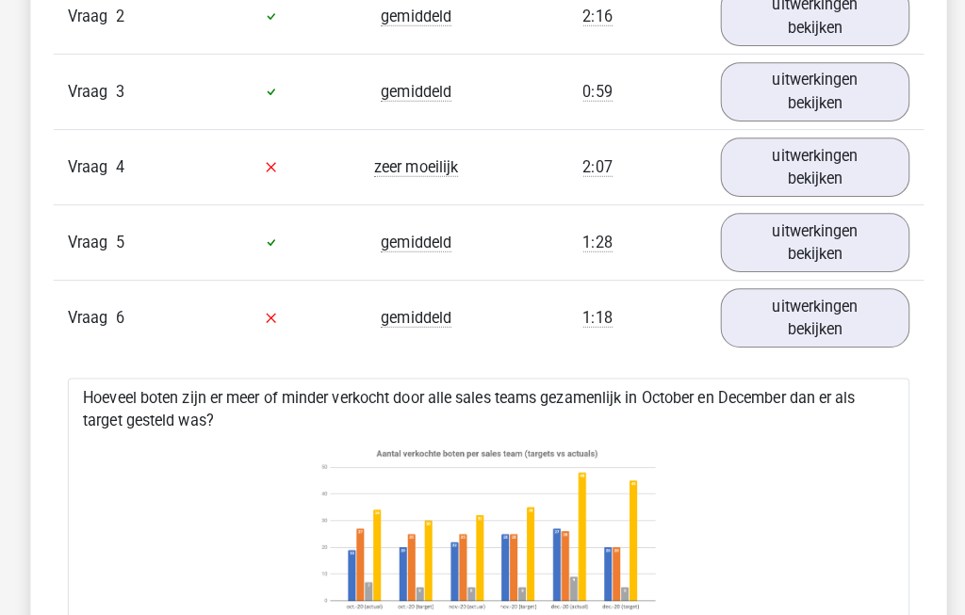
scroll to position [1711, 0]
click at [838, 333] on link "uitwerkingen bekijken" at bounding box center [804, 314] width 187 height 58
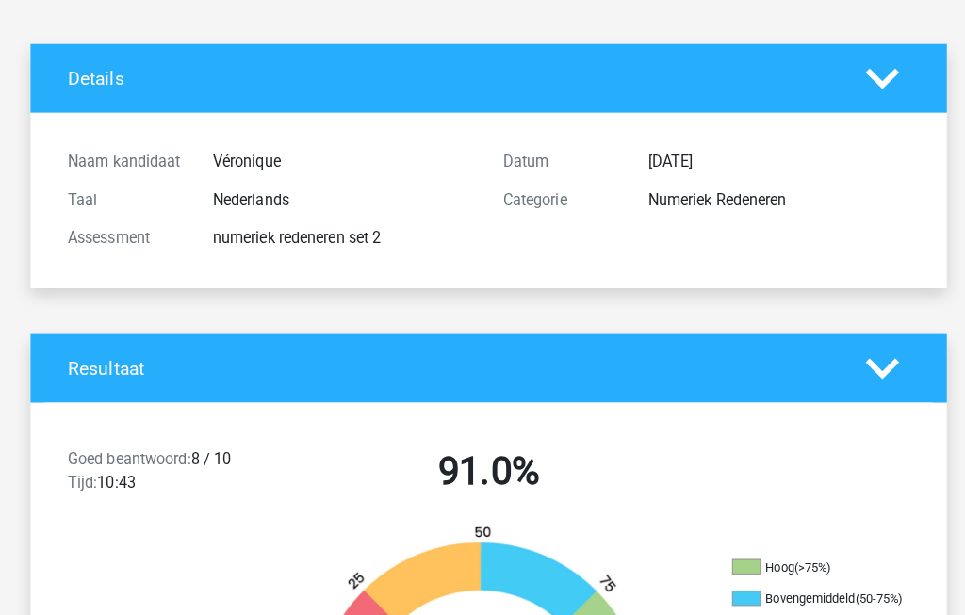
scroll to position [0, 0]
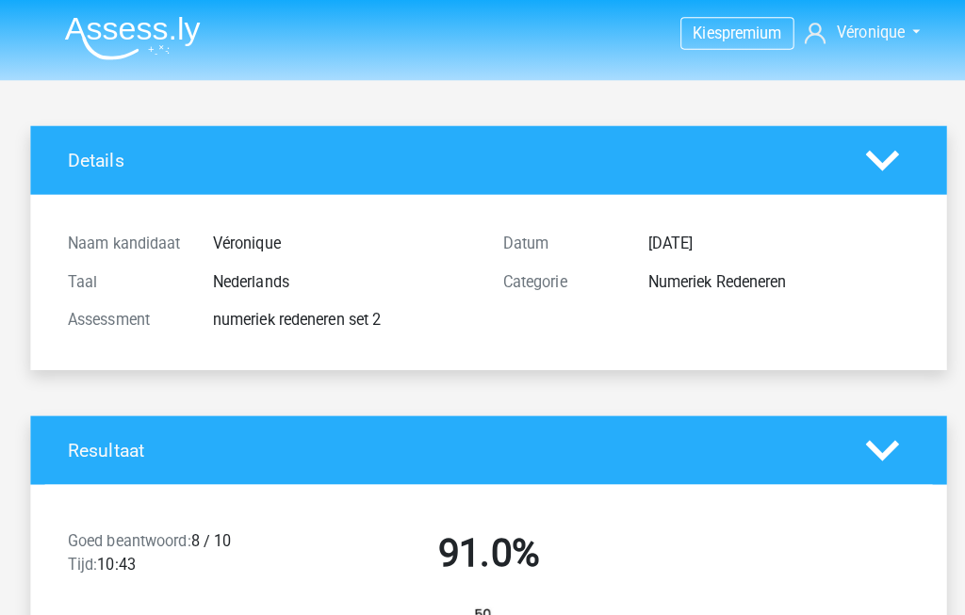
click at [110, 24] on img at bounding box center [131, 37] width 134 height 44
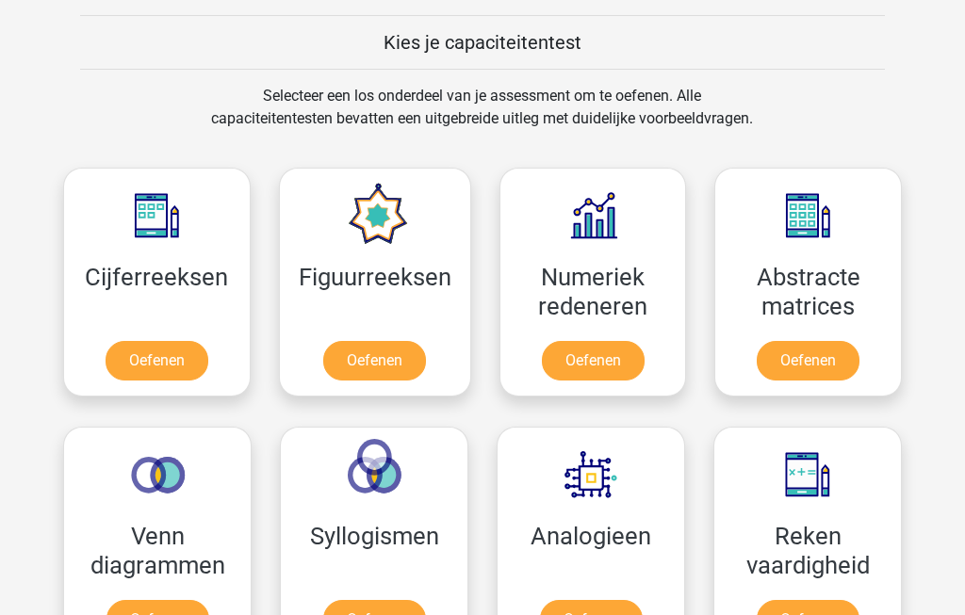
scroll to position [716, 0]
click at [632, 367] on link "Oefenen" at bounding box center [593, 361] width 103 height 40
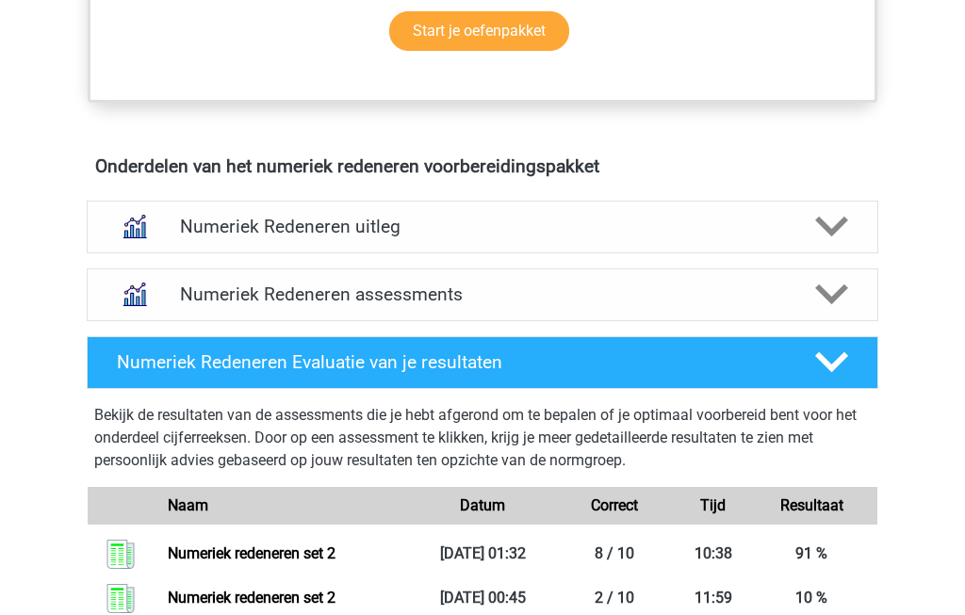
scroll to position [1036, 0]
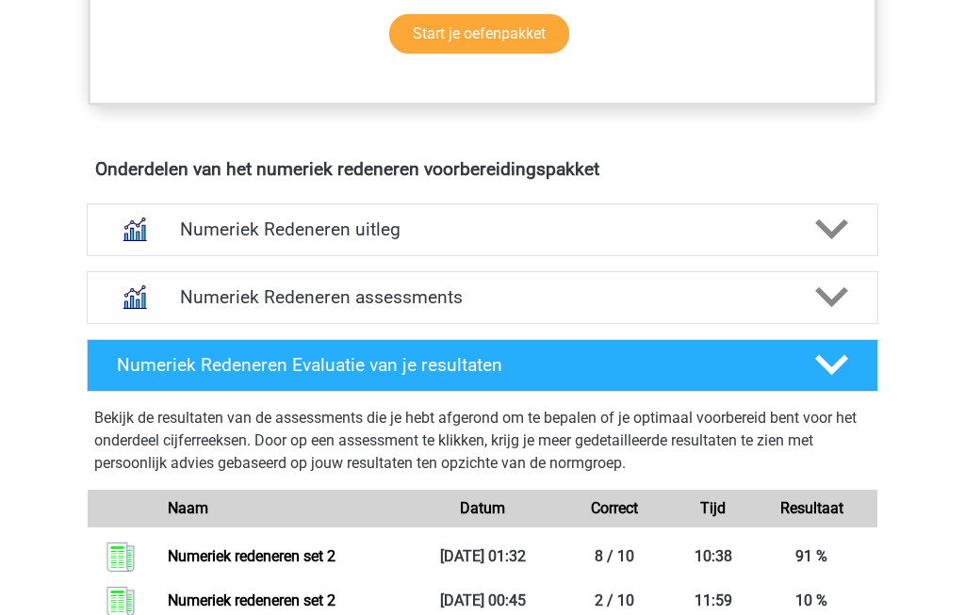
click at [846, 295] on icon at bounding box center [831, 298] width 33 height 33
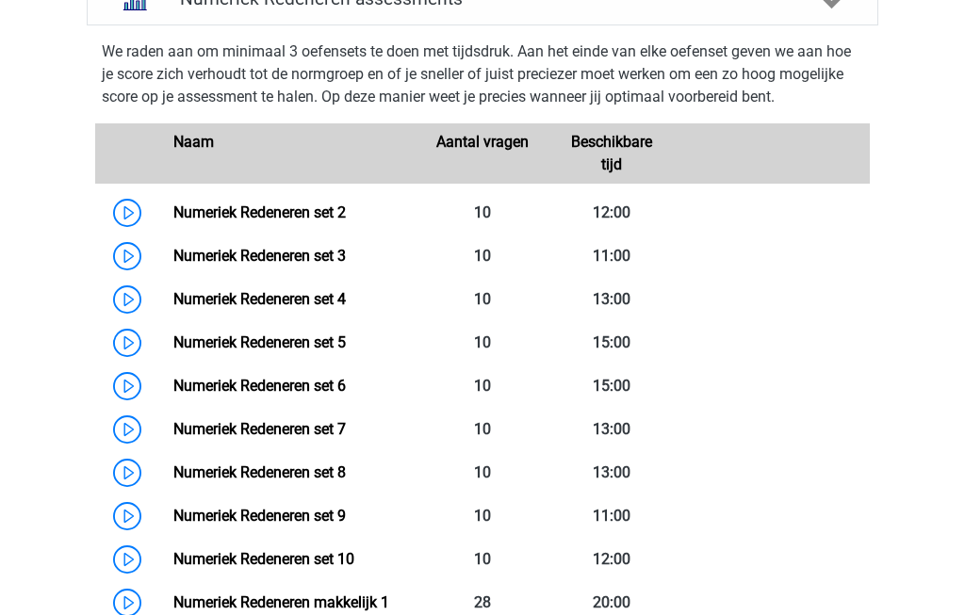
scroll to position [1344, 0]
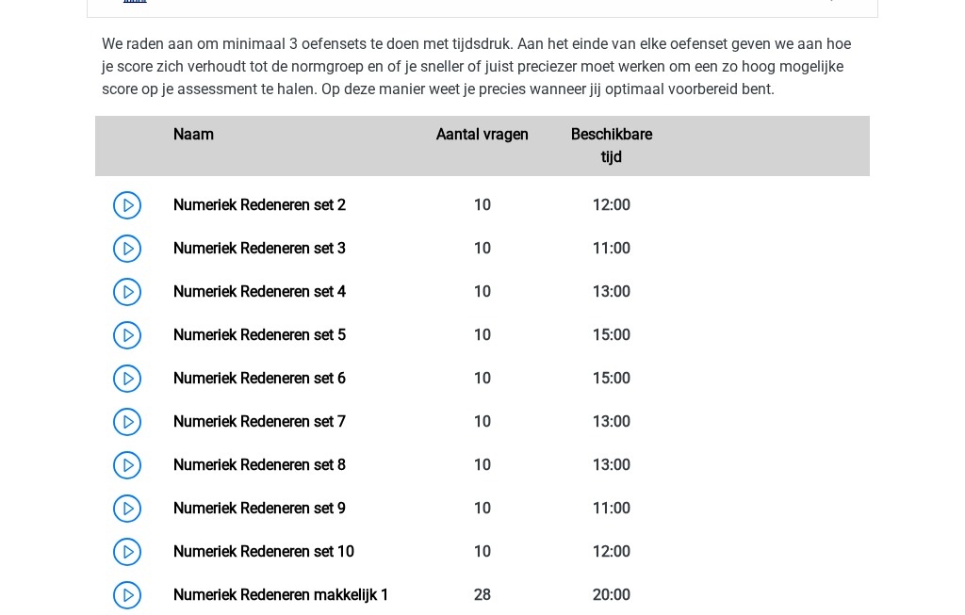
click at [173, 255] on link "Numeriek Redeneren set 3" at bounding box center [259, 248] width 172 height 18
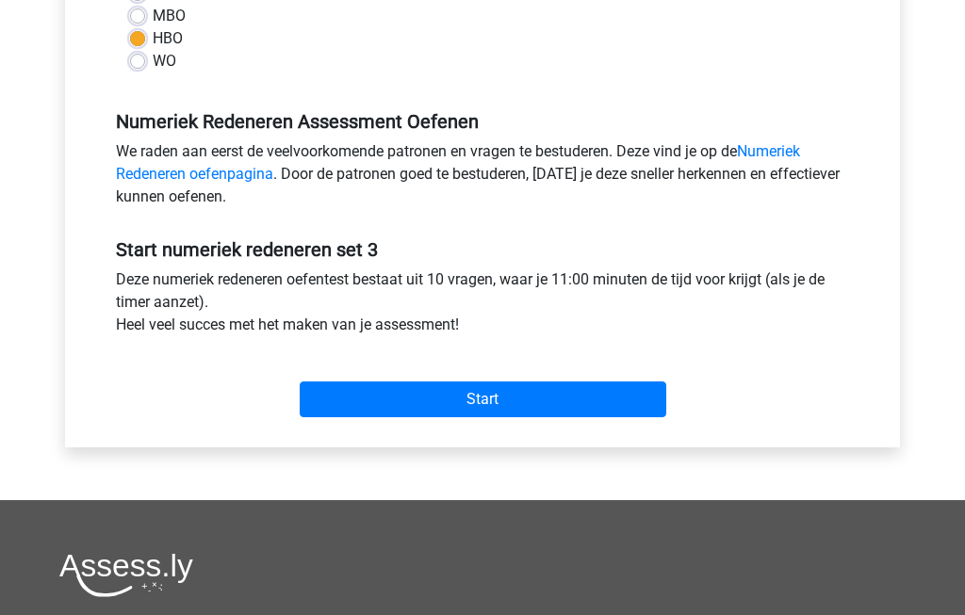
scroll to position [489, 0]
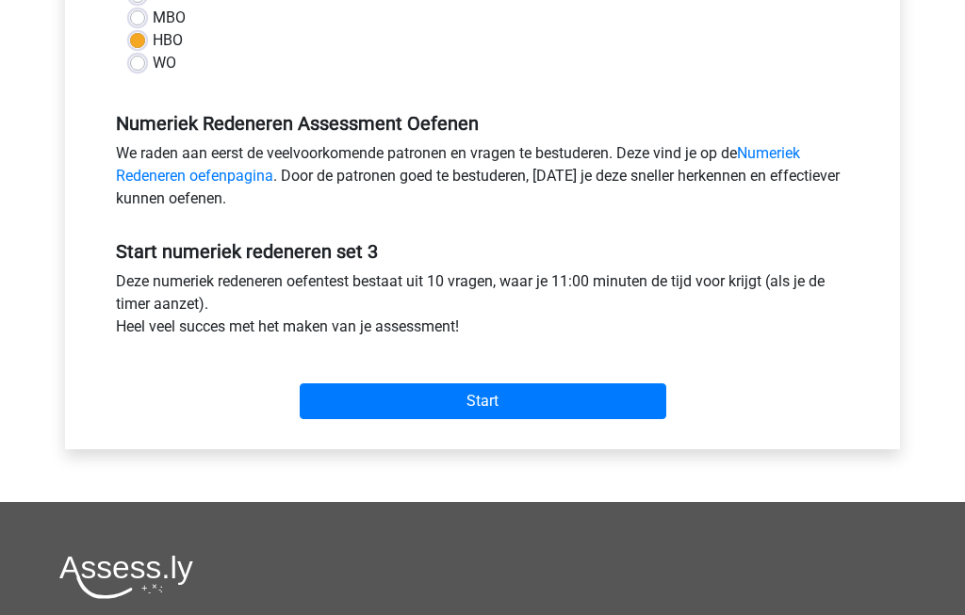
click at [610, 407] on input "Start" at bounding box center [483, 401] width 367 height 36
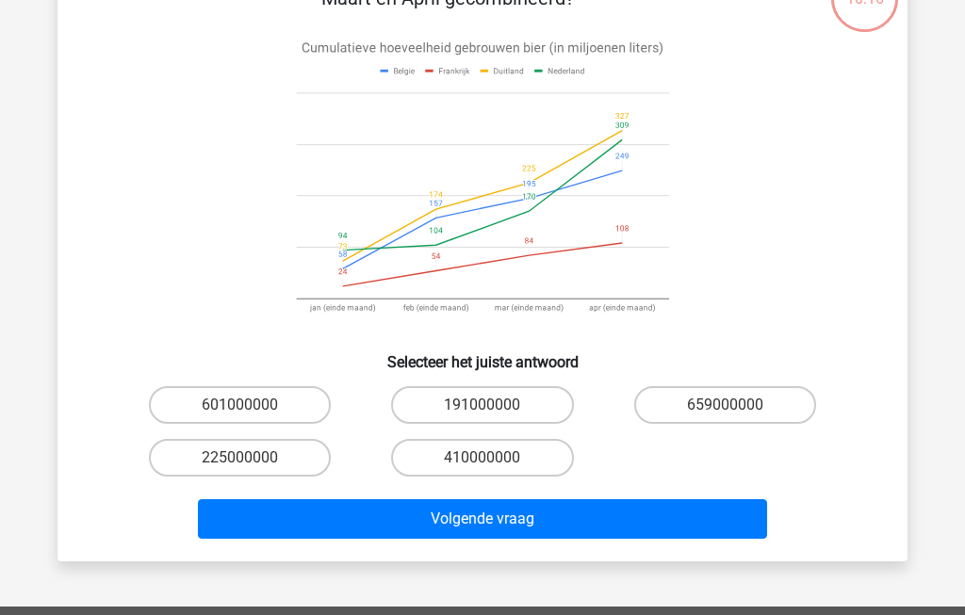
scroll to position [146, 0]
click at [522, 402] on label "191000000" at bounding box center [482, 405] width 182 height 38
click at [495, 405] on input "191000000" at bounding box center [488, 411] width 12 height 12
radio input "true"
click at [647, 529] on button "Volgende vraag" at bounding box center [483, 519] width 570 height 40
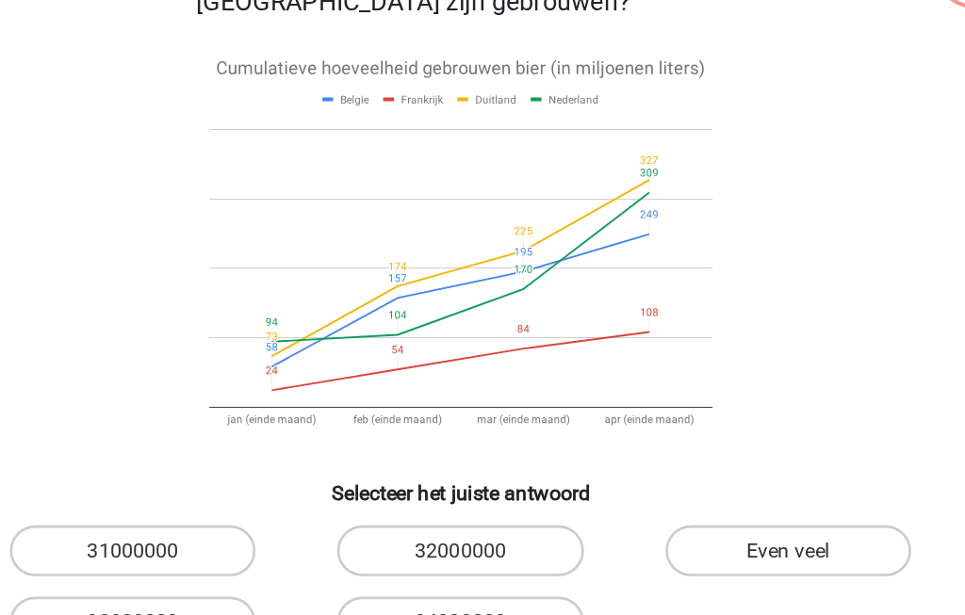
scroll to position [68, 0]
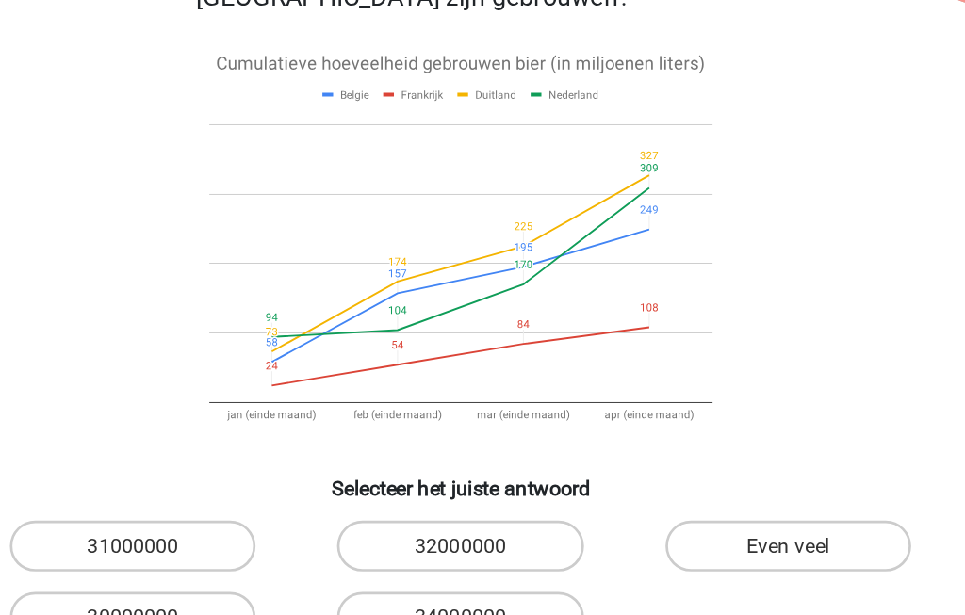
click at [149, 546] on label "30000000" at bounding box center [240, 565] width 182 height 38
click at [240, 564] on input "30000000" at bounding box center [246, 570] width 12 height 12
radio input "true"
click at [479, 606] on button "Volgende vraag" at bounding box center [483, 626] width 570 height 40
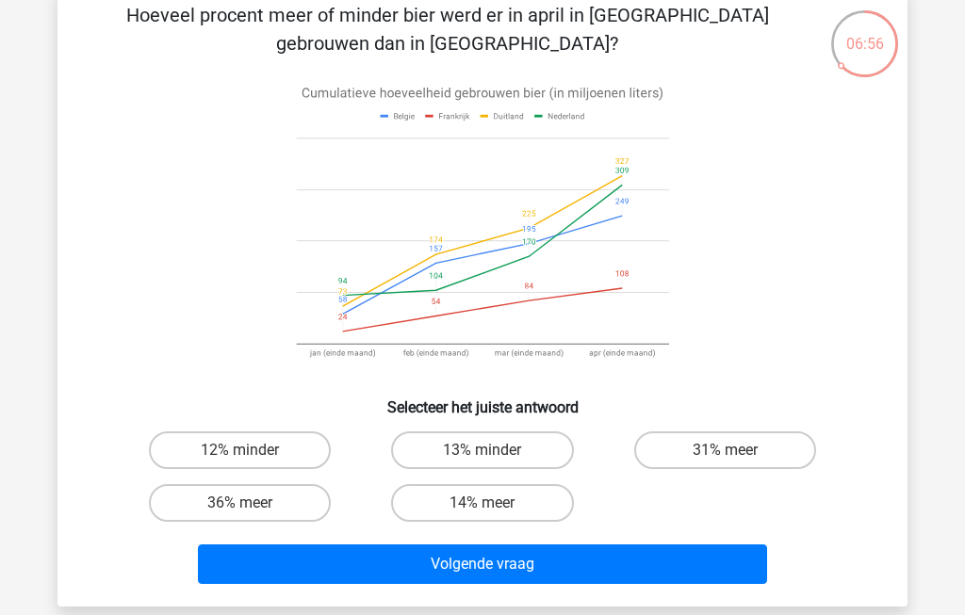
scroll to position [83, 0]
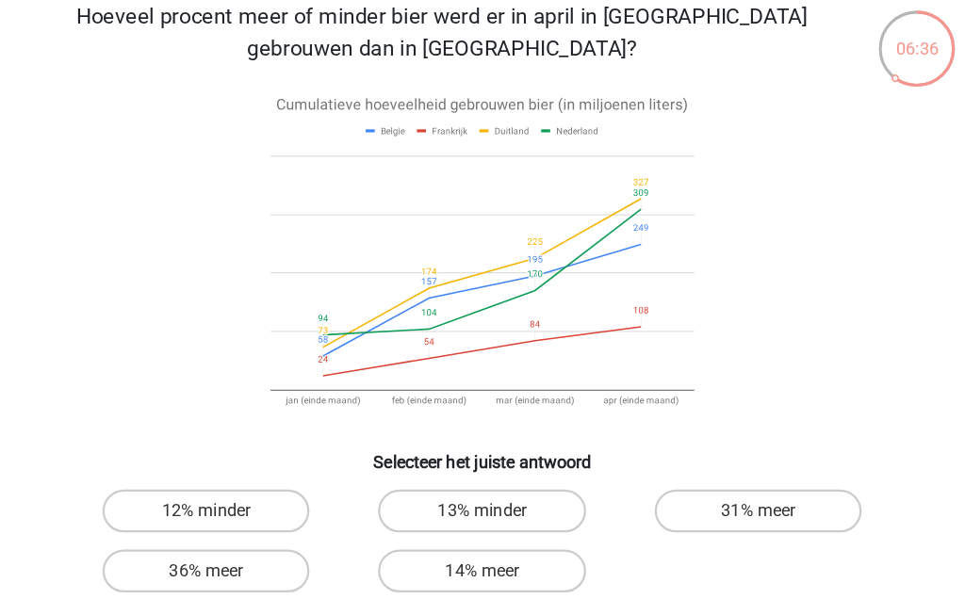
click at [185, 517] on label "36% meer" at bounding box center [240, 521] width 182 height 38
click at [240, 521] on input "36% meer" at bounding box center [246, 527] width 12 height 12
radio input "true"
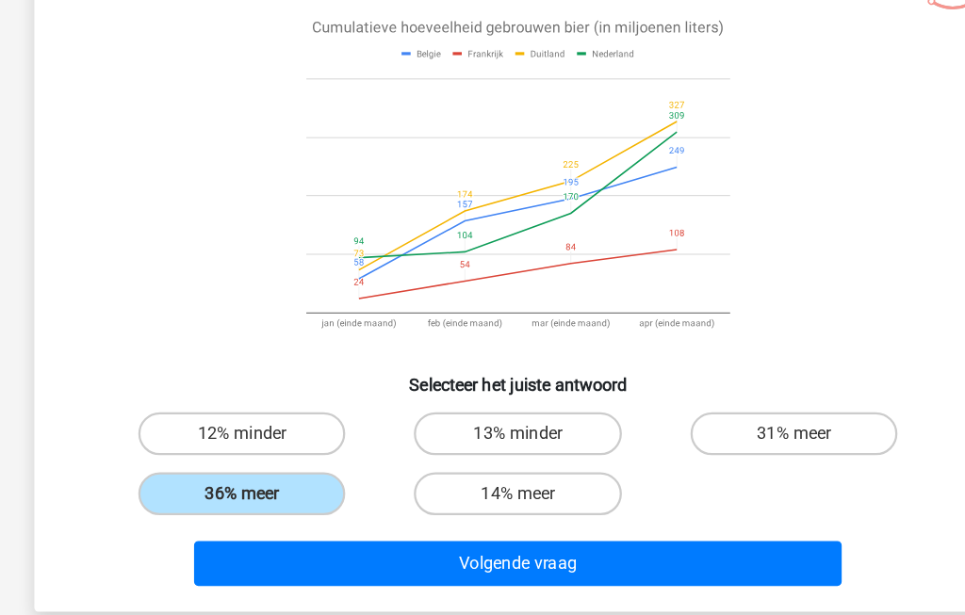
scroll to position [186, 0]
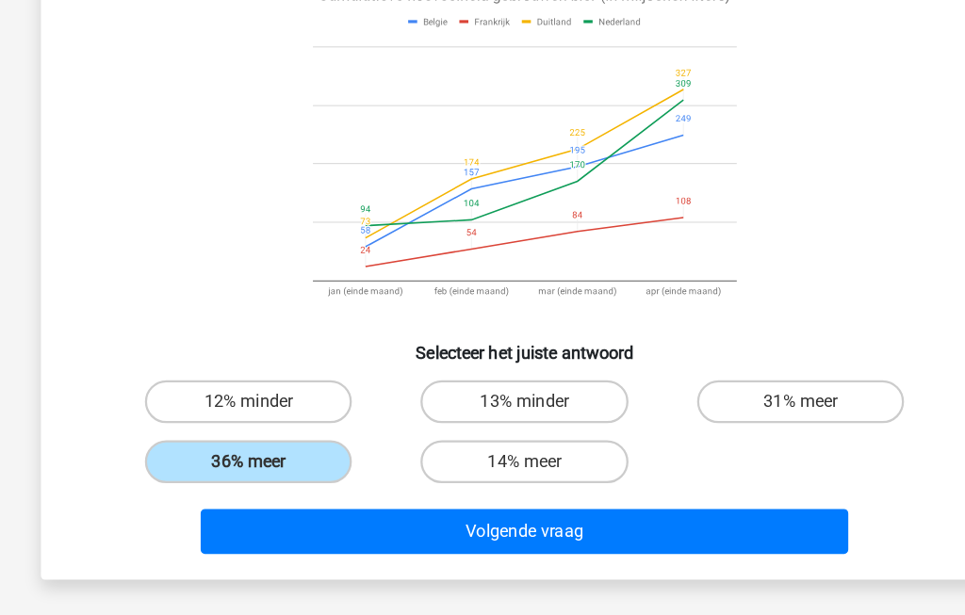
click at [597, 467] on button "Volgende vraag" at bounding box center [483, 480] width 570 height 40
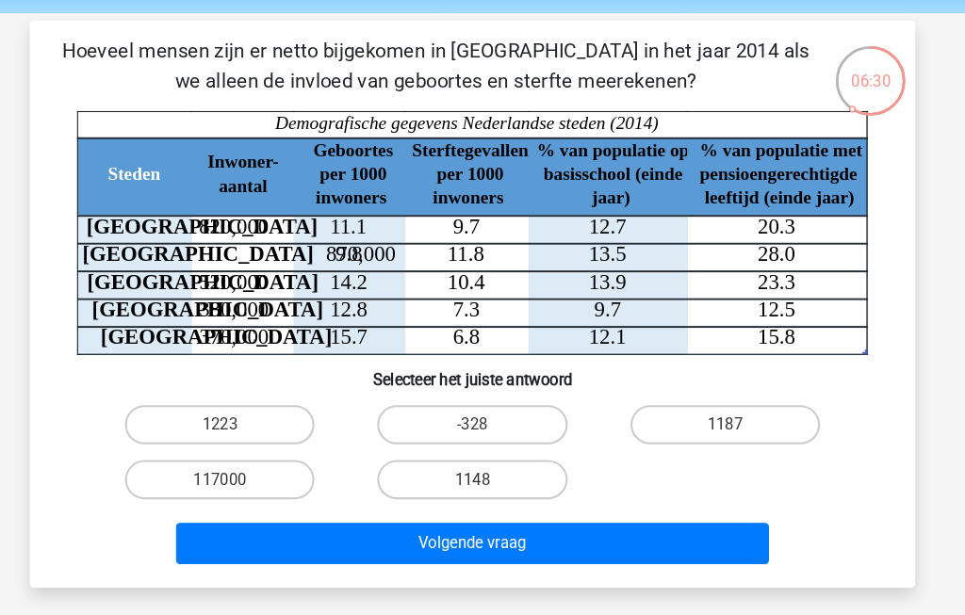
scroll to position [66, 0]
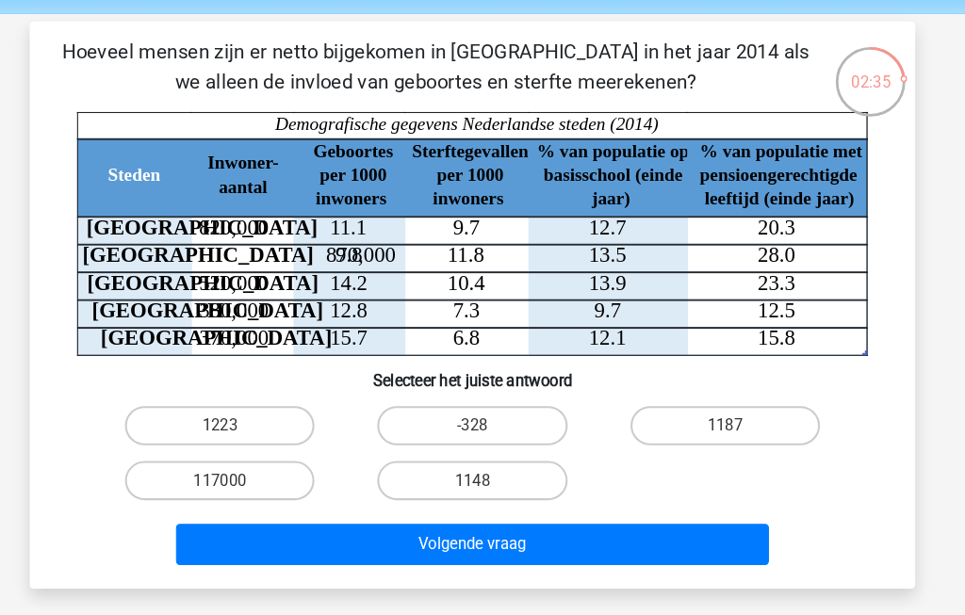
click at [517, 406] on label "-328" at bounding box center [482, 409] width 182 height 38
click at [495, 409] on input "-328" at bounding box center [488, 415] width 12 height 12
radio input "true"
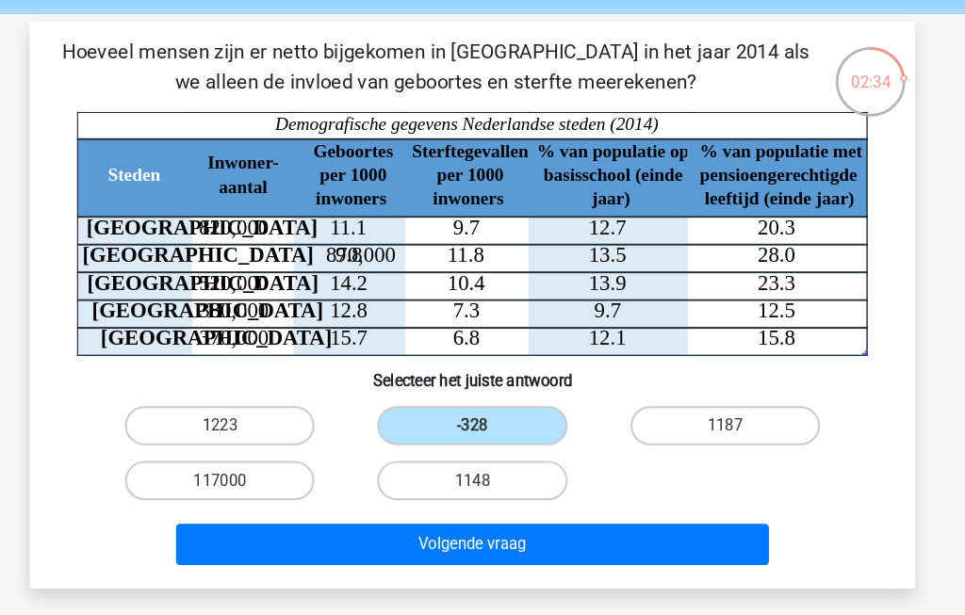
click at [602, 534] on button "Volgende vraag" at bounding box center [483, 523] width 570 height 40
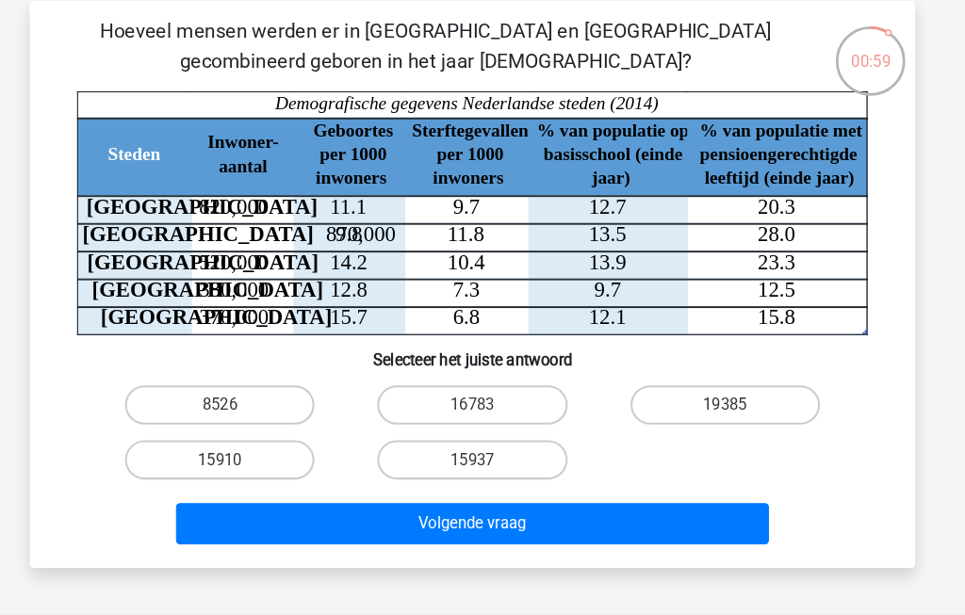
click at [198, 443] on label "15910" at bounding box center [240, 462] width 182 height 38
click at [240, 462] on input "15910" at bounding box center [246, 468] width 12 height 12
radio input "true"
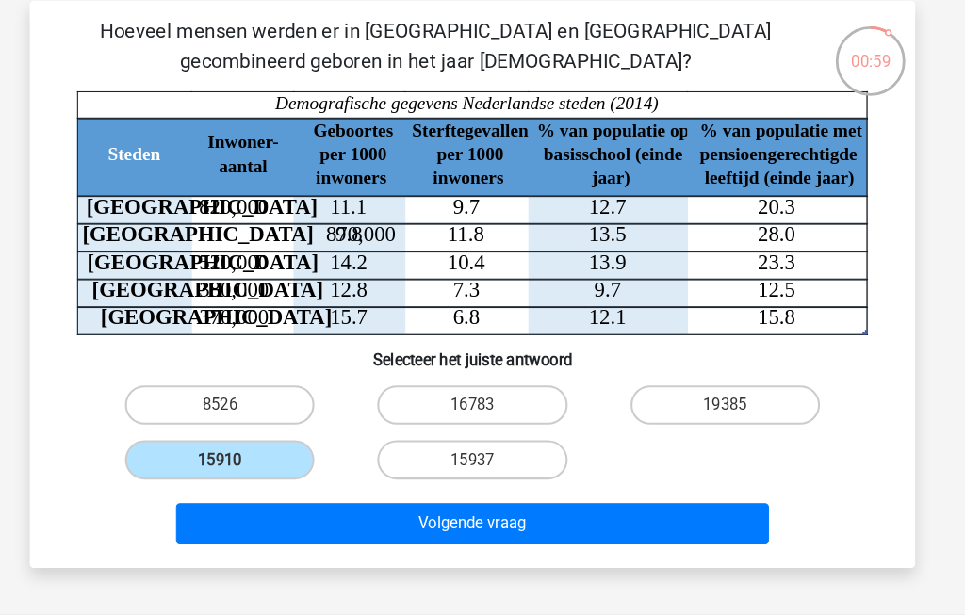
click at [190, 452] on label "15910" at bounding box center [240, 462] width 182 height 38
click at [240, 462] on input "15910" at bounding box center [246, 468] width 12 height 12
click at [627, 519] on button "Volgende vraag" at bounding box center [483, 523] width 570 height 40
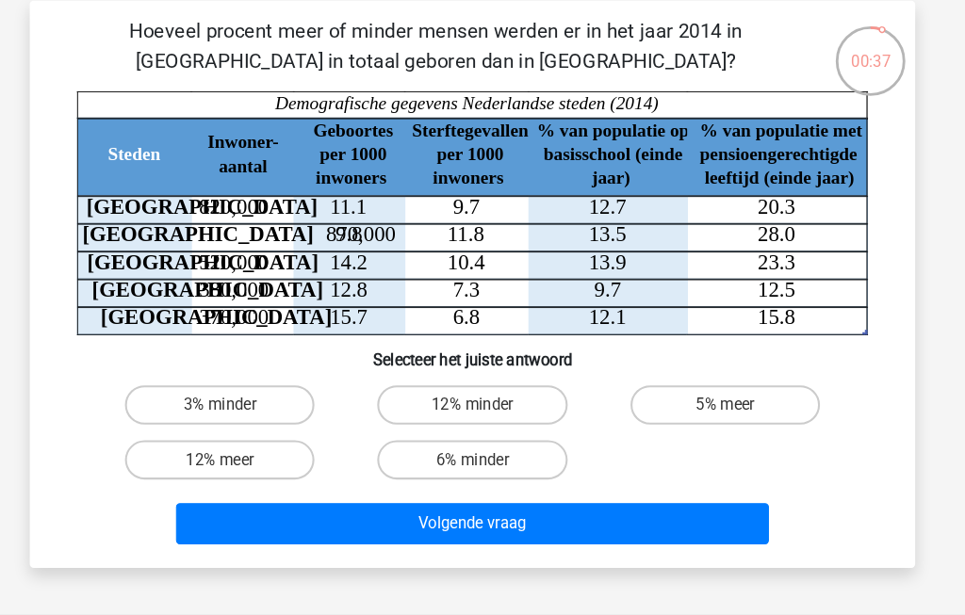
click at [189, 399] on label "3% minder" at bounding box center [240, 409] width 182 height 38
click at [240, 409] on input "3% minder" at bounding box center [246, 415] width 12 height 12
radio input "true"
click at [629, 507] on button "Volgende vraag" at bounding box center [483, 523] width 570 height 40
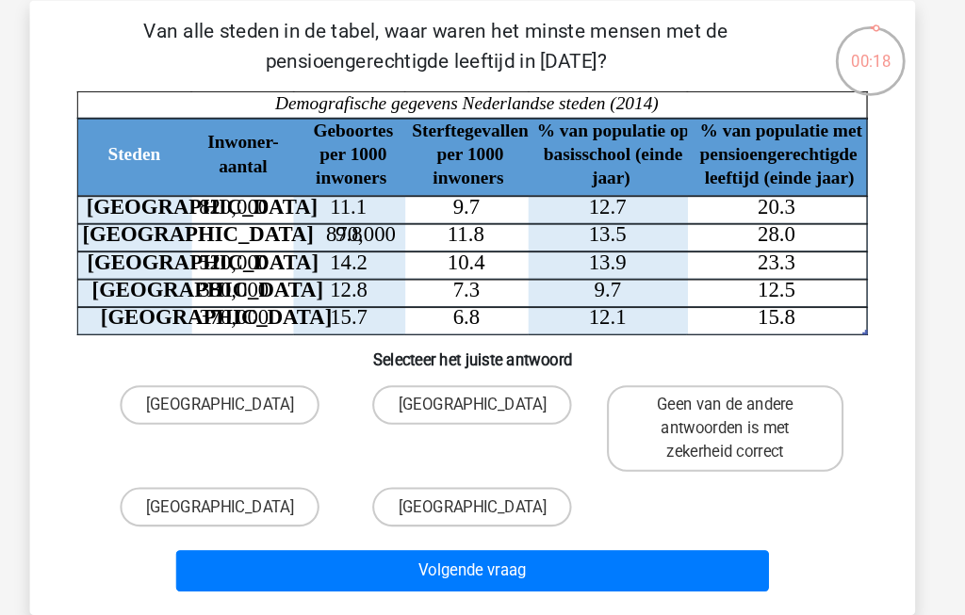
click at [207, 494] on label "Den Haag" at bounding box center [239, 507] width 191 height 38
click at [240, 507] on input "Den Haag" at bounding box center [246, 513] width 12 height 12
radio input "true"
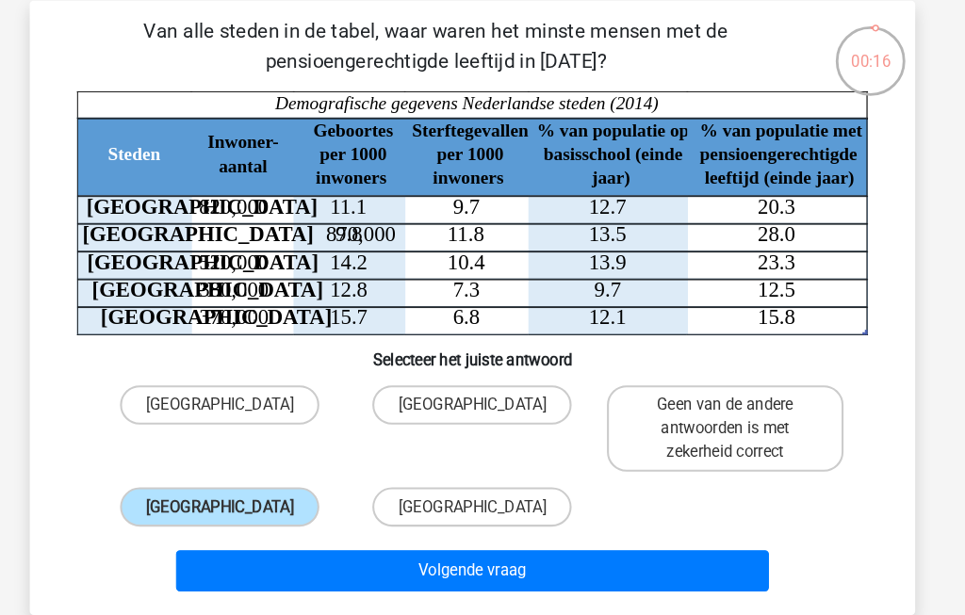
click at [648, 556] on button "Volgende vraag" at bounding box center [483, 568] width 570 height 40
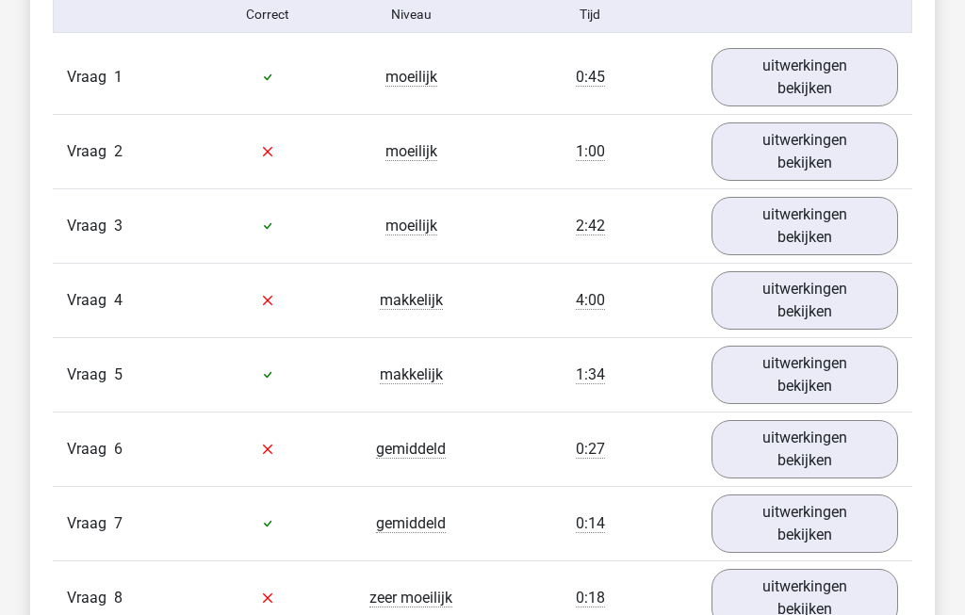
scroll to position [1576, 0]
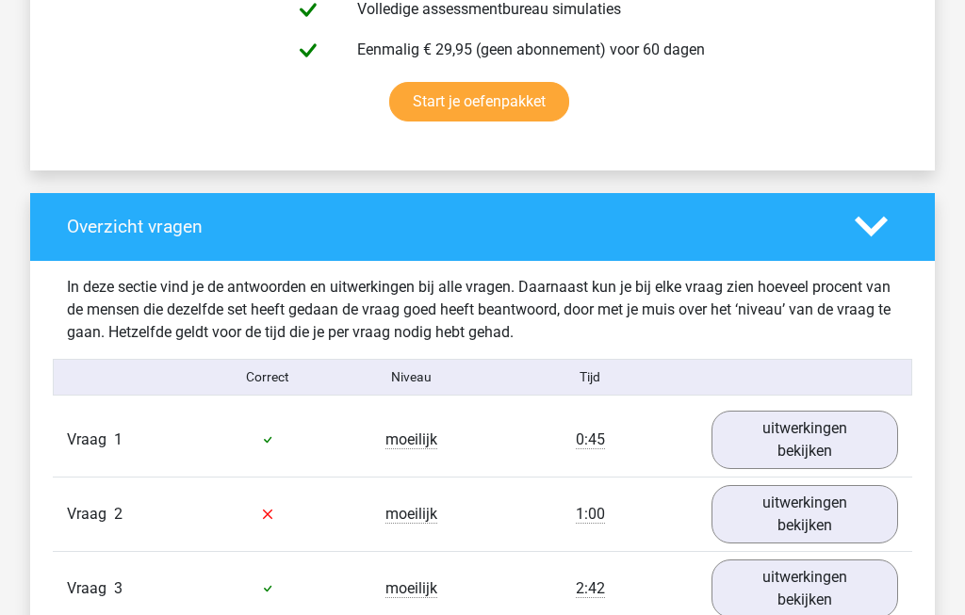
click at [839, 455] on link "uitwerkingen bekijken" at bounding box center [804, 441] width 187 height 58
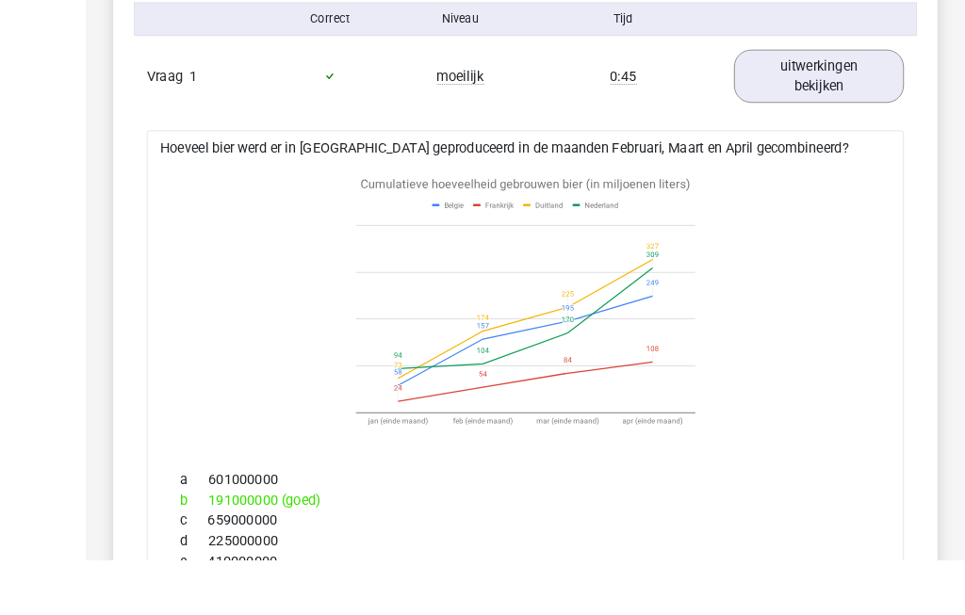
scroll to position [1623, 0]
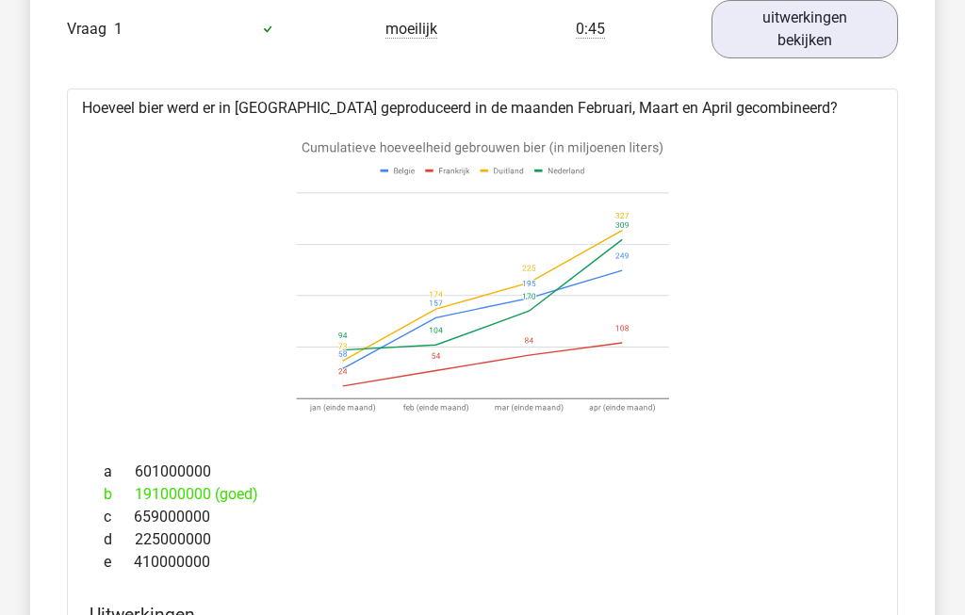
click at [842, 42] on link "uitwerkingen bekijken" at bounding box center [804, 29] width 187 height 58
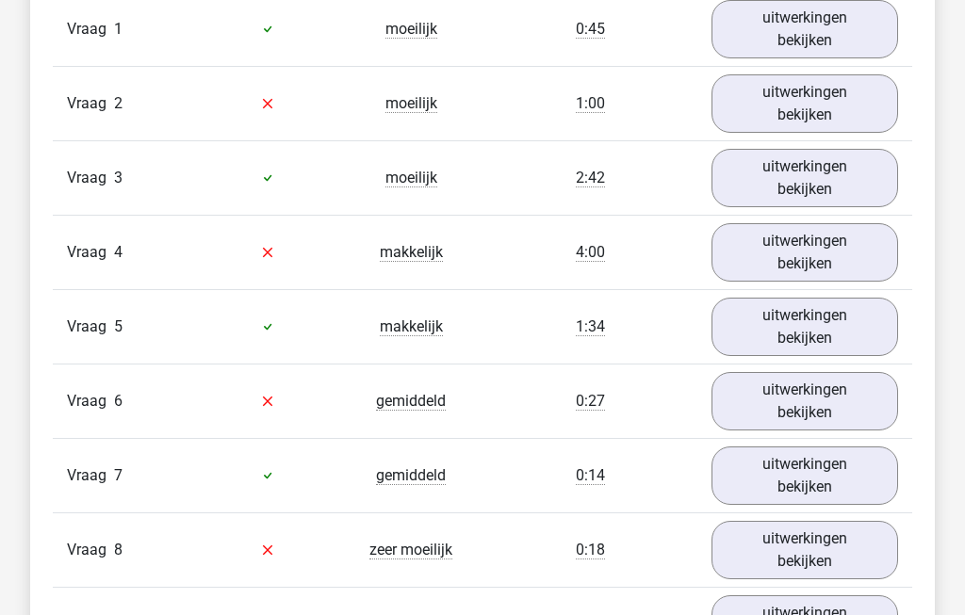
click at [861, 121] on link "uitwerkingen bekijken" at bounding box center [804, 103] width 187 height 58
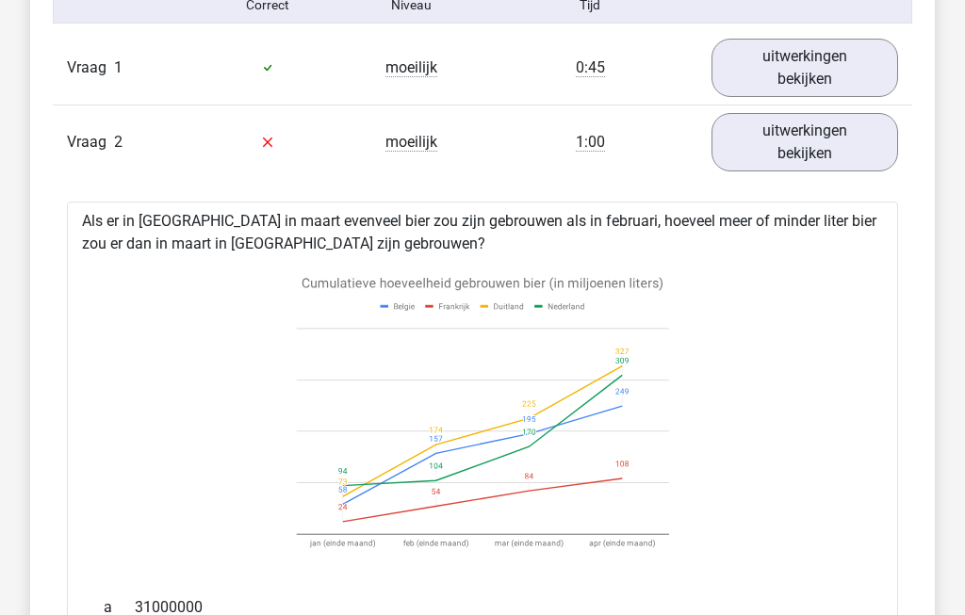
scroll to position [1535, 0]
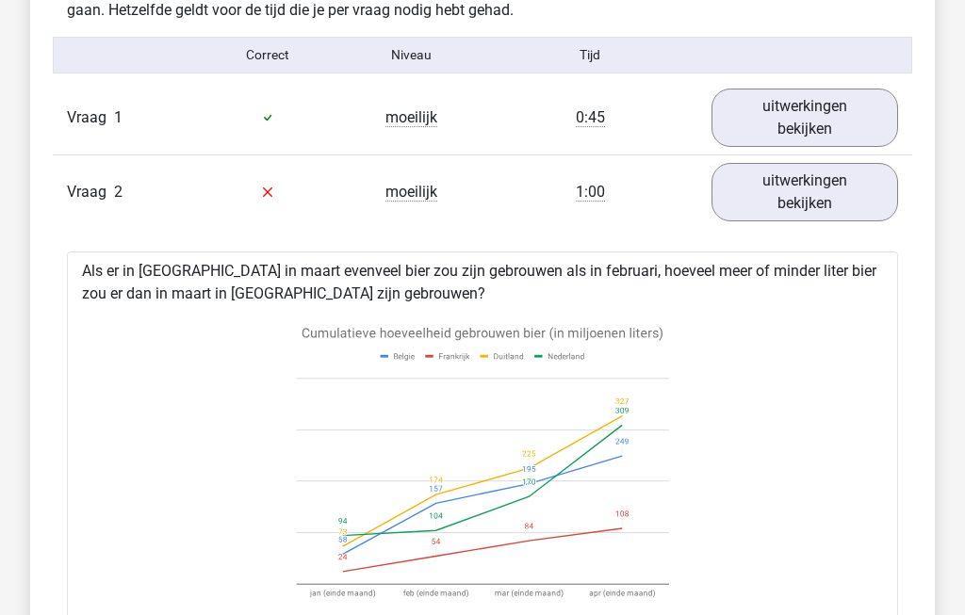
click at [843, 210] on link "uitwerkingen bekijken" at bounding box center [804, 192] width 187 height 58
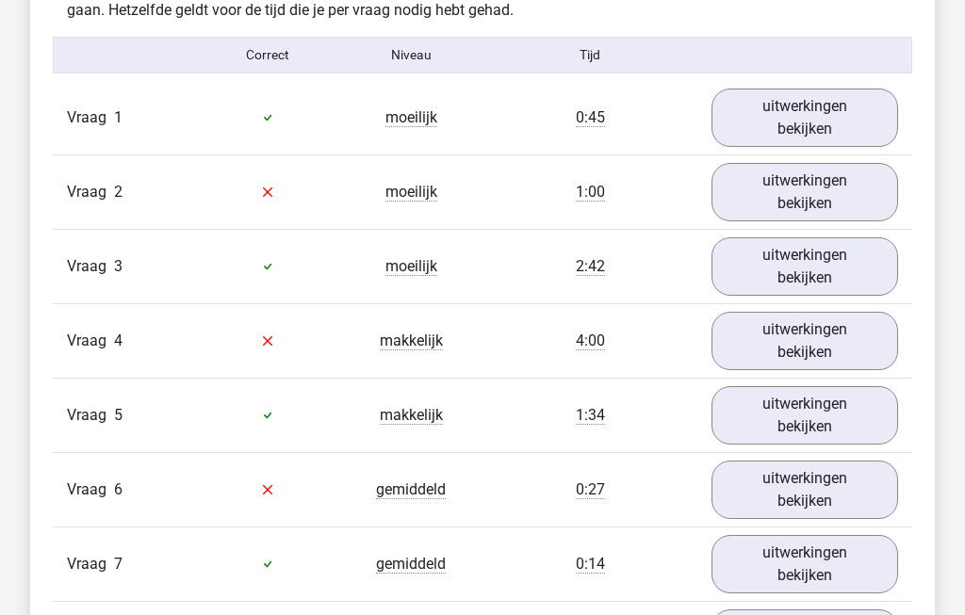
click at [852, 281] on link "uitwerkingen bekijken" at bounding box center [804, 266] width 187 height 58
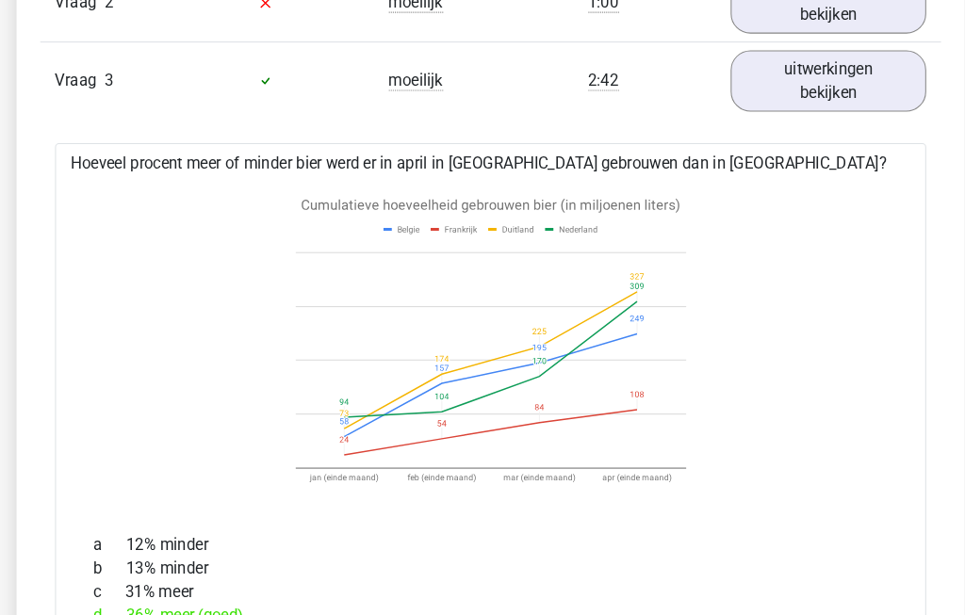
scroll to position [1747, 0]
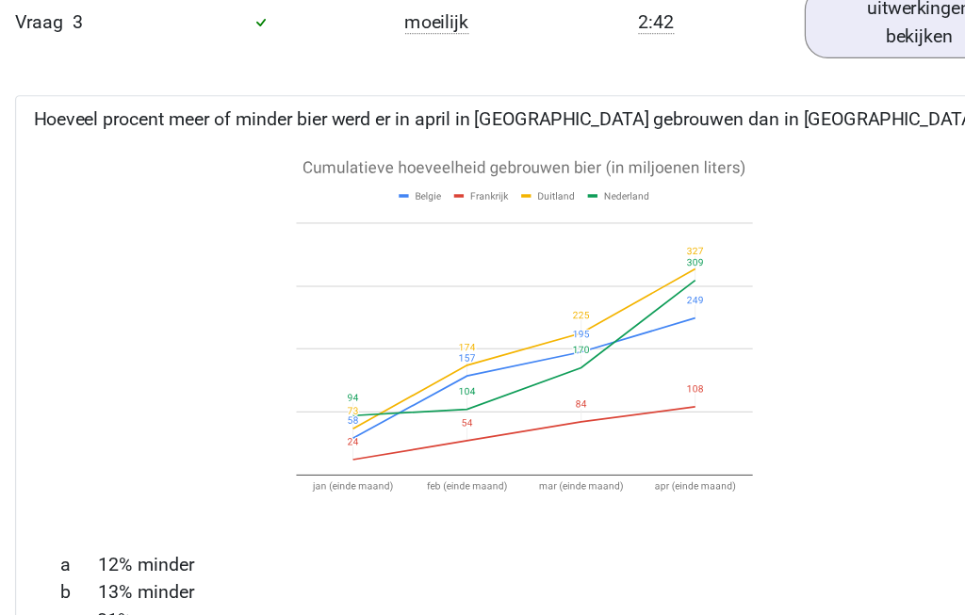
click at [682, 339] on icon at bounding box center [482, 308] width 771 height 311
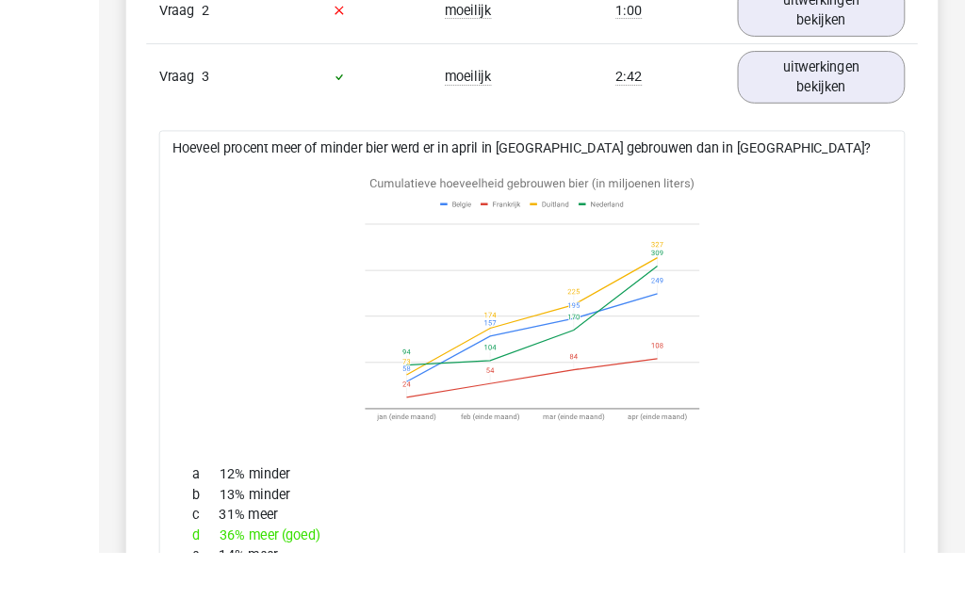
scroll to position [1799, 0]
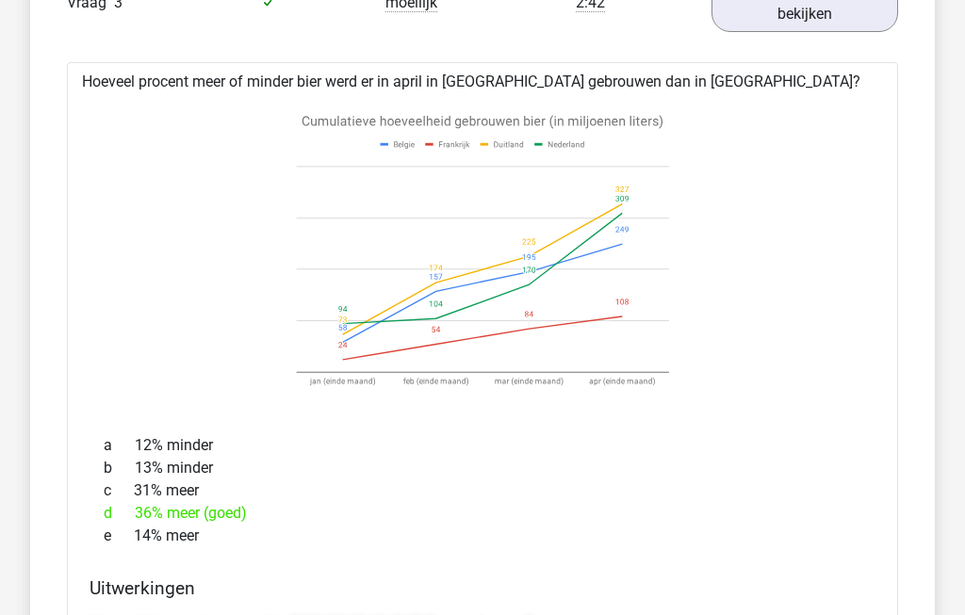
click at [849, 29] on link "uitwerkingen bekijken" at bounding box center [804, 3] width 187 height 58
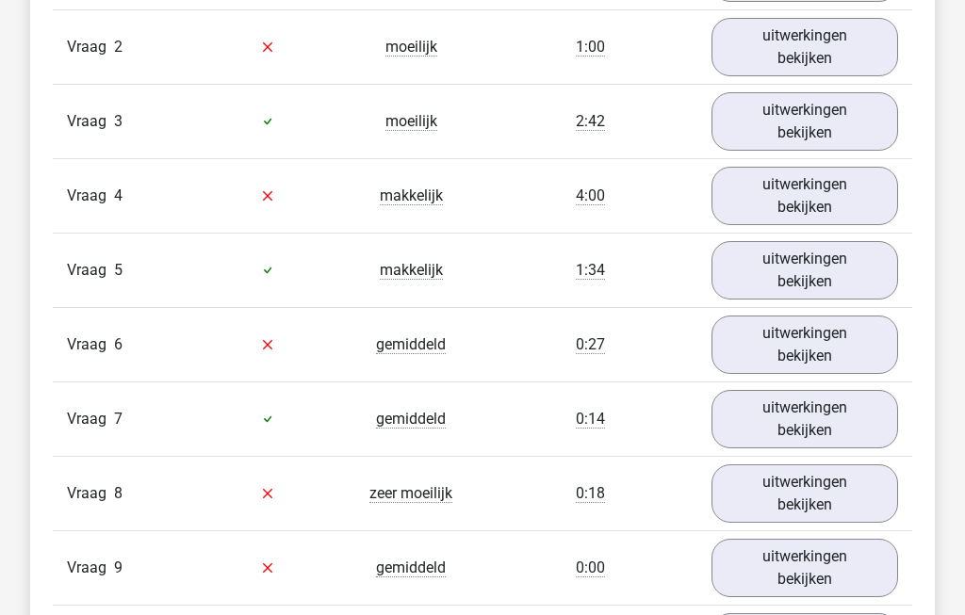
scroll to position [1680, 0]
click at [836, 143] on link "uitwerkingen bekijken" at bounding box center [804, 121] width 187 height 58
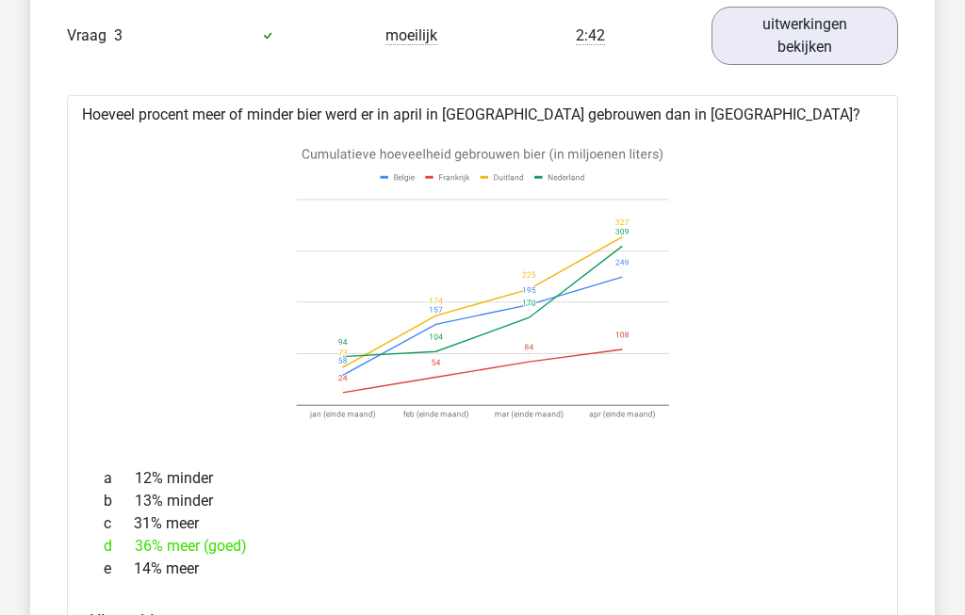
scroll to position [1766, 0]
click at [844, 52] on link "uitwerkingen bekijken" at bounding box center [804, 36] width 187 height 58
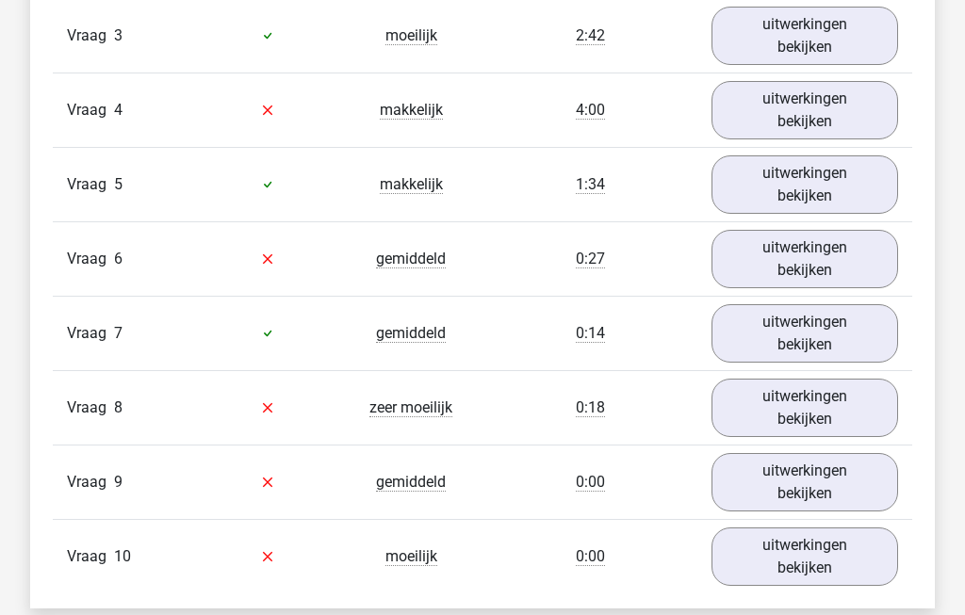
click at [827, 122] on link "uitwerkingen bekijken" at bounding box center [804, 110] width 187 height 58
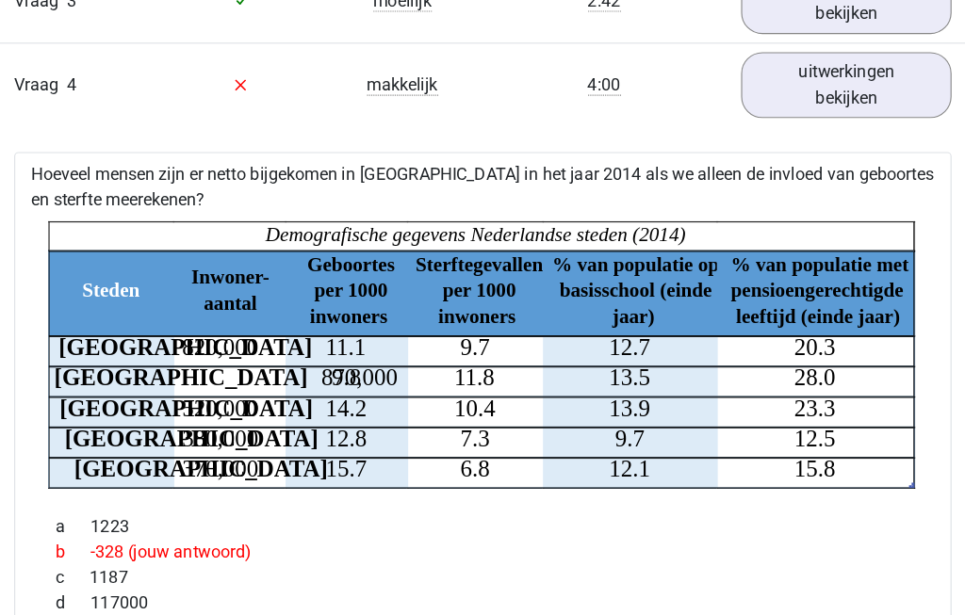
scroll to position [1797, 0]
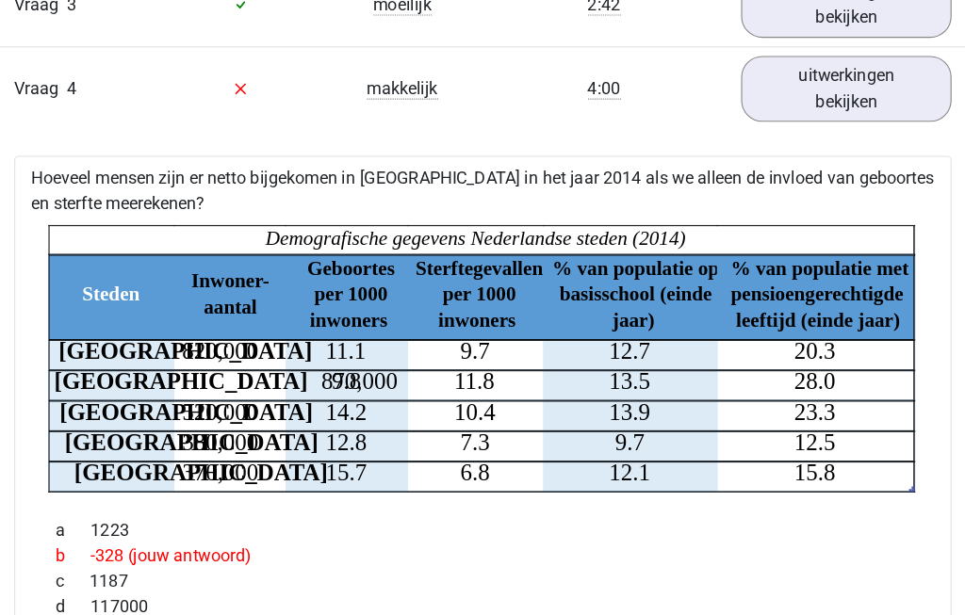
click at [763, 88] on link "uitwerkingen bekijken" at bounding box center [804, 79] width 187 height 58
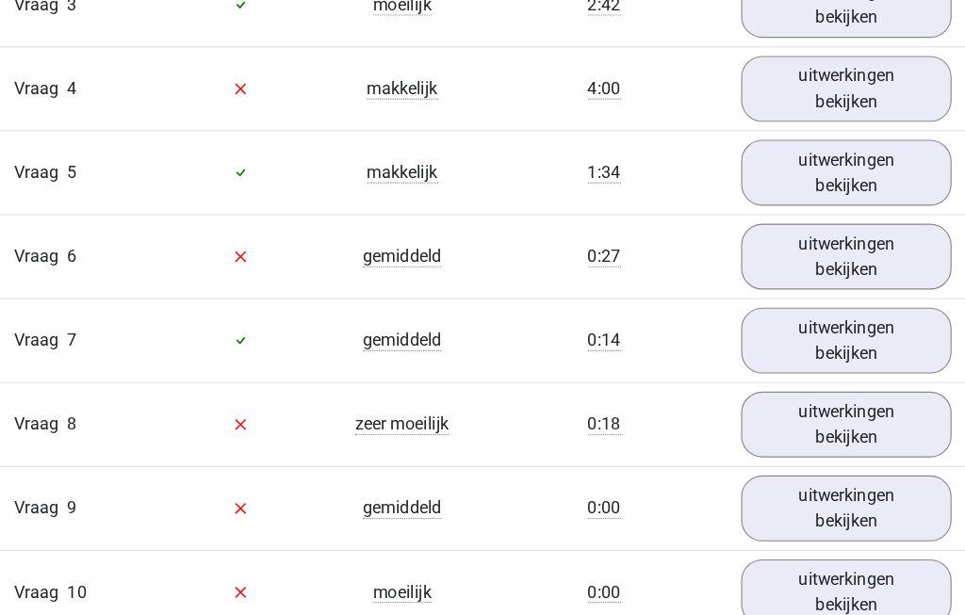
click at [775, 166] on link "uitwerkingen bekijken" at bounding box center [804, 153] width 187 height 58
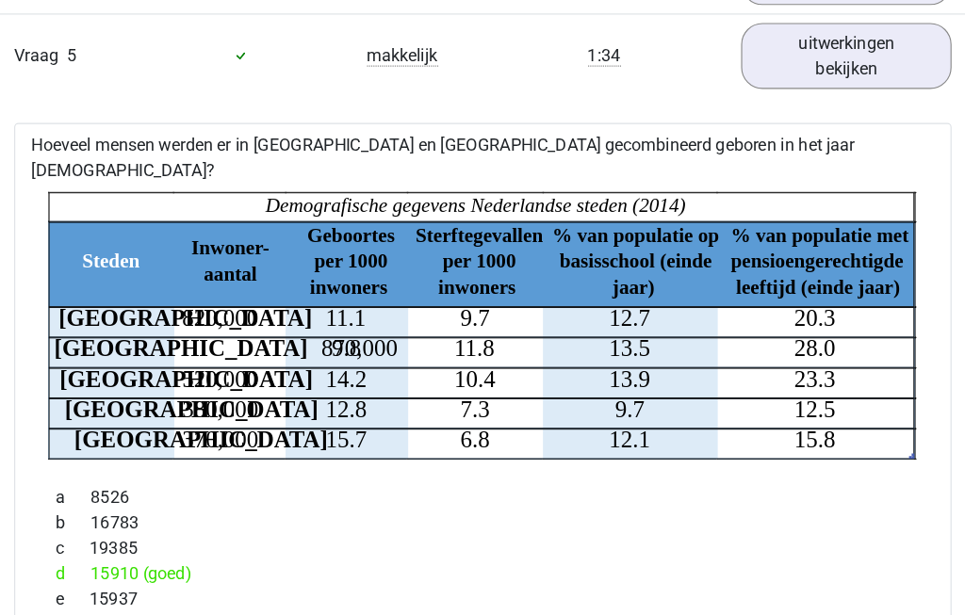
scroll to position [1898, 0]
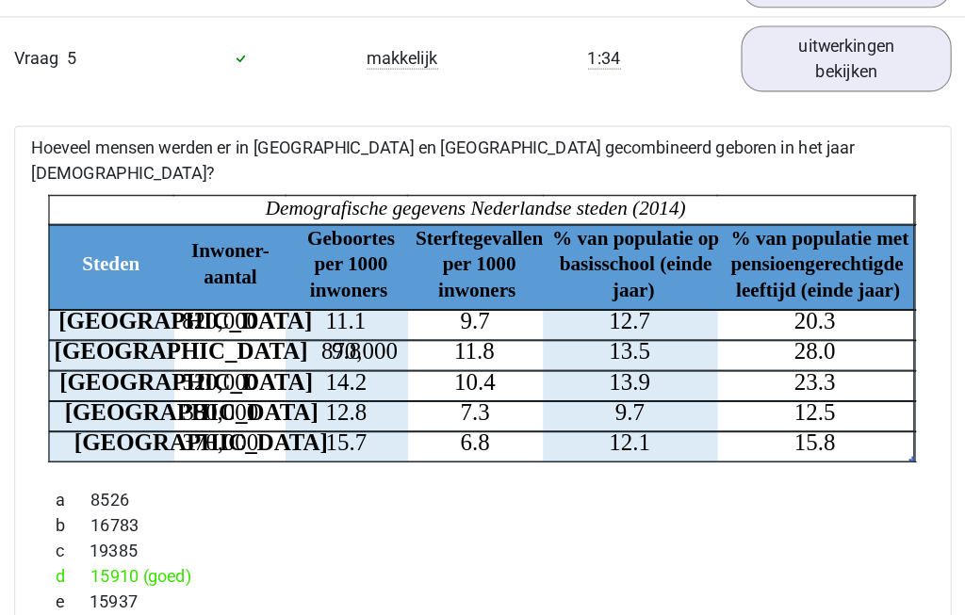
click at [765, 56] on link "uitwerkingen bekijken" at bounding box center [804, 53] width 187 height 58
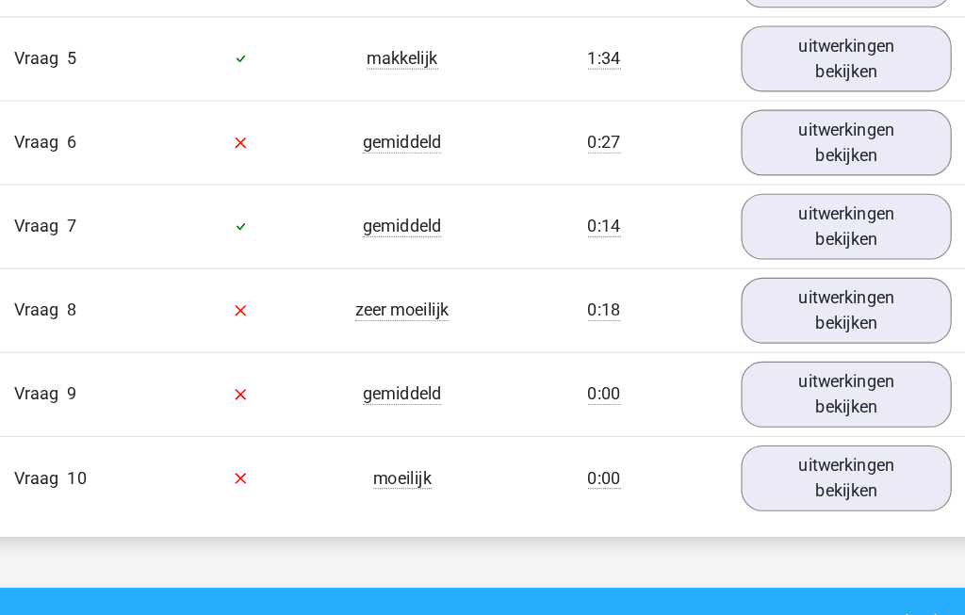
click at [777, 126] on link "uitwerkingen bekijken" at bounding box center [804, 127] width 187 height 58
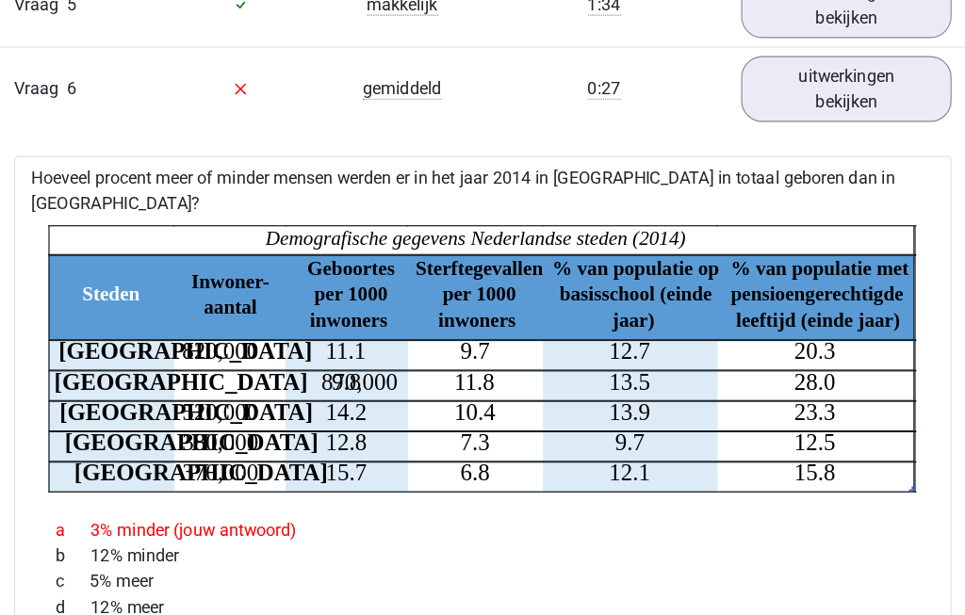
scroll to position [1946, 0]
click at [760, 92] on link "uitwerkingen bekijken" at bounding box center [804, 79] width 187 height 58
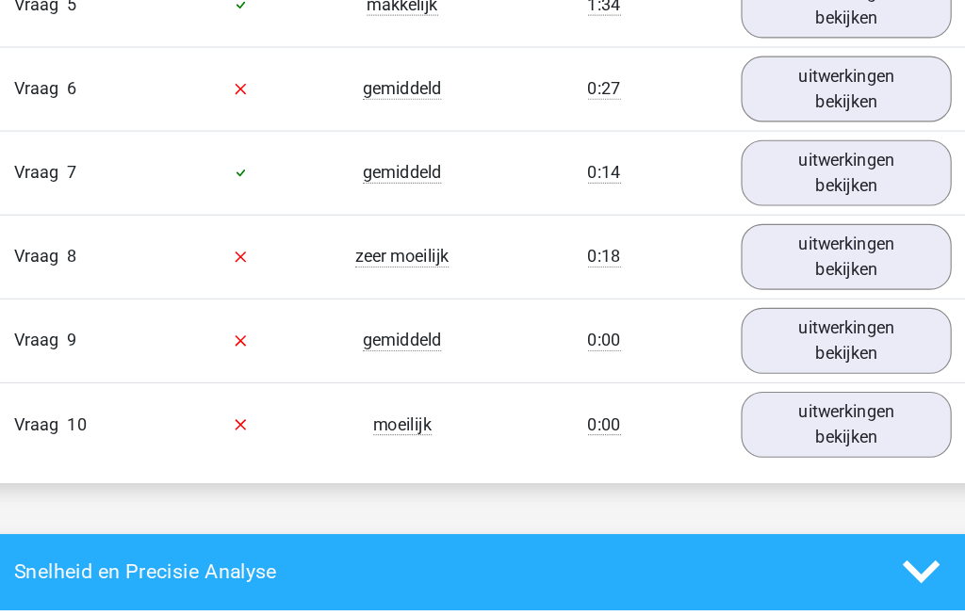
click at [767, 168] on link "uitwerkingen bekijken" at bounding box center [804, 153] width 187 height 58
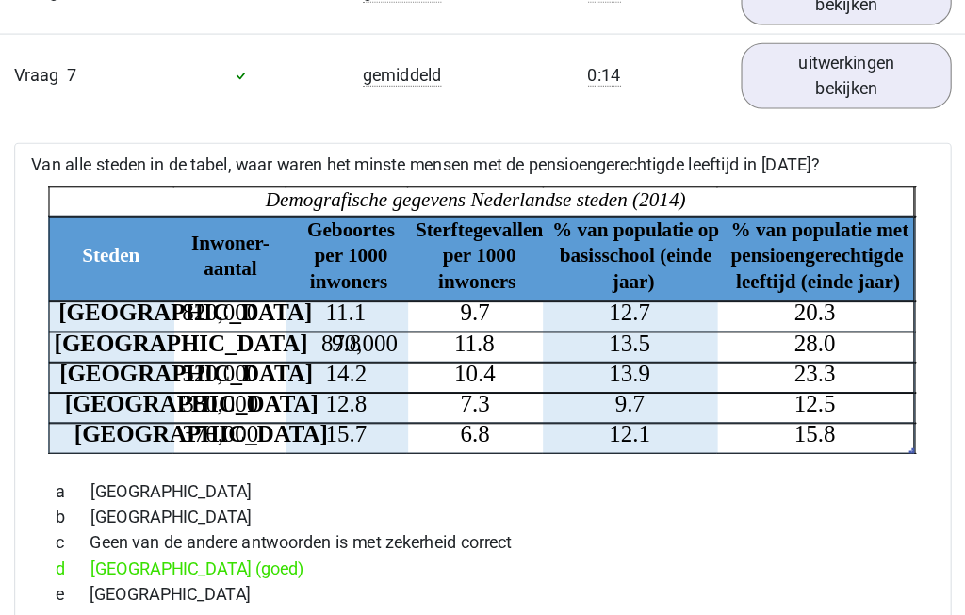
scroll to position [2031, 0]
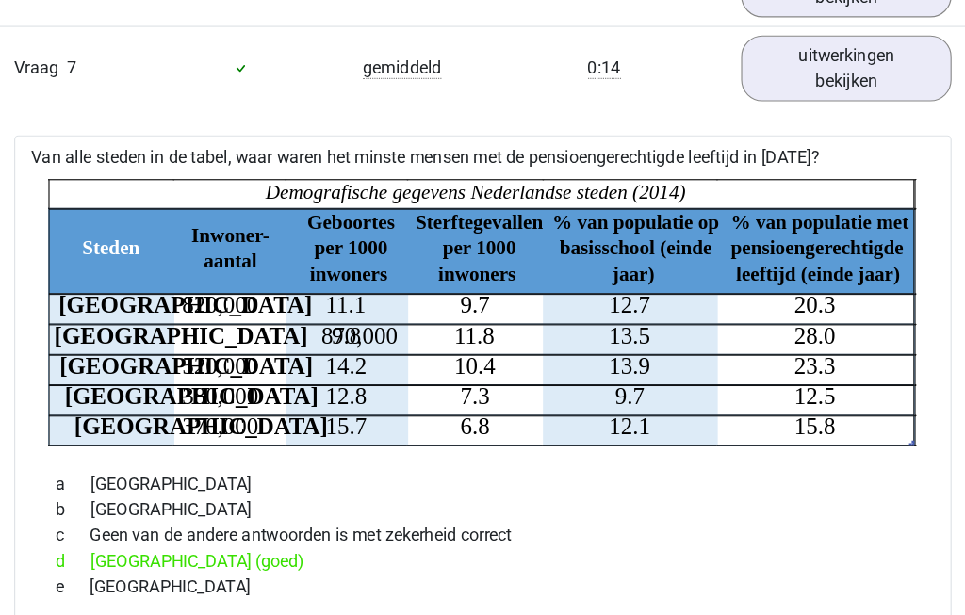
click at [110, 296] on icon at bounding box center [483, 295] width 770 height 1
click at [787, 69] on link "uitwerkingen bekijken" at bounding box center [804, 67] width 187 height 58
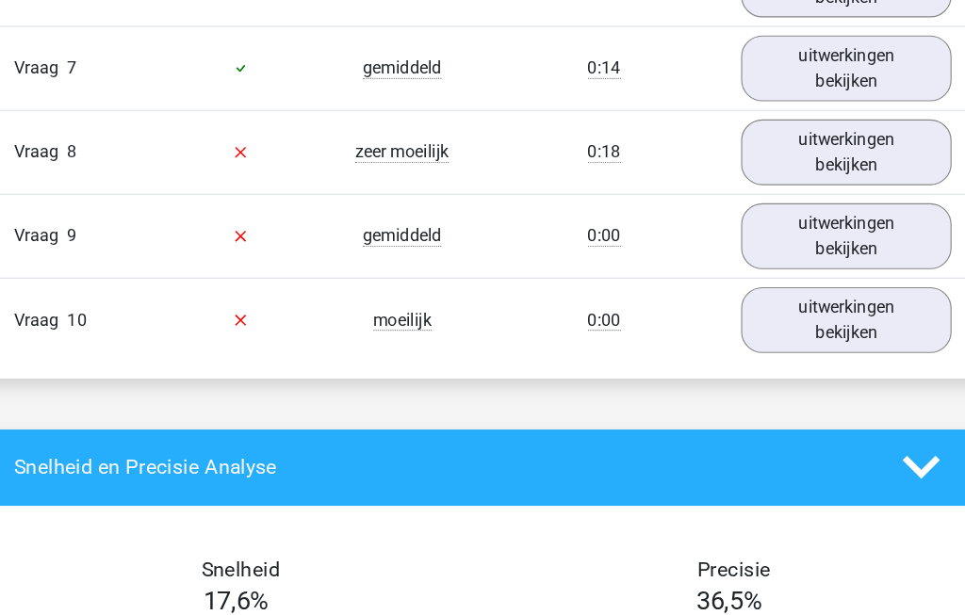
click at [777, 146] on link "uitwerkingen bekijken" at bounding box center [804, 141] width 187 height 58
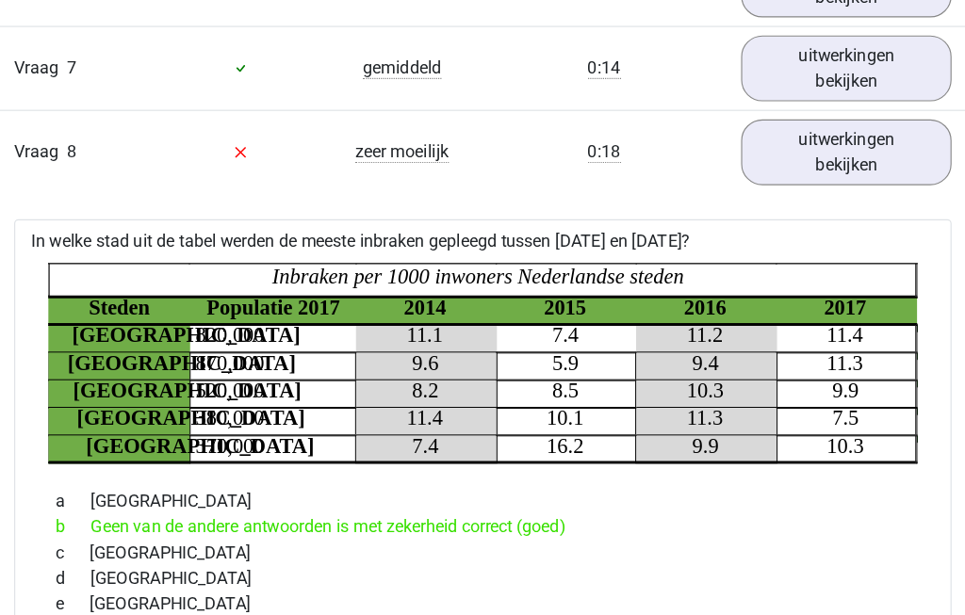
click at [778, 142] on link "uitwerkingen bekijken" at bounding box center [804, 141] width 187 height 58
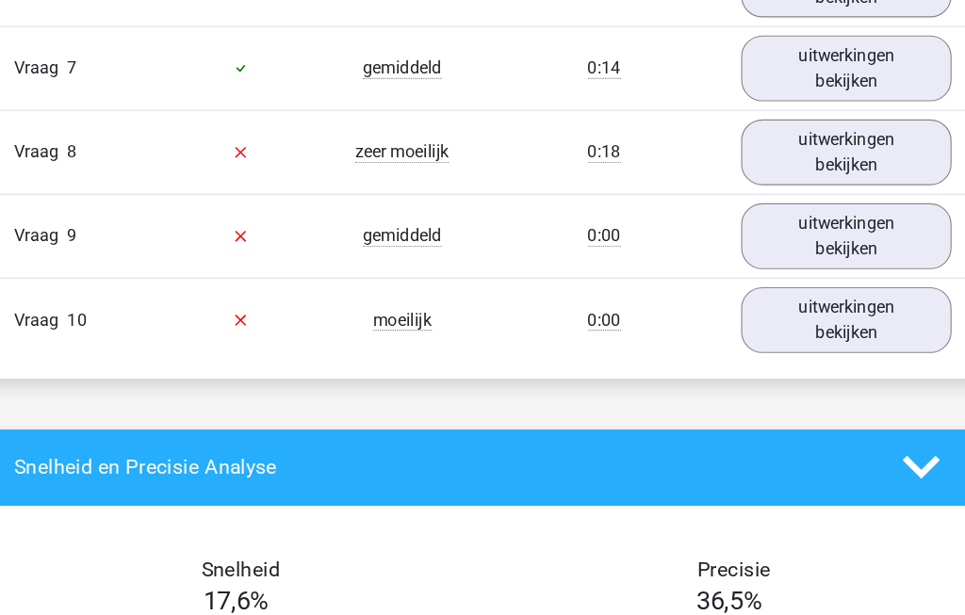
click at [786, 222] on link "uitwerkingen bekijken" at bounding box center [804, 216] width 187 height 58
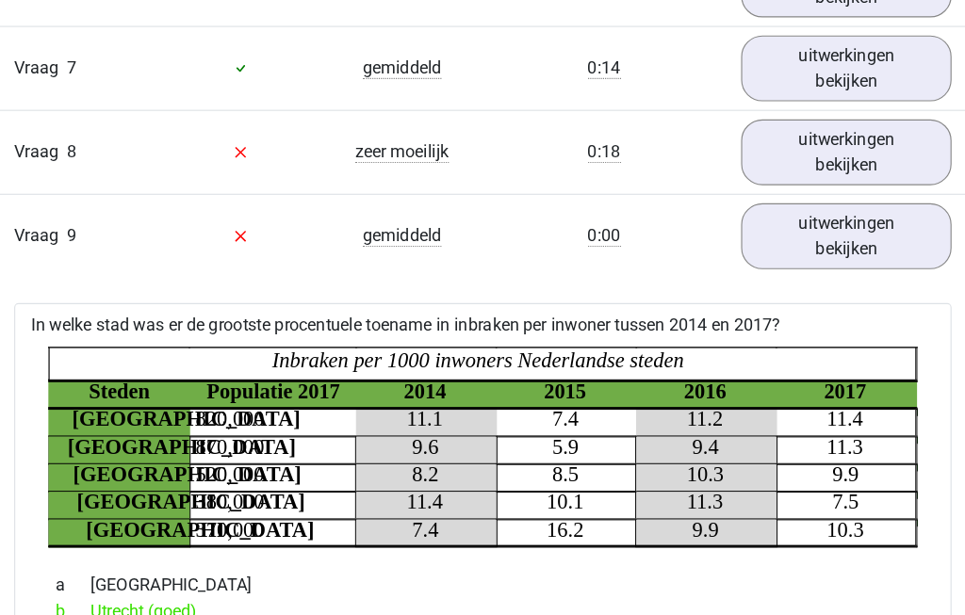
click at [771, 233] on link "uitwerkingen bekijken" at bounding box center [804, 216] width 187 height 58
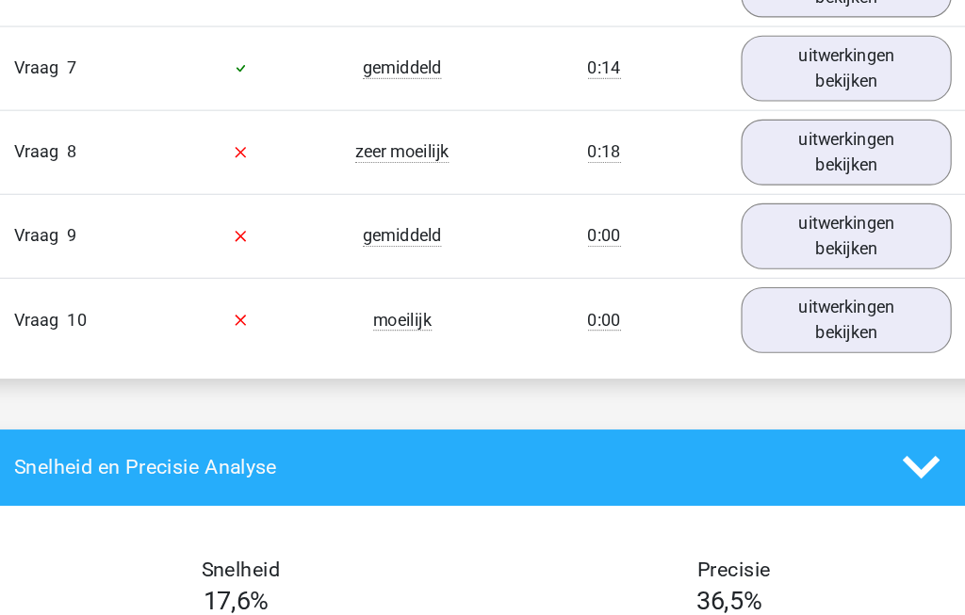
click at [785, 303] on link "uitwerkingen bekijken" at bounding box center [804, 290] width 187 height 58
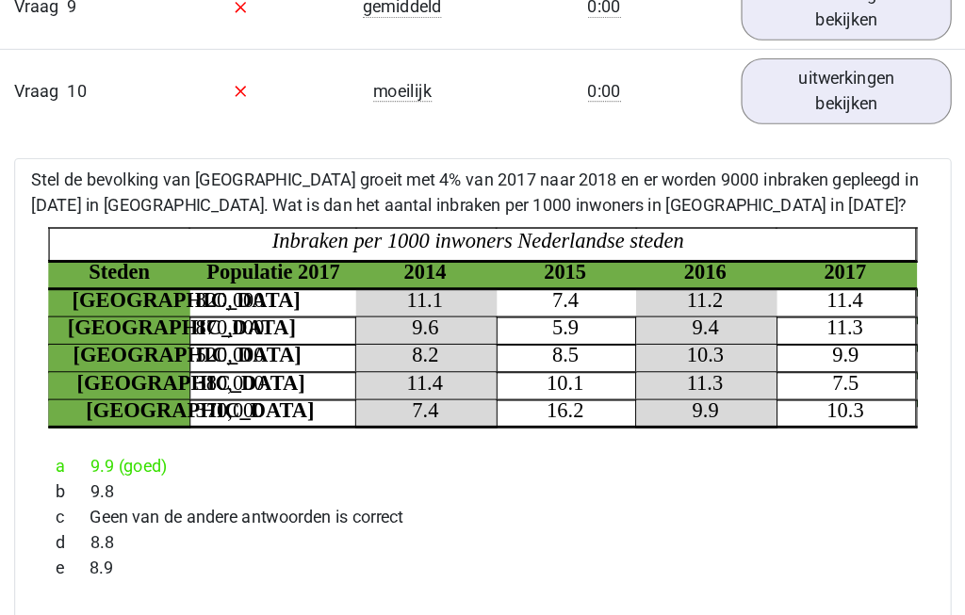
scroll to position [2236, 0]
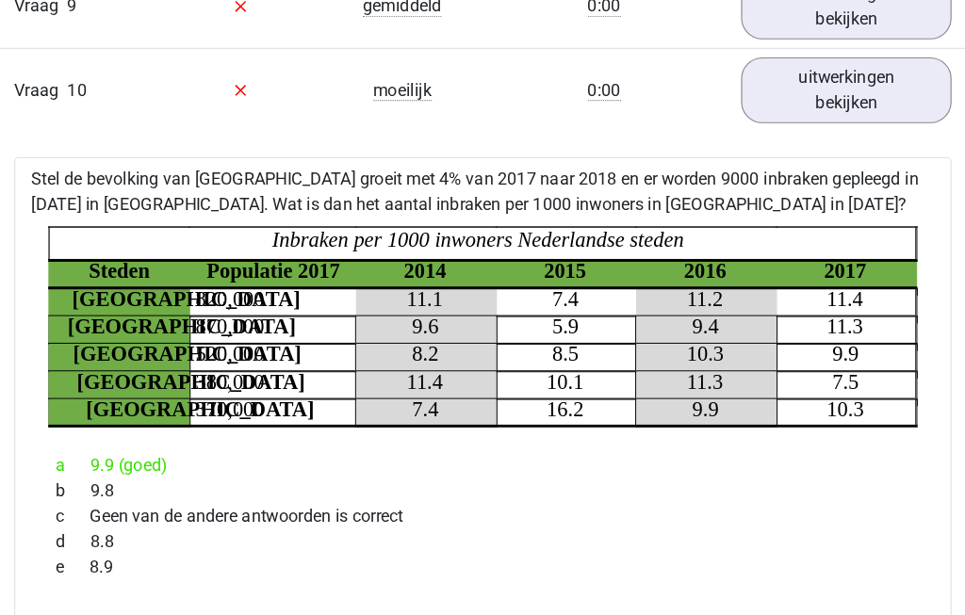
click at [774, 99] on link "uitwerkingen bekijken" at bounding box center [804, 86] width 187 height 58
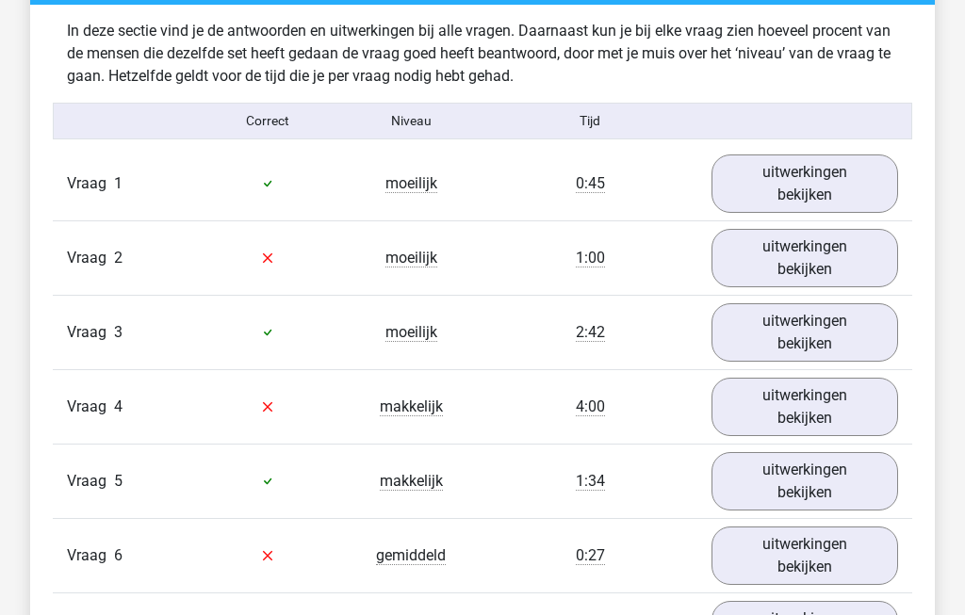
scroll to position [1473, 0]
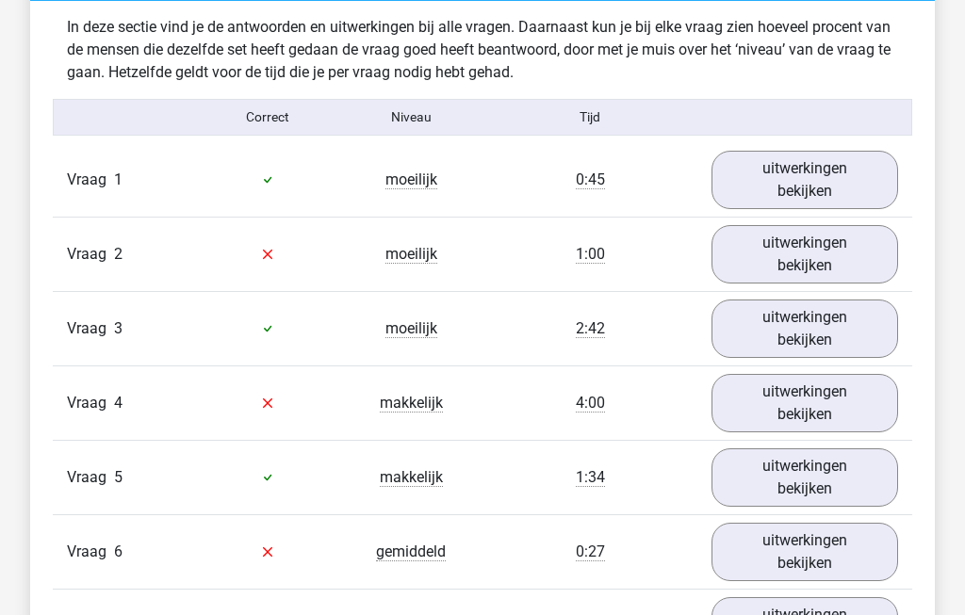
click at [850, 189] on link "uitwerkingen bekijken" at bounding box center [804, 180] width 187 height 58
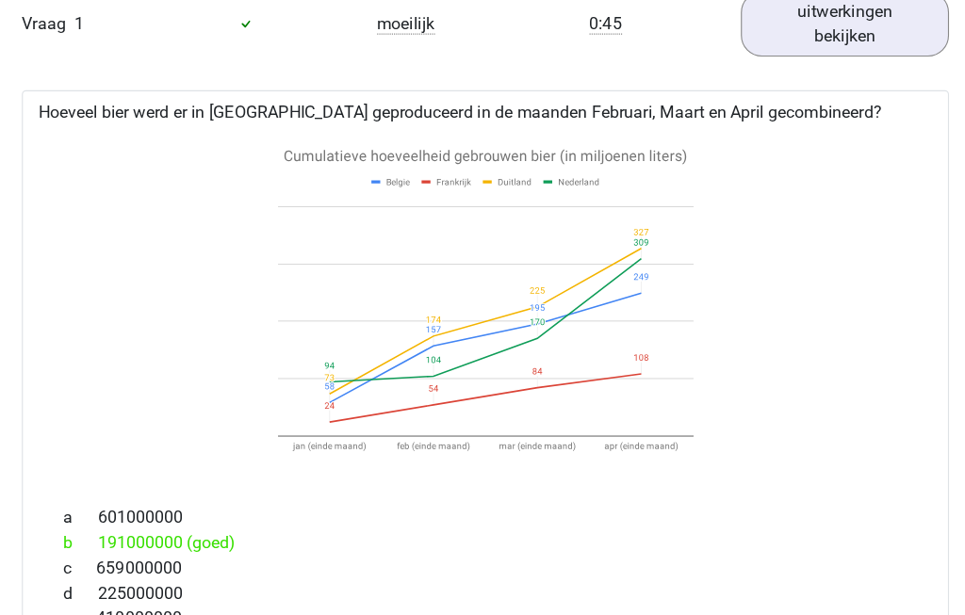
scroll to position [1632, 0]
click at [776, 33] on link "uitwerkingen bekijken" at bounding box center [804, 21] width 187 height 58
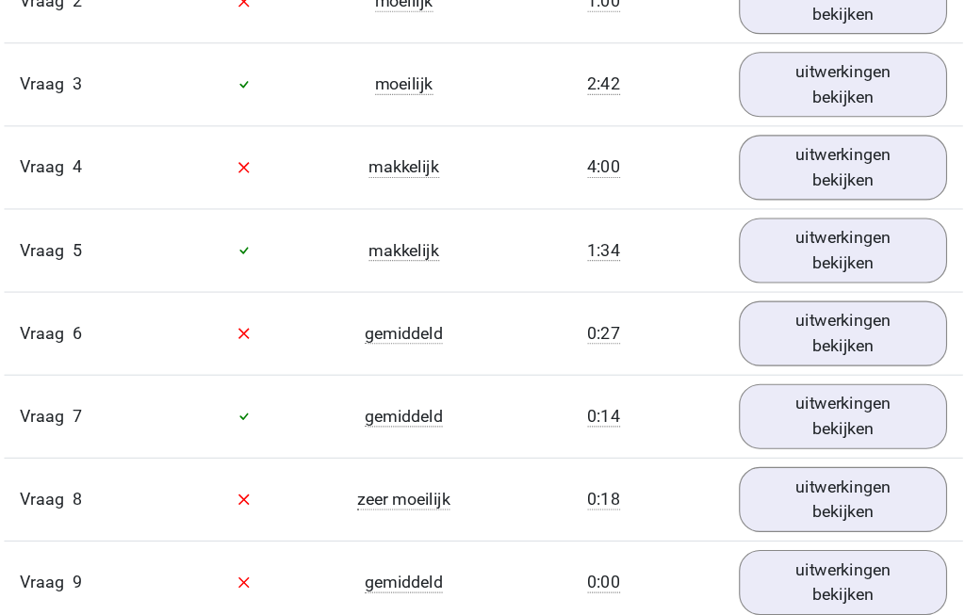
scroll to position [1726, 0]
click at [786, 173] on link "uitwerkingen bekijken" at bounding box center [804, 150] width 187 height 58
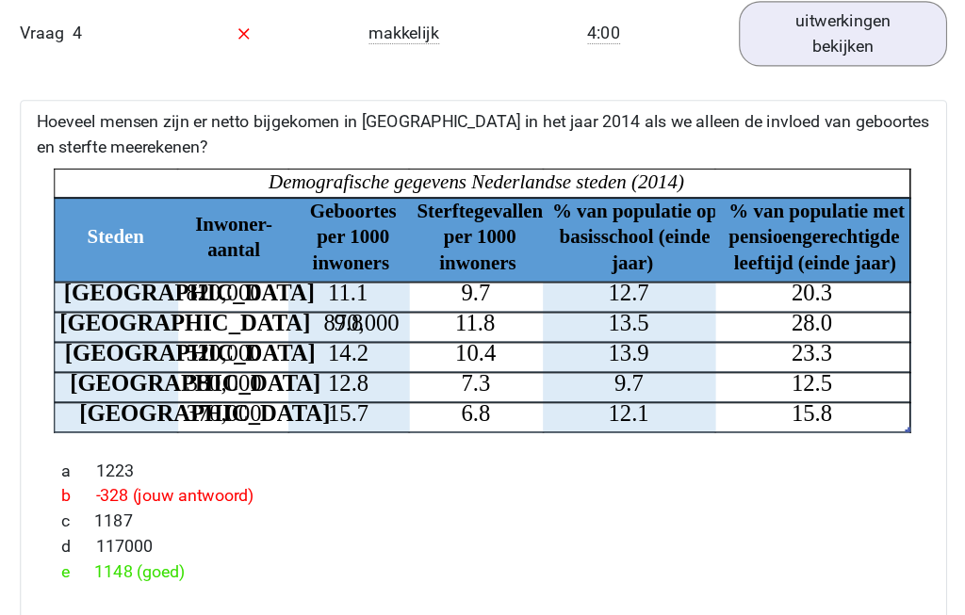
scroll to position [1844, 0]
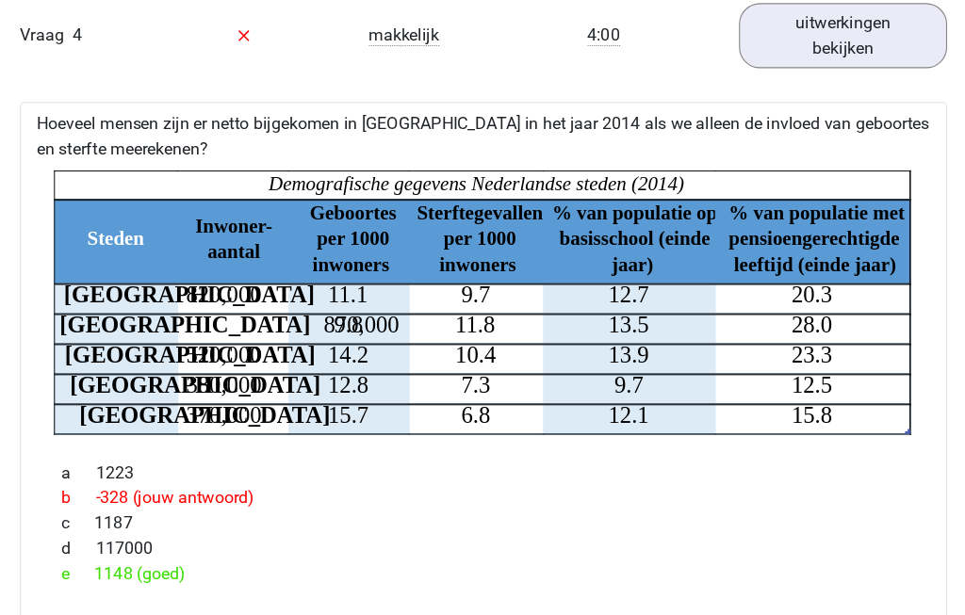
click at [757, 49] on link "uitwerkingen bekijken" at bounding box center [804, 32] width 187 height 58
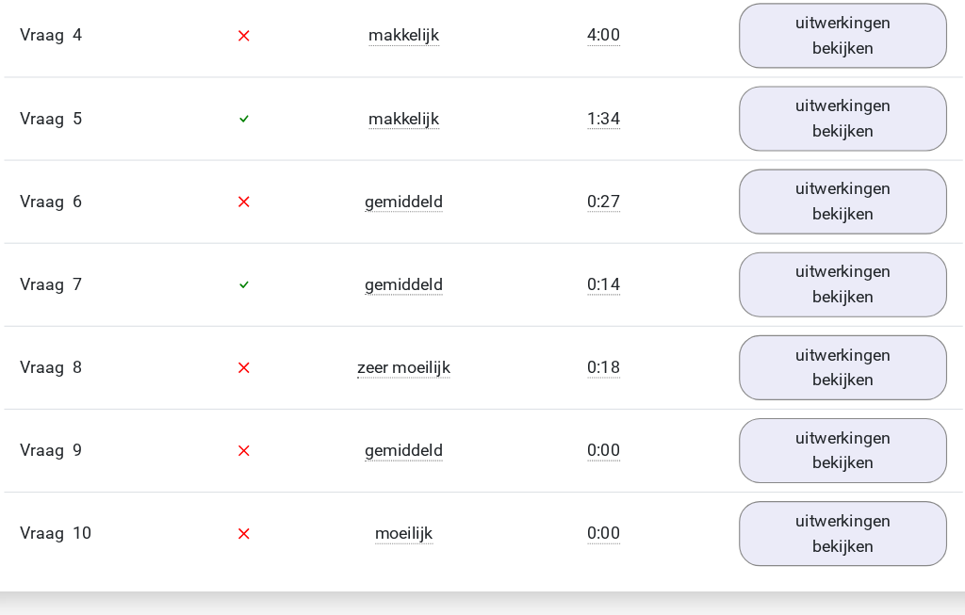
click at [770, 196] on link "uitwerkingen bekijken" at bounding box center [804, 181] width 187 height 58
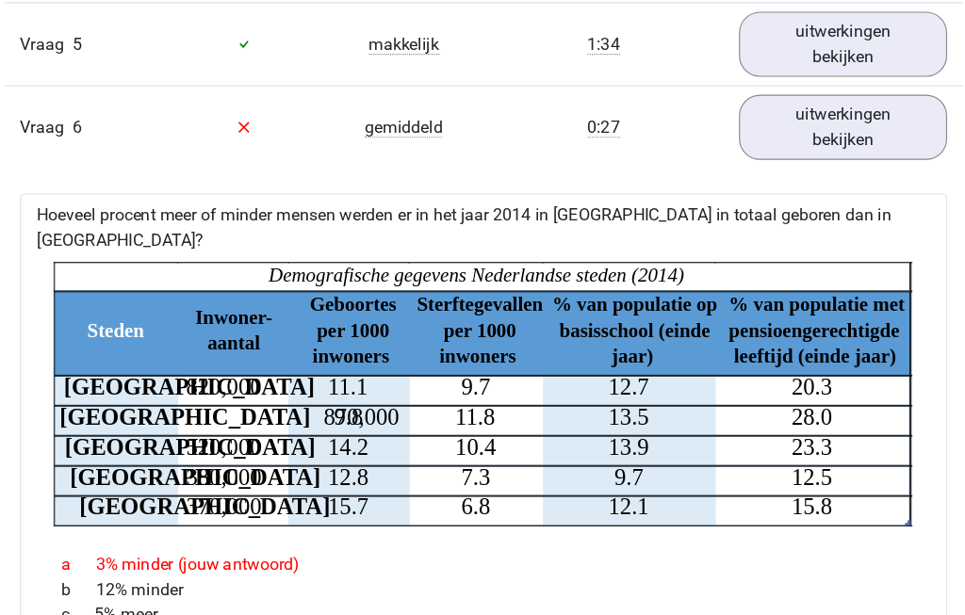
scroll to position [1911, 0]
click at [786, 126] on link "uitwerkingen bekijken" at bounding box center [804, 114] width 187 height 58
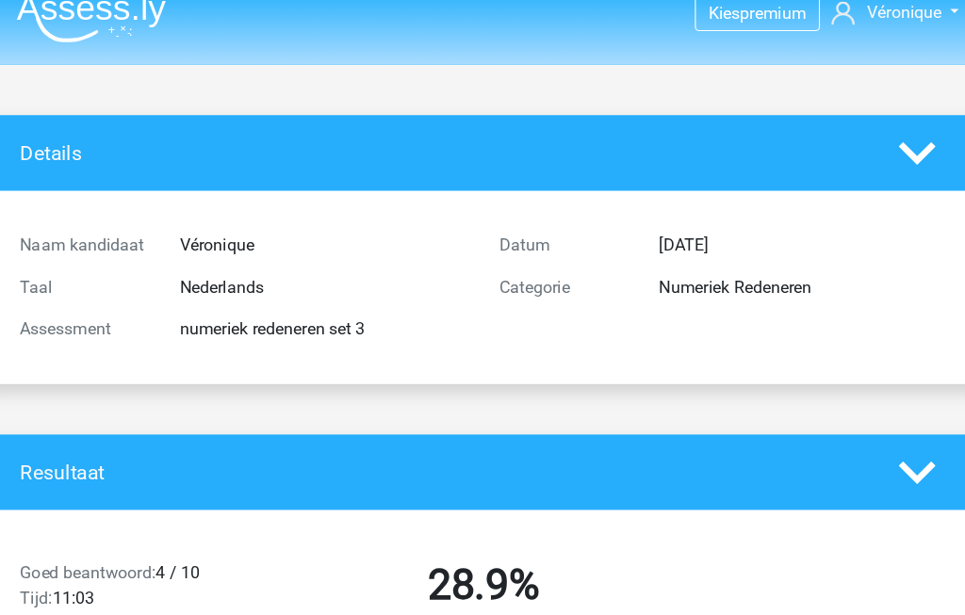
scroll to position [0, 0]
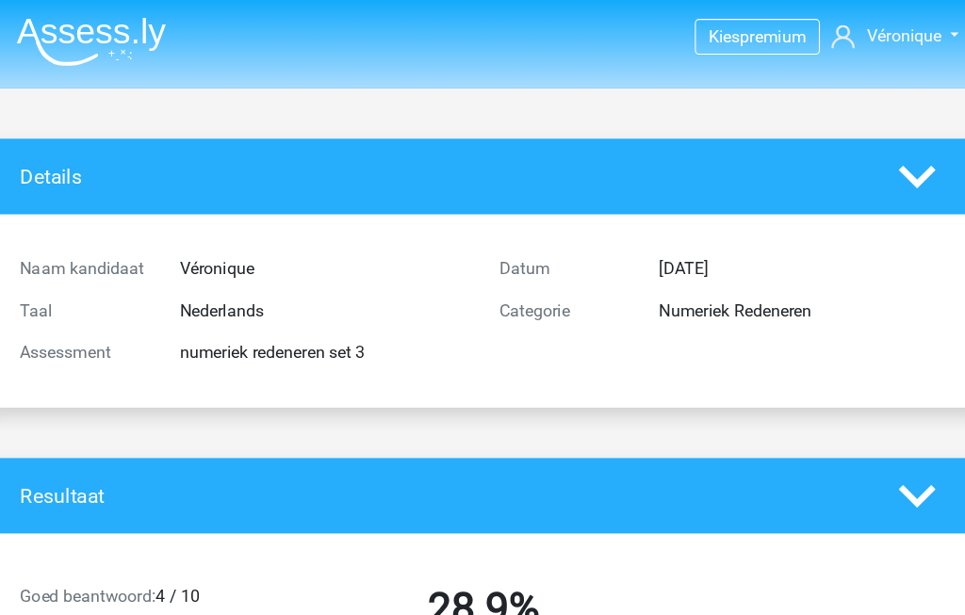
click at [73, 29] on img at bounding box center [131, 37] width 134 height 44
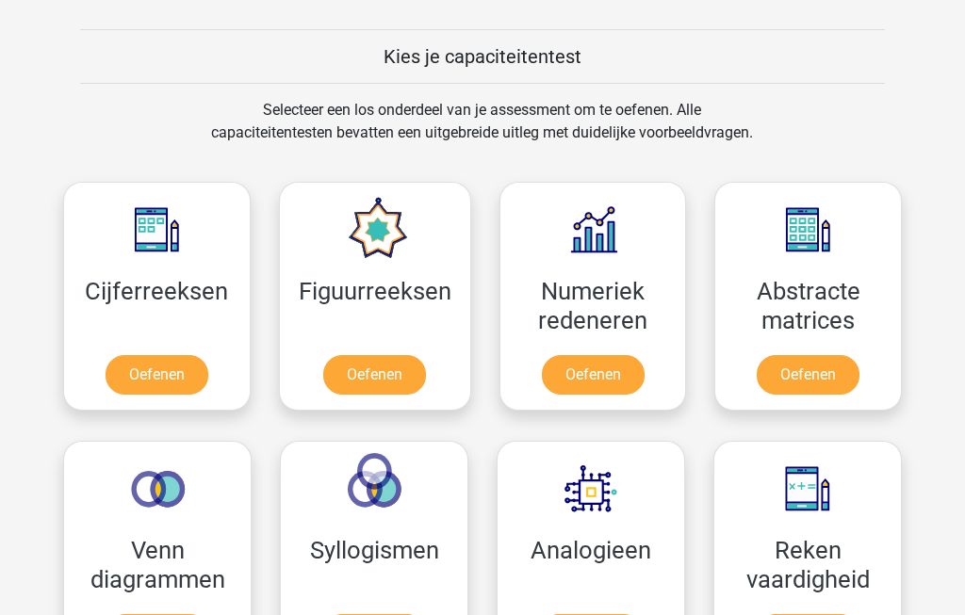
scroll to position [703, 0]
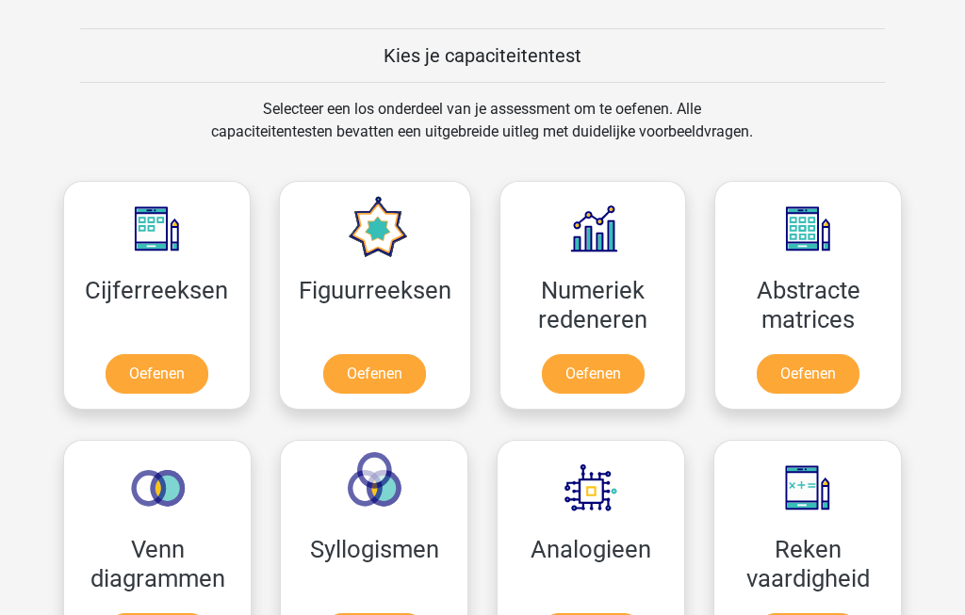
click at [612, 381] on link "Oefenen" at bounding box center [593, 374] width 103 height 40
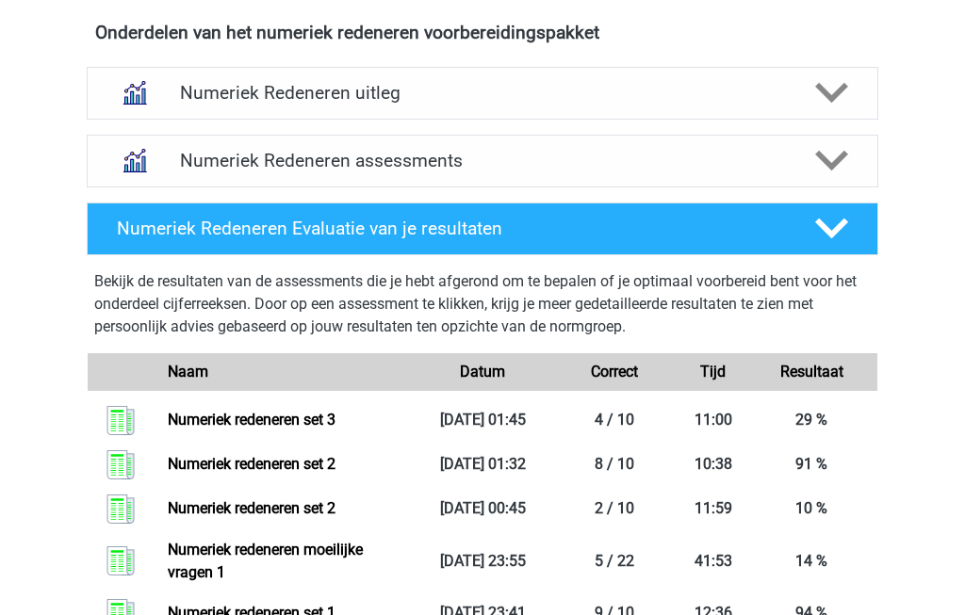
scroll to position [1129, 0]
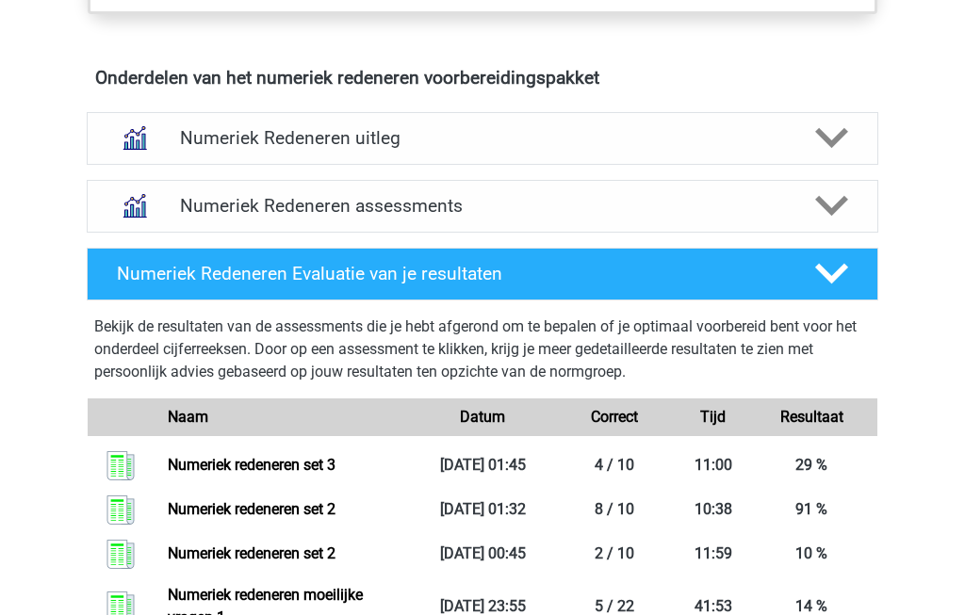
click at [833, 208] on polygon at bounding box center [831, 206] width 33 height 21
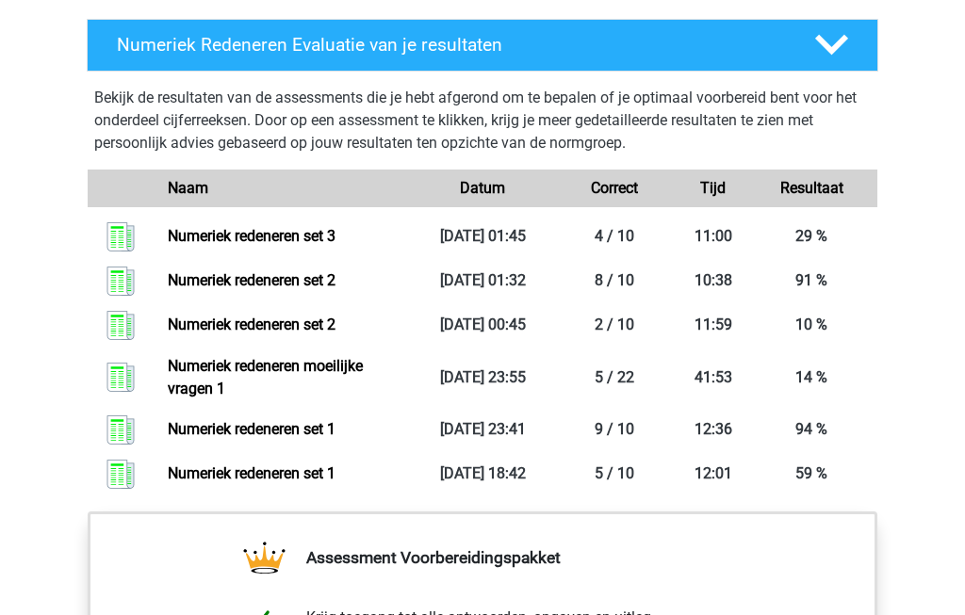
scroll to position [2102, 0]
click at [232, 245] on link "Numeriek redeneren set 3" at bounding box center [252, 236] width 168 height 18
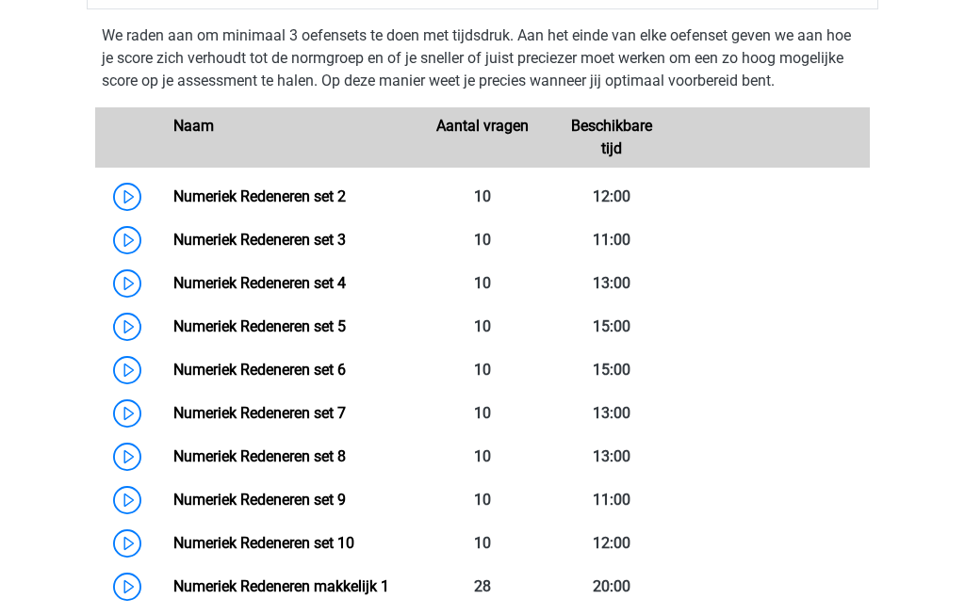
scroll to position [1352, 0]
click at [240, 238] on link "Numeriek Redeneren set 3" at bounding box center [259, 240] width 172 height 18
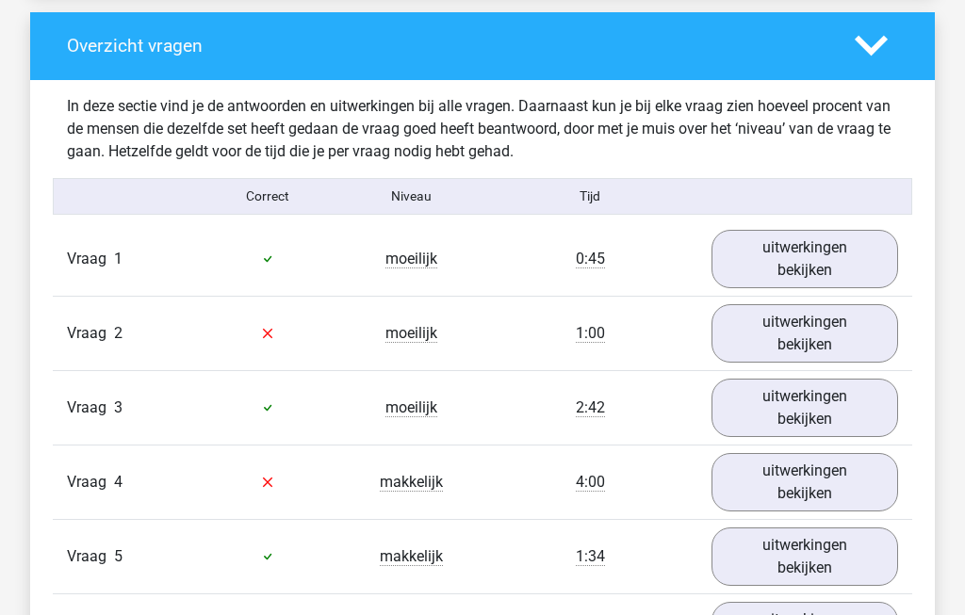
scroll to position [1271, 0]
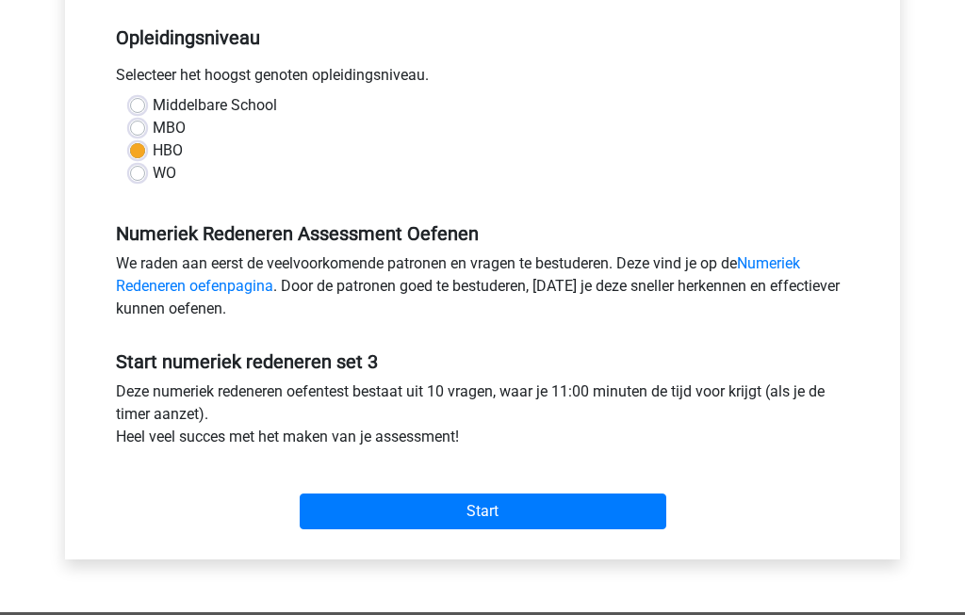
scroll to position [401, 0]
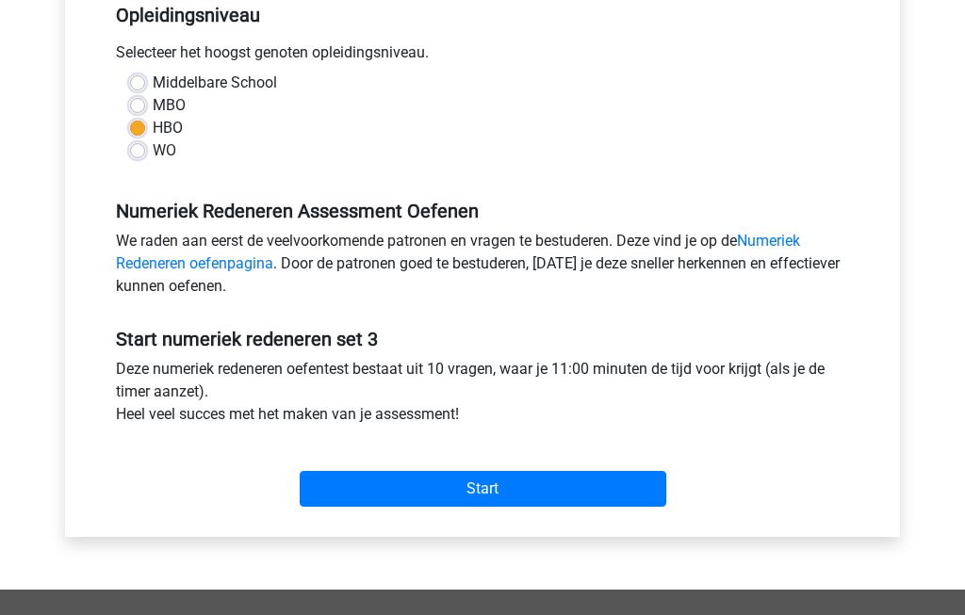
click at [605, 494] on input "Start" at bounding box center [483, 489] width 367 height 36
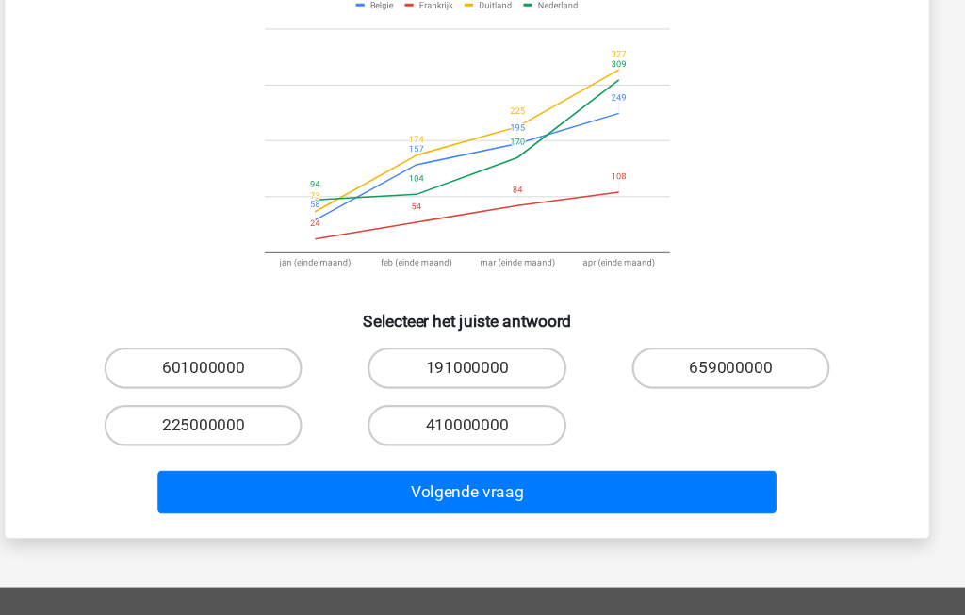
scroll to position [164, 0]
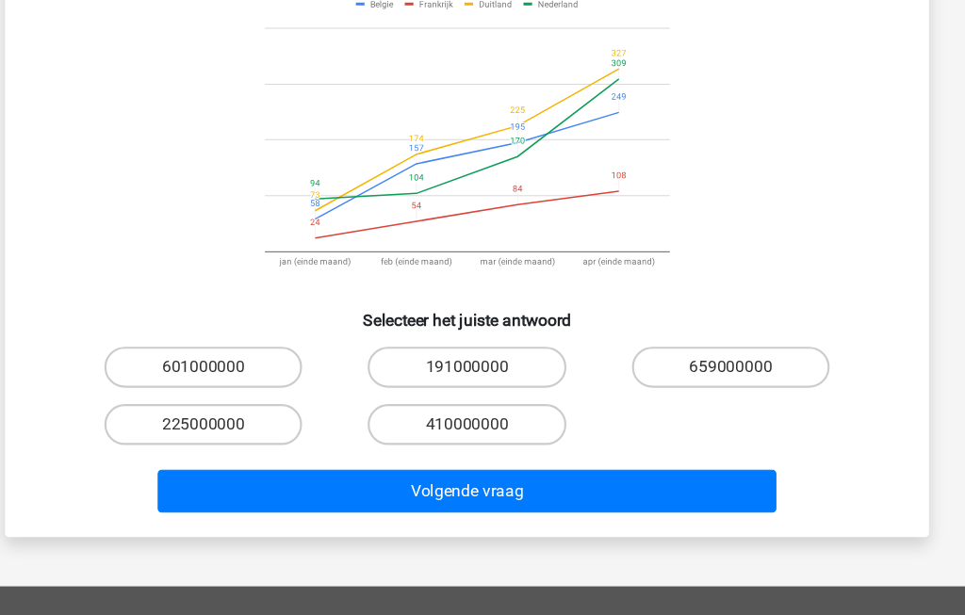
click at [461, 368] on label "191000000" at bounding box center [482, 387] width 182 height 38
click at [482, 387] on input "191000000" at bounding box center [488, 393] width 12 height 12
radio input "true"
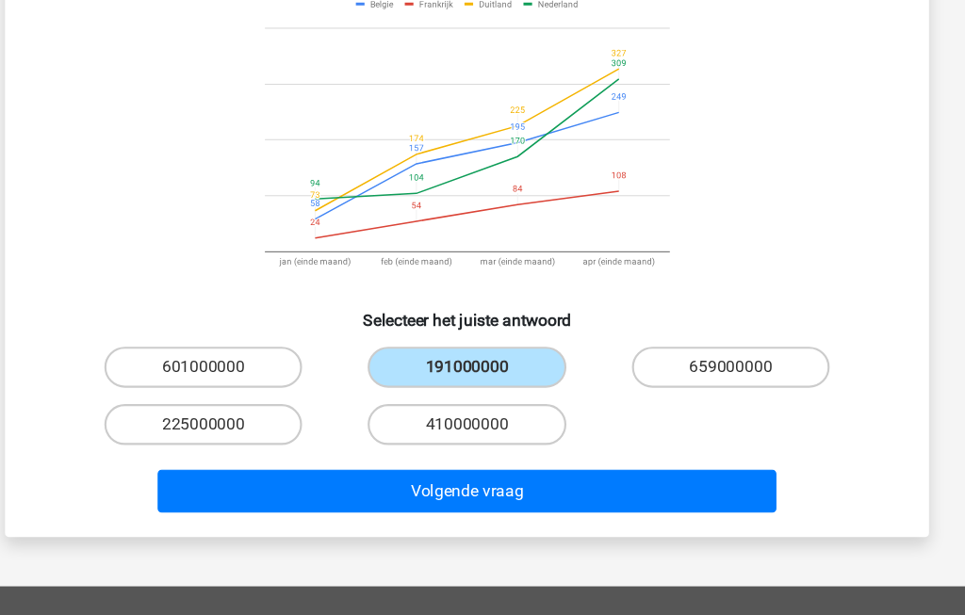
click at [546, 481] on button "Volgende vraag" at bounding box center [483, 501] width 570 height 40
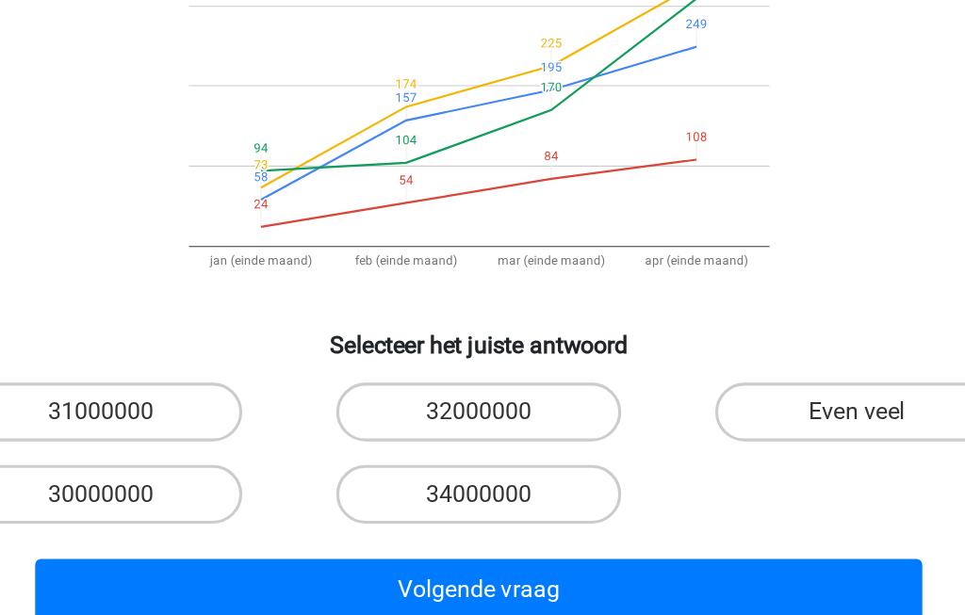
scroll to position [151, 0]
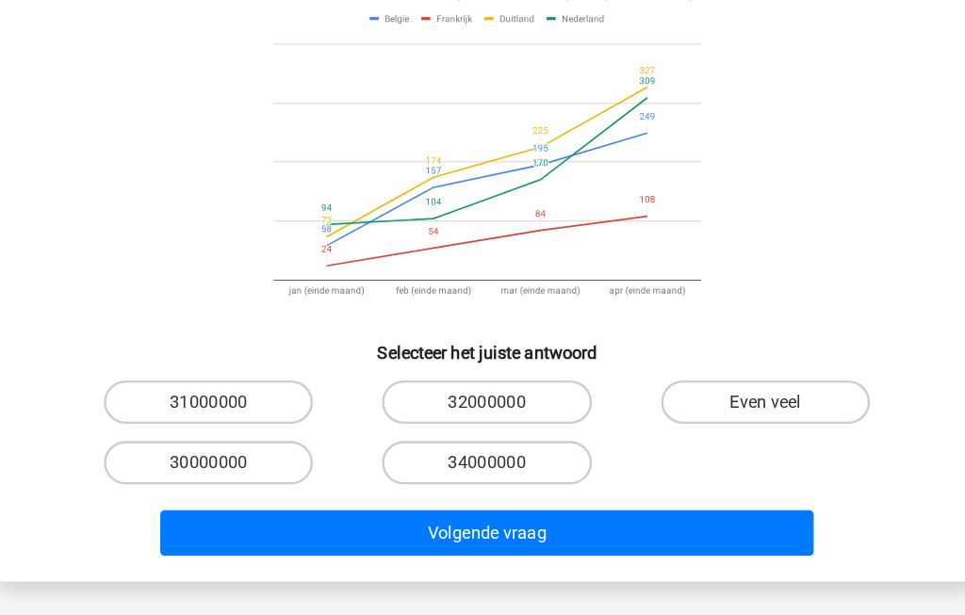
click at [702, 410] on label "Even veel" at bounding box center [725, 429] width 182 height 38
click at [725, 429] on input "Even veel" at bounding box center [731, 435] width 12 height 12
radio input "true"
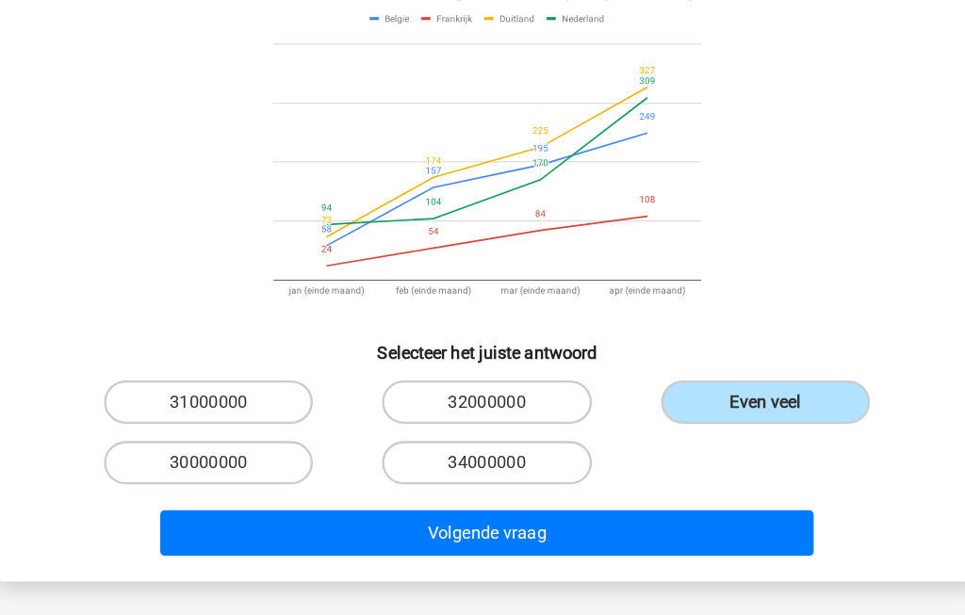
click at [627, 523] on button "Volgende vraag" at bounding box center [483, 543] width 570 height 40
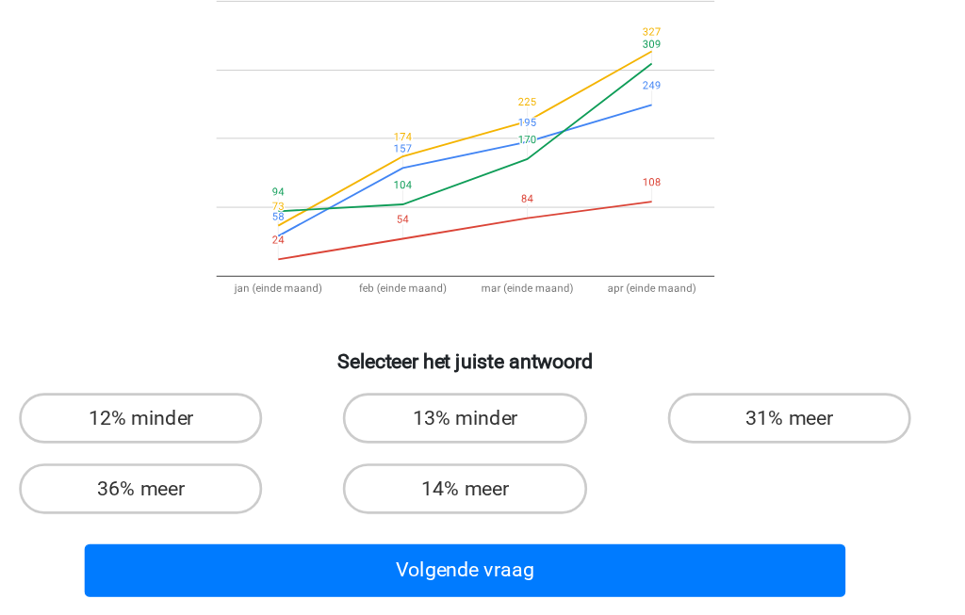
scroll to position [114, 0]
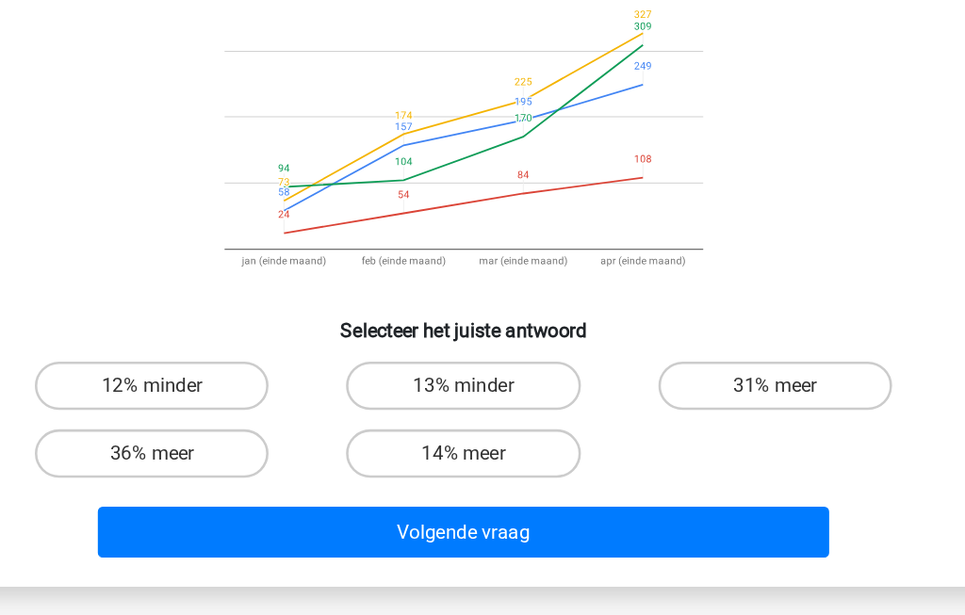
click at [149, 471] on label "36% meer" at bounding box center [240, 490] width 182 height 38
click at [240, 490] on input "36% meer" at bounding box center [246, 496] width 12 height 12
radio input "true"
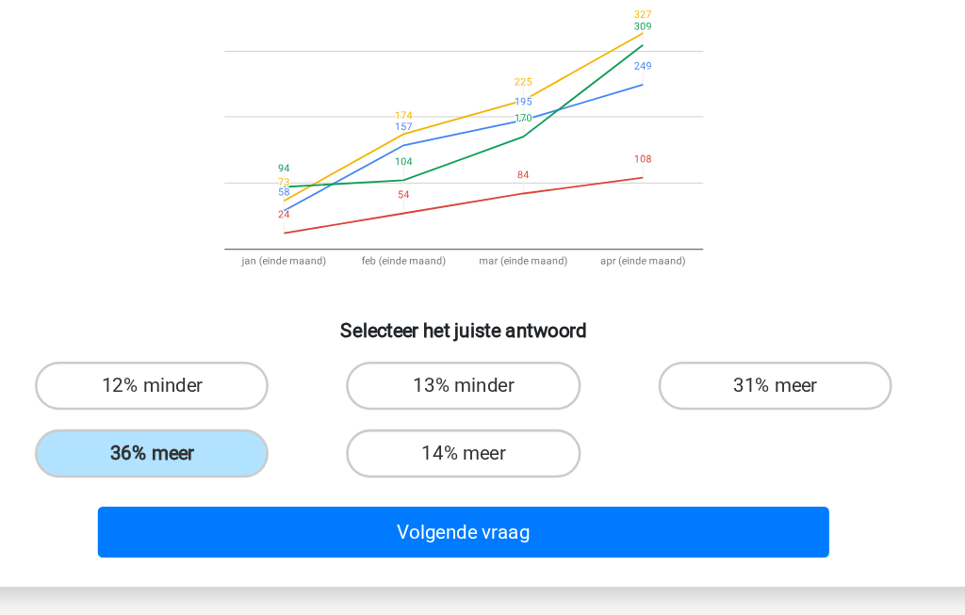
click at [547, 531] on button "Volgende vraag" at bounding box center [483, 551] width 570 height 40
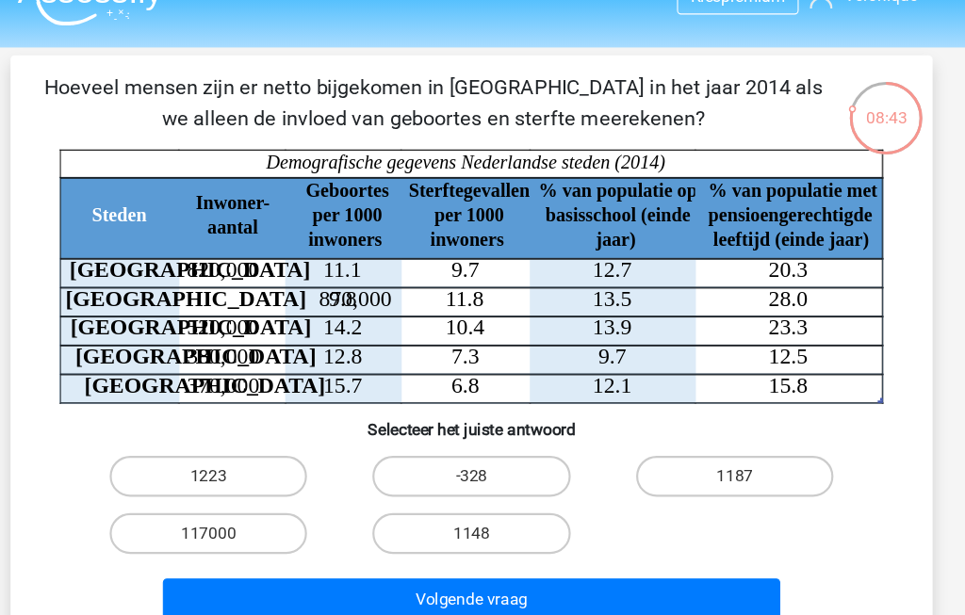
scroll to position [35, 0]
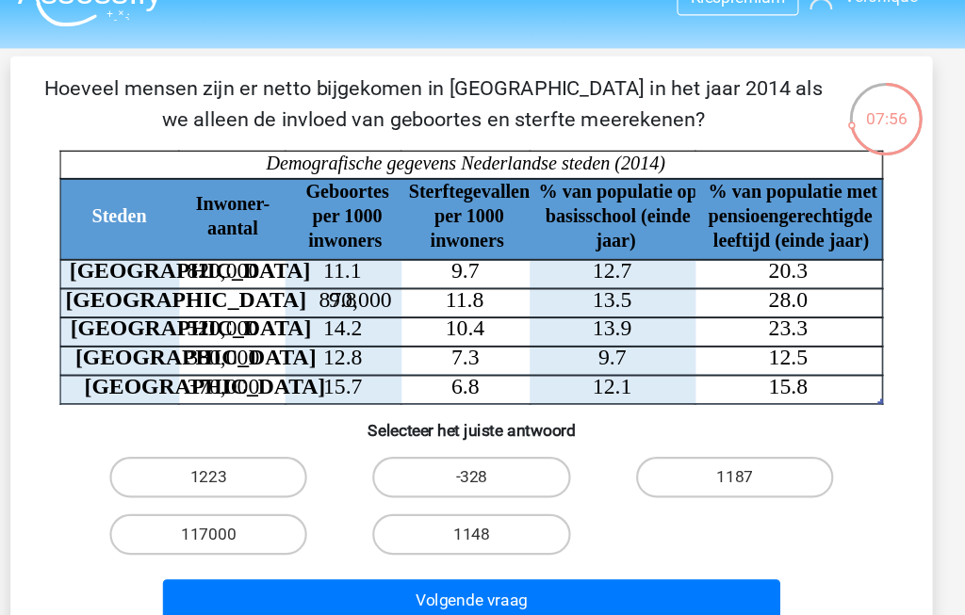
click at [465, 496] on label "1148" at bounding box center [482, 493] width 182 height 38
click at [482, 496] on input "1148" at bounding box center [488, 499] width 12 height 12
radio input "true"
click at [578, 552] on button "Volgende vraag" at bounding box center [483, 554] width 570 height 40
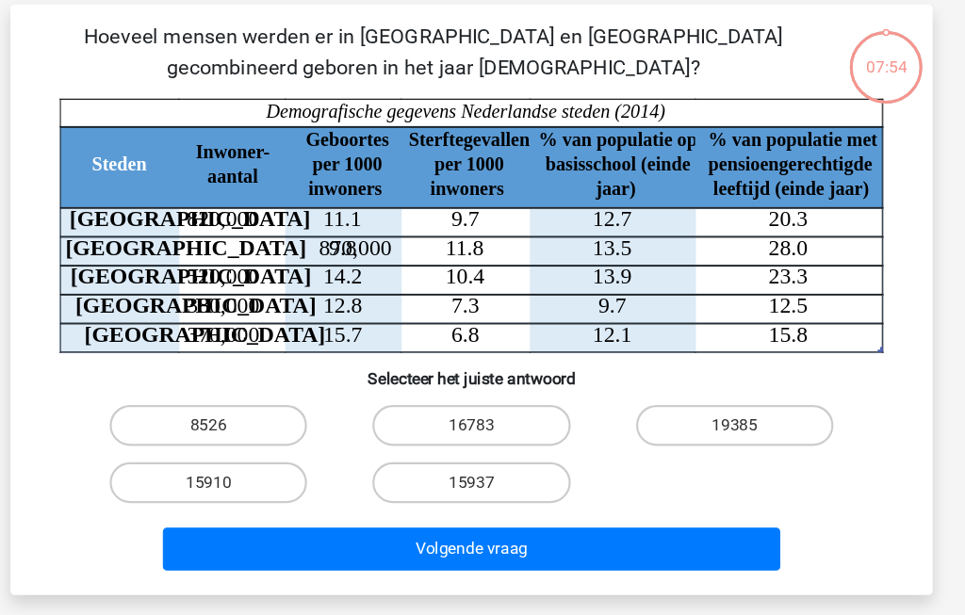
scroll to position [39, 0]
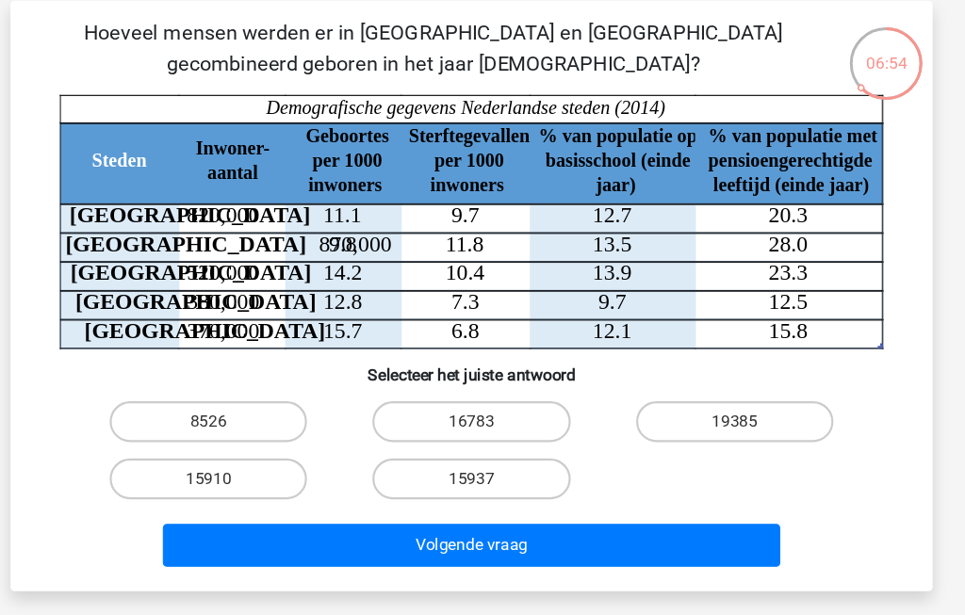
click at [172, 470] on label "15910" at bounding box center [240, 489] width 182 height 38
click at [240, 489] on input "15910" at bounding box center [246, 495] width 12 height 12
radio input "true"
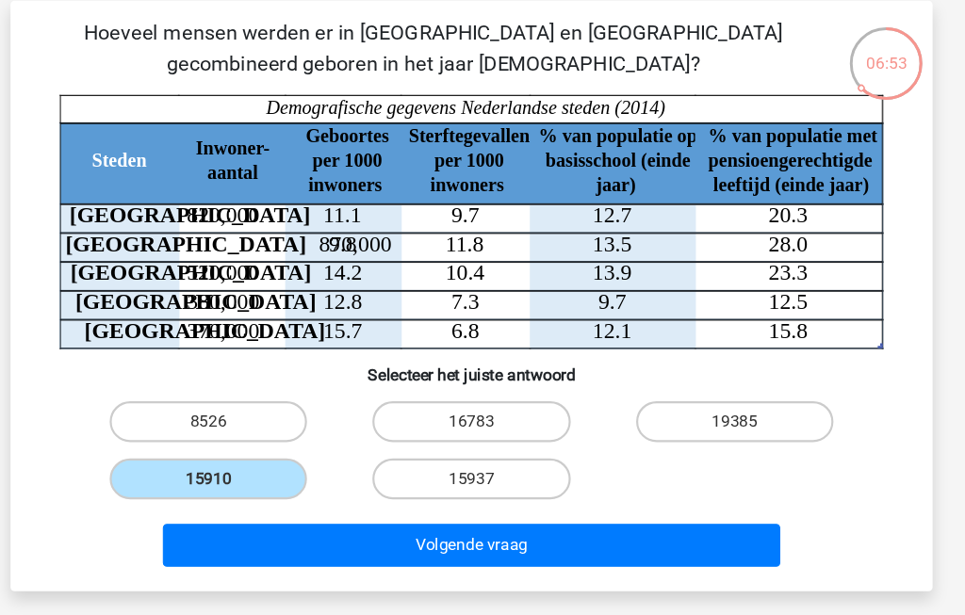
click at [611, 530] on button "Volgende vraag" at bounding box center [483, 550] width 570 height 40
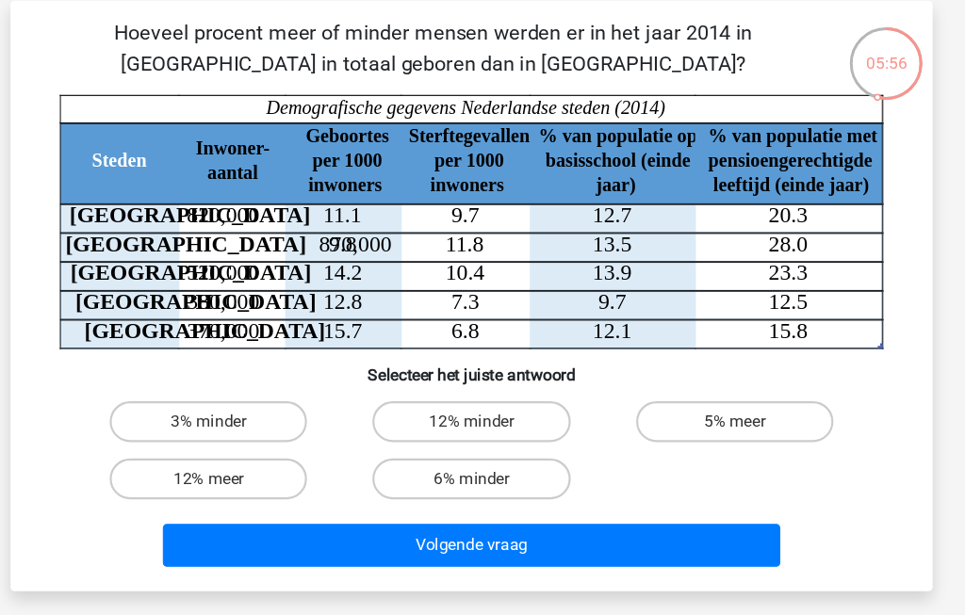
click at [475, 470] on label "6% minder" at bounding box center [482, 489] width 182 height 38
click at [482, 489] on input "6% minder" at bounding box center [488, 495] width 12 height 12
radio input "true"
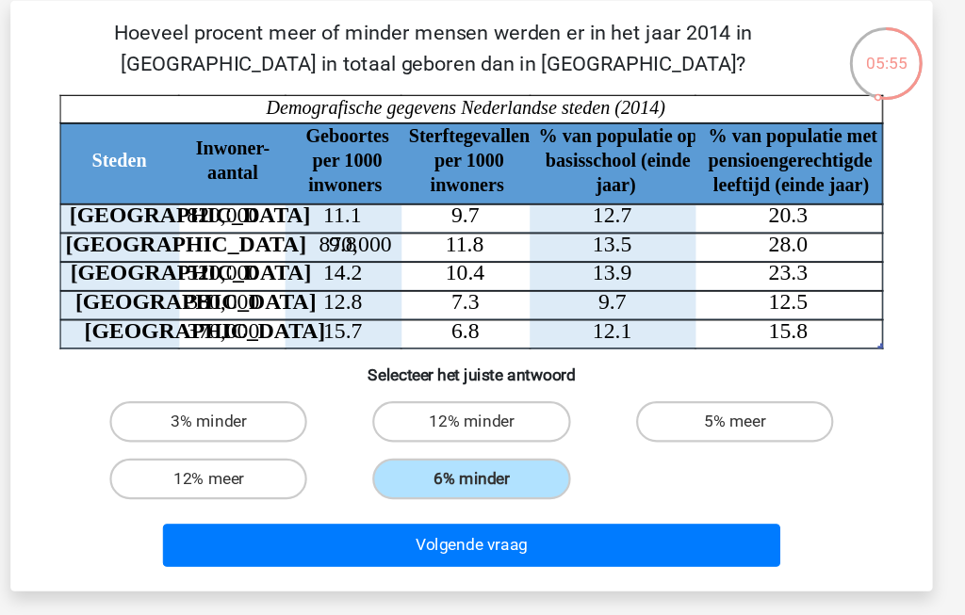
click at [583, 530] on button "Volgende vraag" at bounding box center [483, 550] width 570 height 40
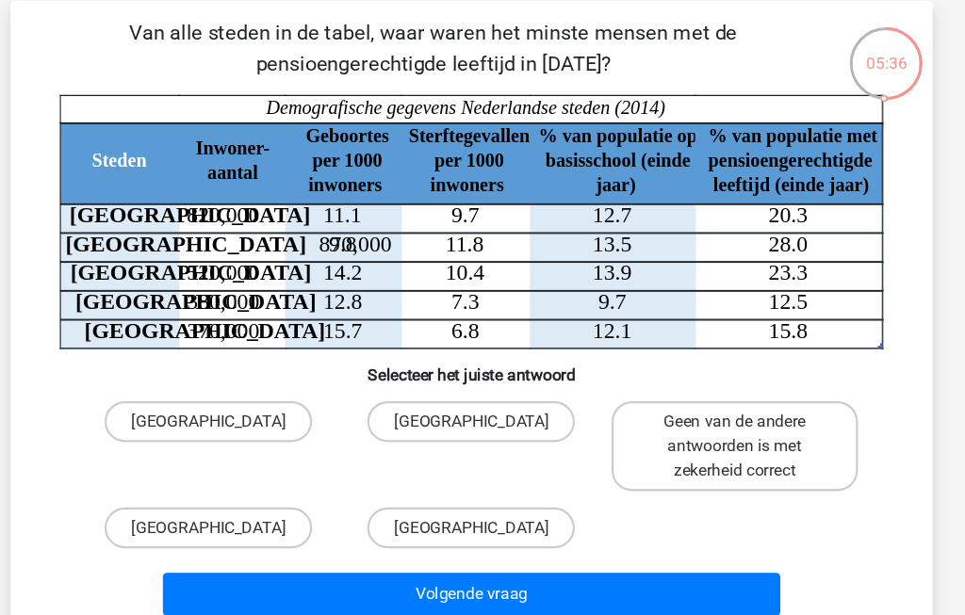
click at [167, 515] on label "Den Haag" at bounding box center [239, 534] width 191 height 38
click at [240, 534] on input "Den Haag" at bounding box center [246, 540] width 12 height 12
radio input "true"
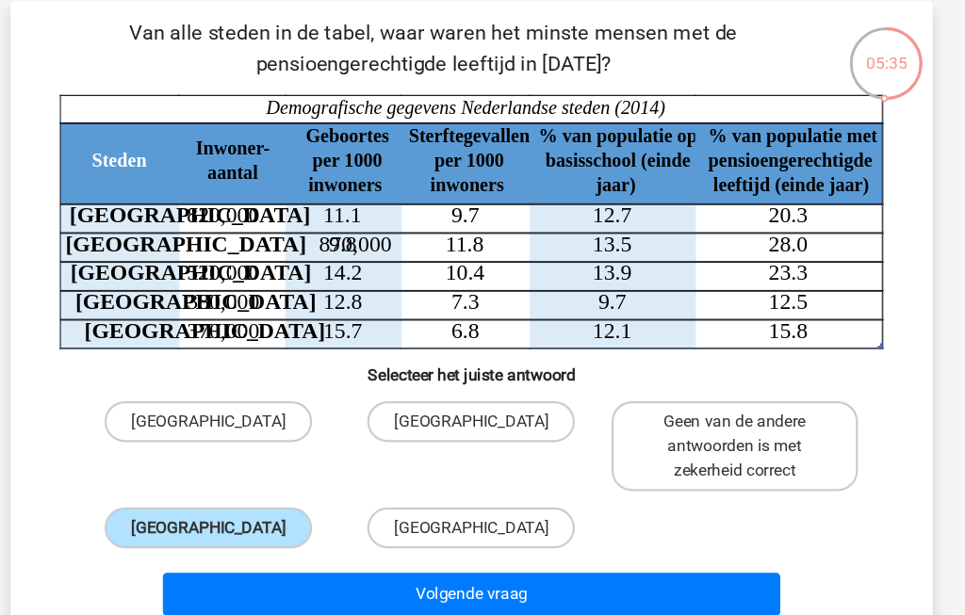
click at [595, 576] on button "Volgende vraag" at bounding box center [483, 596] width 570 height 40
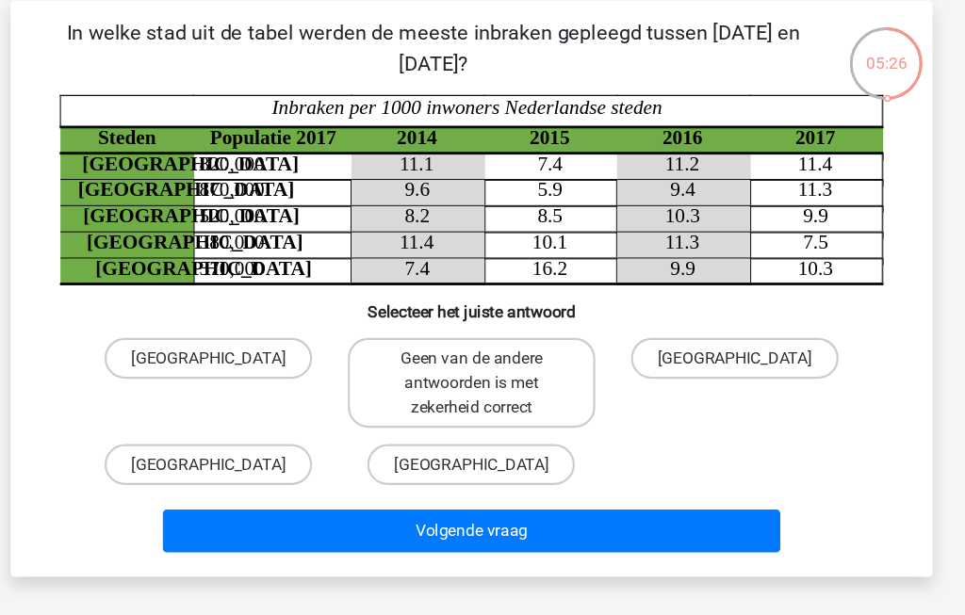
click at [492, 359] on label "Geen van de andere antwoorden is met zekerheid correct" at bounding box center [481, 400] width 227 height 83
click at [492, 378] on input "Geen van de andere antwoorden is met zekerheid correct" at bounding box center [488, 384] width 12 height 12
radio input "true"
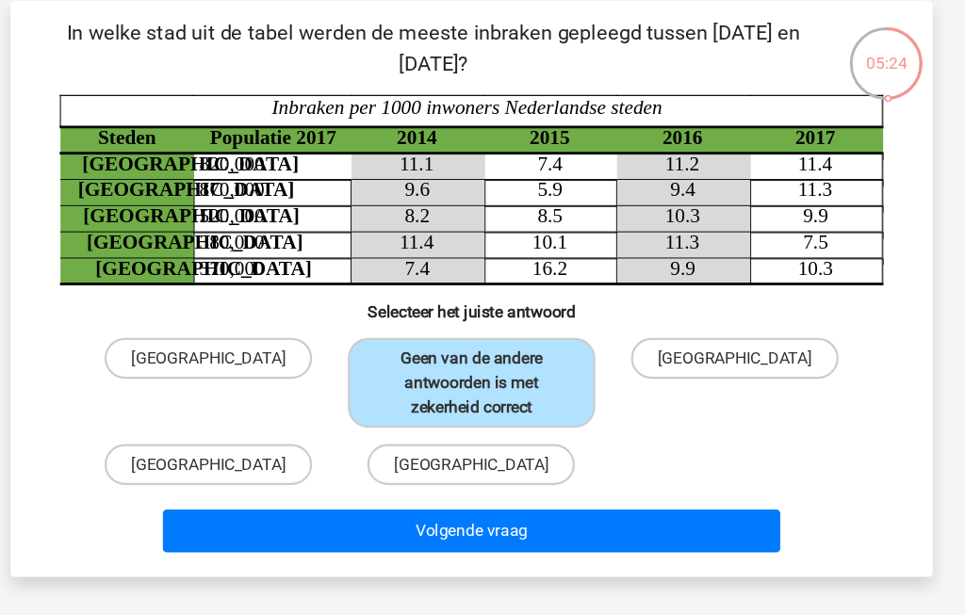
click at [620, 517] on button "Volgende vraag" at bounding box center [483, 537] width 570 height 40
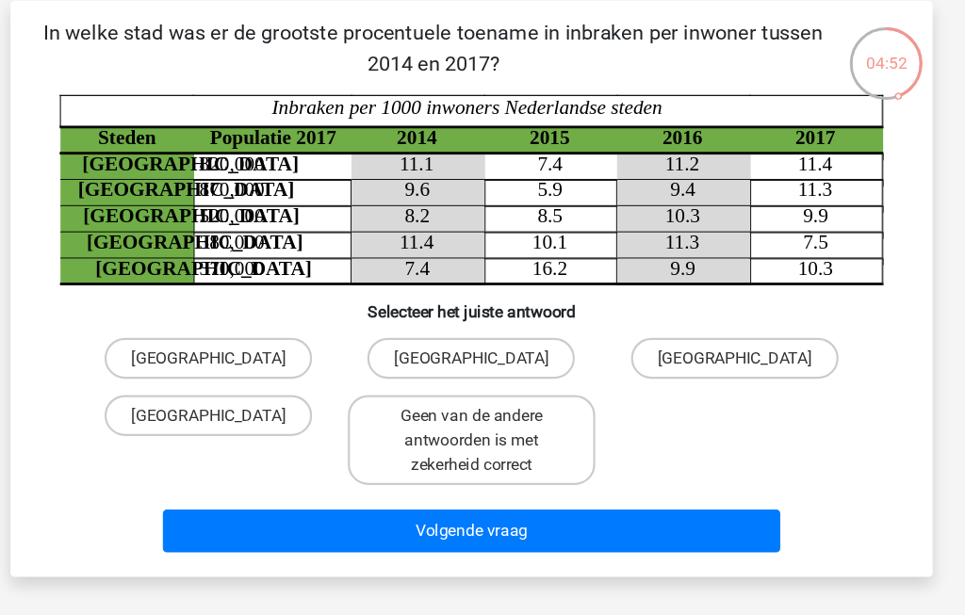
click at [464, 359] on label "[GEOGRAPHIC_DATA]" at bounding box center [481, 378] width 191 height 38
click at [482, 378] on input "[GEOGRAPHIC_DATA]" at bounding box center [488, 384] width 12 height 12
radio input "true"
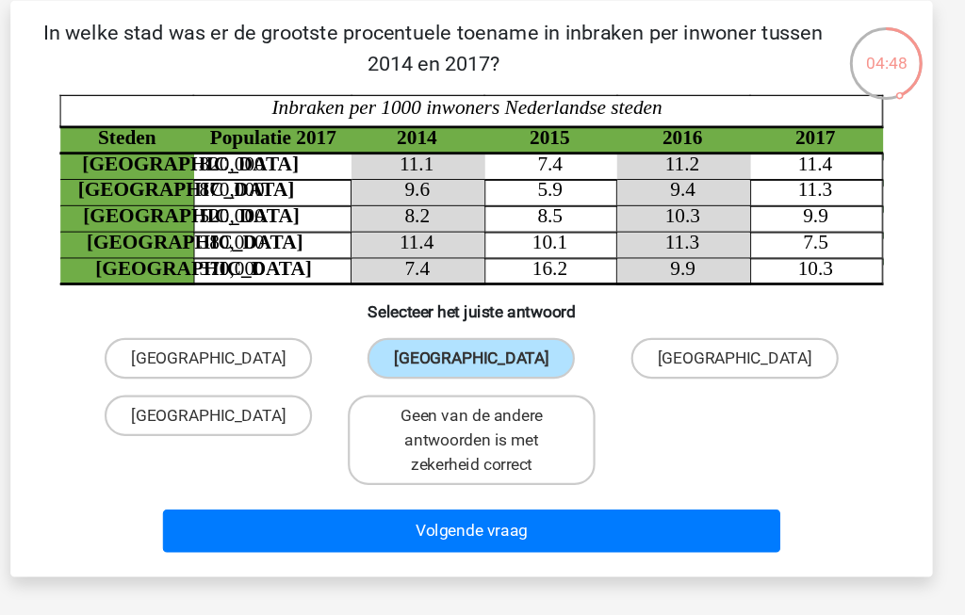
click at [641, 517] on button "Volgende vraag" at bounding box center [483, 537] width 570 height 40
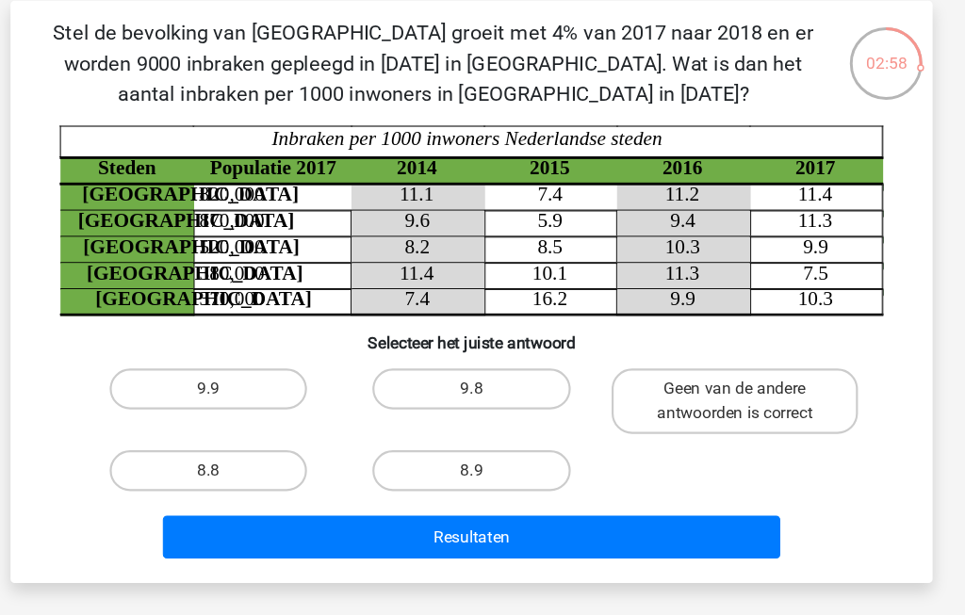
click at [465, 463] on label "8.9" at bounding box center [482, 482] width 182 height 38
click at [482, 481] on input "8.9" at bounding box center [488, 487] width 12 height 12
radio input "true"
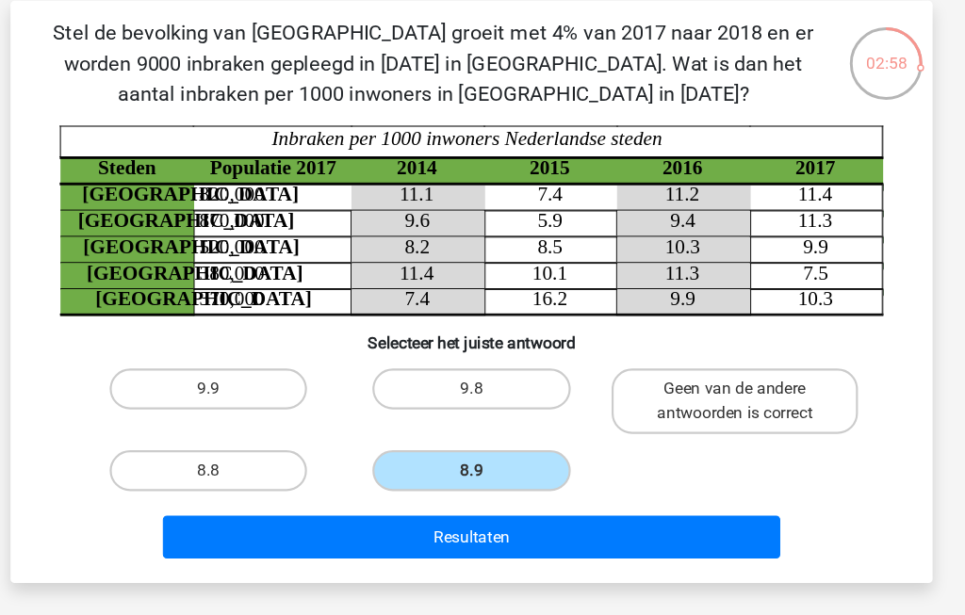
click at [540, 523] on button "Resultaten" at bounding box center [483, 543] width 570 height 40
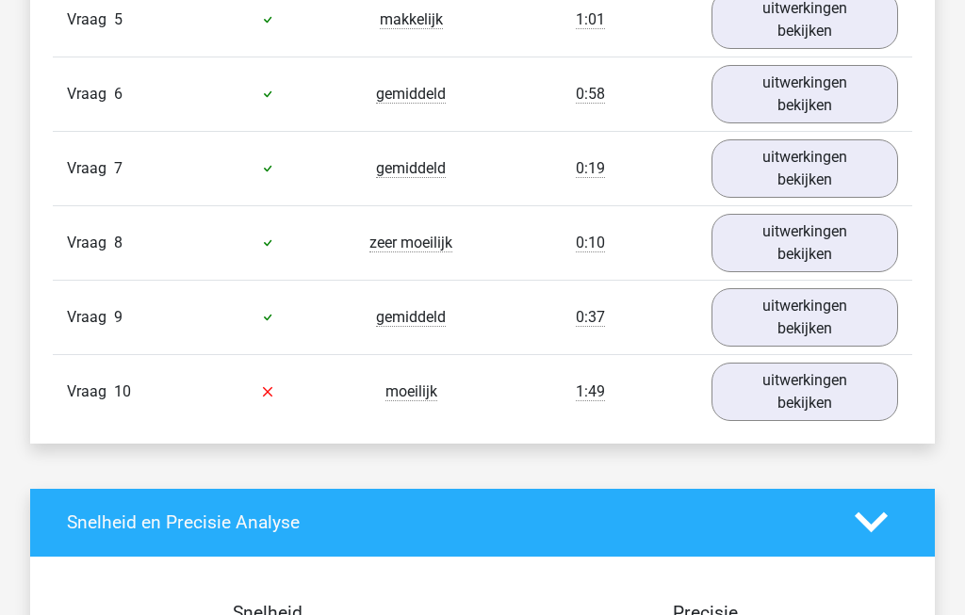
click at [828, 411] on link "uitwerkingen bekijken" at bounding box center [804, 393] width 187 height 58
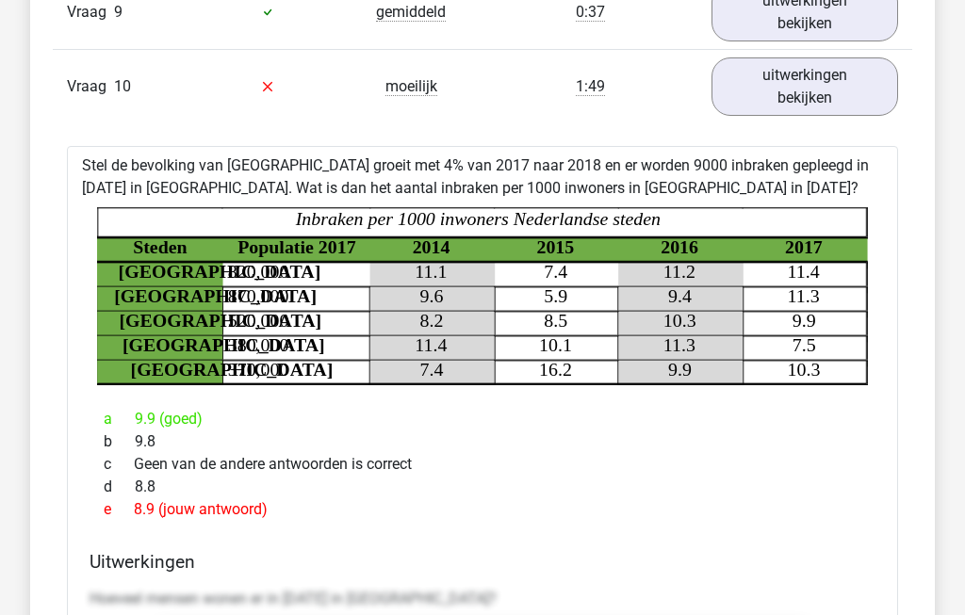
scroll to position [2233, 0]
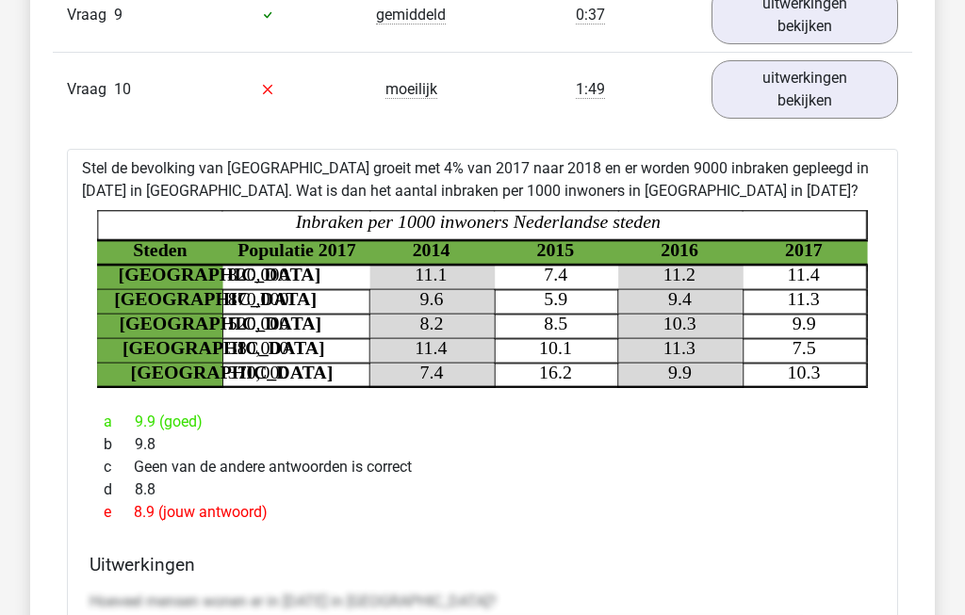
click at [838, 107] on link "uitwerkingen bekijken" at bounding box center [804, 89] width 187 height 58
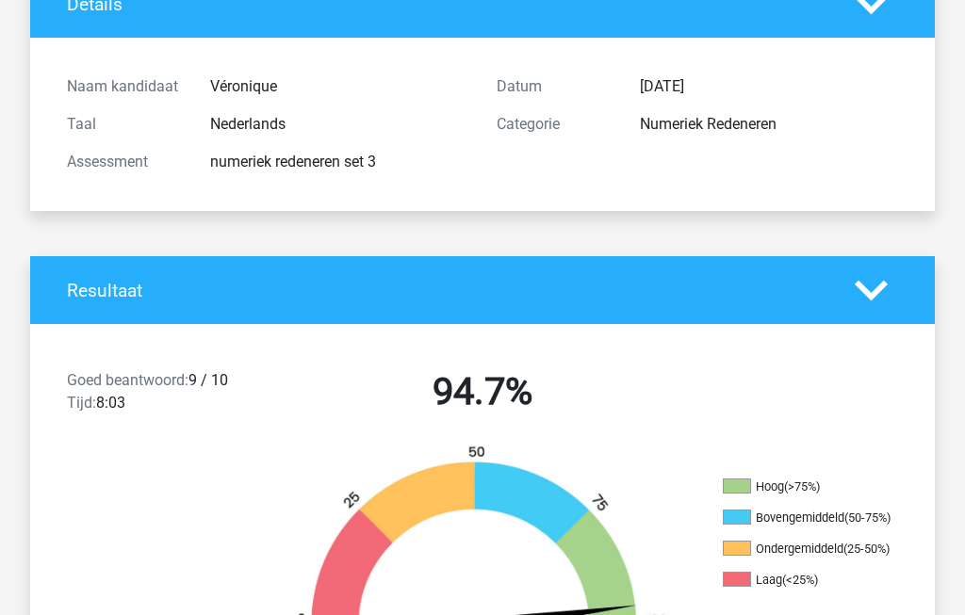
scroll to position [0, 0]
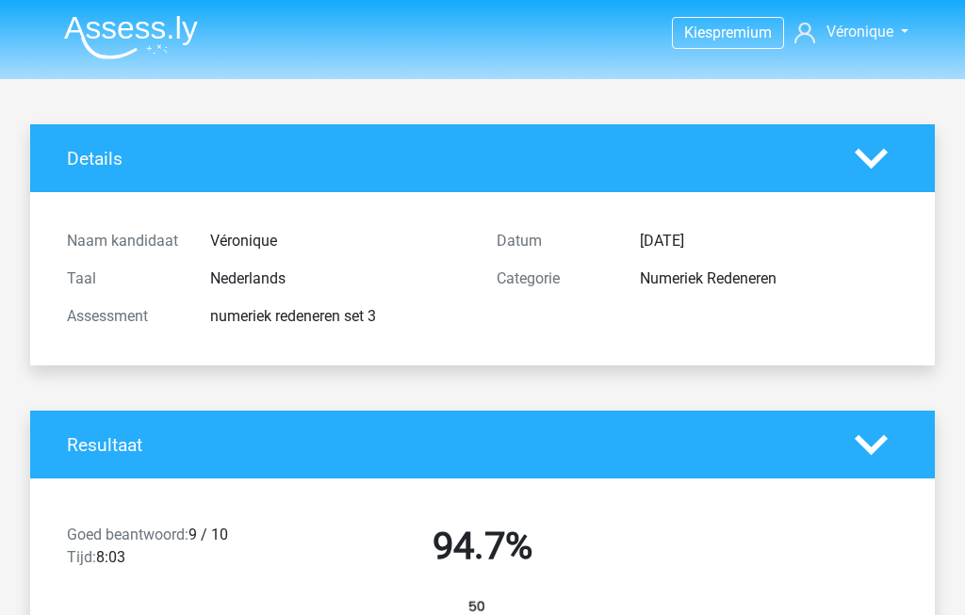
click at [114, 28] on img at bounding box center [131, 37] width 134 height 44
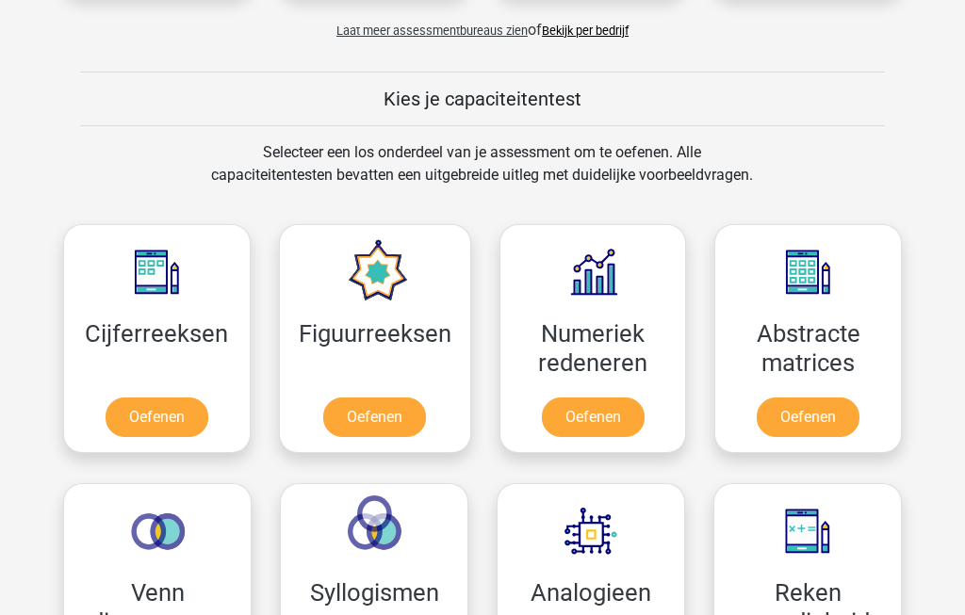
scroll to position [674, 0]
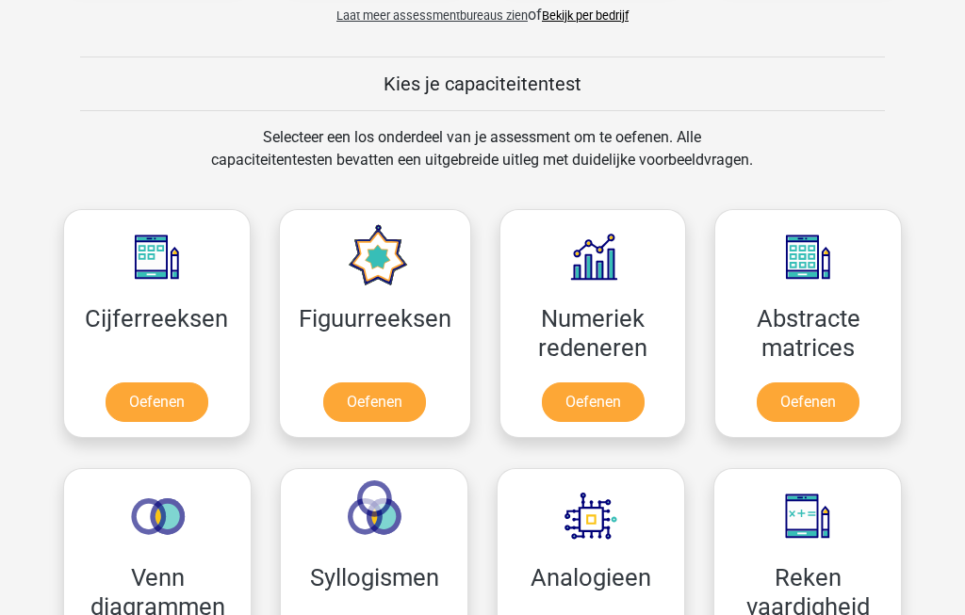
click at [608, 411] on link "Oefenen" at bounding box center [593, 403] width 103 height 40
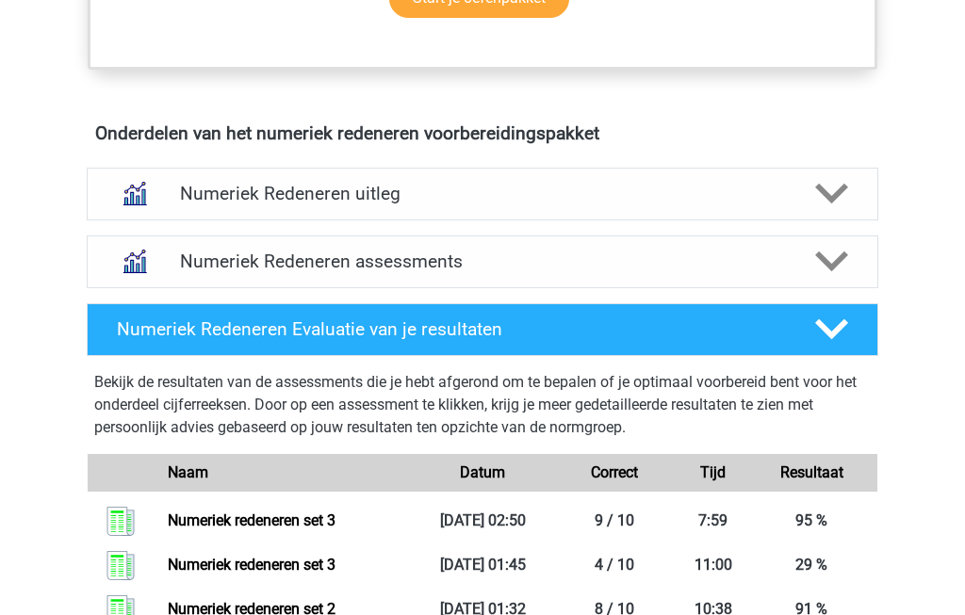
scroll to position [1079, 0]
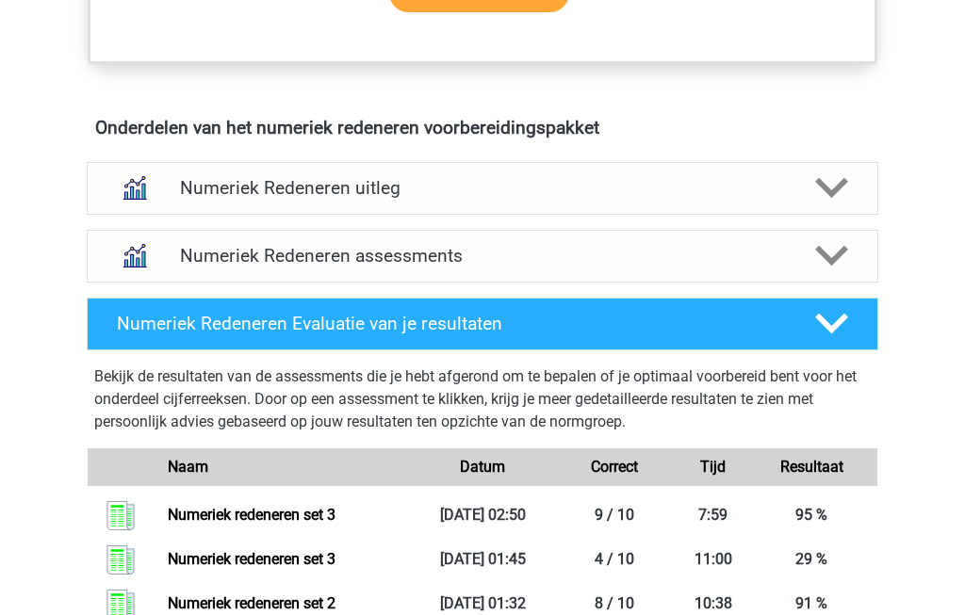
click at [835, 255] on polygon at bounding box center [831, 256] width 33 height 21
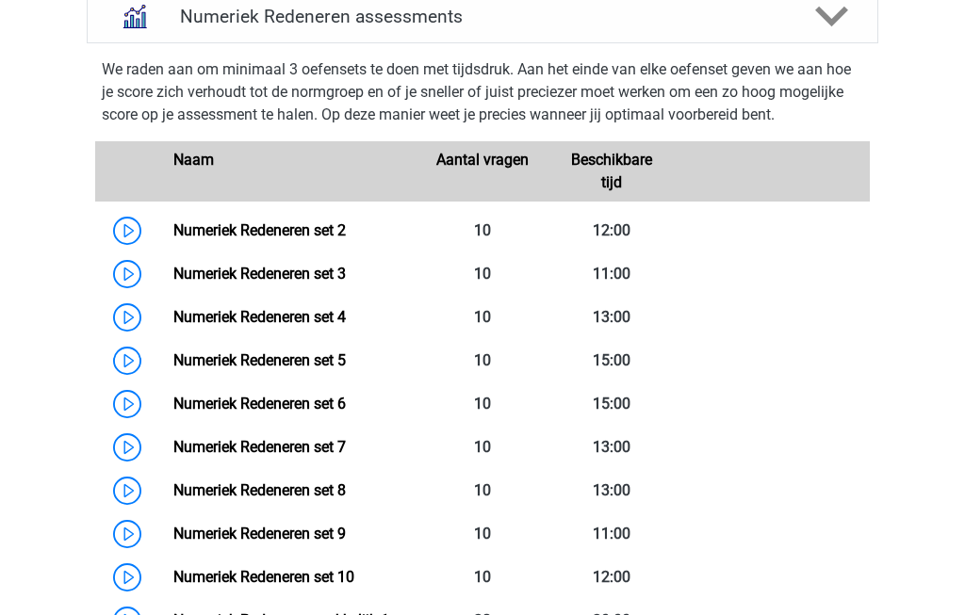
scroll to position [1318, 0]
click at [222, 317] on link "Numeriek Redeneren set 4" at bounding box center [259, 317] width 172 height 18
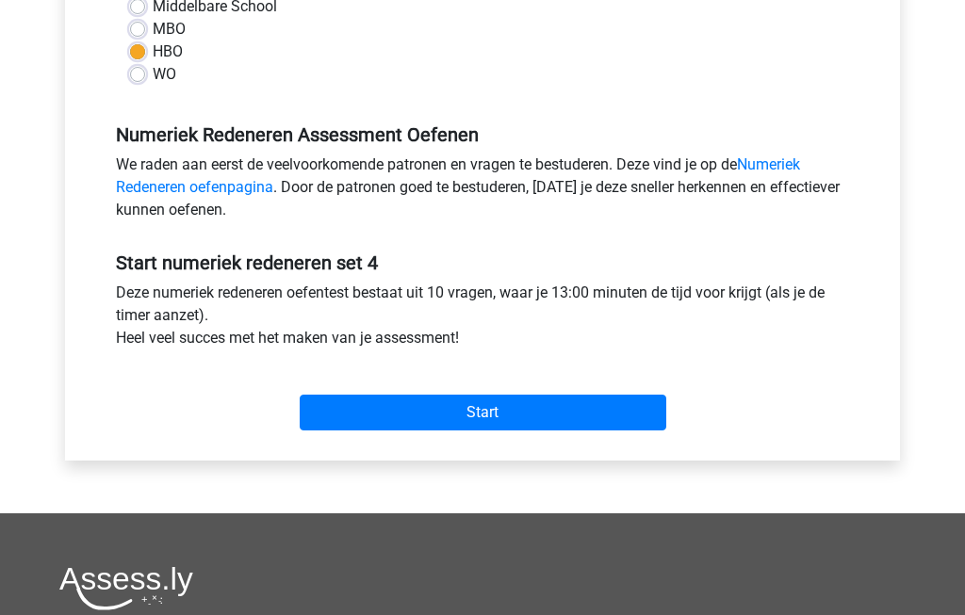
scroll to position [480, 0]
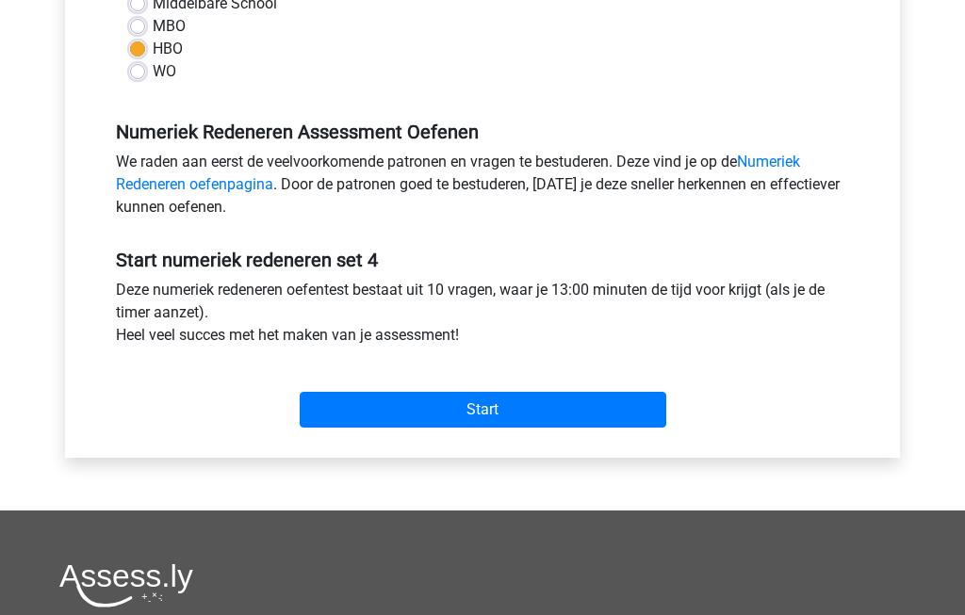
click at [616, 415] on input "Start" at bounding box center [483, 411] width 367 height 36
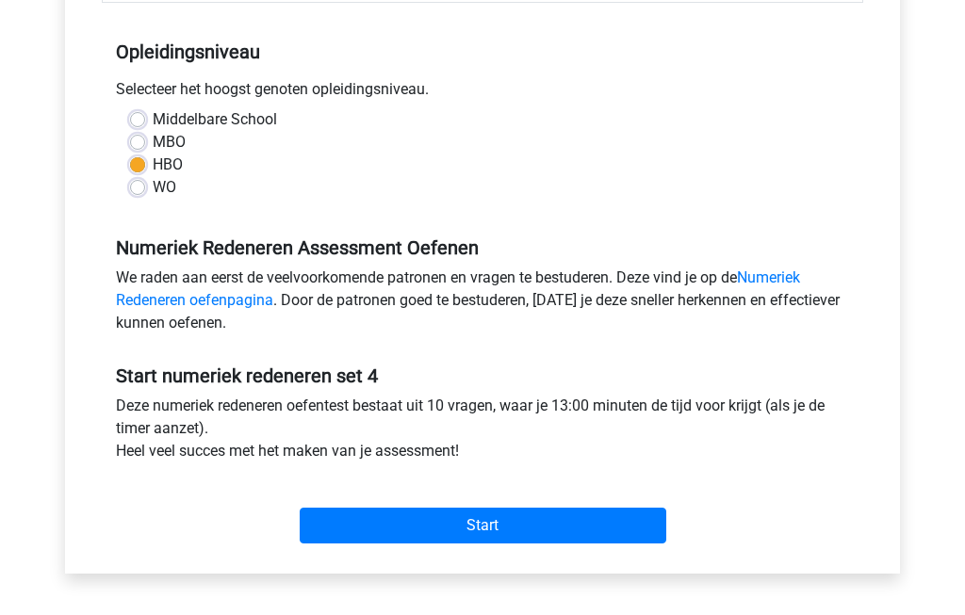
scroll to position [368, 0]
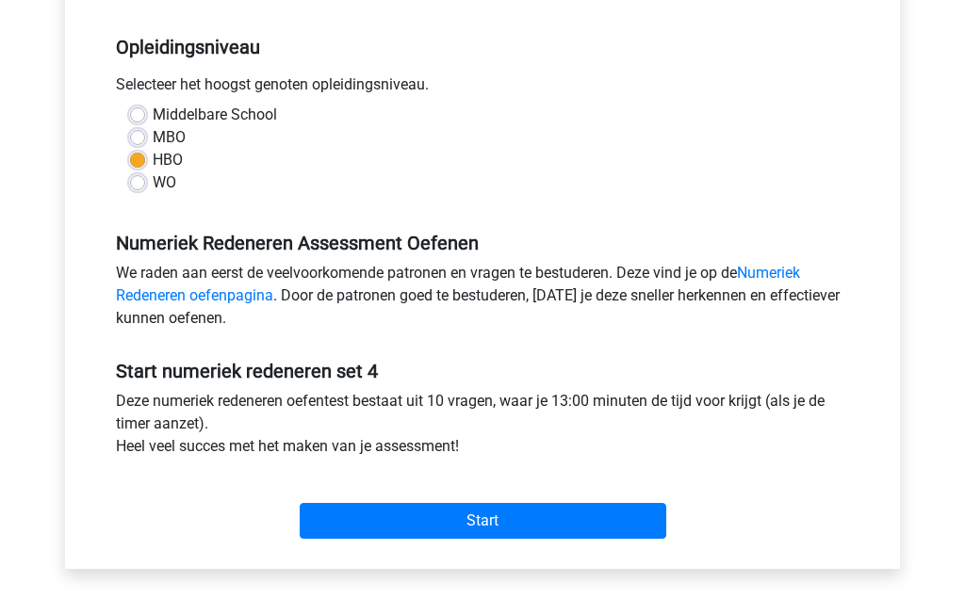
click at [610, 528] on input "Start" at bounding box center [483, 522] width 367 height 36
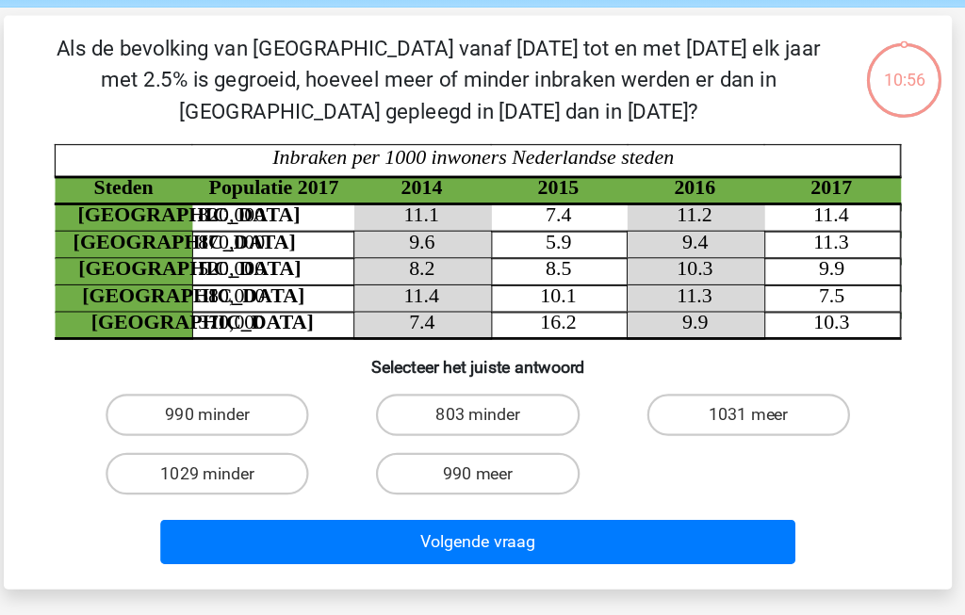
scroll to position [73, 0]
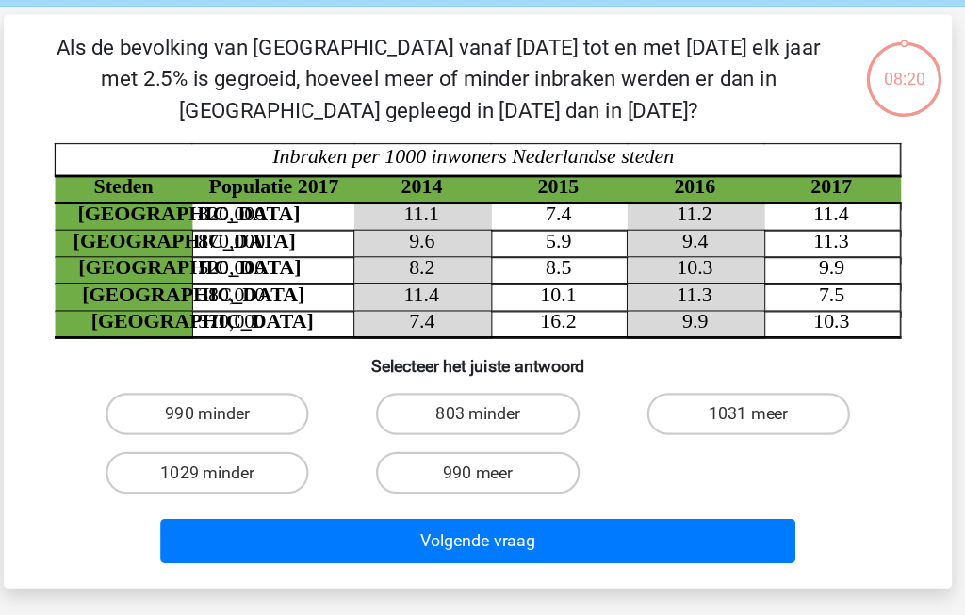
click at [169, 427] on label "1029 minder" at bounding box center [240, 424] width 182 height 38
click at [240, 427] on input "1029 minder" at bounding box center [246, 430] width 12 height 12
radio input "true"
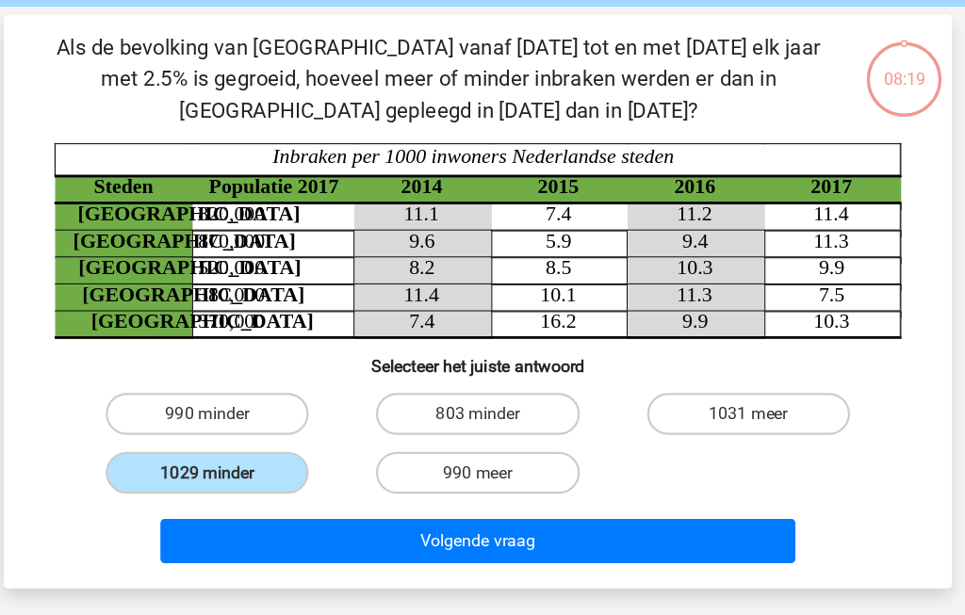
click at [597, 494] on button "Volgende vraag" at bounding box center [483, 485] width 570 height 40
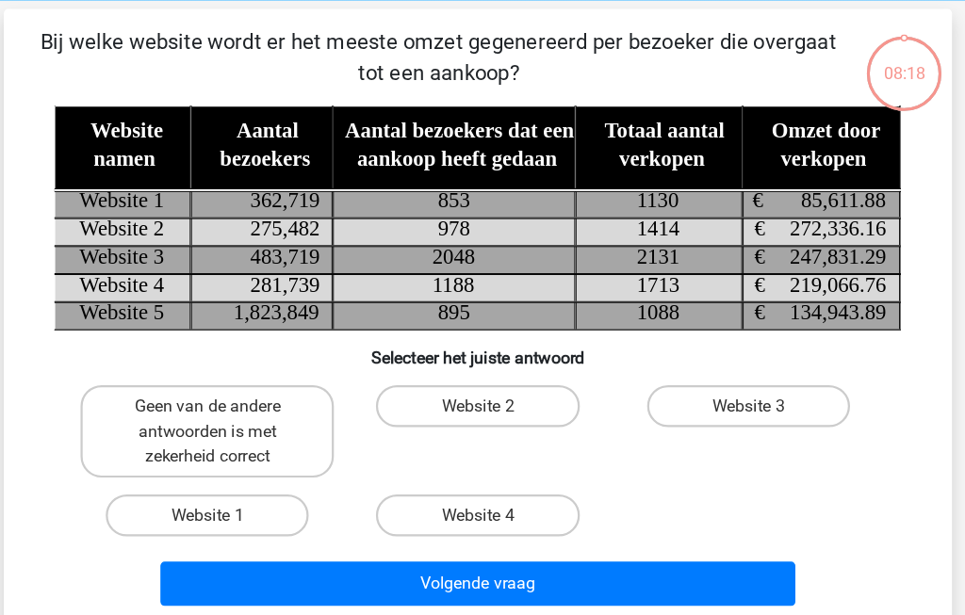
scroll to position [87, 0]
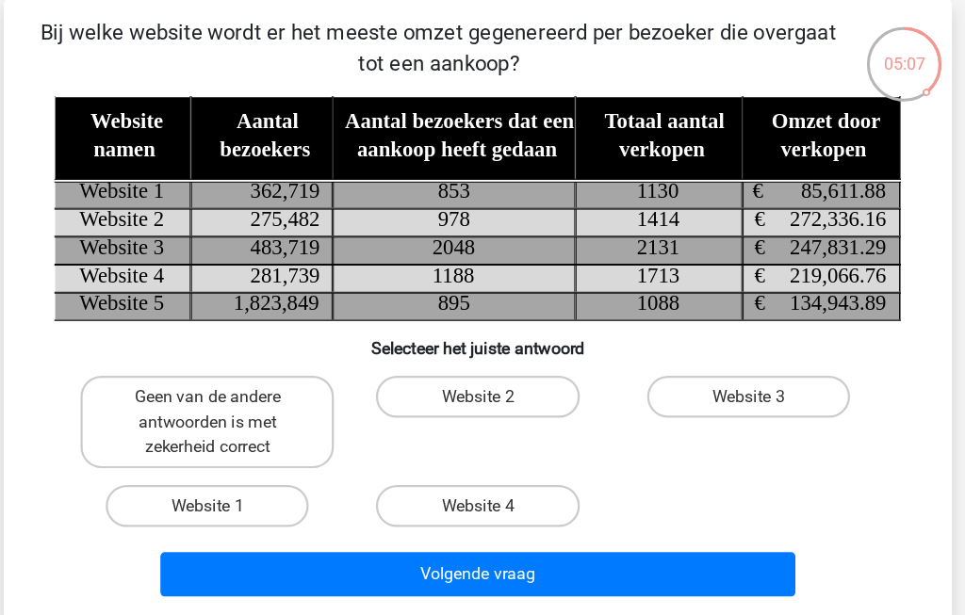
click at [157, 453] on label "Website 1" at bounding box center [240, 454] width 182 height 38
click at [240, 454] on input "Website 1" at bounding box center [246, 460] width 12 height 12
radio input "true"
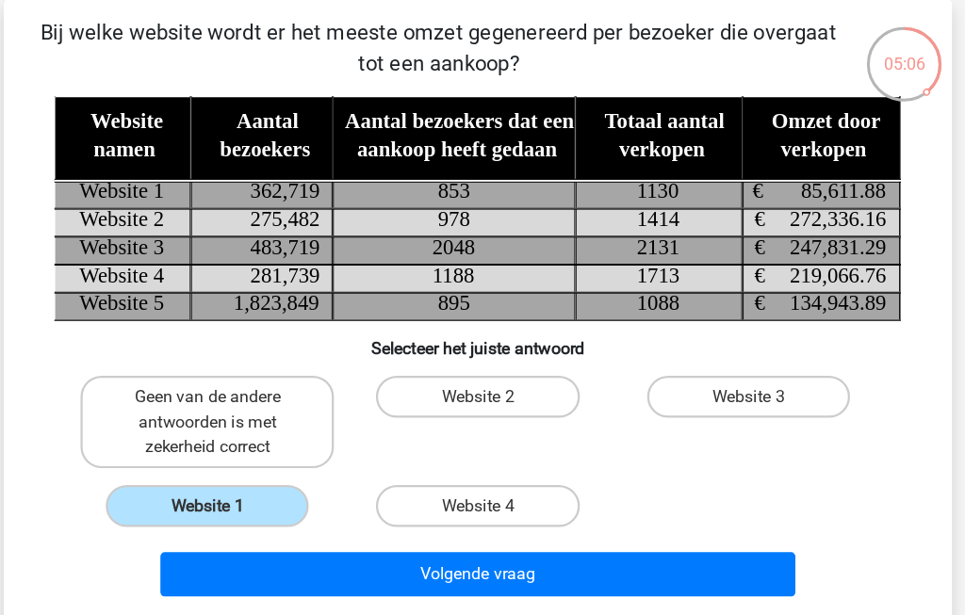
click at [594, 529] on button "Volgende vraag" at bounding box center [483, 516] width 570 height 40
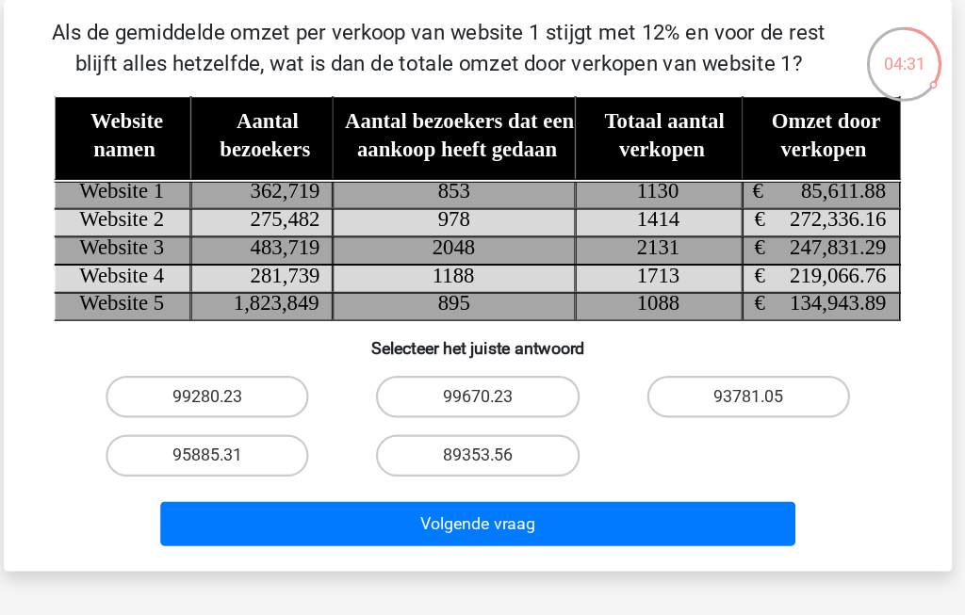
click at [167, 409] on label "95885.31" at bounding box center [240, 409] width 182 height 38
click at [240, 409] on input "95885.31" at bounding box center [246, 415] width 12 height 12
radio input "true"
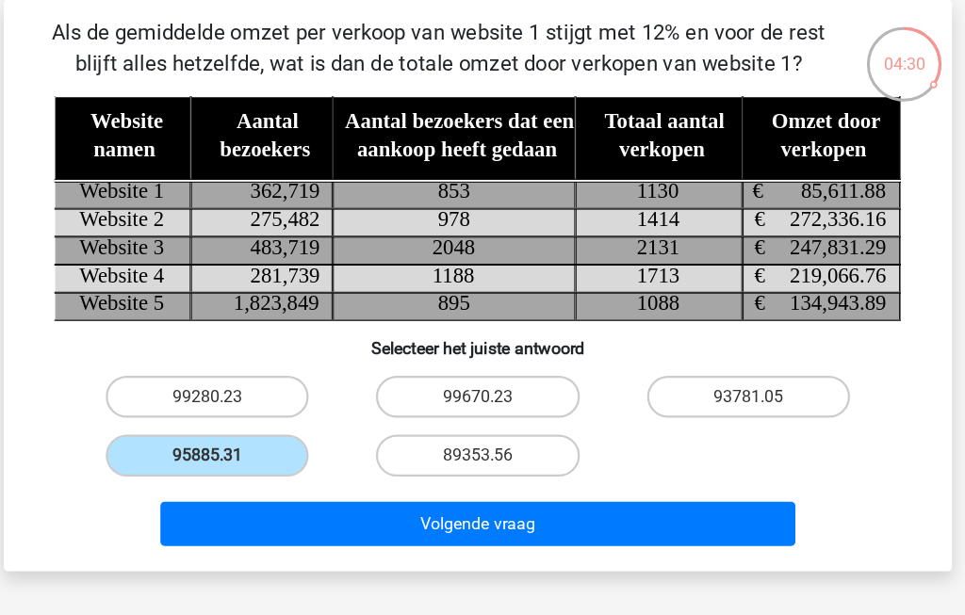
click at [572, 467] on button "Volgende vraag" at bounding box center [483, 470] width 570 height 40
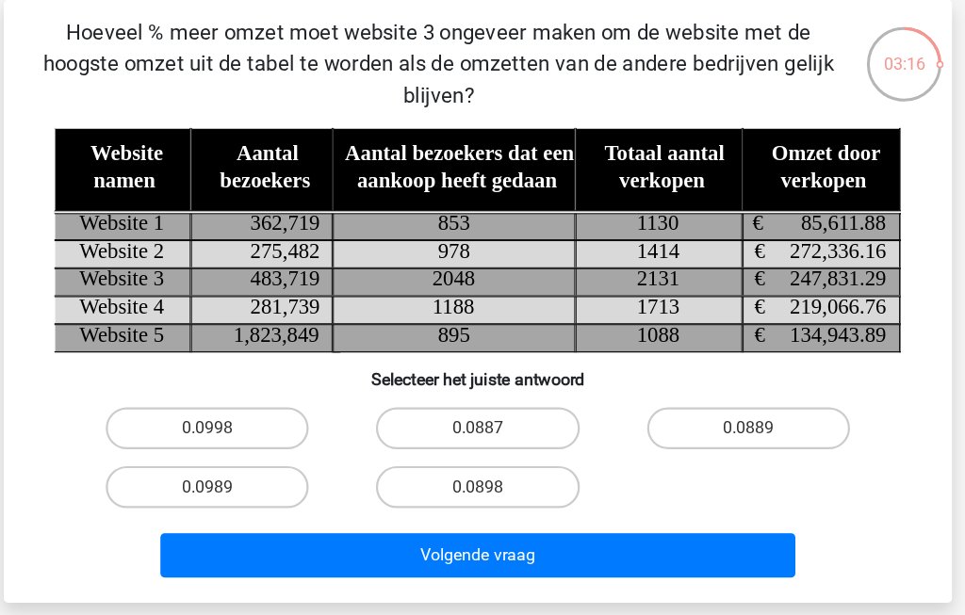
click at [162, 440] on label "0.0989" at bounding box center [240, 437] width 182 height 38
click at [240, 440] on input "0.0989" at bounding box center [246, 443] width 12 height 12
radio input "true"
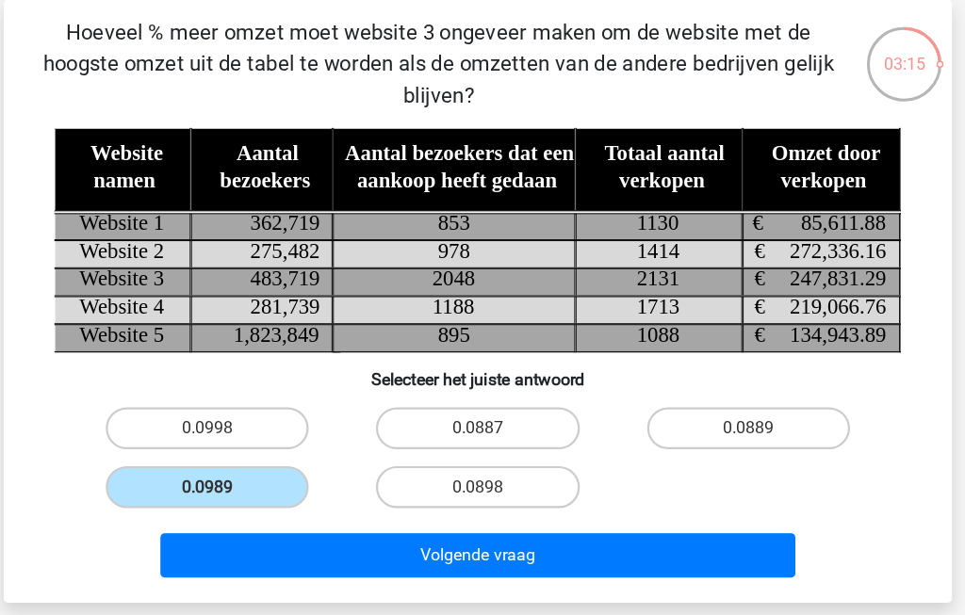
click at [560, 504] on button "Volgende vraag" at bounding box center [483, 499] width 570 height 40
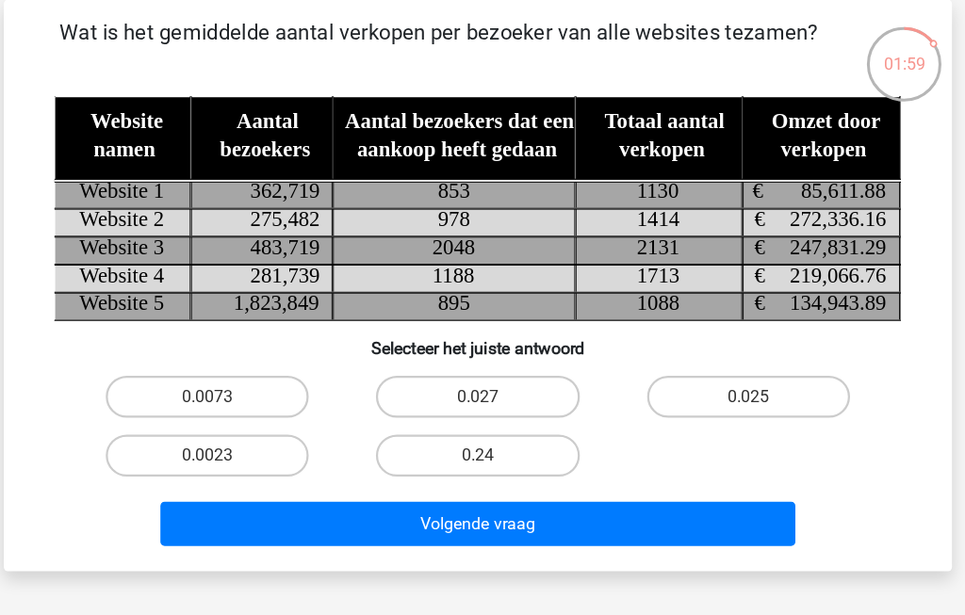
click at [697, 359] on label "0.025" at bounding box center [725, 356] width 182 height 38
click at [725, 359] on input "0.025" at bounding box center [731, 362] width 12 height 12
radio input "true"
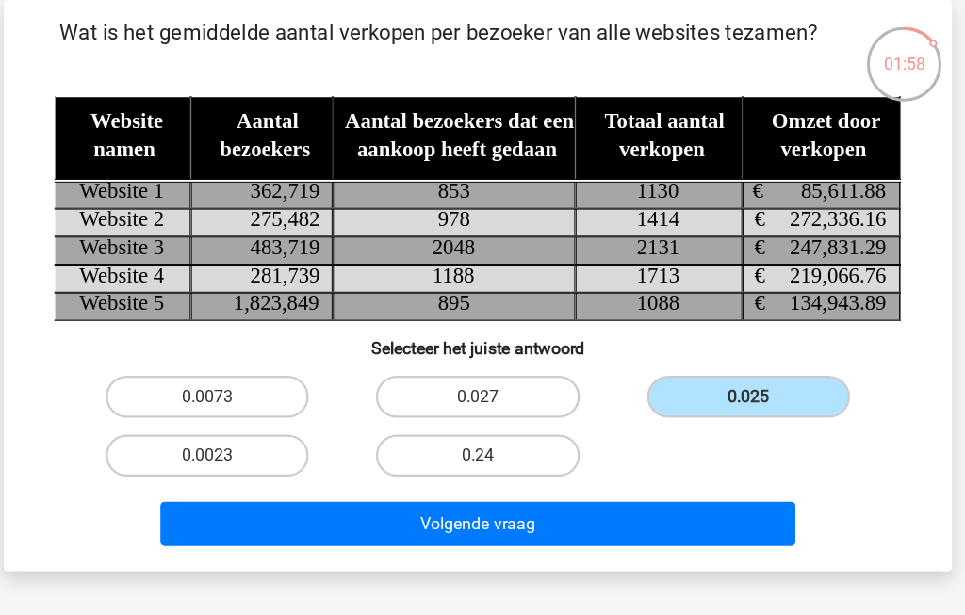
click at [656, 471] on button "Volgende vraag" at bounding box center [483, 470] width 570 height 40
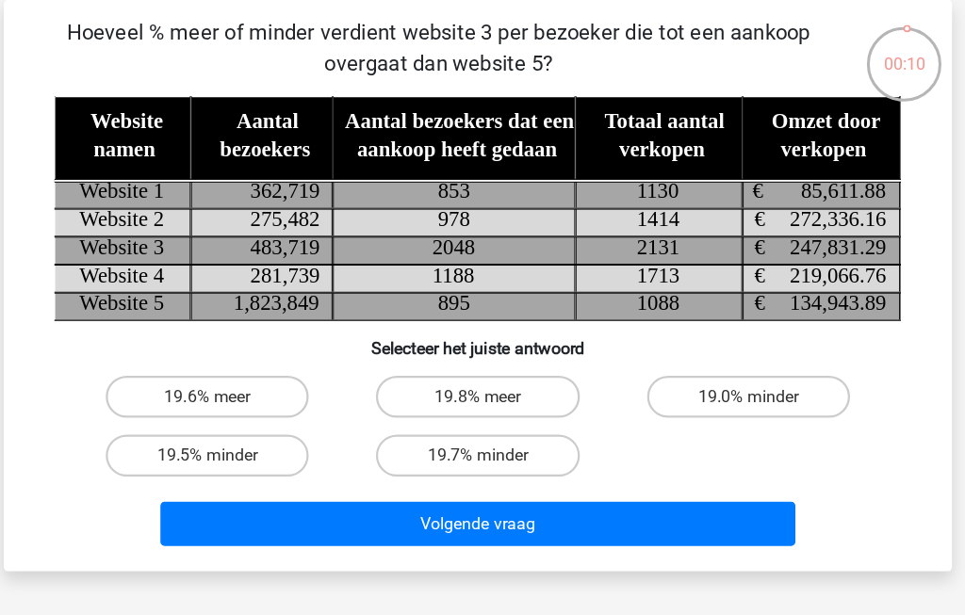
click at [452, 415] on label "19.7% minder" at bounding box center [482, 409] width 182 height 38
click at [482, 415] on input "19.7% minder" at bounding box center [488, 415] width 12 height 12
radio input "true"
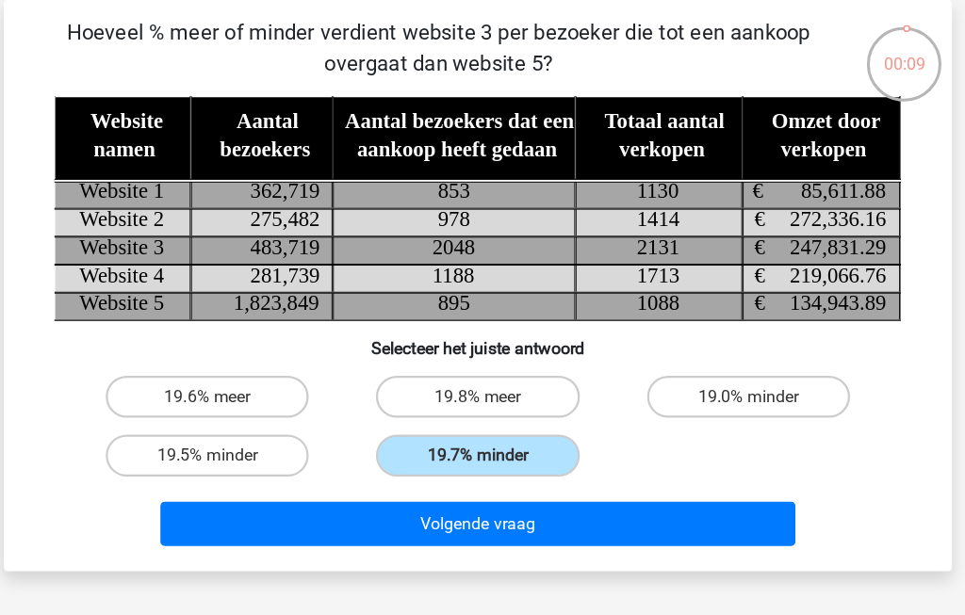
click at [475, 350] on label "19.8% meer" at bounding box center [482, 356] width 182 height 38
click at [482, 356] on input "19.8% meer" at bounding box center [488, 362] width 12 height 12
radio input "true"
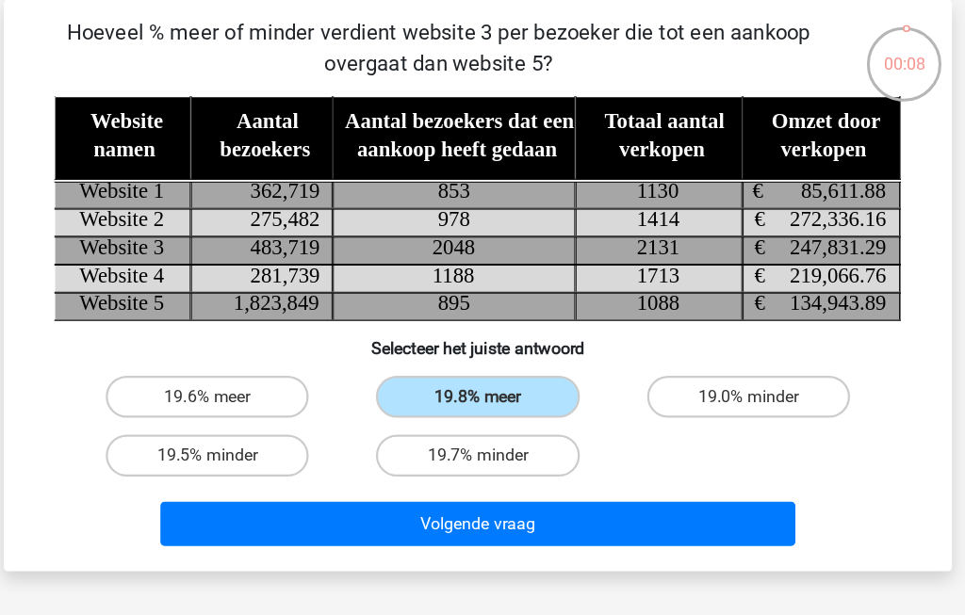
click at [553, 471] on button "Volgende vraag" at bounding box center [483, 470] width 570 height 40
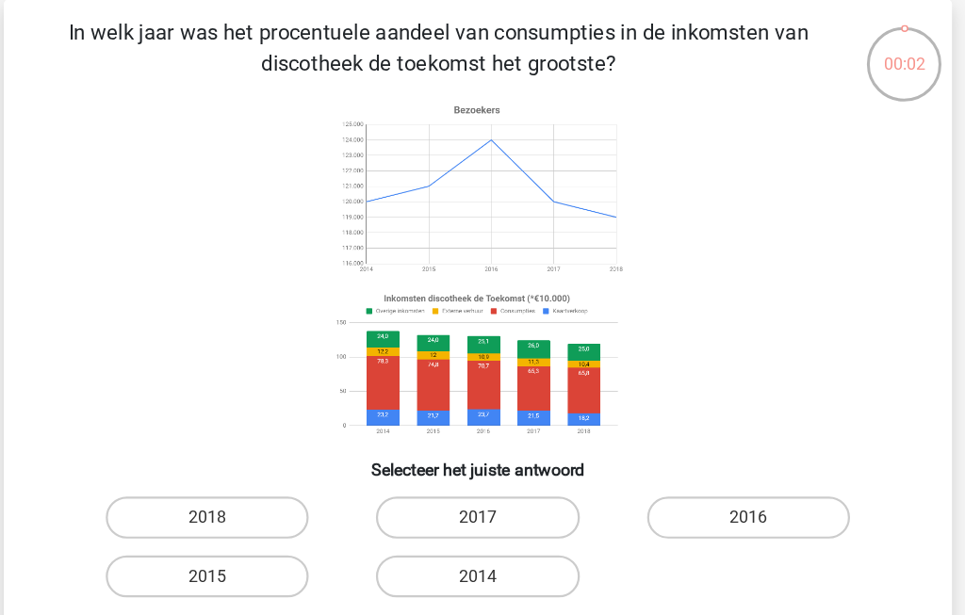
click at [614, 338] on icon at bounding box center [482, 242] width 759 height 311
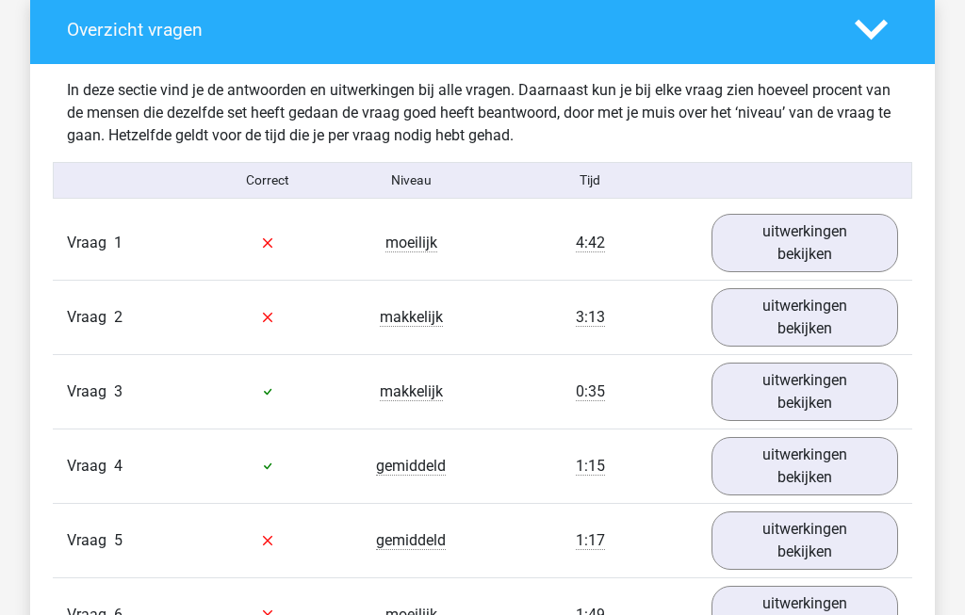
scroll to position [1409, 0]
click at [847, 256] on link "uitwerkingen bekijken" at bounding box center [804, 243] width 187 height 58
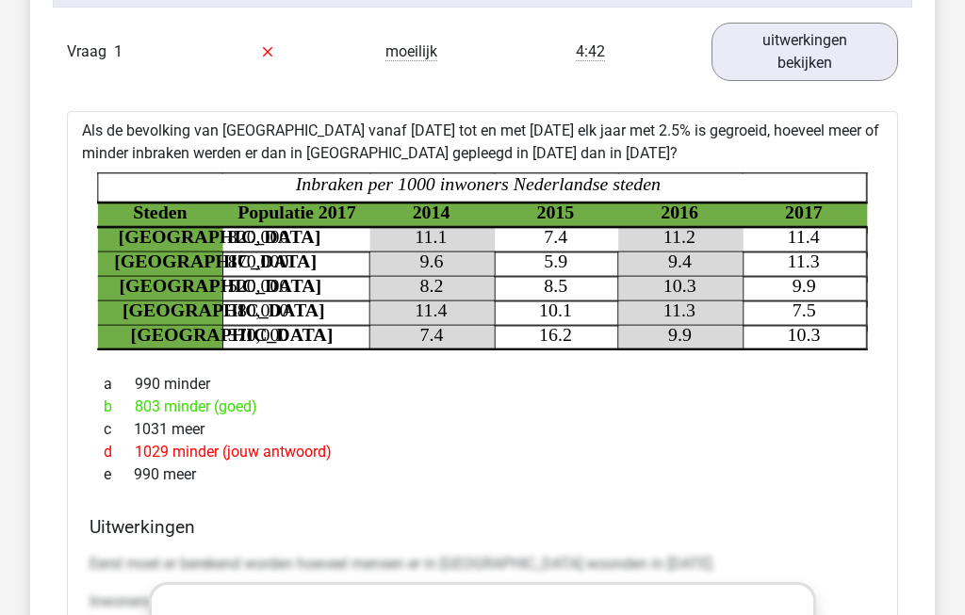
scroll to position [1601, 0]
click at [812, 60] on link "uitwerkingen bekijken" at bounding box center [804, 52] width 187 height 58
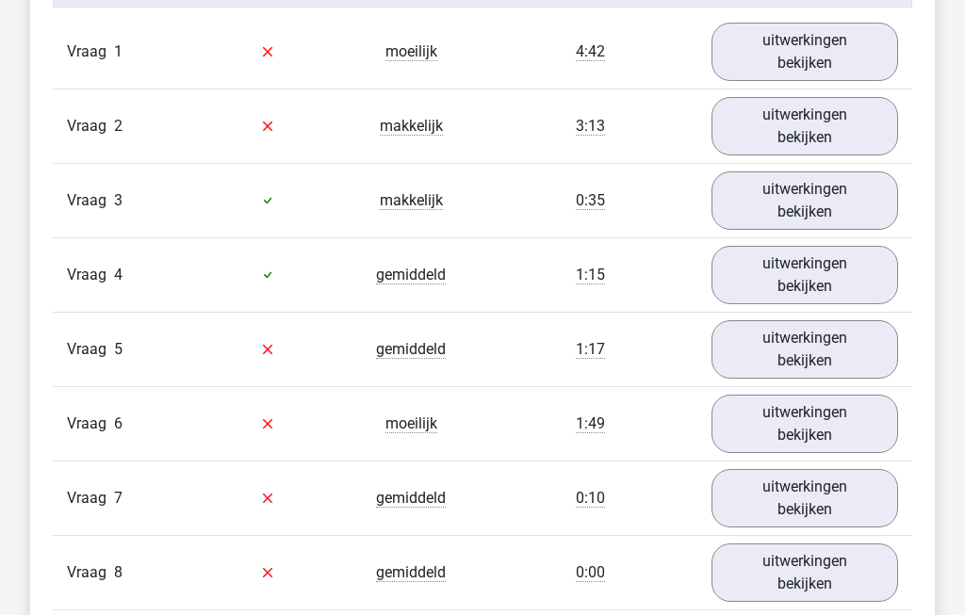
click at [832, 149] on link "uitwerkingen bekijken" at bounding box center [804, 126] width 187 height 58
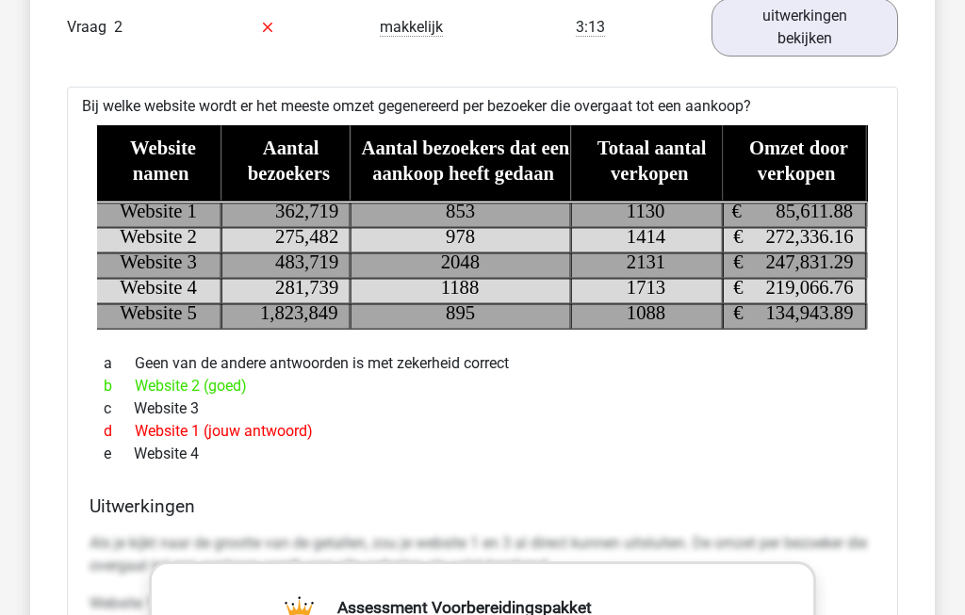
scroll to position [1707, 0]
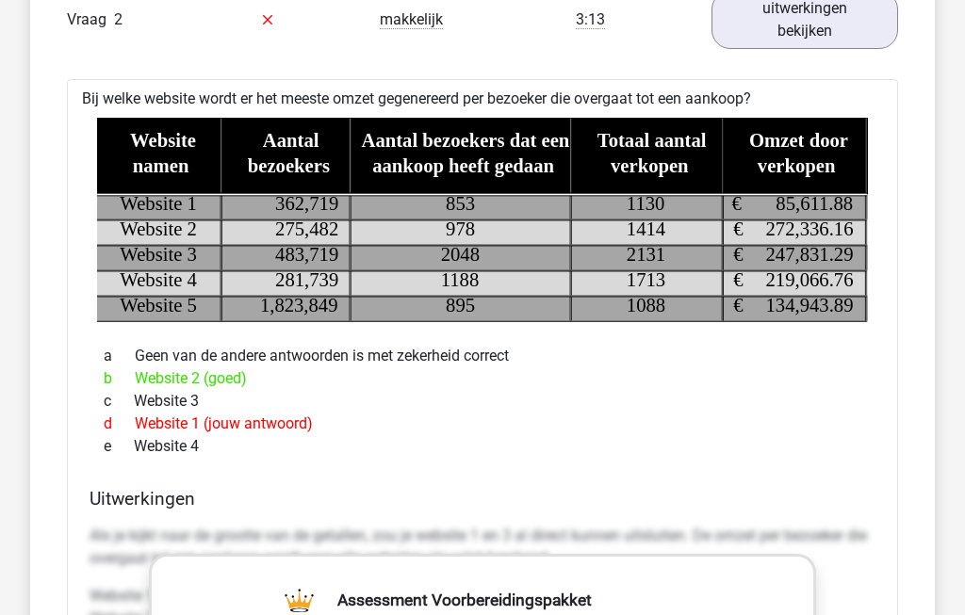
click at [822, 26] on link "uitwerkingen bekijken" at bounding box center [804, 20] width 187 height 58
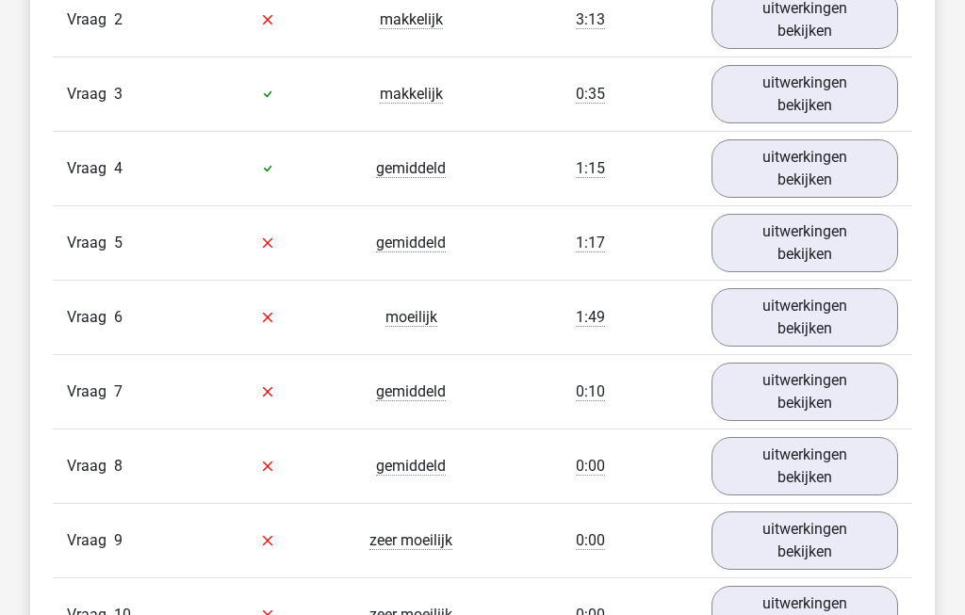
click at [853, 105] on link "uitwerkingen bekijken" at bounding box center [804, 94] width 187 height 58
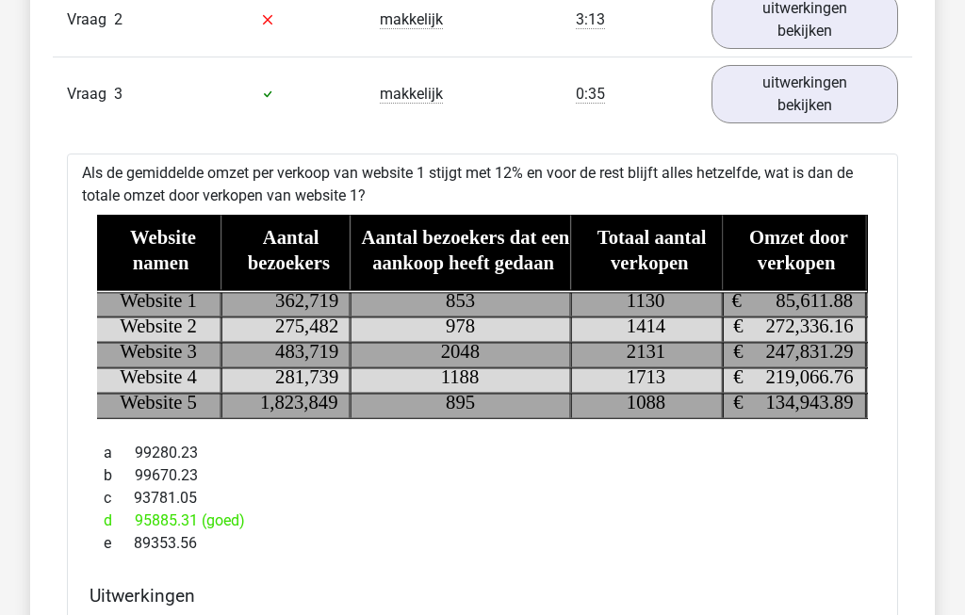
click at [831, 108] on link "uitwerkingen bekijken" at bounding box center [804, 94] width 187 height 58
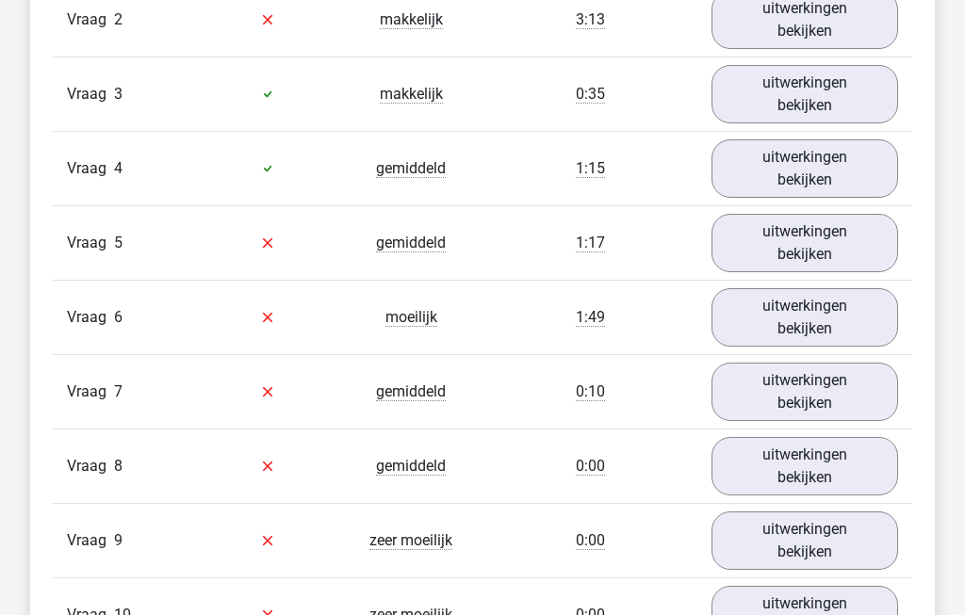
click at [854, 169] on link "uitwerkingen bekijken" at bounding box center [804, 168] width 187 height 58
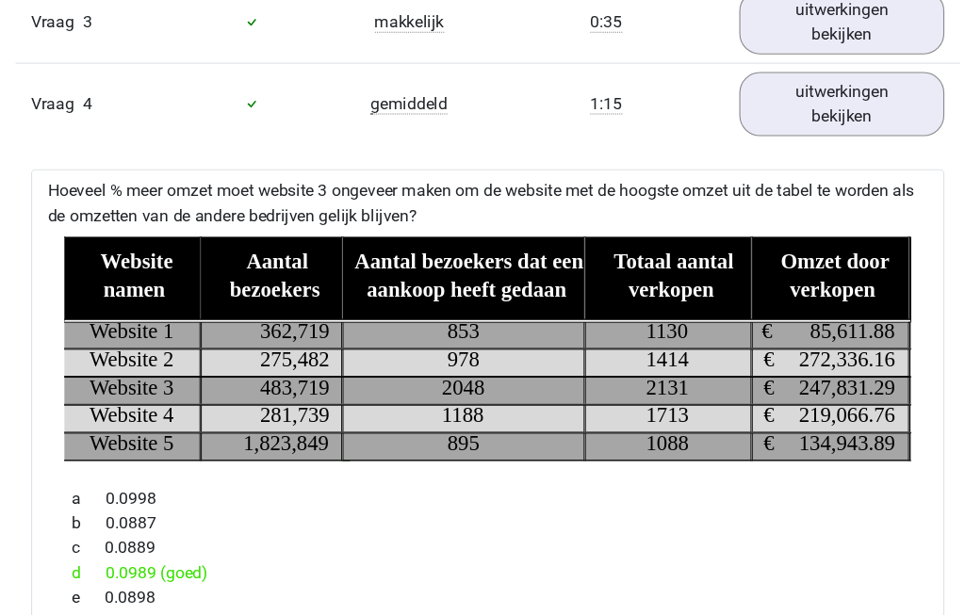
scroll to position [1782, 0]
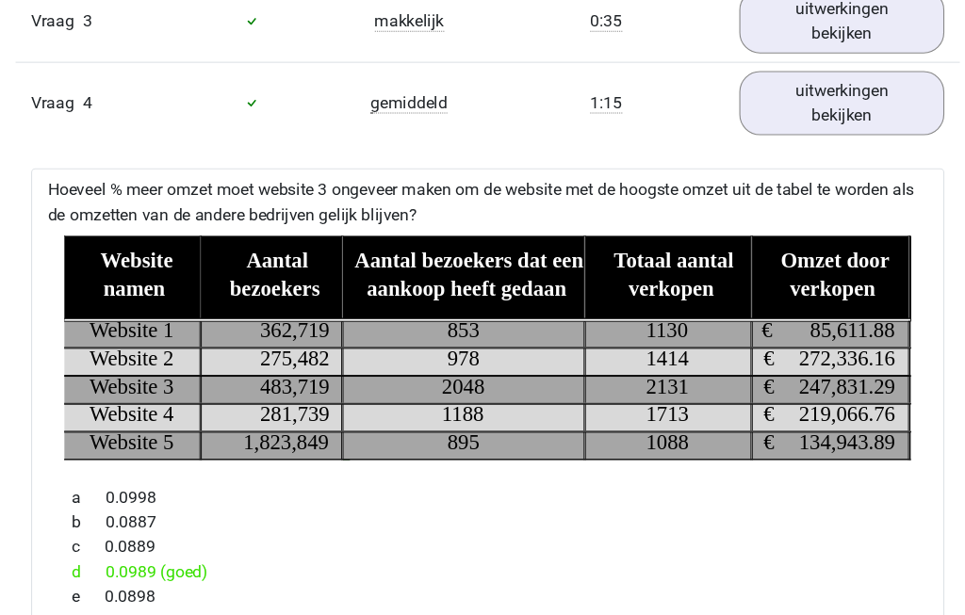
click at [780, 105] on link "uitwerkingen bekijken" at bounding box center [804, 94] width 187 height 58
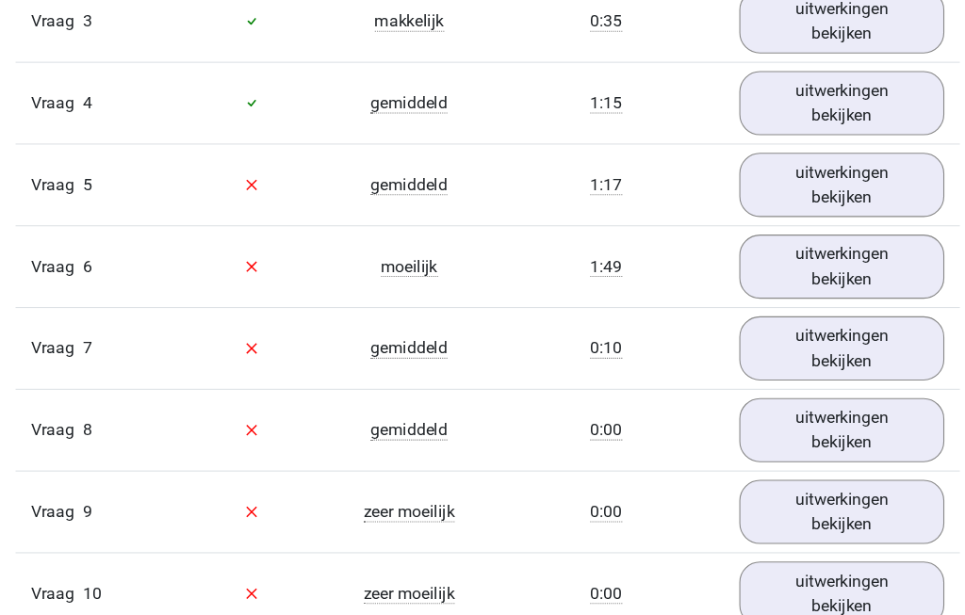
click at [803, 176] on link "uitwerkingen bekijken" at bounding box center [804, 168] width 187 height 58
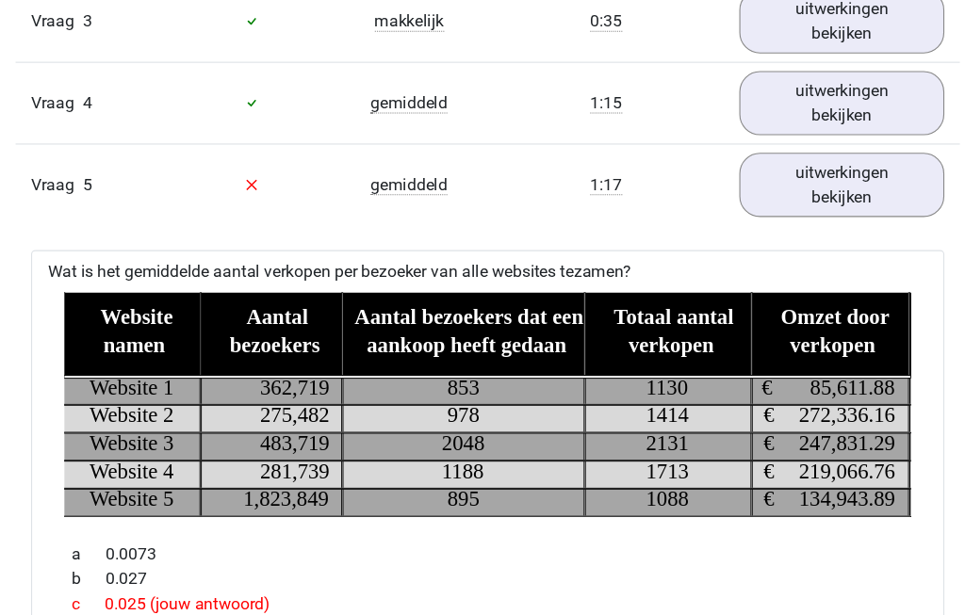
click at [774, 186] on link "uitwerkingen bekijken" at bounding box center [804, 168] width 187 height 58
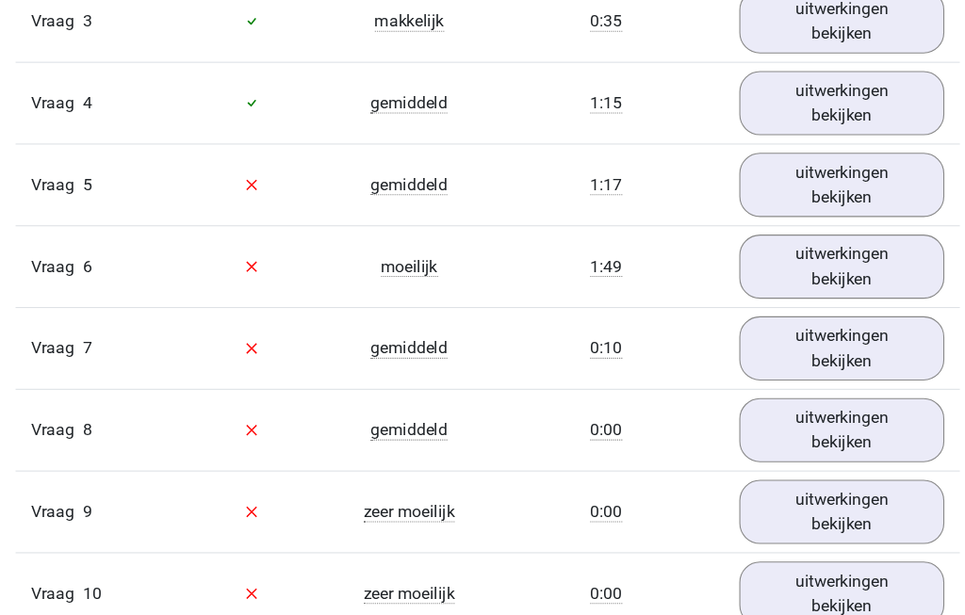
click at [792, 262] on link "uitwerkingen bekijken" at bounding box center [804, 243] width 187 height 58
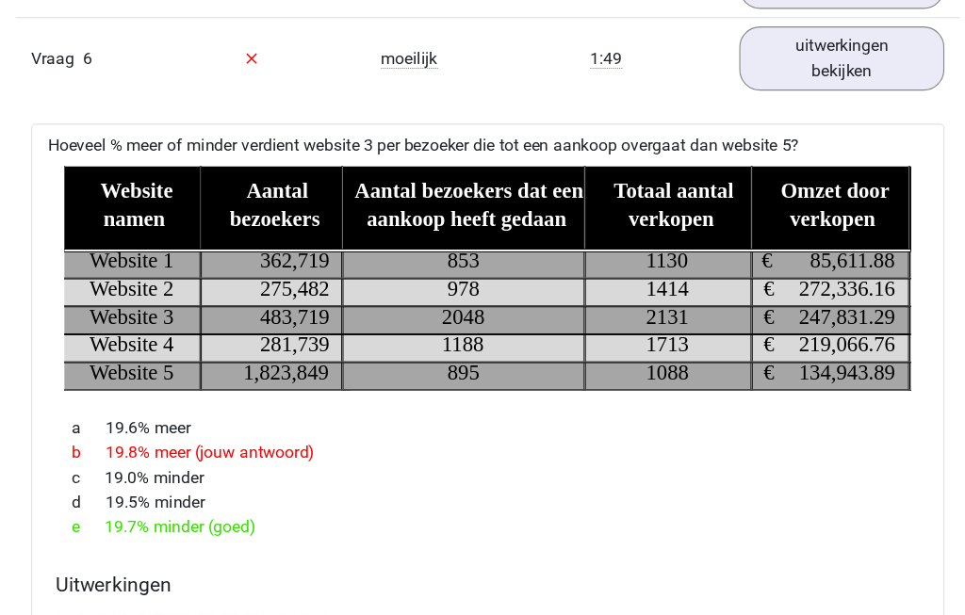
scroll to position [1972, 0]
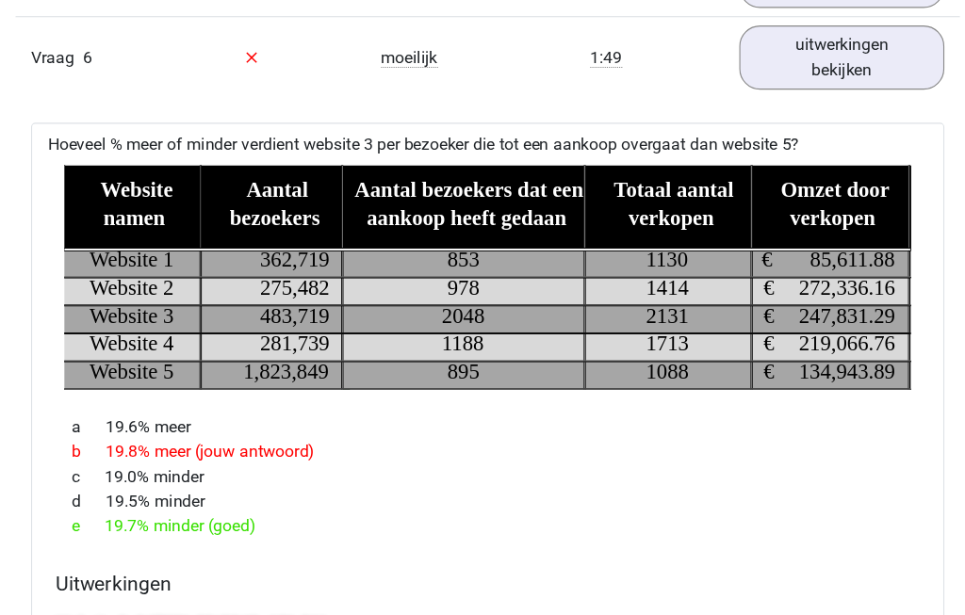
click at [782, 68] on link "uitwerkingen bekijken" at bounding box center [804, 53] width 187 height 58
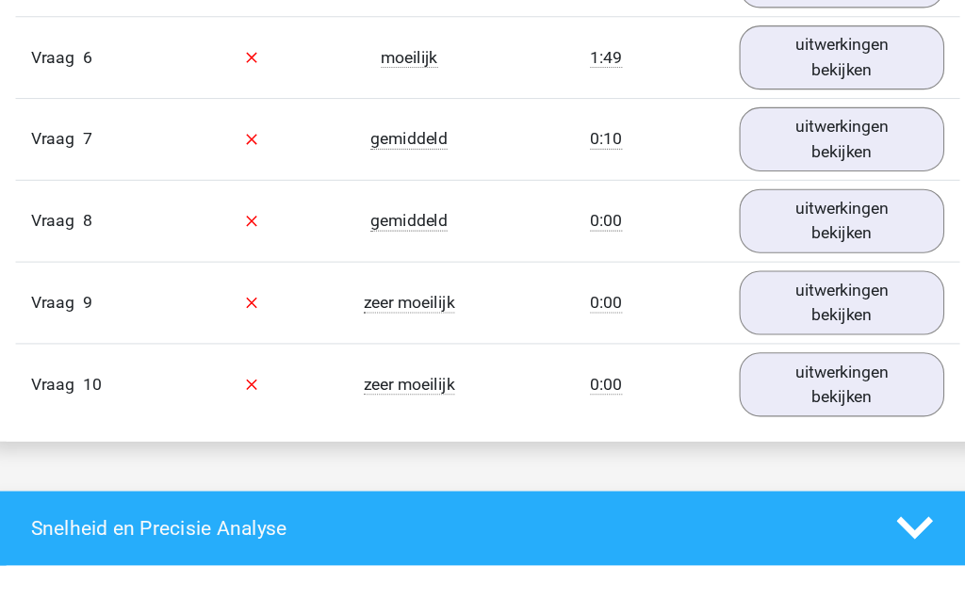
click at [792, 138] on link "uitwerkingen bekijken" at bounding box center [804, 127] width 187 height 58
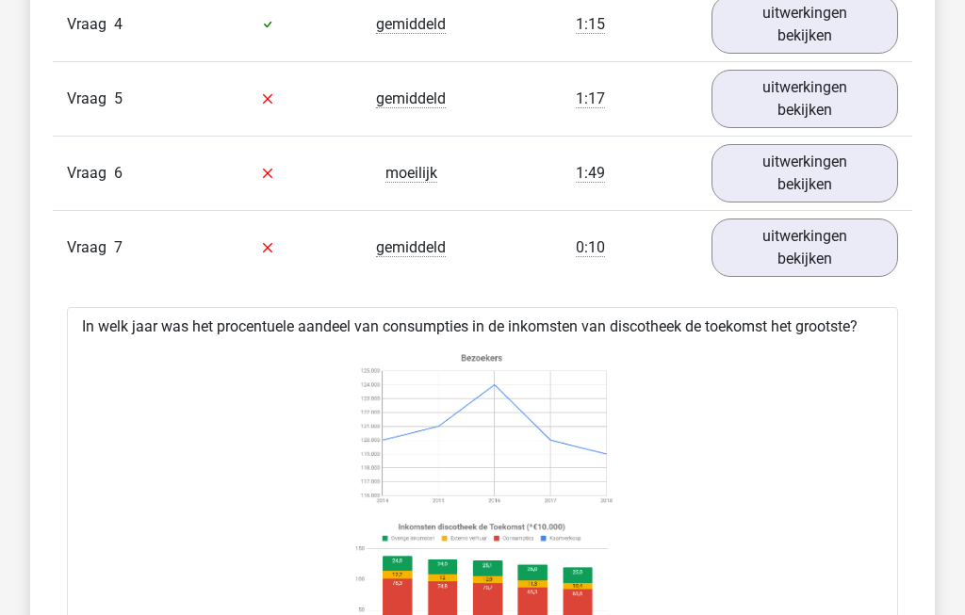
scroll to position [1824, 0]
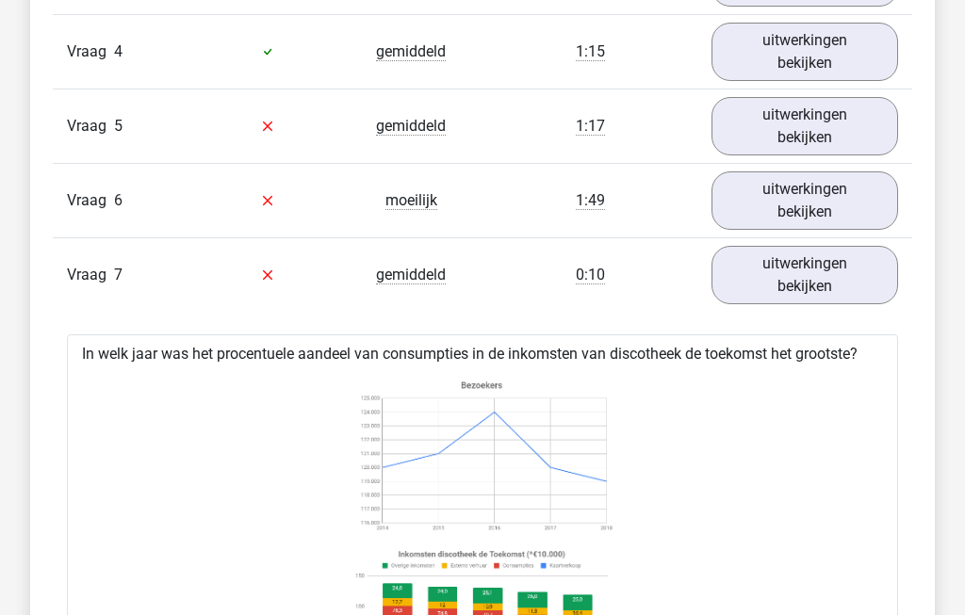
click at [834, 297] on link "uitwerkingen bekijken" at bounding box center [804, 275] width 187 height 58
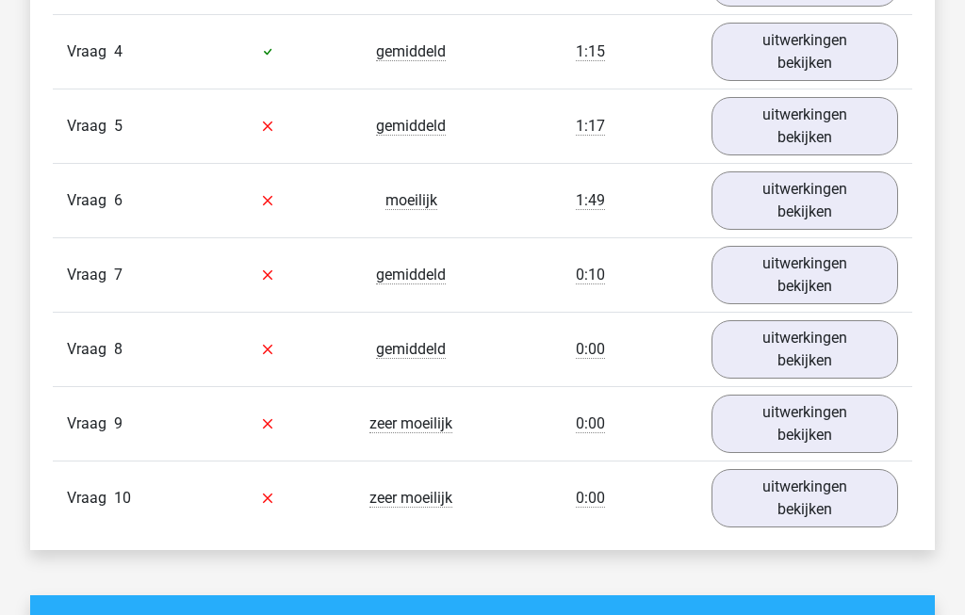
click at [838, 358] on link "uitwerkingen bekijken" at bounding box center [804, 349] width 187 height 58
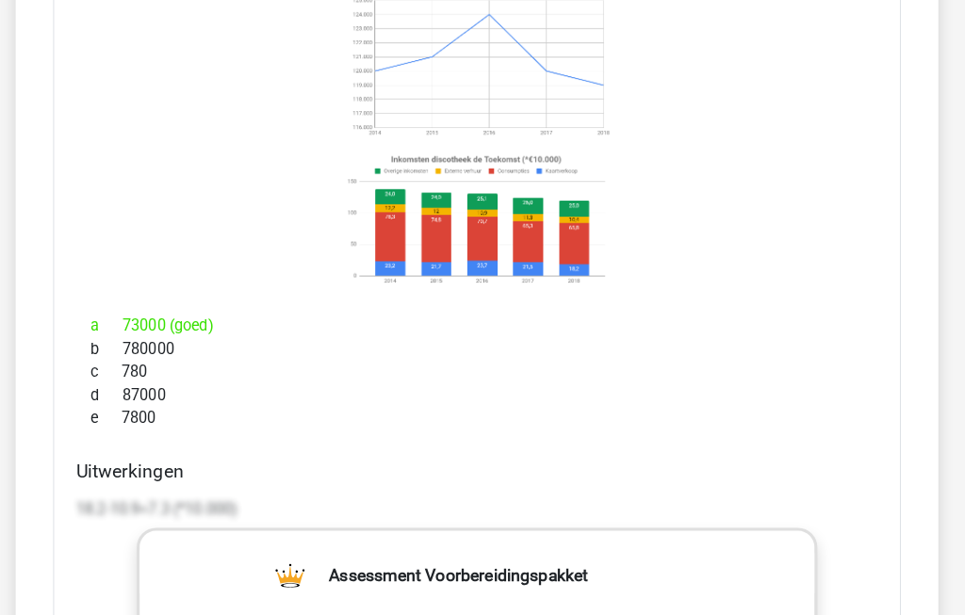
scroll to position [2271, 0]
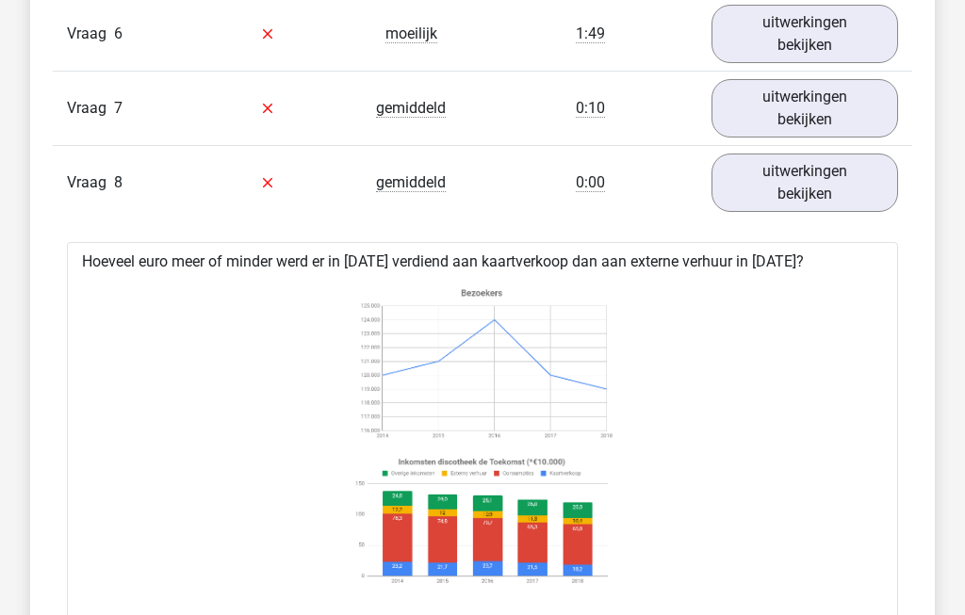
click at [819, 185] on link "uitwerkingen bekijken" at bounding box center [804, 184] width 187 height 58
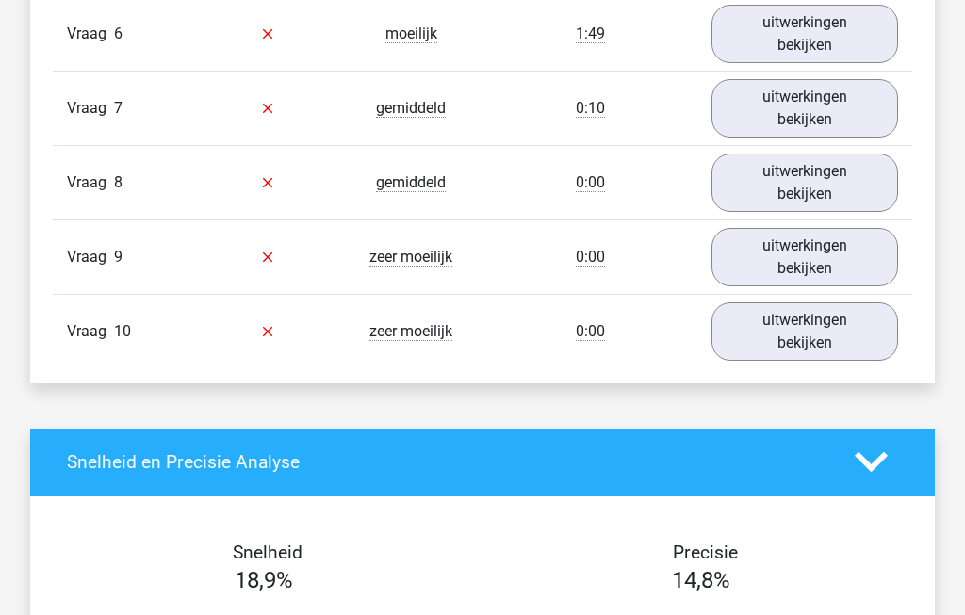
click at [820, 272] on link "uitwerkingen bekijken" at bounding box center [804, 257] width 187 height 58
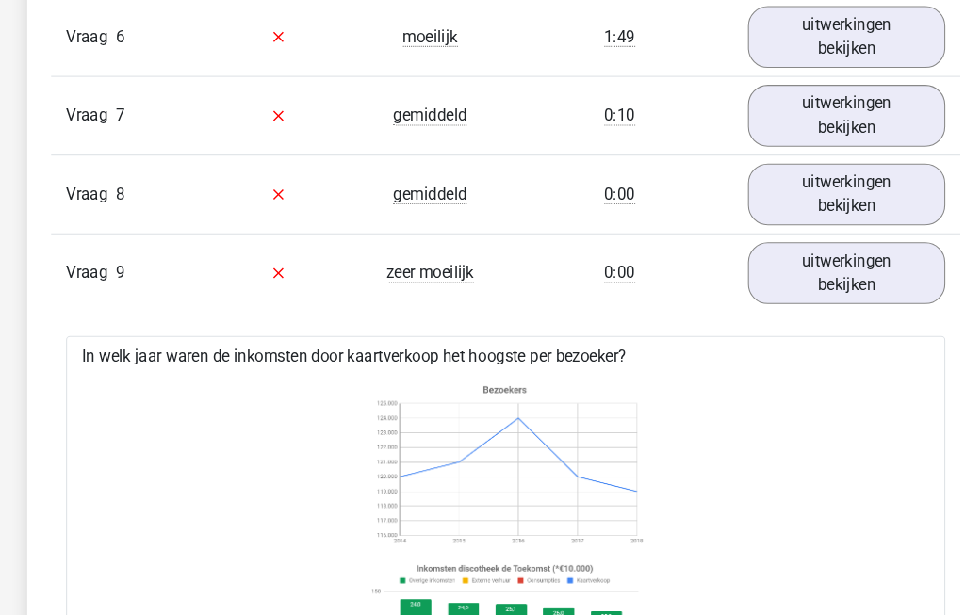
scroll to position [1990, 0]
click at [817, 278] on link "uitwerkingen bekijken" at bounding box center [804, 258] width 187 height 58
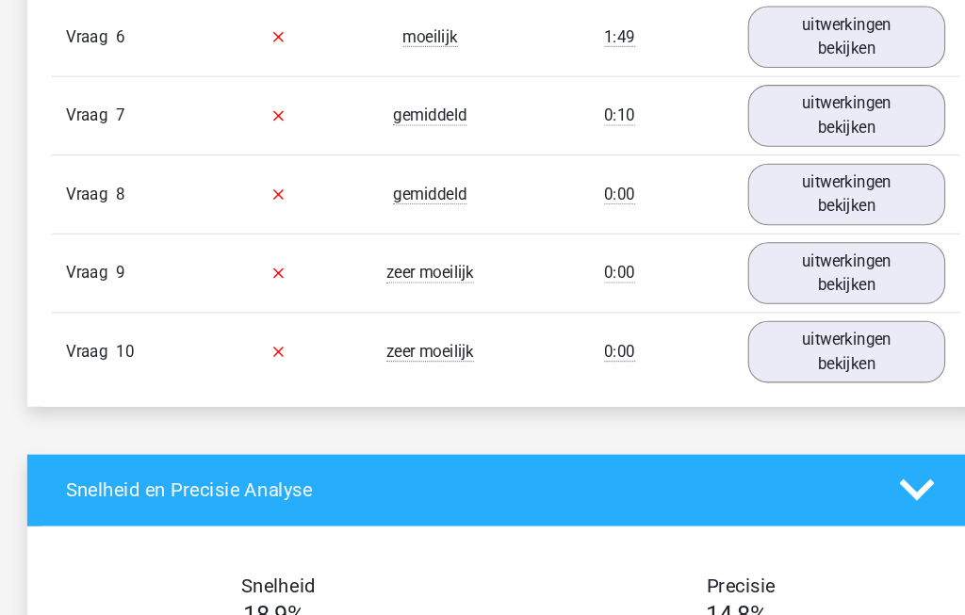
click at [838, 344] on link "uitwerkingen bekijken" at bounding box center [804, 332] width 187 height 58
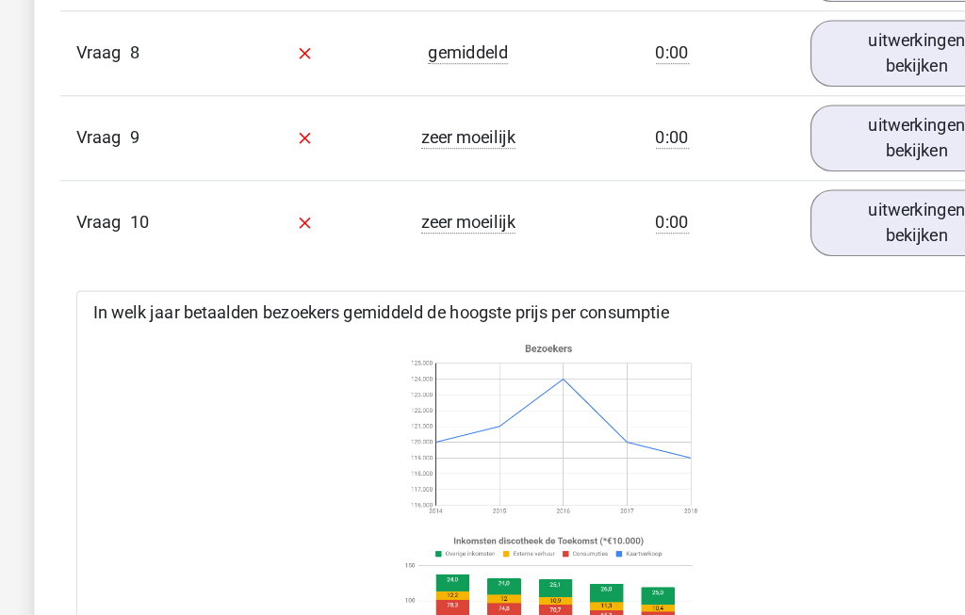
scroll to position [2126, 0]
click at [793, 219] on link "uitwerkingen bekijken" at bounding box center [804, 196] width 187 height 58
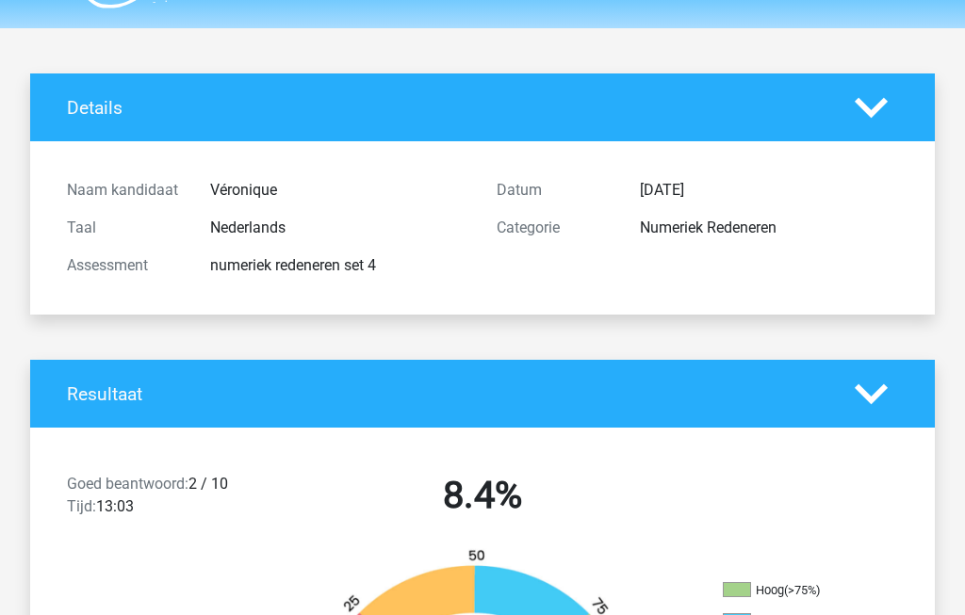
scroll to position [0, 0]
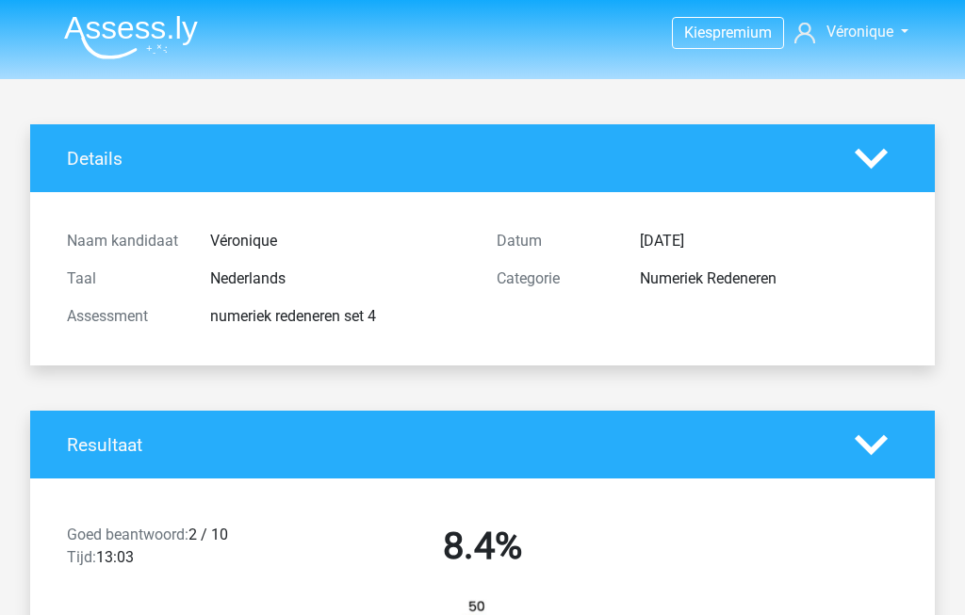
click at [104, 20] on img at bounding box center [131, 37] width 134 height 44
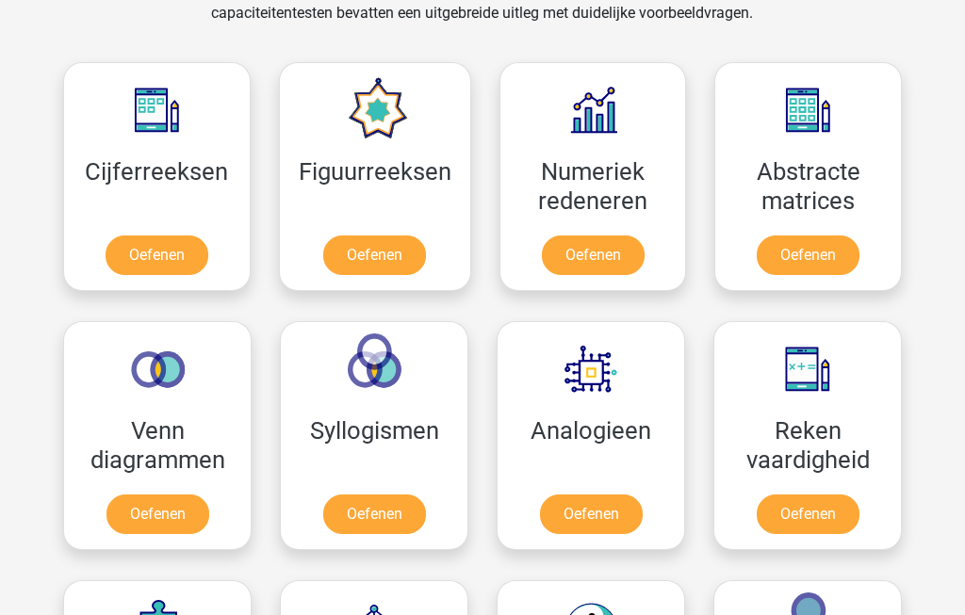
scroll to position [752, 0]
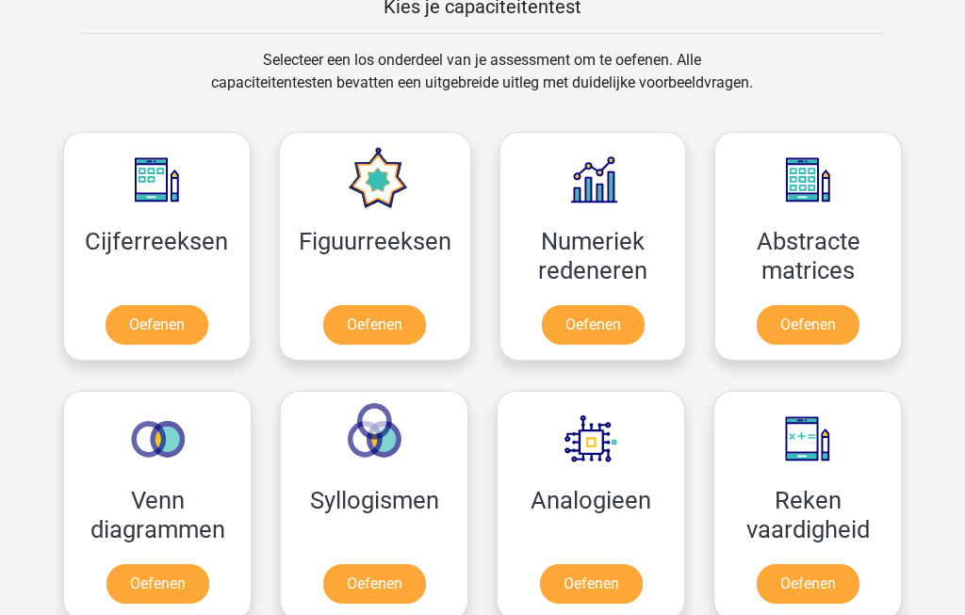
click at [614, 327] on link "Oefenen" at bounding box center [593, 325] width 103 height 40
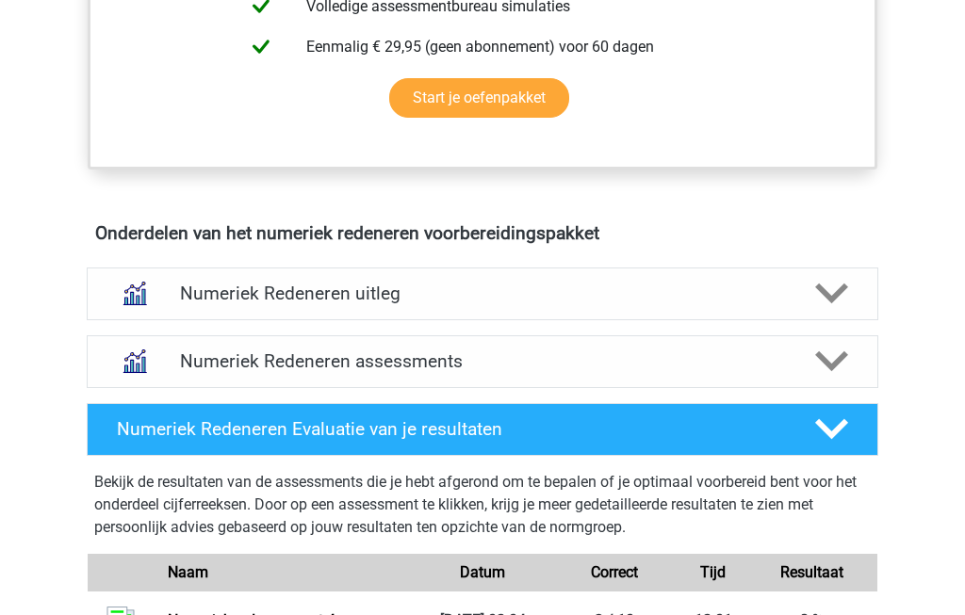
click at [842, 366] on icon at bounding box center [831, 362] width 33 height 33
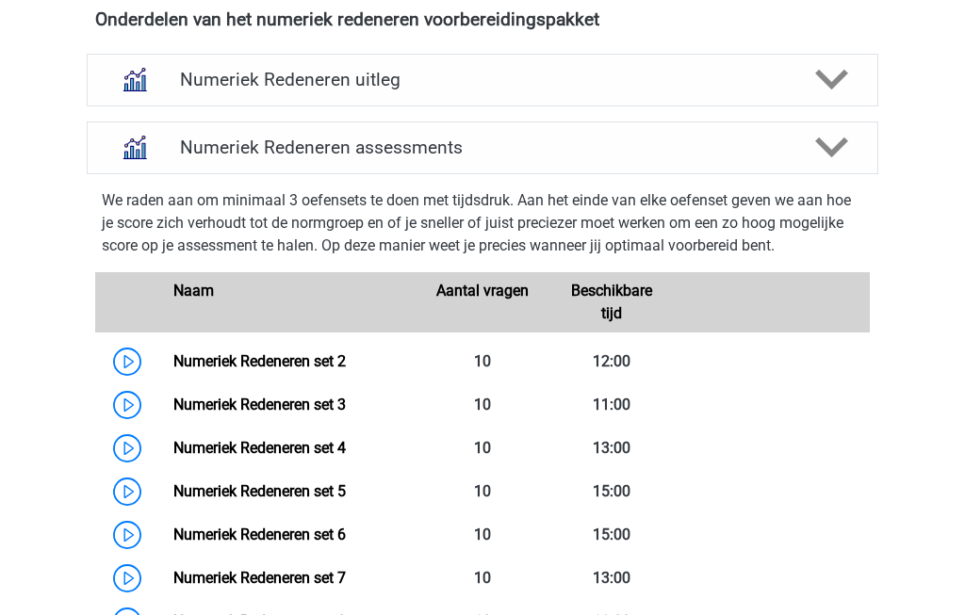
scroll to position [1193, 0]
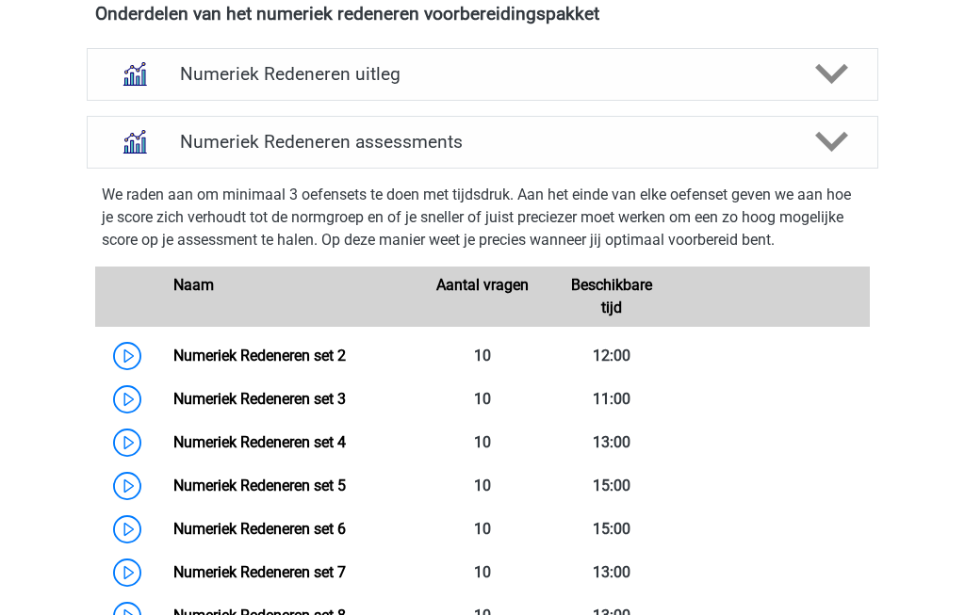
click at [219, 445] on link "Numeriek Redeneren set 4" at bounding box center [259, 442] width 172 height 18
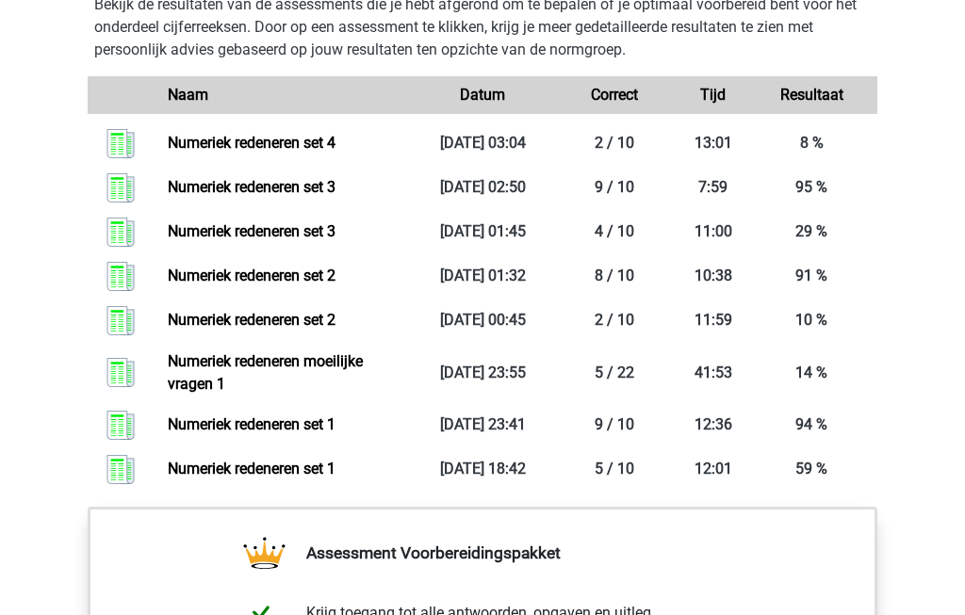
scroll to position [2195, 0]
click at [211, 152] on link "Numeriek redeneren set 4" at bounding box center [252, 143] width 168 height 18
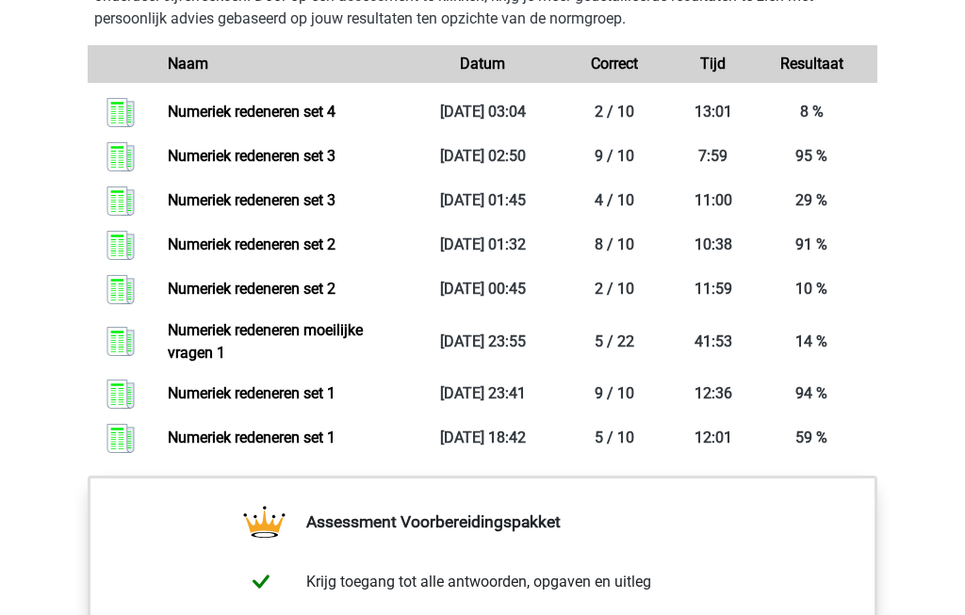
scroll to position [2224, 0]
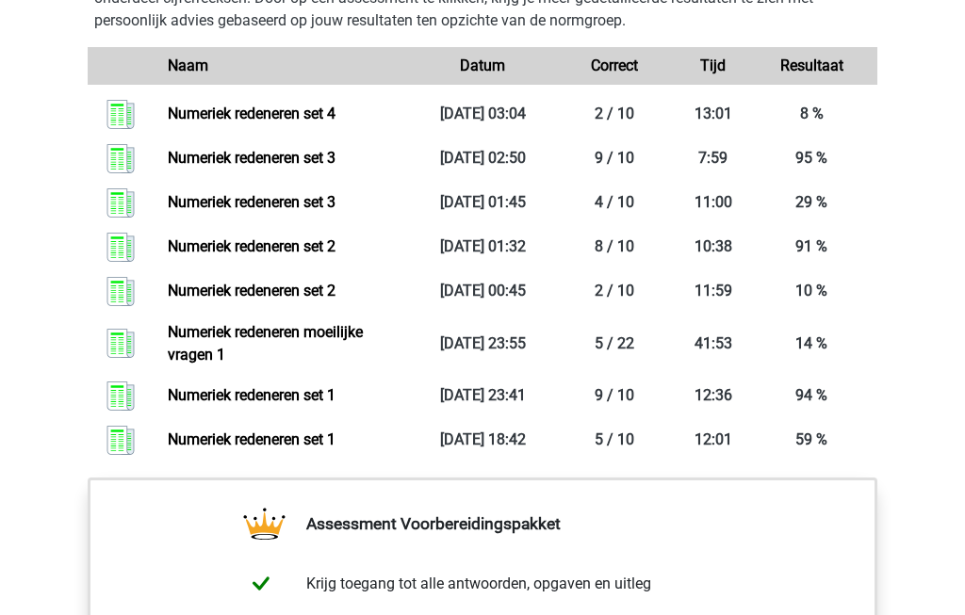
click at [212, 122] on link "Numeriek redeneren set 4" at bounding box center [252, 114] width 168 height 18
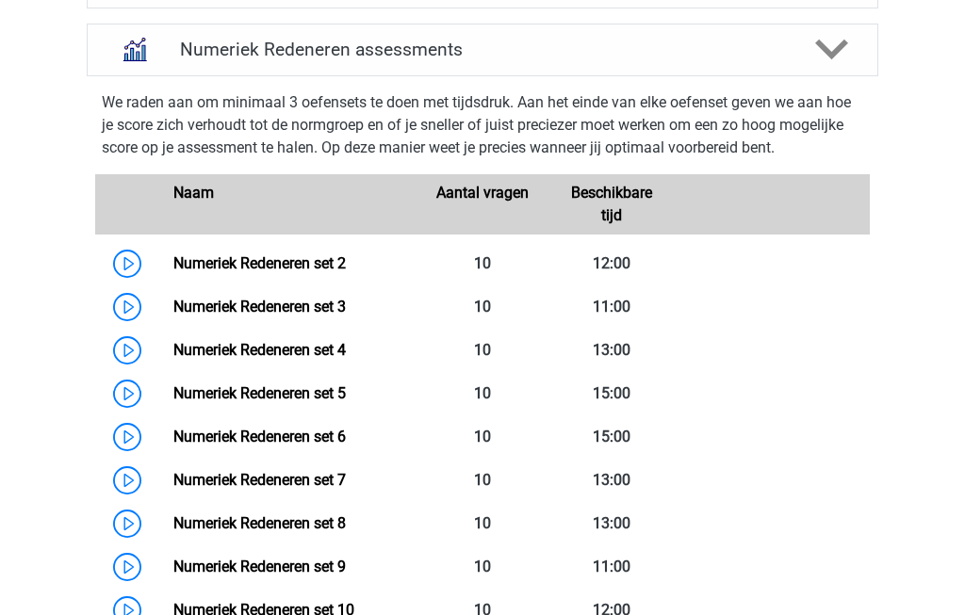
scroll to position [1286, 0]
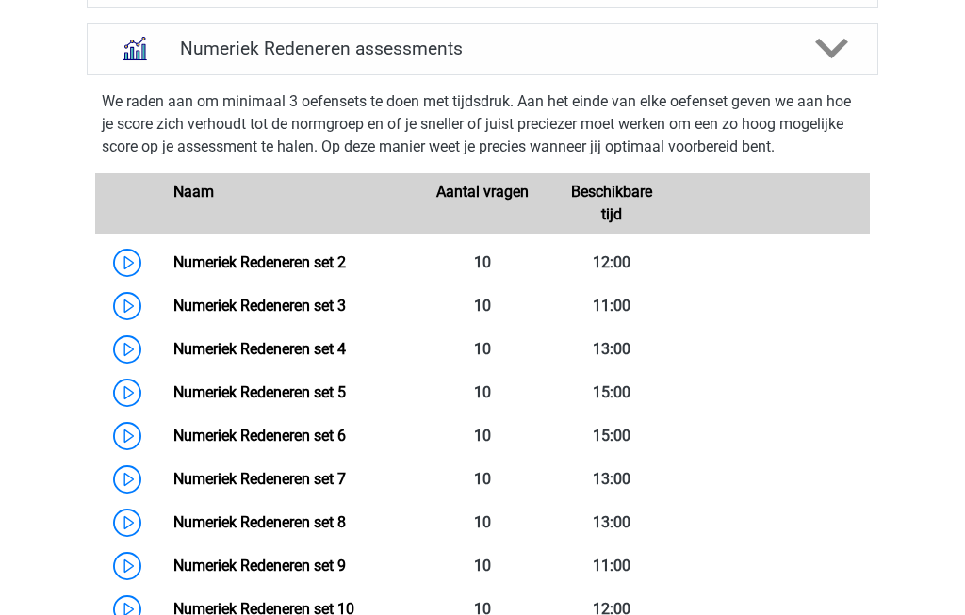
click at [208, 349] on link "Numeriek Redeneren set 4" at bounding box center [259, 349] width 172 height 18
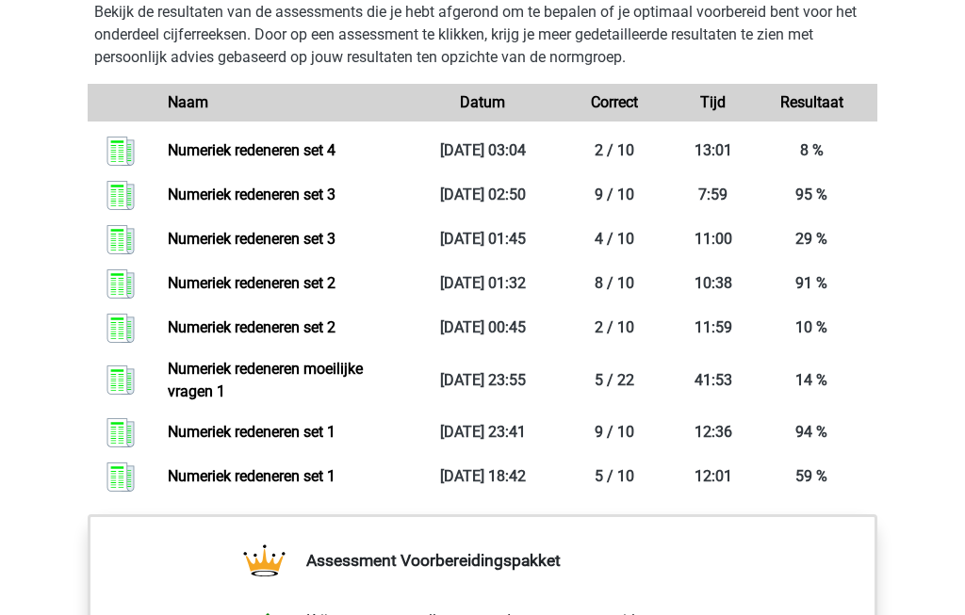
scroll to position [2191, 0]
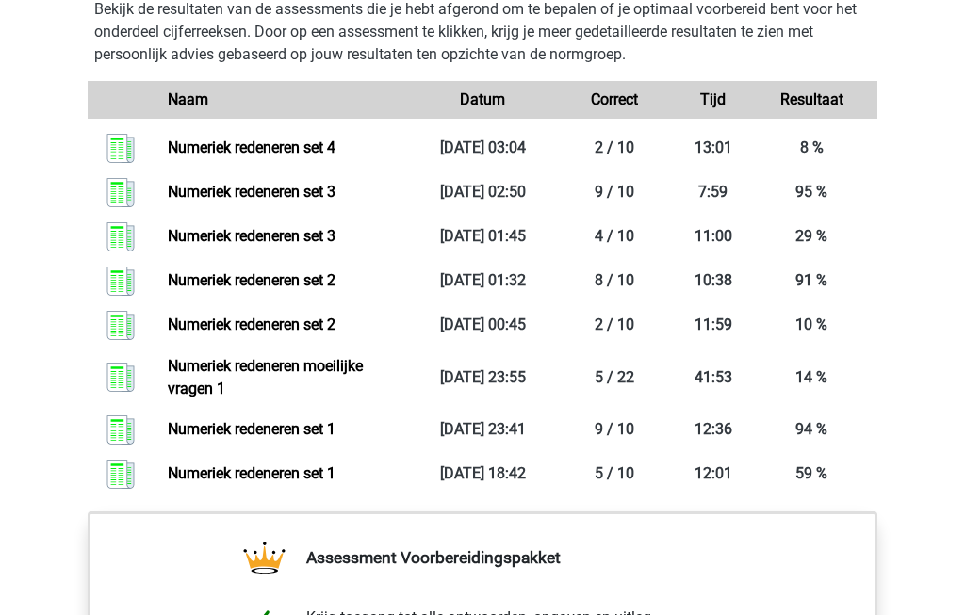
click at [212, 156] on link "Numeriek redeneren set 4" at bounding box center [252, 147] width 168 height 18
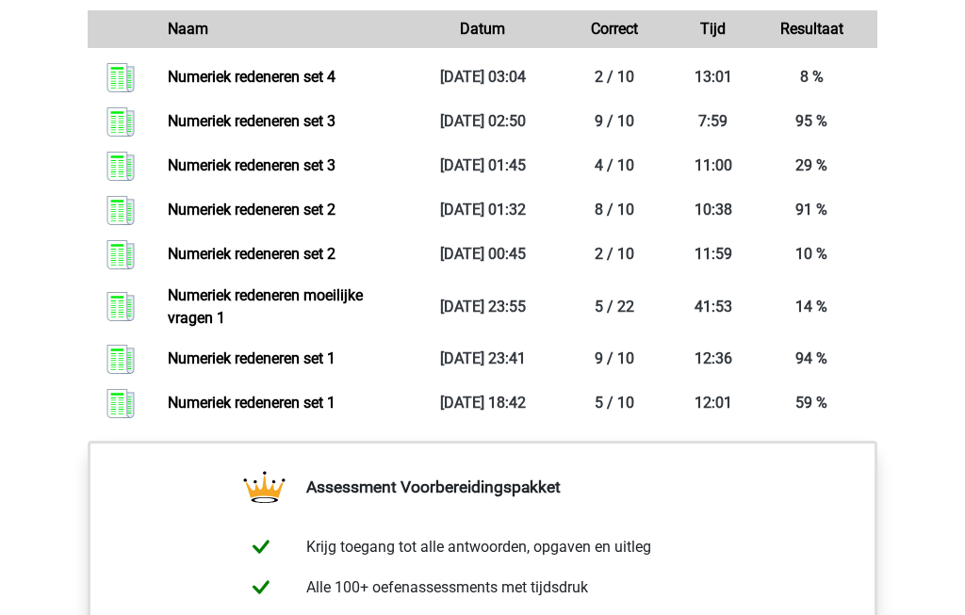
click at [210, 86] on link "Numeriek redeneren set 4" at bounding box center [252, 77] width 168 height 18
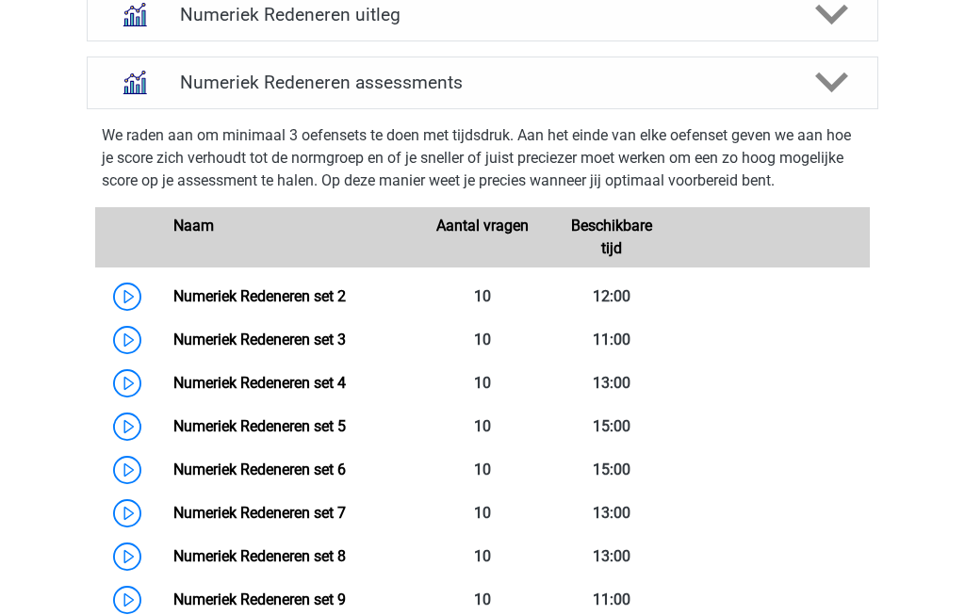
scroll to position [1252, 0]
click at [231, 382] on link "Numeriek Redeneren set 4" at bounding box center [259, 383] width 172 height 18
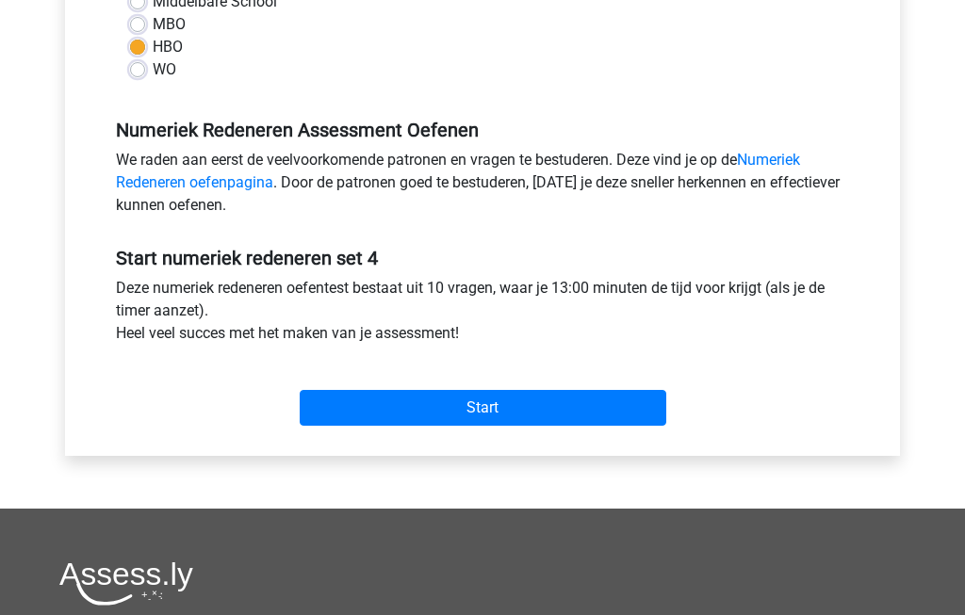
scroll to position [482, 0]
click at [627, 403] on input "Start" at bounding box center [483, 408] width 367 height 36
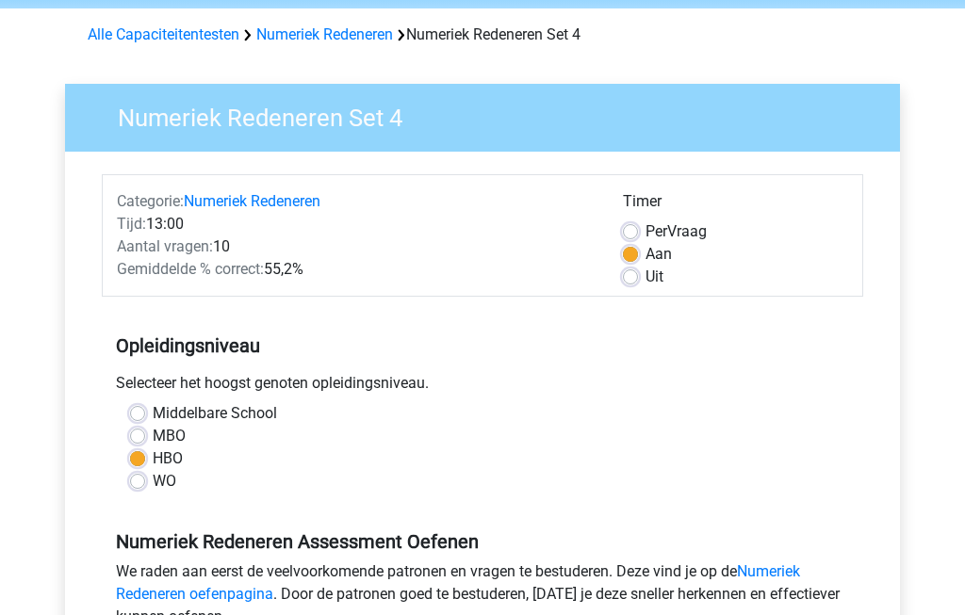
scroll to position [0, 0]
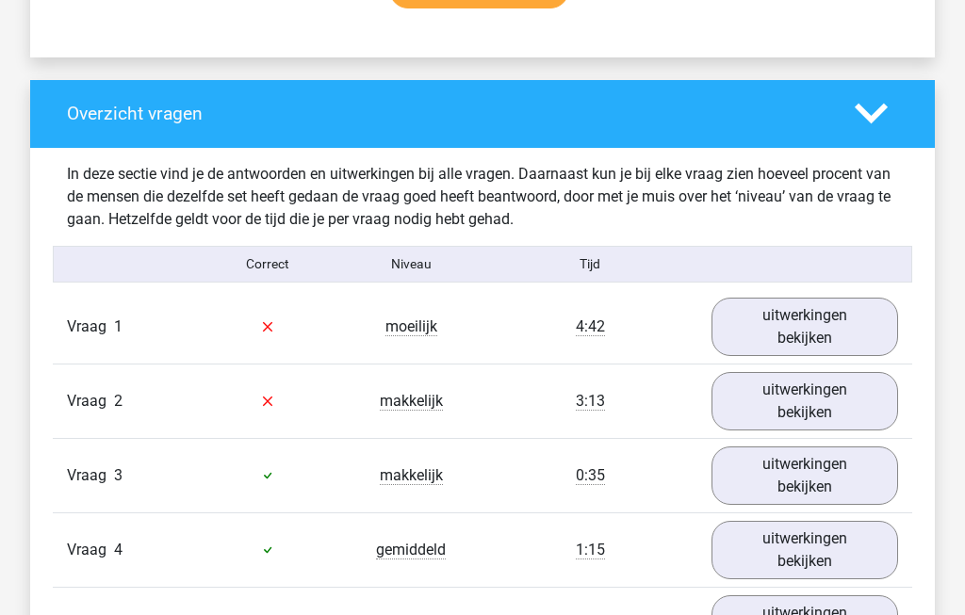
scroll to position [1357, 0]
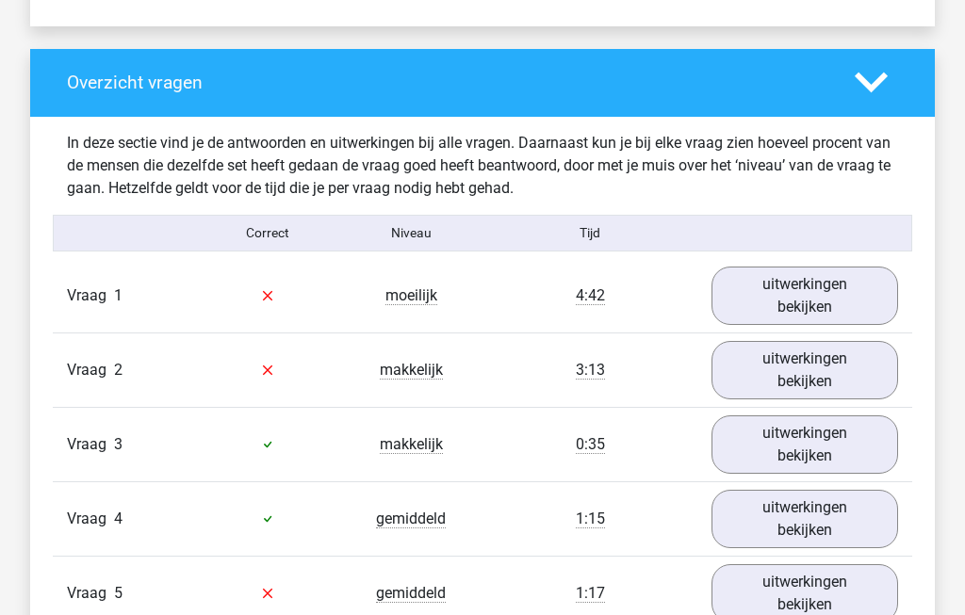
click at [847, 313] on link "uitwerkingen bekijken" at bounding box center [804, 296] width 187 height 58
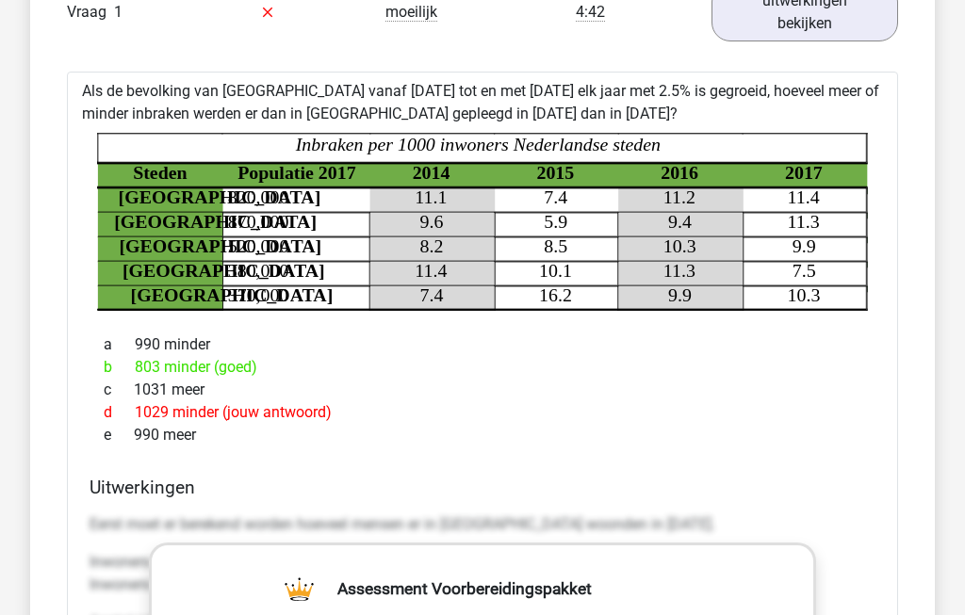
scroll to position [1609, 0]
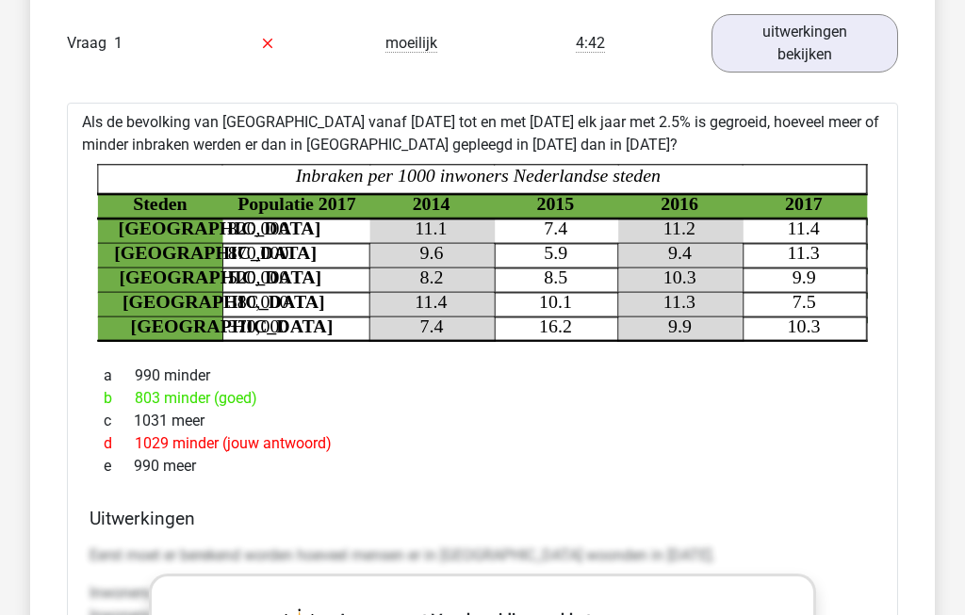
click at [843, 56] on link "uitwerkingen bekijken" at bounding box center [804, 43] width 187 height 58
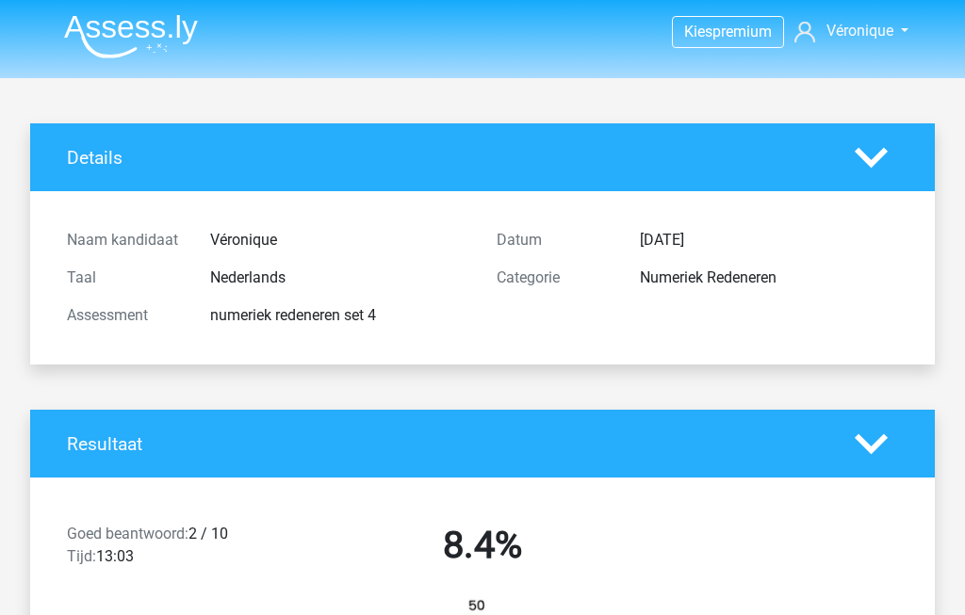
scroll to position [0, 0]
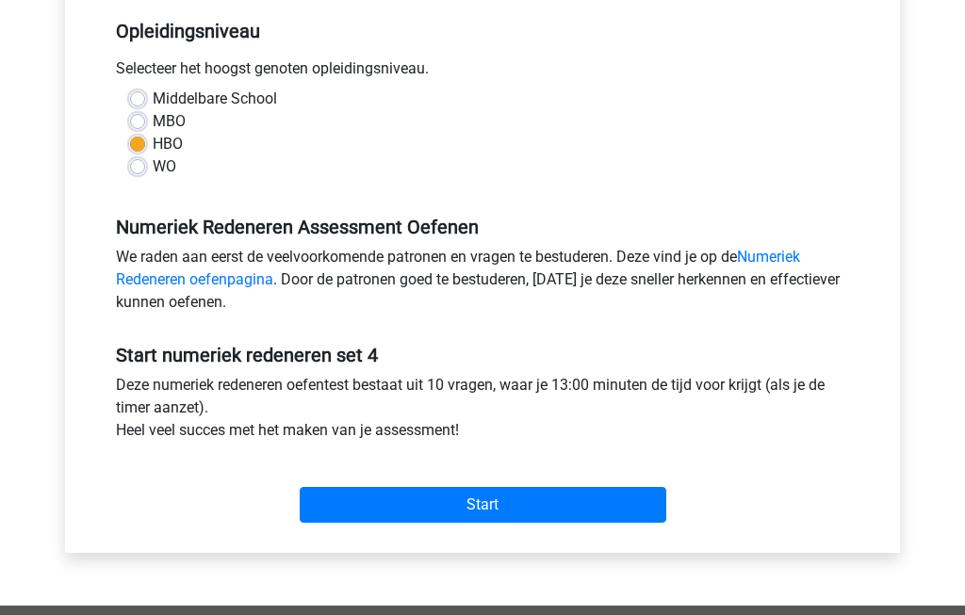
scroll to position [385, 0]
click at [611, 519] on input "Start" at bounding box center [483, 505] width 367 height 36
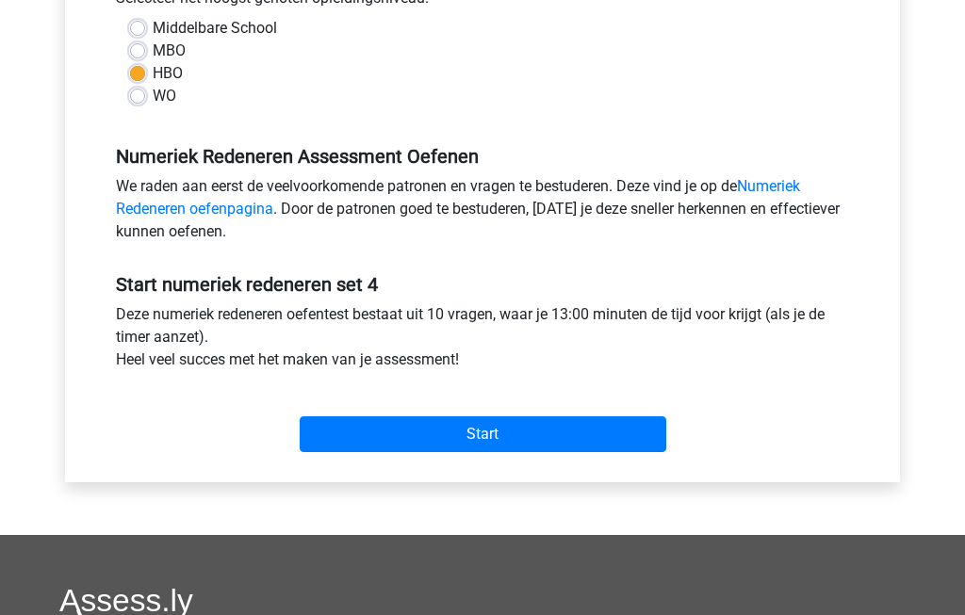
scroll to position [0, 0]
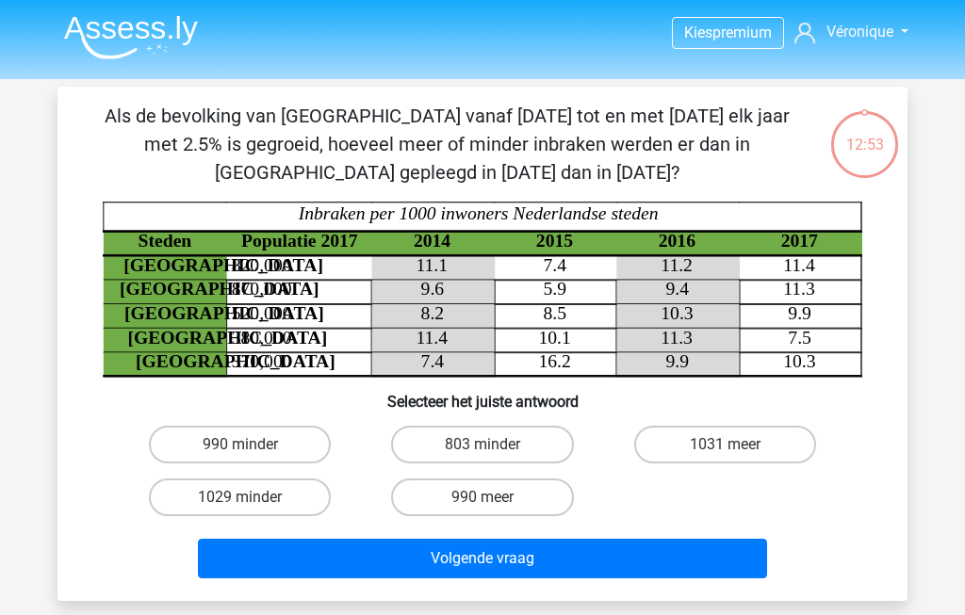
click at [532, 441] on label "803 minder" at bounding box center [482, 445] width 182 height 38
click at [495, 445] on input "803 minder" at bounding box center [488, 451] width 12 height 12
radio input "true"
click at [612, 557] on button "Volgende vraag" at bounding box center [483, 559] width 570 height 40
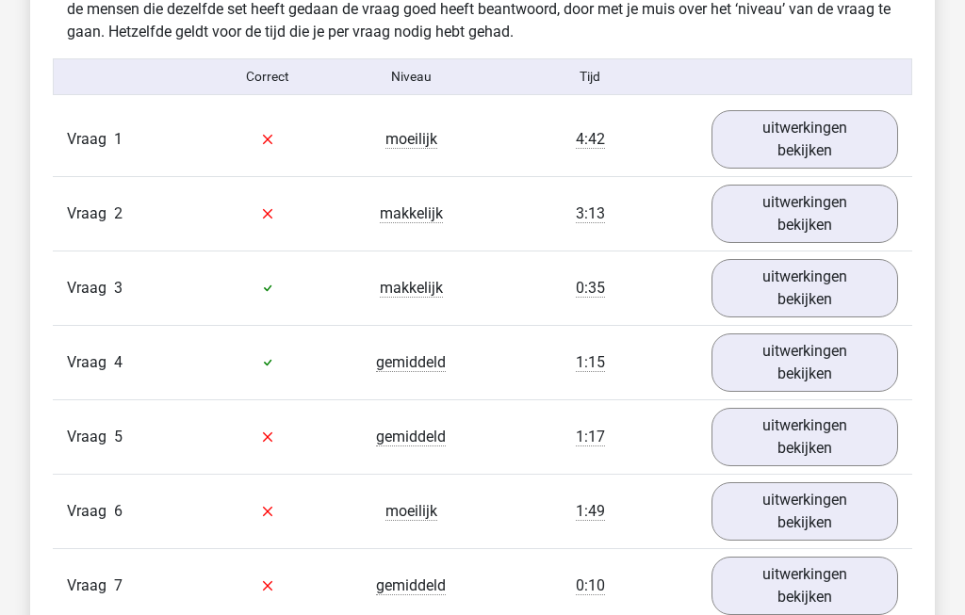
scroll to position [1514, 0]
click at [831, 230] on link "uitwerkingen bekijken" at bounding box center [804, 213] width 187 height 58
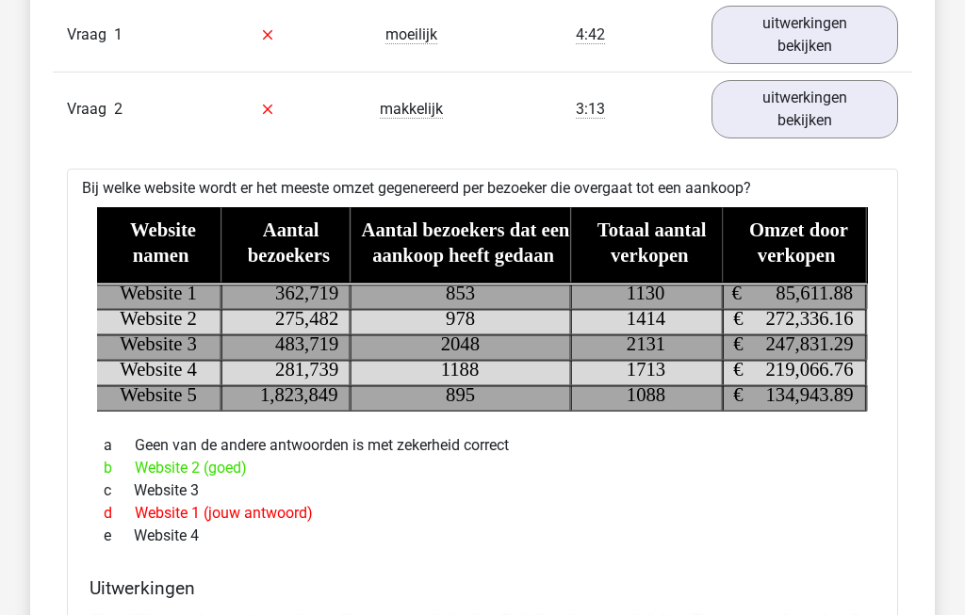
scroll to position [1623, 0]
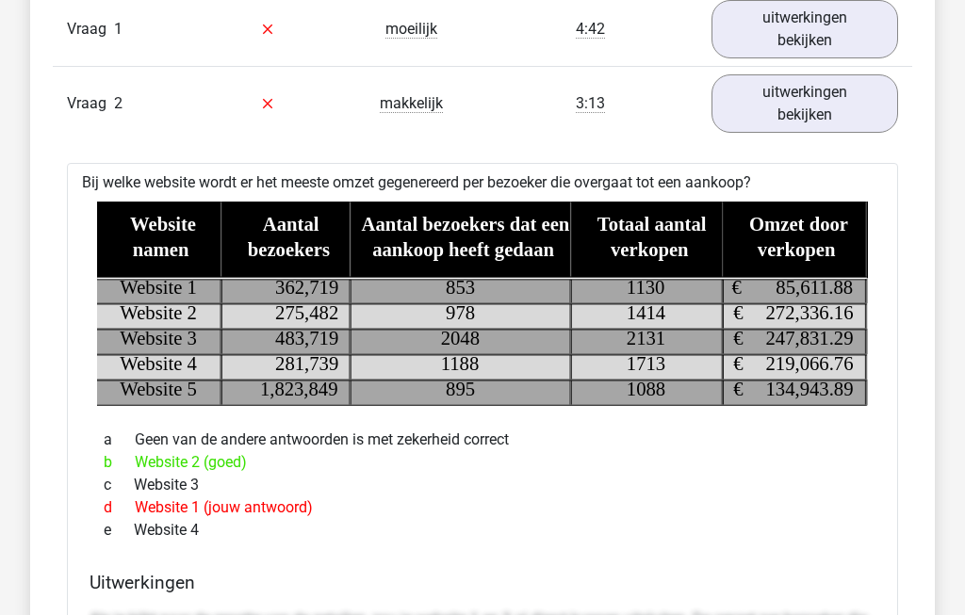
click at [828, 129] on link "uitwerkingen bekijken" at bounding box center [804, 103] width 187 height 58
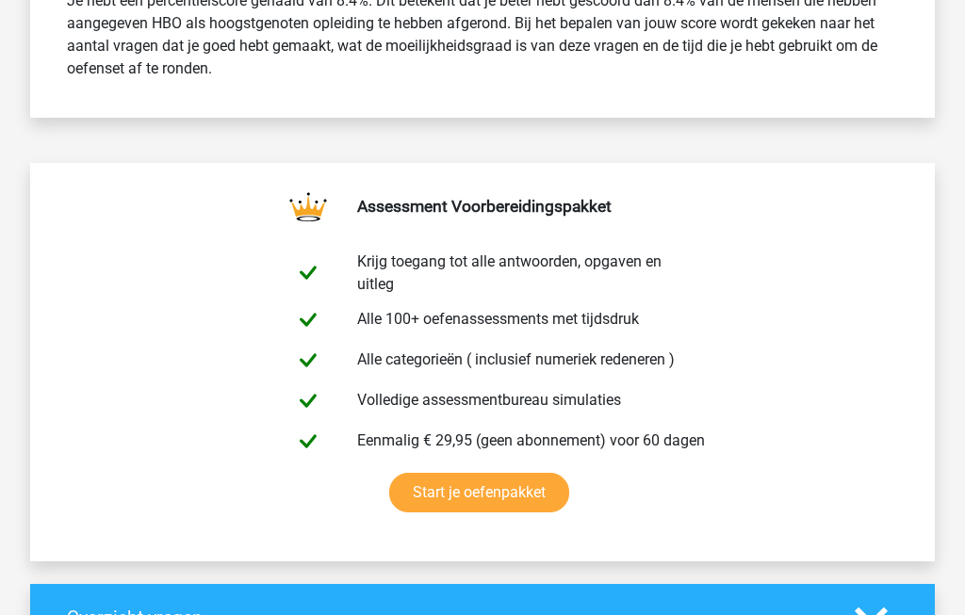
scroll to position [745, 0]
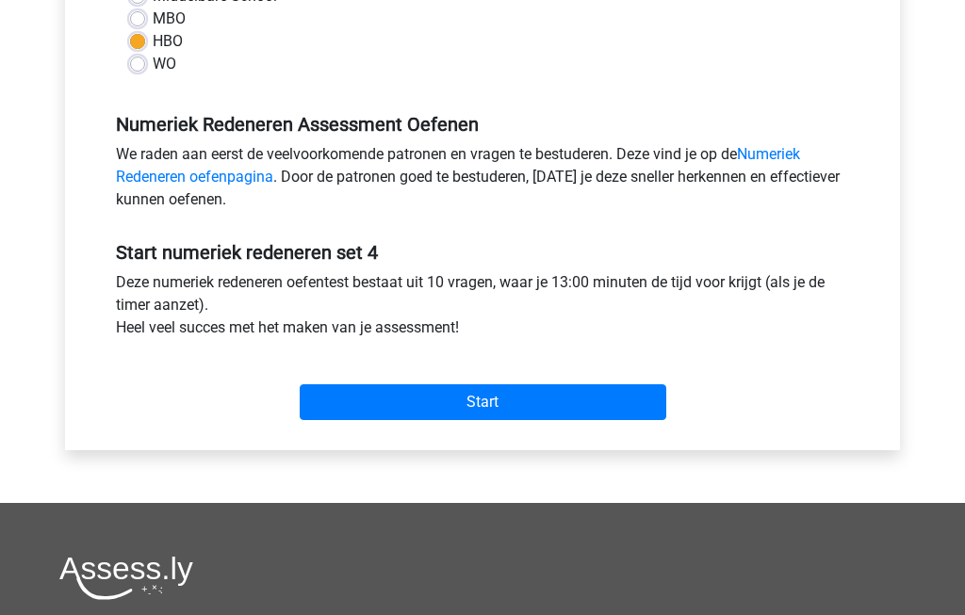
scroll to position [488, 0]
click at [606, 403] on input "Start" at bounding box center [483, 402] width 367 height 36
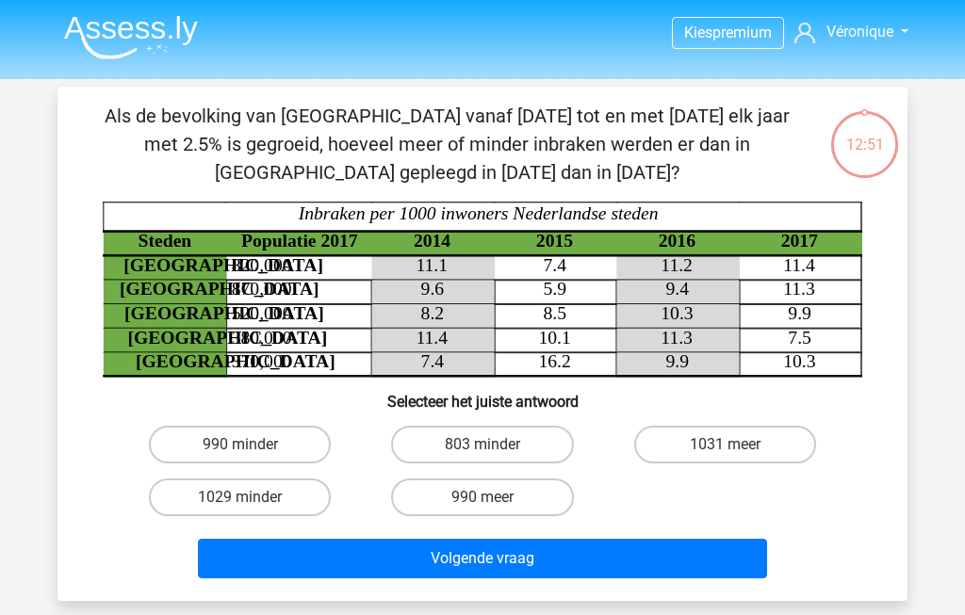
click at [529, 448] on label "803 minder" at bounding box center [482, 445] width 182 height 38
click at [495, 448] on input "803 minder" at bounding box center [488, 451] width 12 height 12
radio input "true"
click at [653, 559] on button "Volgende vraag" at bounding box center [483, 559] width 570 height 40
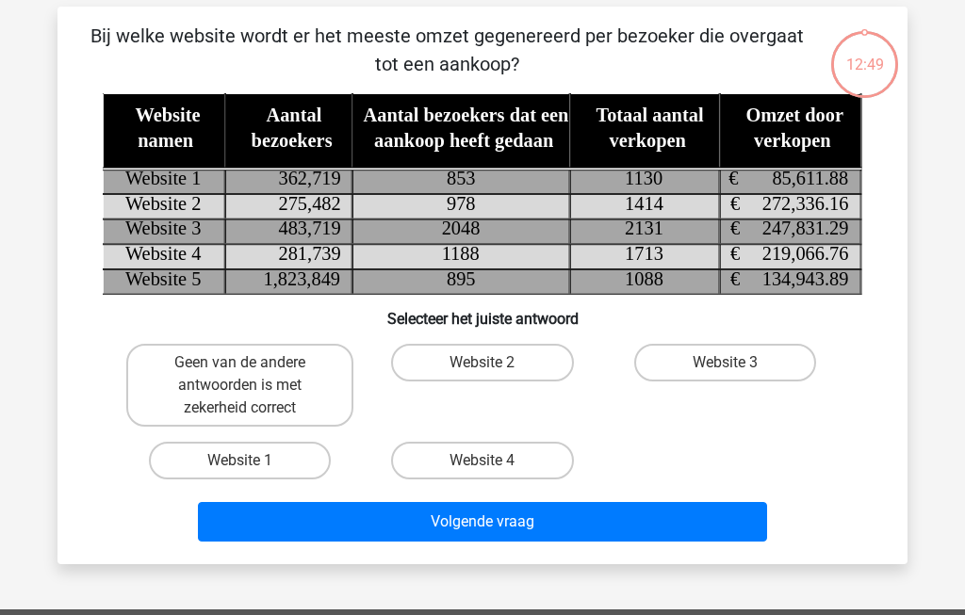
scroll to position [87, 0]
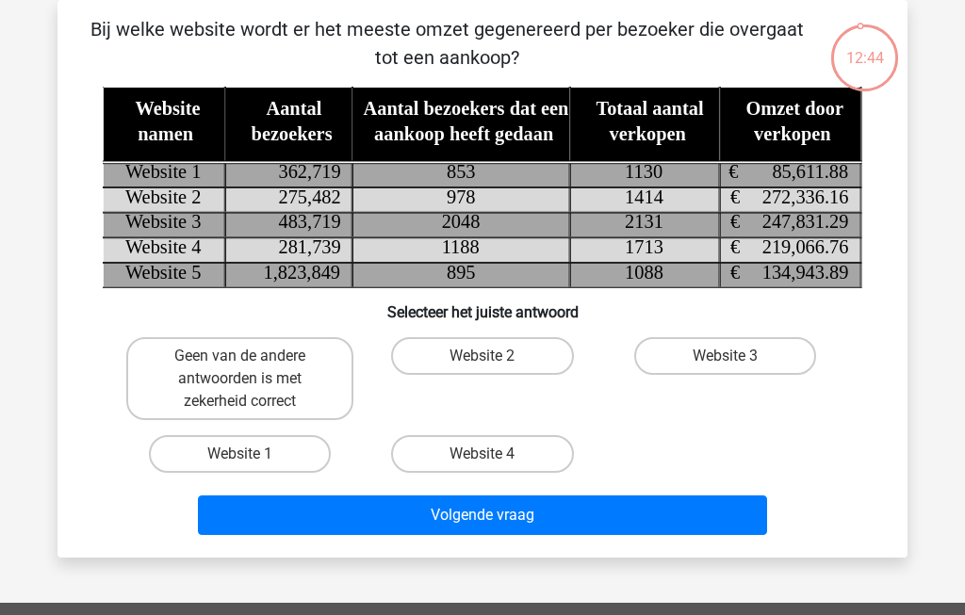
click at [529, 351] on label "Website 2" at bounding box center [482, 356] width 182 height 38
click at [495, 356] on input "Website 2" at bounding box center [488, 362] width 12 height 12
radio input "true"
click at [633, 506] on button "Volgende vraag" at bounding box center [483, 516] width 570 height 40
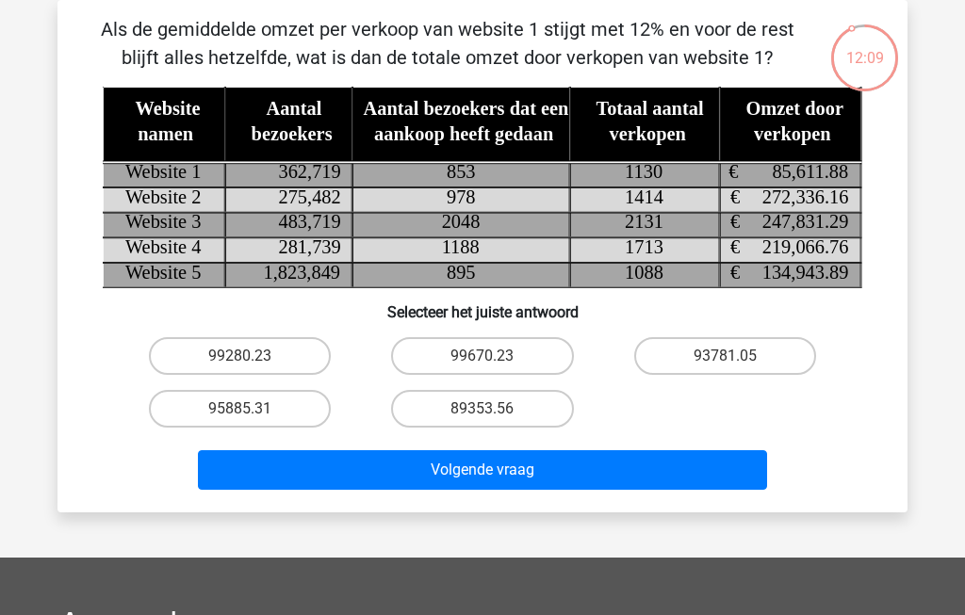
click at [201, 409] on label "95885.31" at bounding box center [240, 409] width 182 height 38
click at [240, 409] on input "95885.31" at bounding box center [246, 415] width 12 height 12
radio input "true"
click at [634, 470] on button "Volgende vraag" at bounding box center [483, 470] width 570 height 40
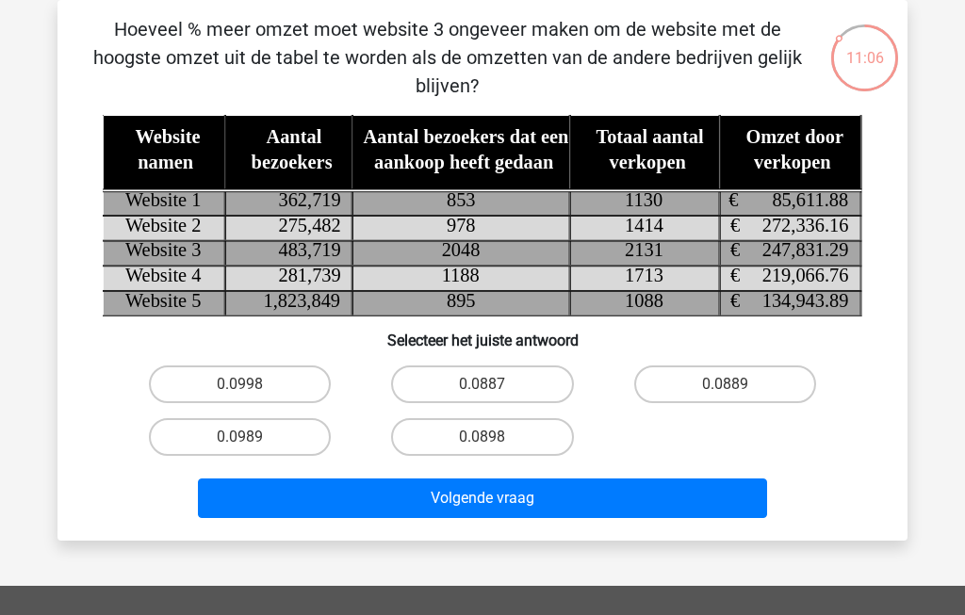
click at [213, 439] on label "0.0989" at bounding box center [240, 437] width 182 height 38
click at [240, 439] on input "0.0989" at bounding box center [246, 443] width 12 height 12
radio input "true"
click at [645, 504] on button "Volgende vraag" at bounding box center [483, 499] width 570 height 40
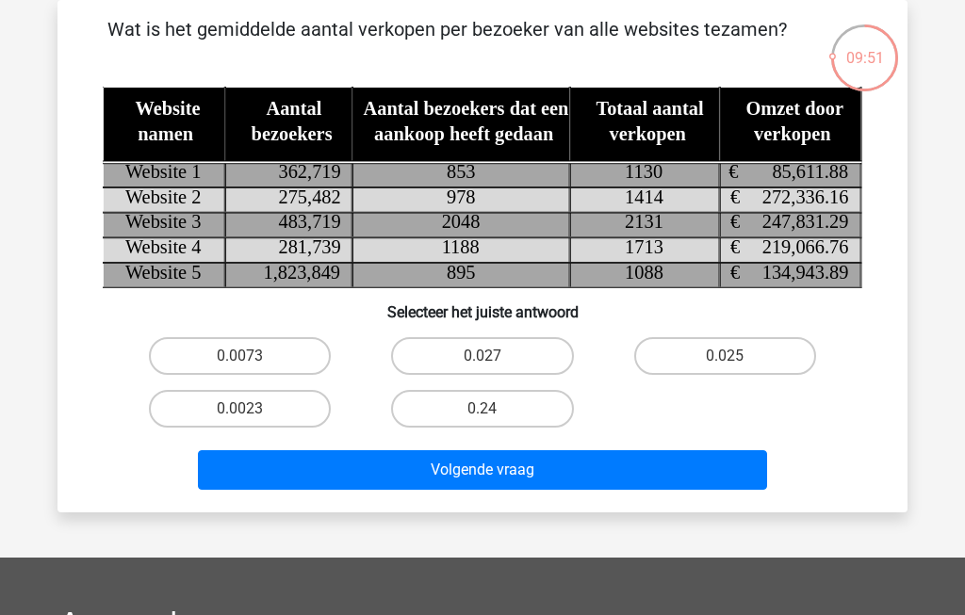
click at [213, 407] on label "0.0023" at bounding box center [240, 409] width 182 height 38
click at [240, 409] on input "0.0023" at bounding box center [246, 415] width 12 height 12
radio input "true"
click at [636, 482] on button "Volgende vraag" at bounding box center [483, 470] width 570 height 40
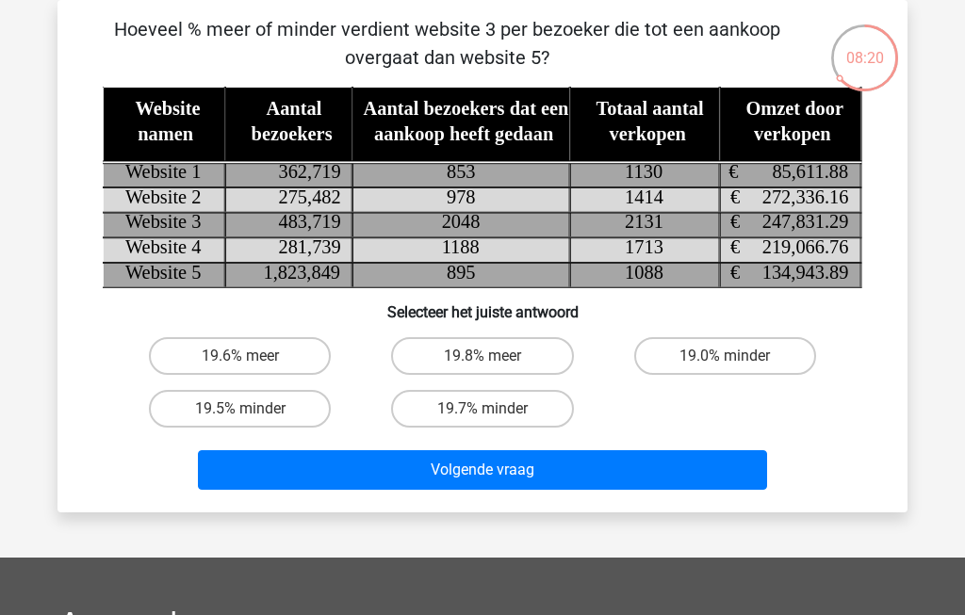
click at [505, 405] on label "19.7% minder" at bounding box center [482, 409] width 182 height 38
click at [495, 409] on input "19.7% minder" at bounding box center [488, 415] width 12 height 12
radio input "true"
click at [571, 471] on button "Volgende vraag" at bounding box center [483, 470] width 570 height 40
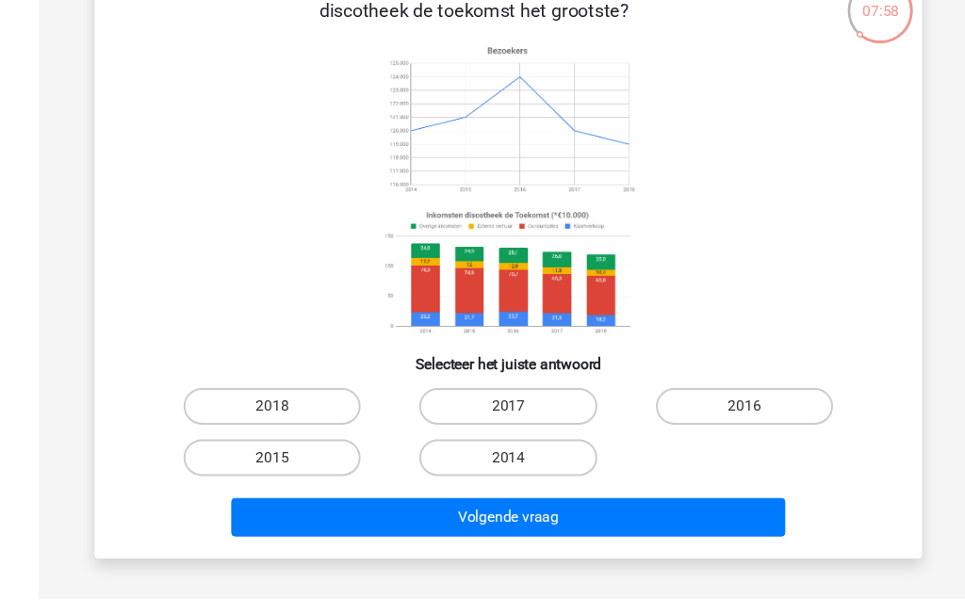
scroll to position [143, 0]
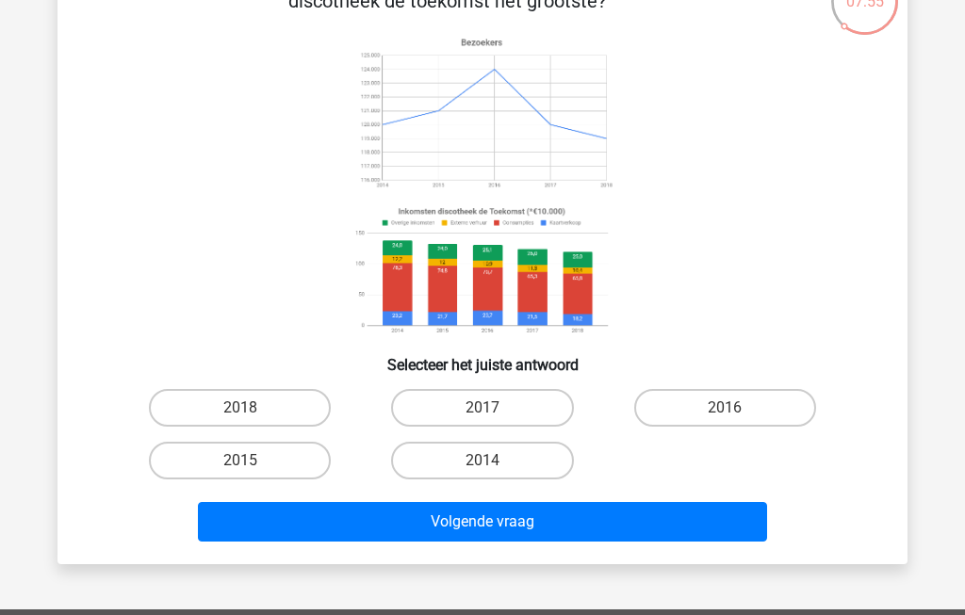
click at [546, 460] on label "2014" at bounding box center [482, 461] width 182 height 38
click at [495, 461] on input "2014" at bounding box center [488, 467] width 12 height 12
radio input "true"
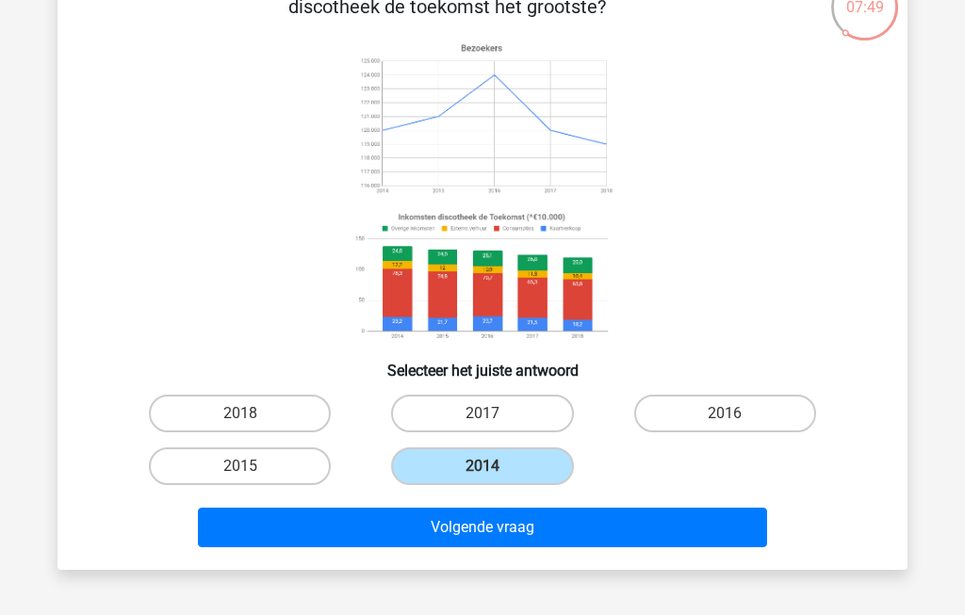
click at [628, 527] on button "Volgende vraag" at bounding box center [483, 528] width 570 height 40
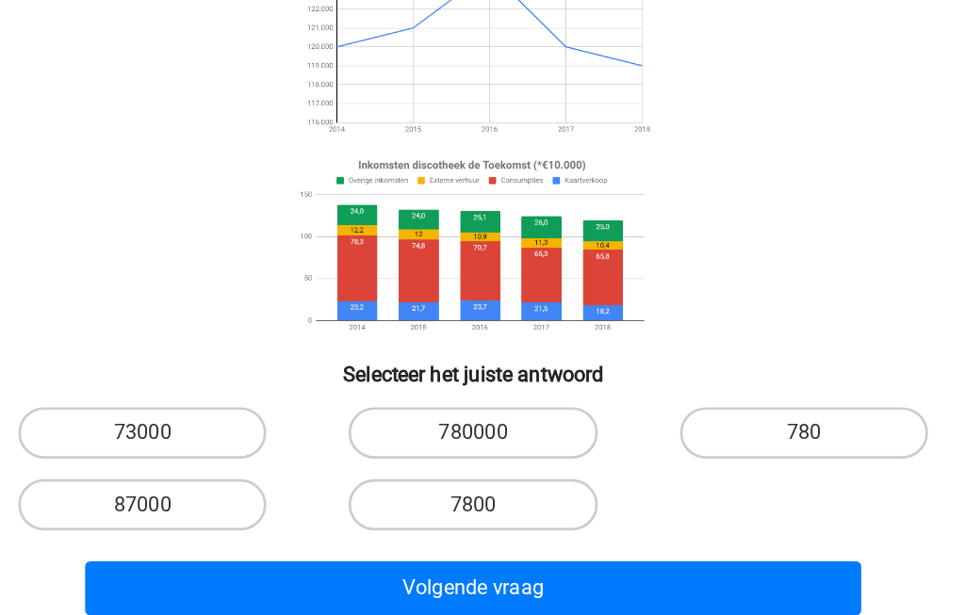
scroll to position [71, 0]
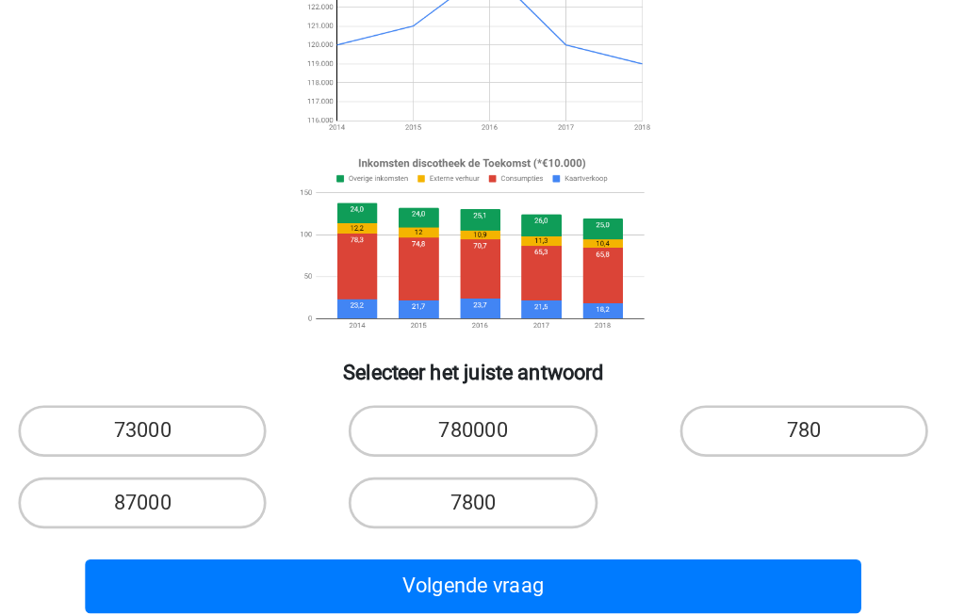
click at [149, 462] on label "73000" at bounding box center [240, 481] width 182 height 38
click at [240, 481] on input "73000" at bounding box center [246, 487] width 12 height 12
radio input "true"
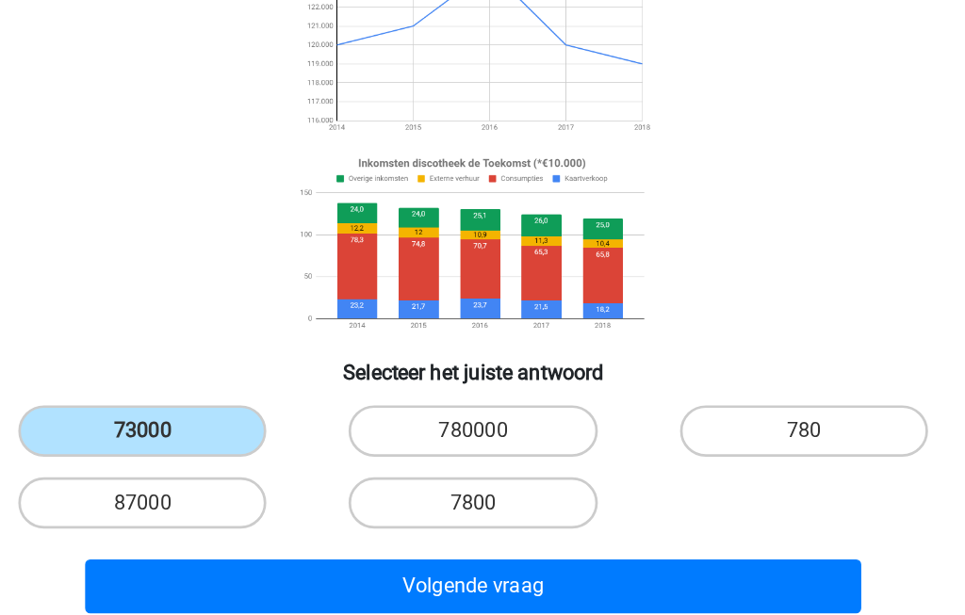
click at [506, 575] on button "Volgende vraag" at bounding box center [483, 595] width 570 height 40
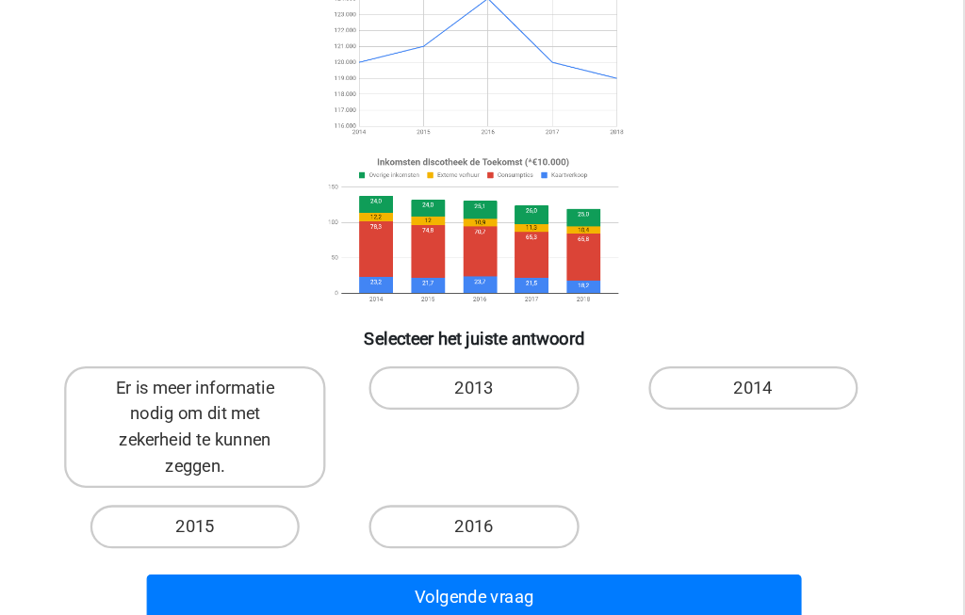
scroll to position [181, 0]
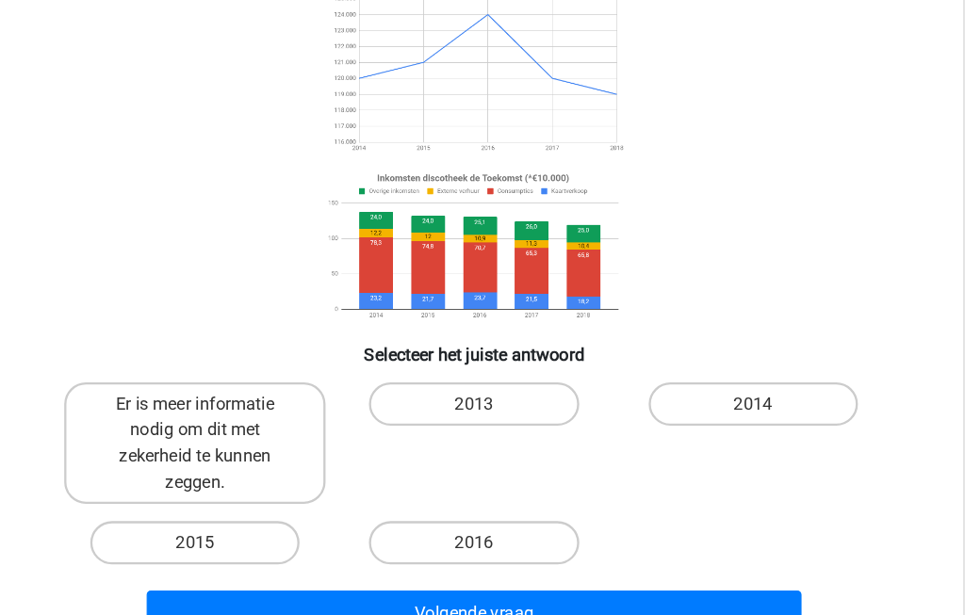
click at [684, 351] on label "2014" at bounding box center [725, 370] width 182 height 38
click at [725, 370] on input "2014" at bounding box center [731, 376] width 12 height 12
radio input "true"
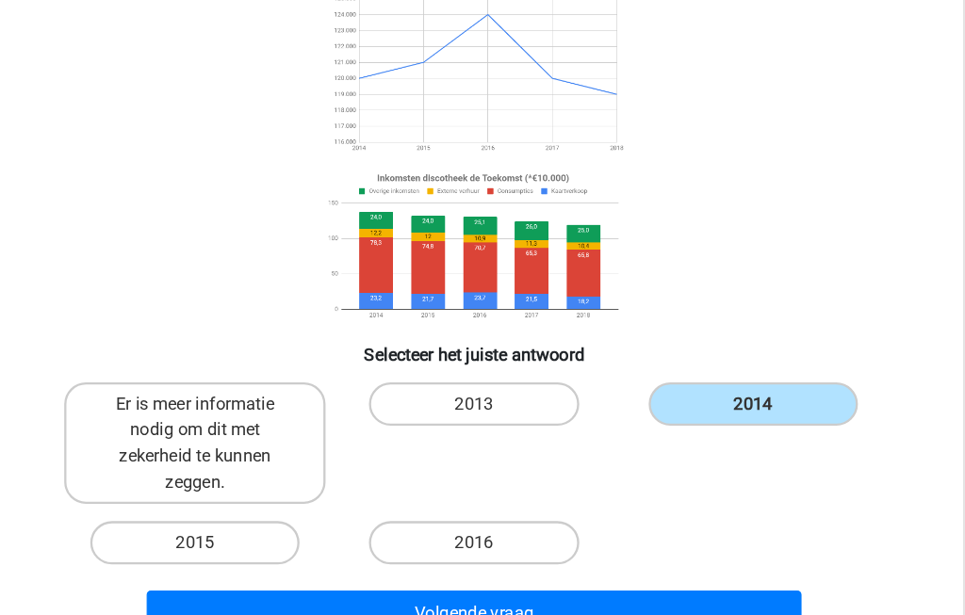
click at [623, 532] on button "Volgende vraag" at bounding box center [483, 552] width 570 height 40
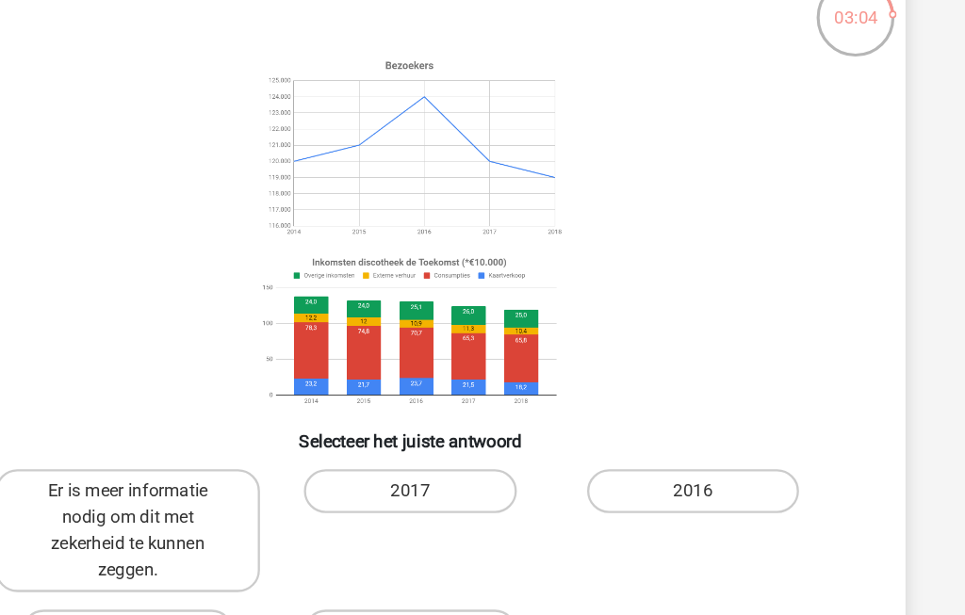
scroll to position [43, 0]
click at [130, 489] on label "Er is meer informatie nodig om dit met zekerheid te kunnen zeggen." at bounding box center [239, 542] width 227 height 106
click at [240, 508] on input "Er is meer informatie nodig om dit met zekerheid te kunnen zeggen." at bounding box center [246, 514] width 12 height 12
radio input "true"
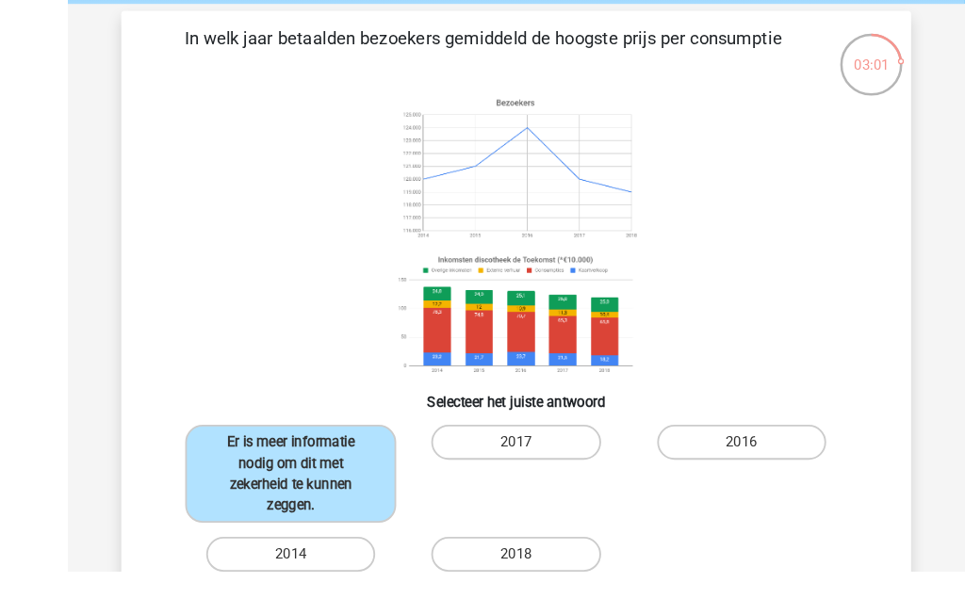
scroll to position [63, 0]
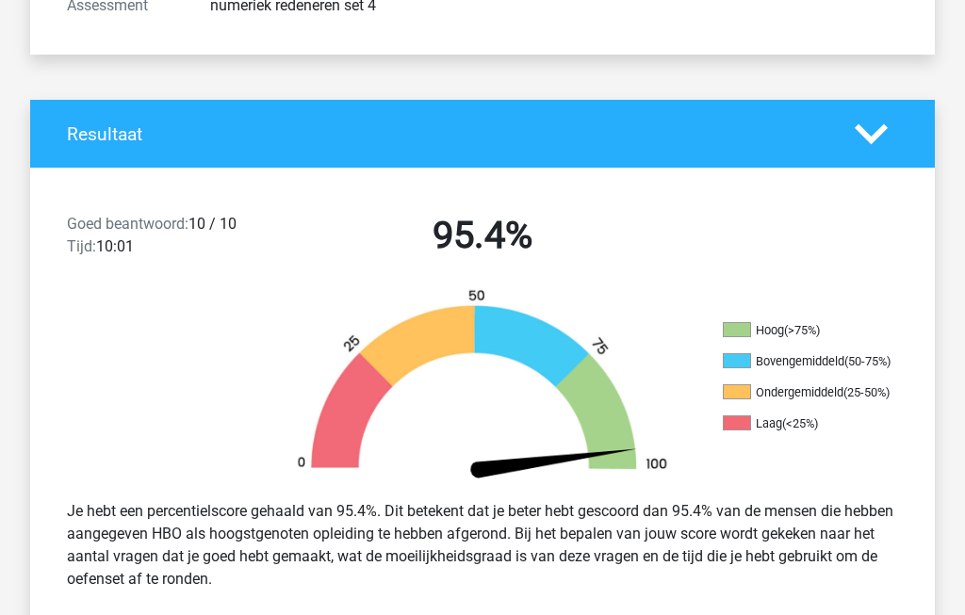
scroll to position [313, 0]
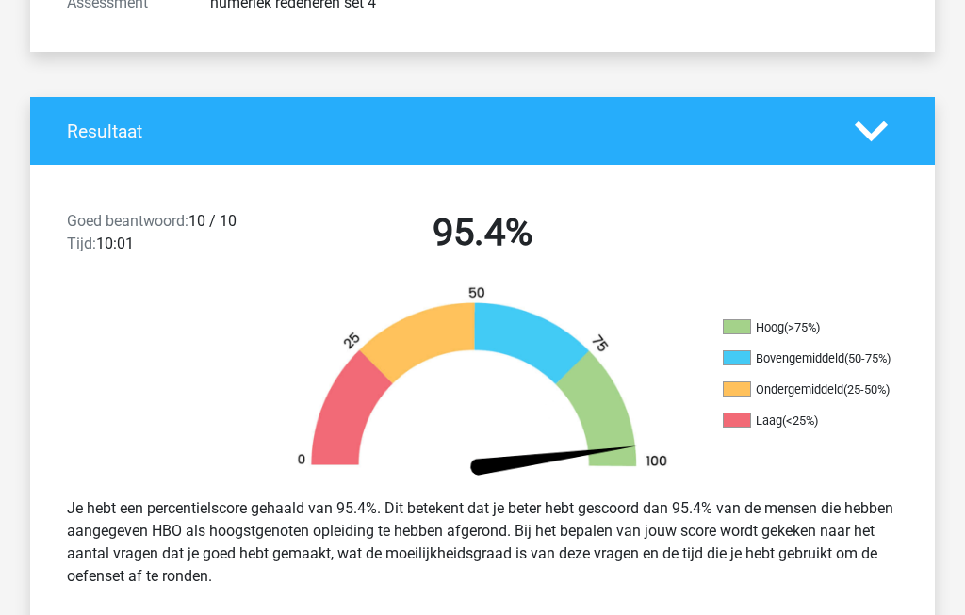
click at [865, 514] on div "Je hebt een percentielscore gehaald van 95.4%. Dit betekent dat je beter hebt g…" at bounding box center [482, 544] width 859 height 106
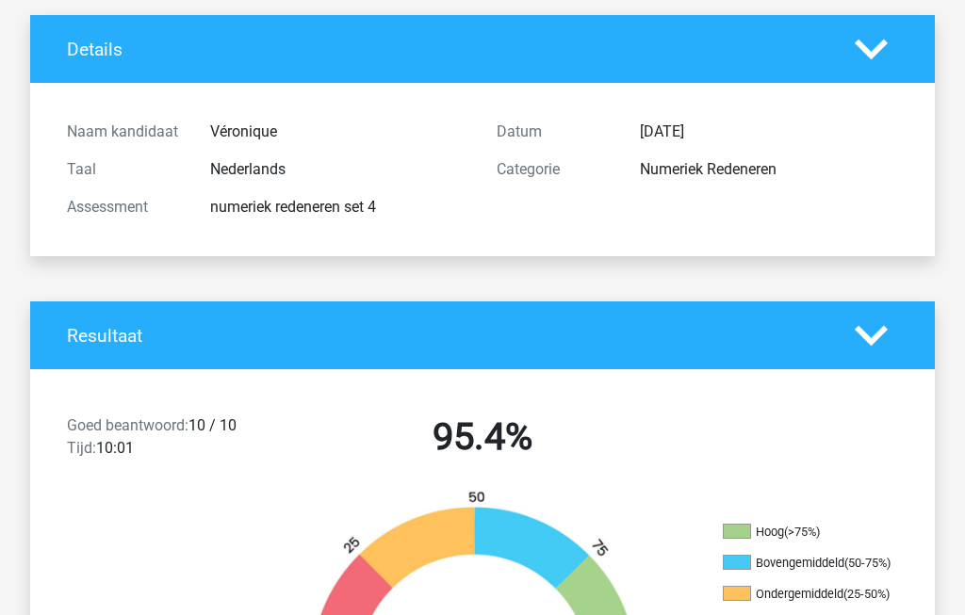
scroll to position [0, 0]
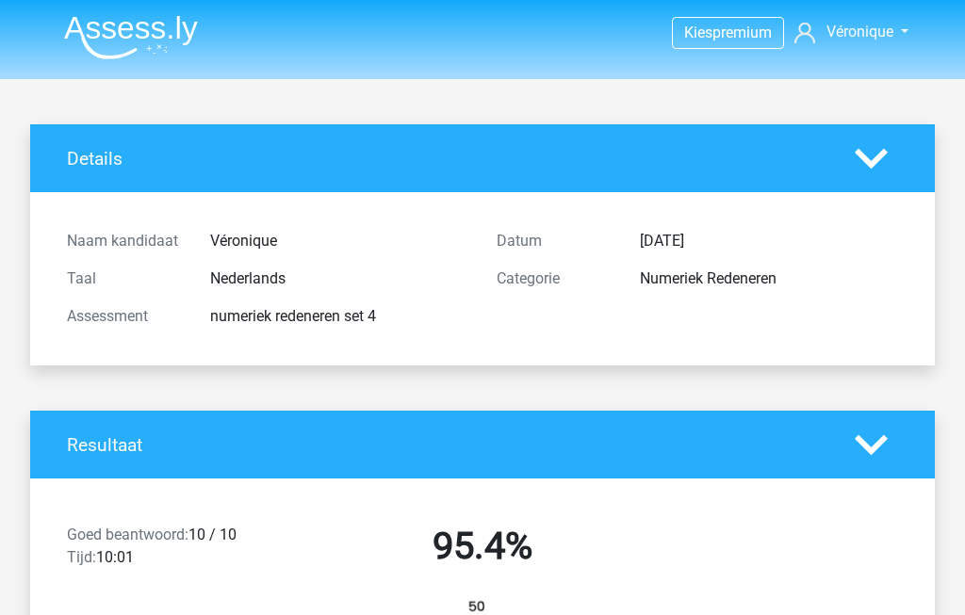
click at [117, 28] on img at bounding box center [131, 37] width 134 height 44
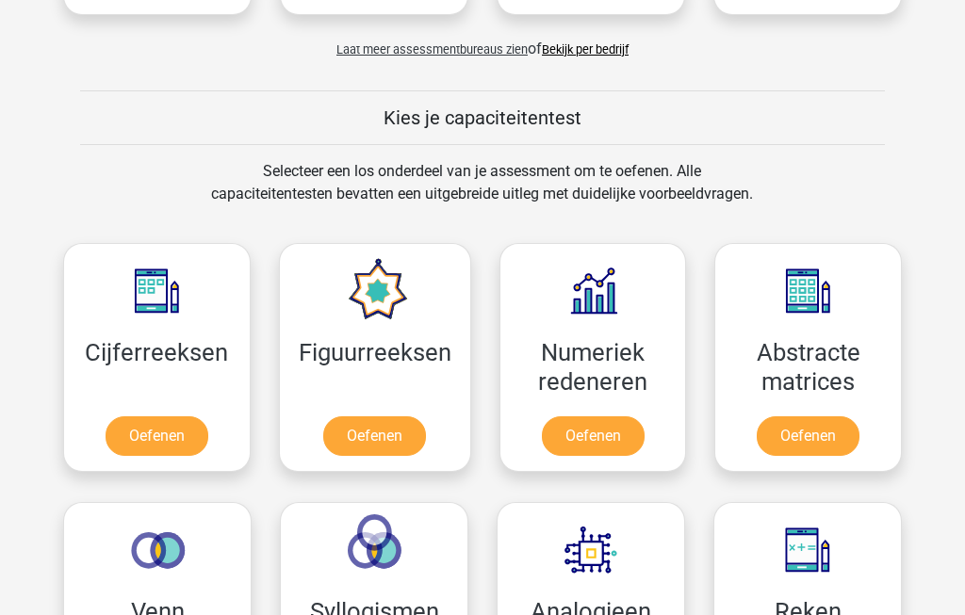
scroll to position [643, 0]
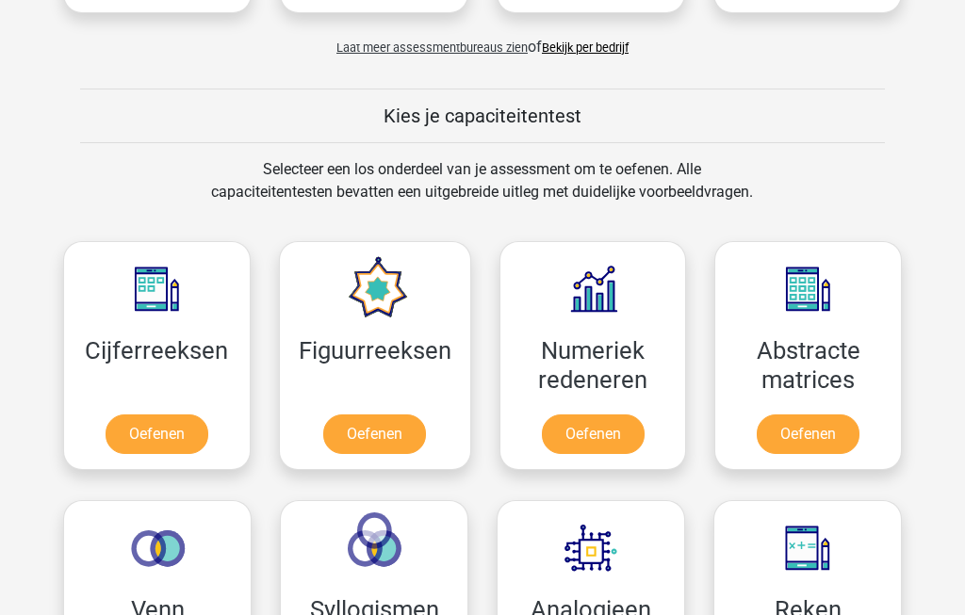
click at [622, 438] on link "Oefenen" at bounding box center [593, 435] width 103 height 40
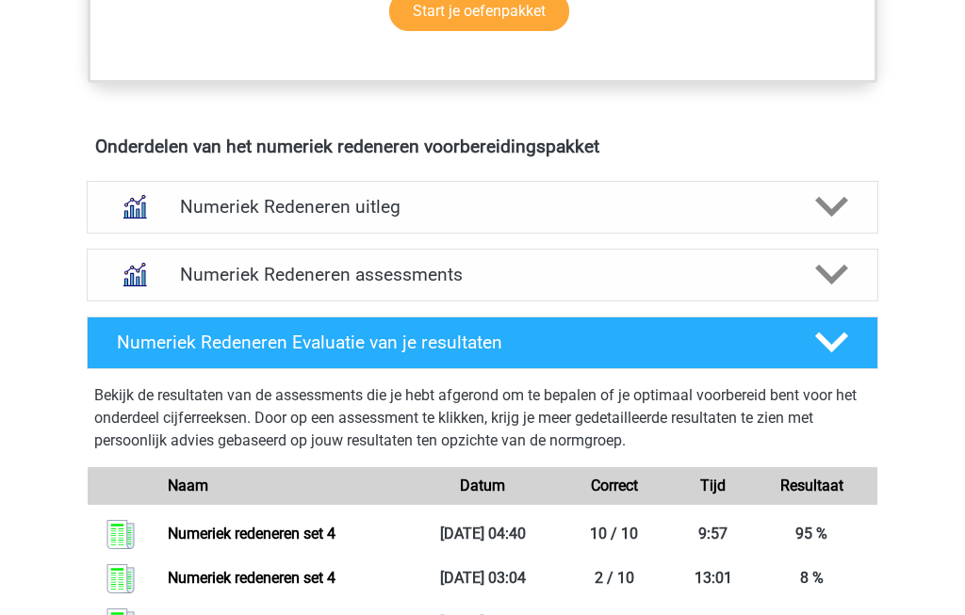
click at [839, 281] on icon at bounding box center [831, 275] width 33 height 33
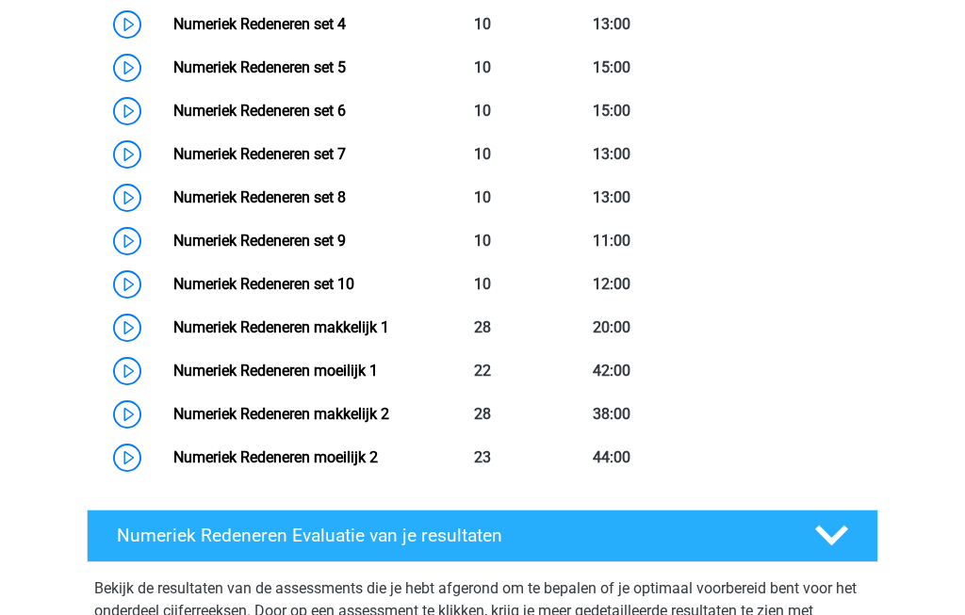
scroll to position [1618, 0]
